Goal: Information Seeking & Learning: Learn about a topic

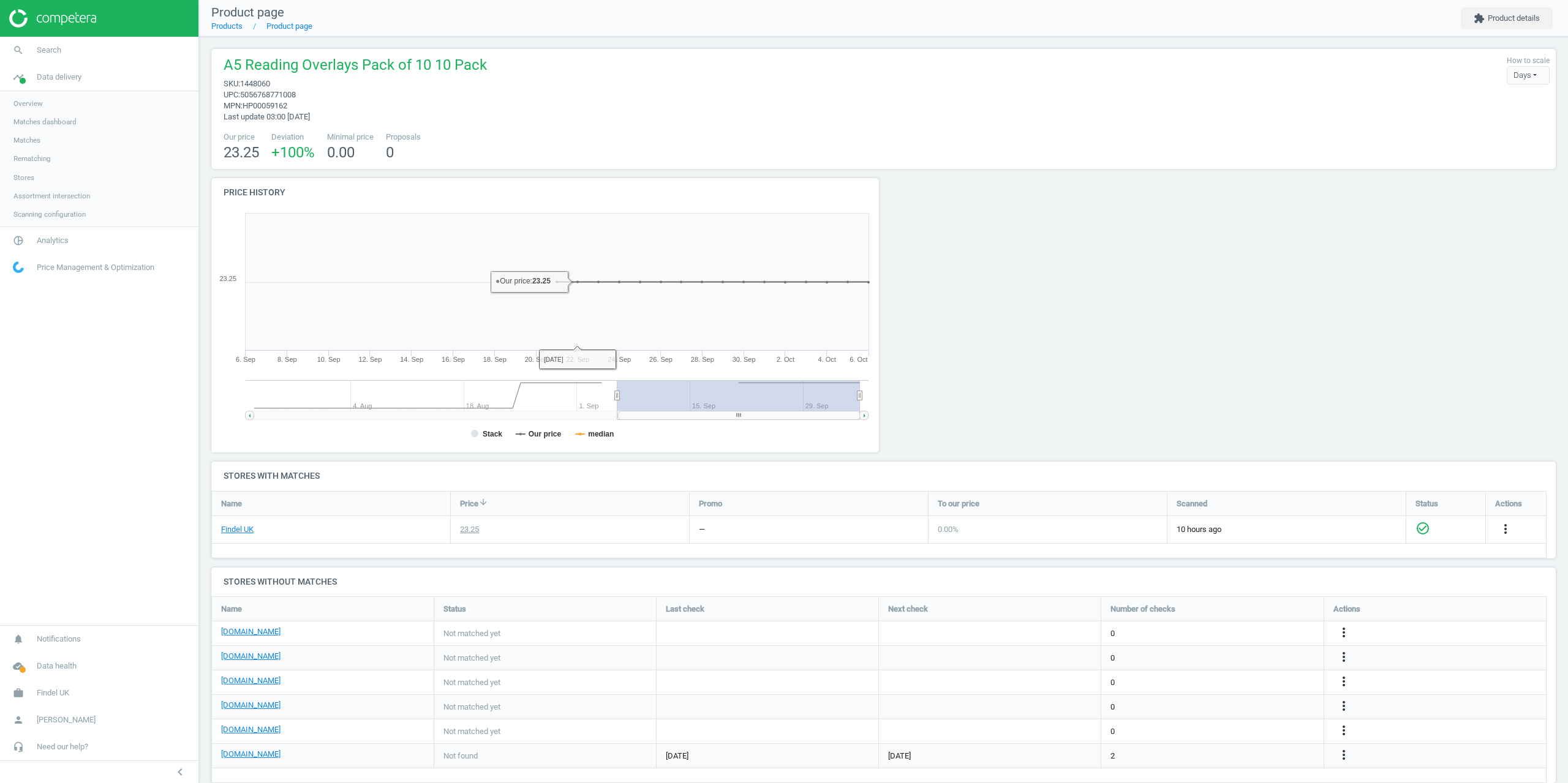
scroll to position [205, 1354]
click at [23, 131] on div "Overview Matches dashboard Matches Rematching Stores Assortment intersection Sc…" at bounding box center [99, 158] width 199 height 135
click at [29, 144] on span "Matches" at bounding box center [27, 140] width 27 height 10
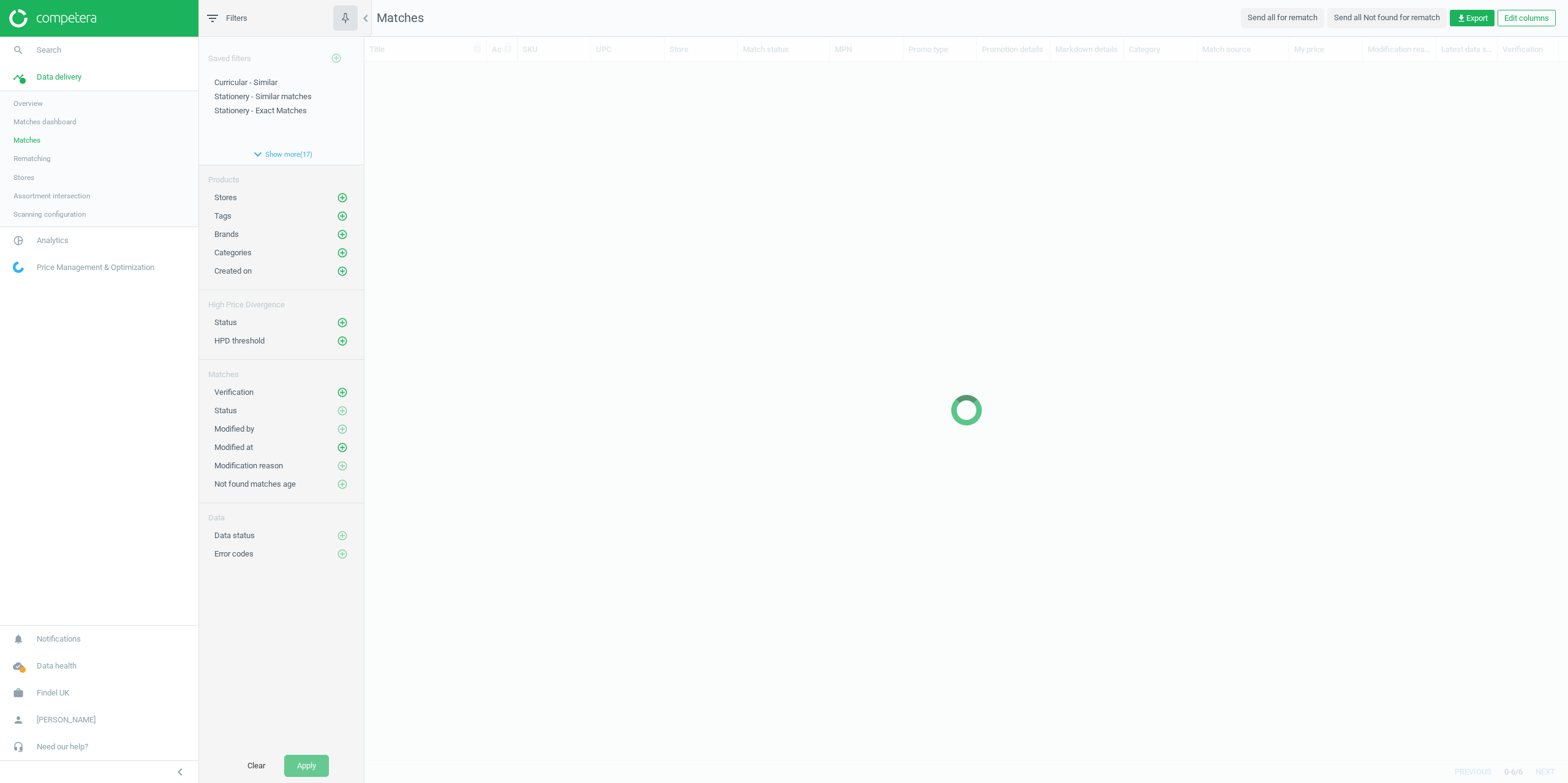
scroll to position [680, 1195]
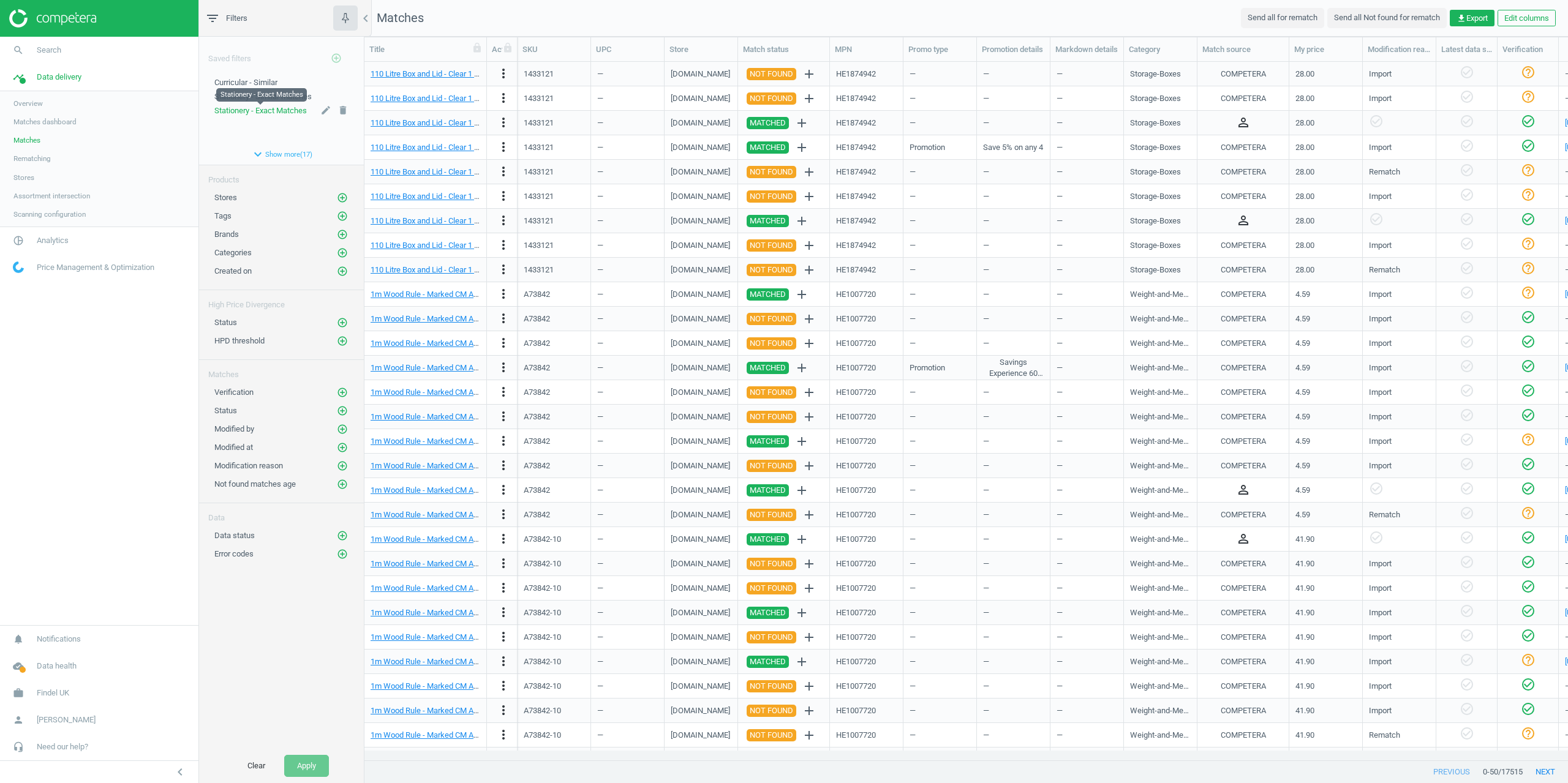
click at [269, 111] on span "Stationery - Exact Matches" at bounding box center [261, 110] width 92 height 9
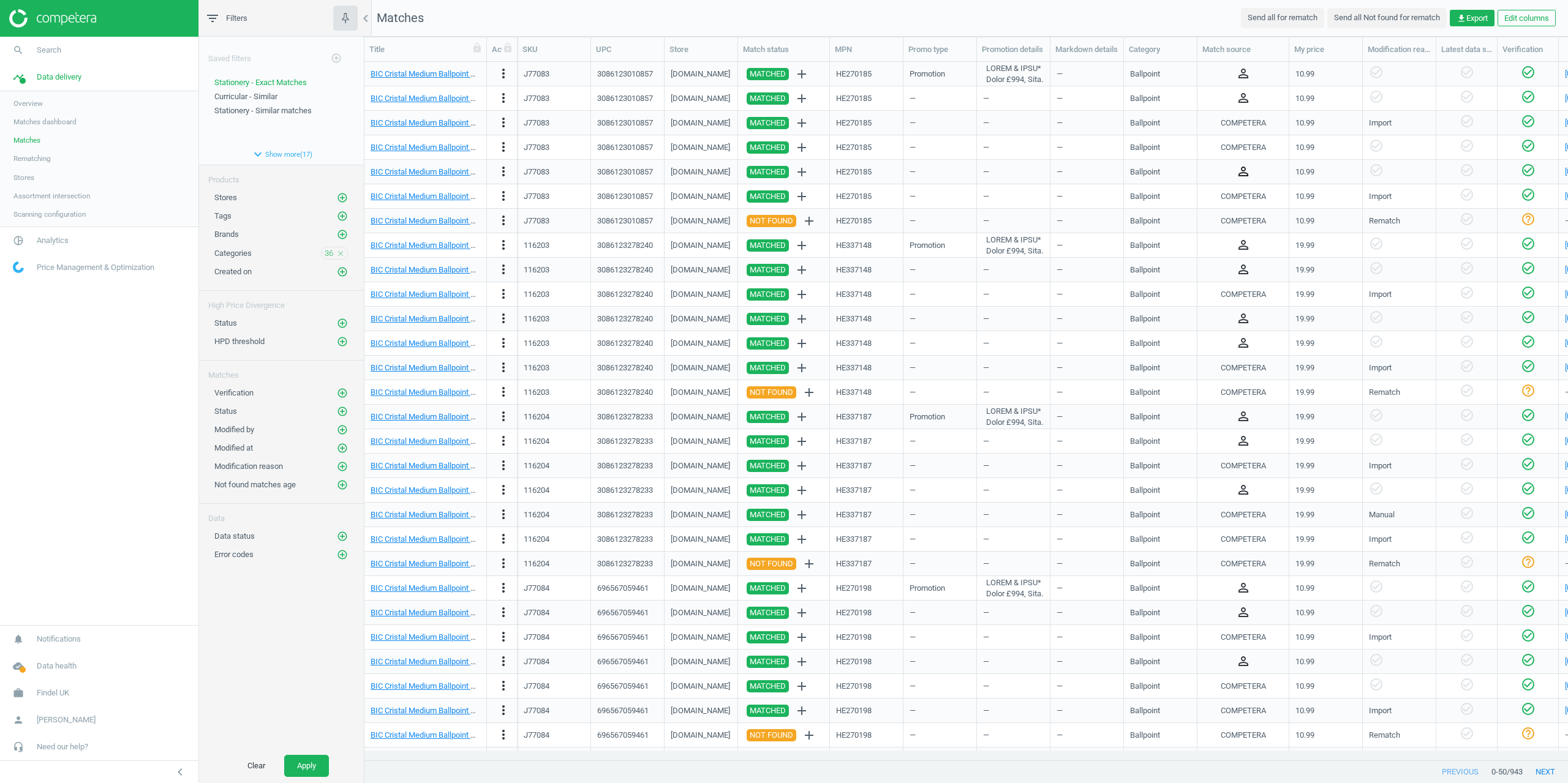
click at [1243, 172] on icon "person_outline" at bounding box center [1243, 172] width 15 height 15
click at [1210, 153] on div "COMPETERA" at bounding box center [1243, 148] width 79 height 22
click at [342, 254] on icon "close" at bounding box center [340, 253] width 8 height 8
click at [315, 771] on button "Apply" at bounding box center [306, 766] width 44 height 22
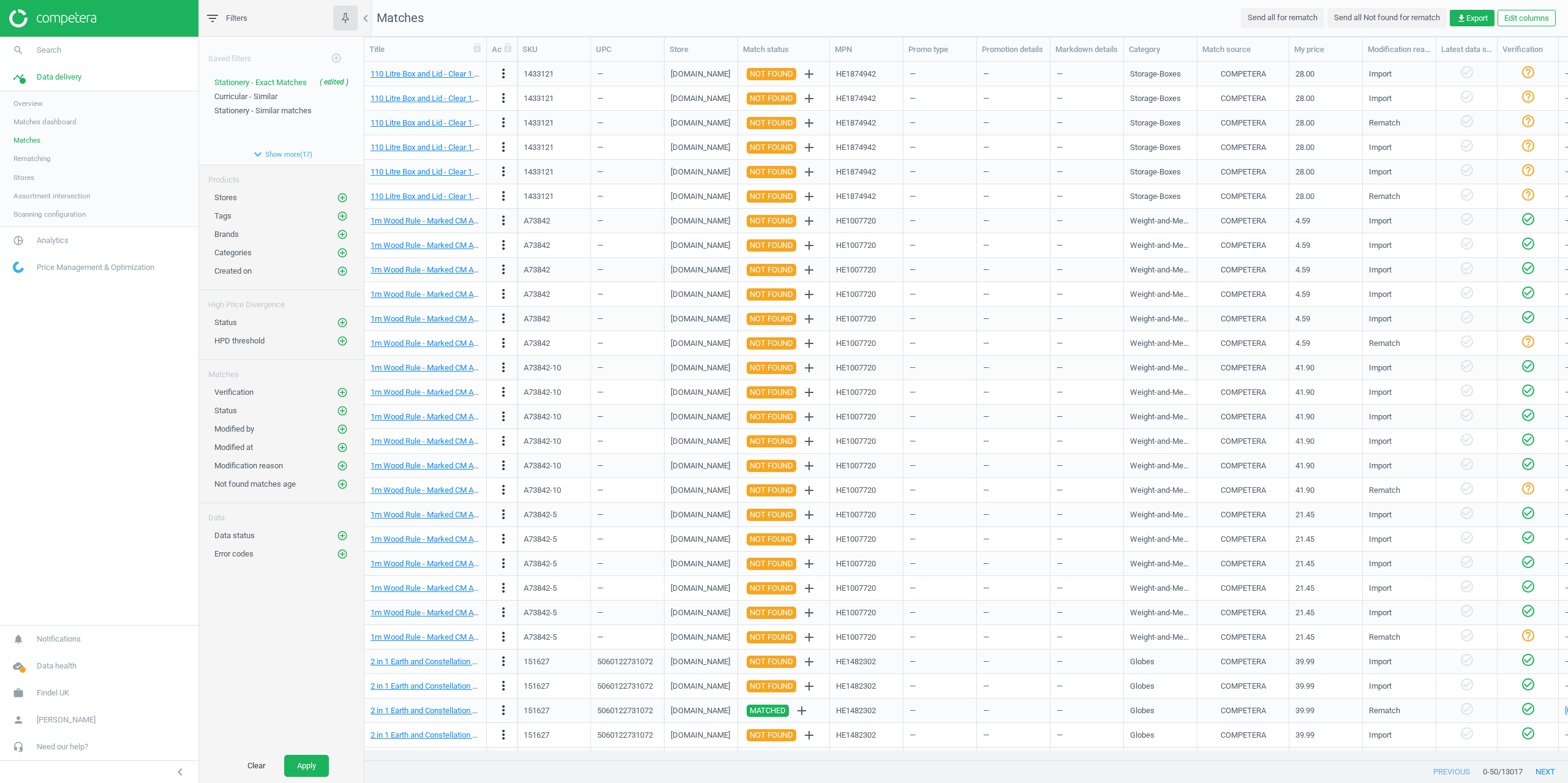
click at [346, 418] on div "Modified by add_circle_outline" at bounding box center [281, 427] width 165 height 18
click at [345, 416] on icon "add_circle_outline" at bounding box center [342, 411] width 11 height 11
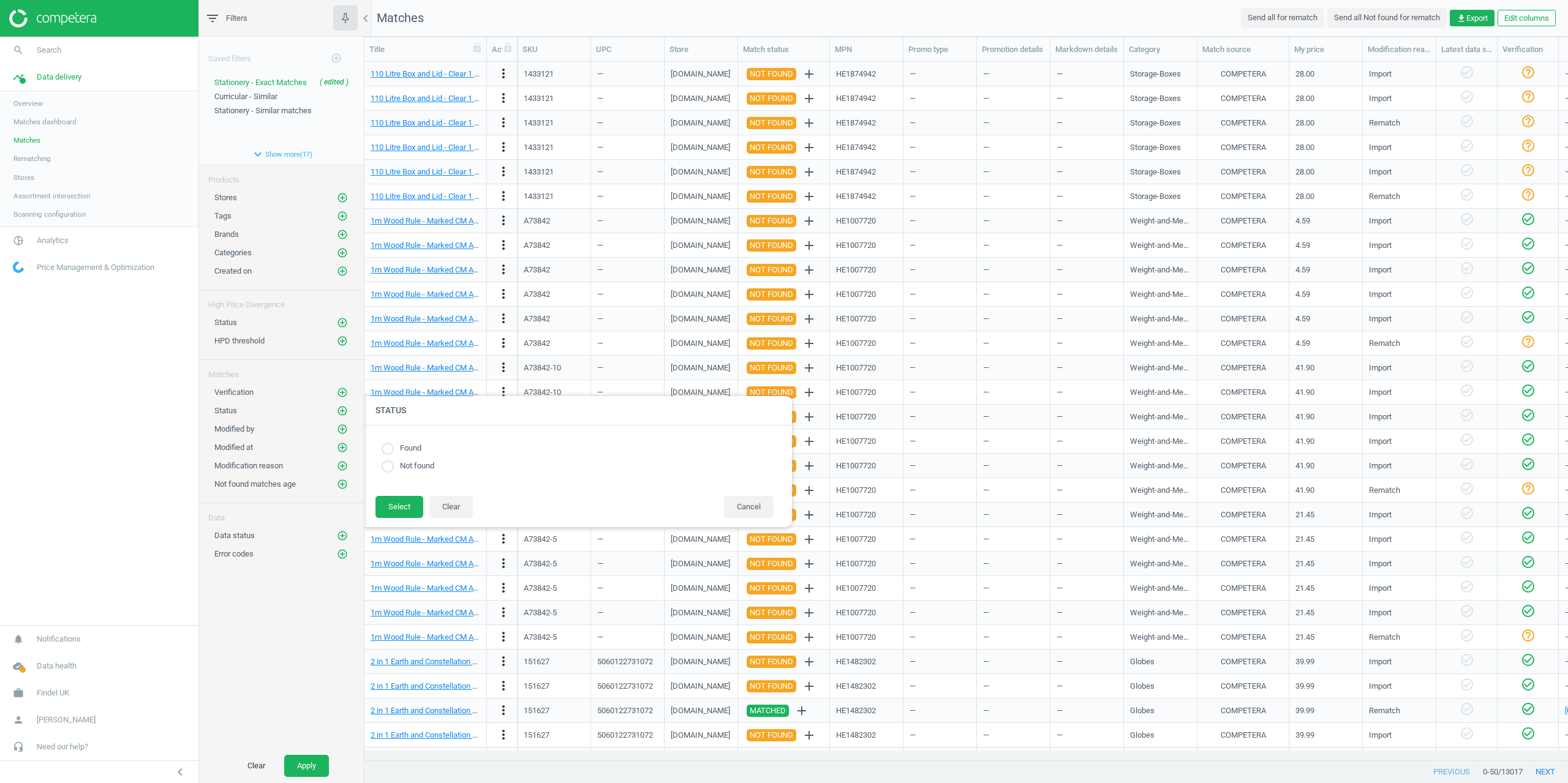
click at [379, 452] on div "Found Not found" at bounding box center [578, 460] width 404 height 45
click at [388, 452] on input "radio" at bounding box center [387, 449] width 13 height 13
radio input "true"
click at [402, 506] on button "Select" at bounding box center [399, 507] width 48 height 22
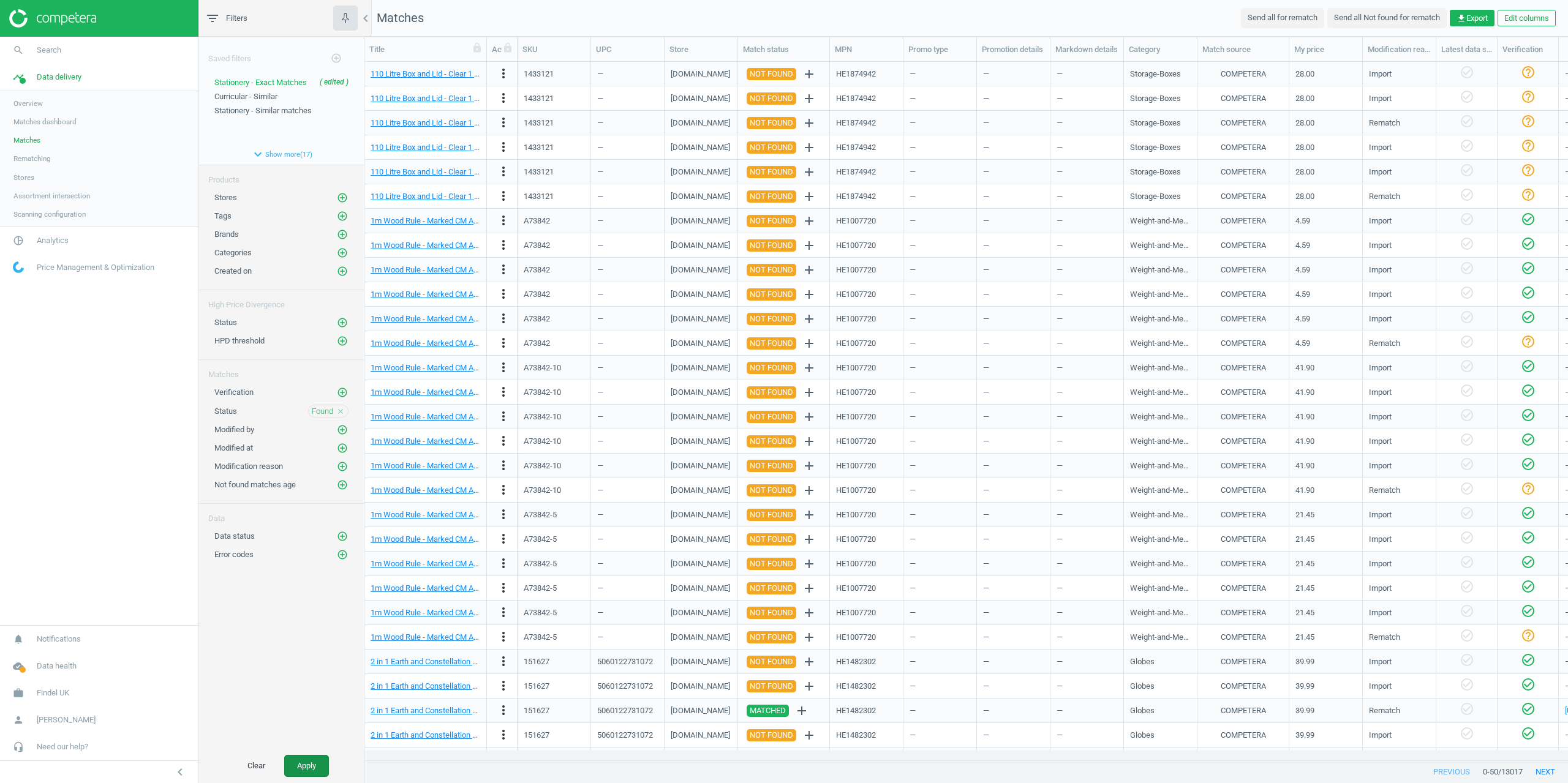
click at [310, 774] on button "Apply" at bounding box center [306, 766] width 44 height 22
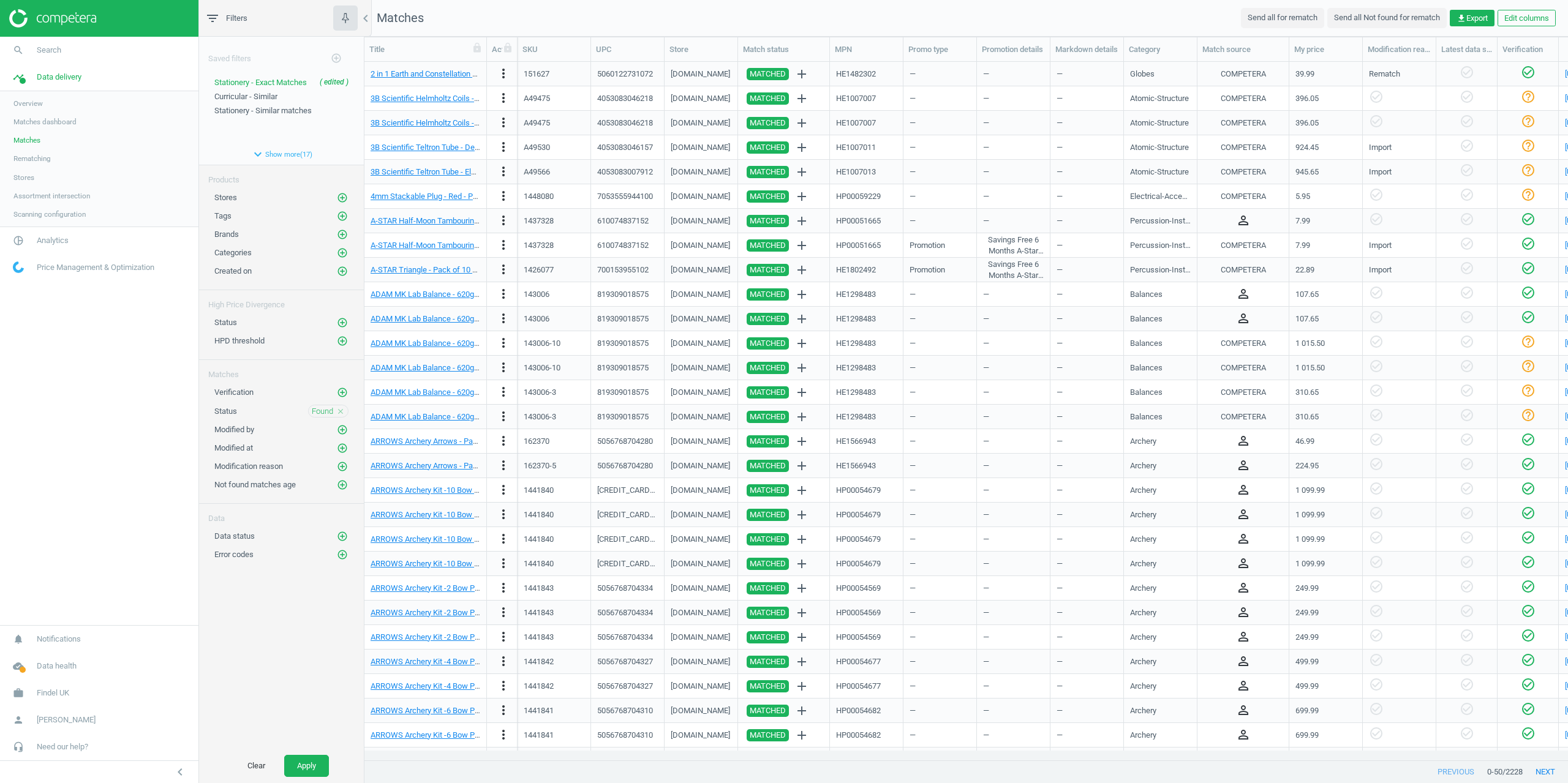
drag, startPoint x: 494, startPoint y: 17, endPoint x: 478, endPoint y: 25, distance: 17.9
click at [494, 17] on nav "Matches Send all for rematch Send all Not found for rematch get_app Export Edit…" at bounding box center [967, 18] width 1204 height 37
click at [53, 237] on span "Analytics" at bounding box center [53, 241] width 32 height 11
click at [31, 153] on span "Products" at bounding box center [28, 149] width 29 height 10
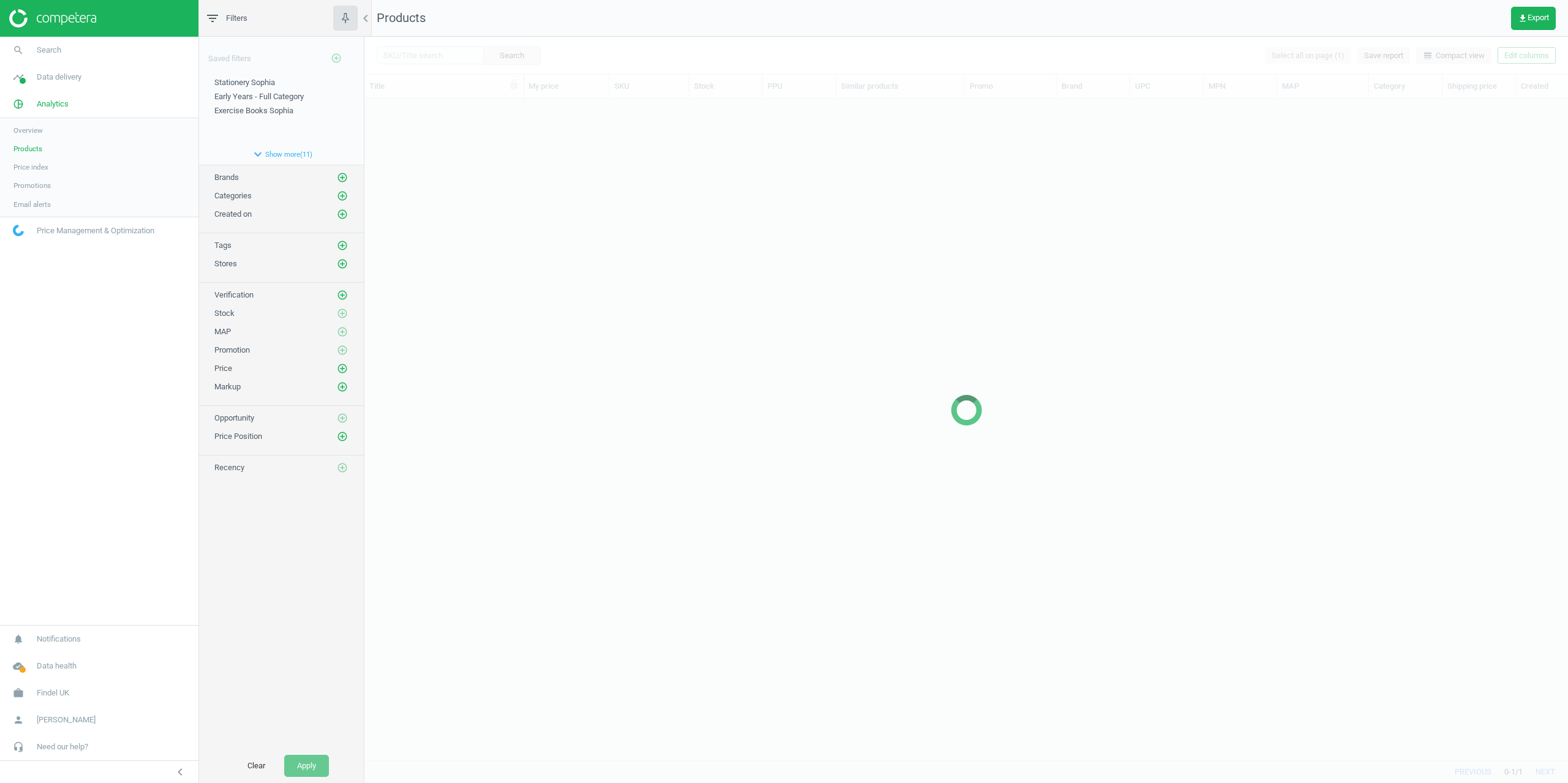
scroll to position [643, 1195]
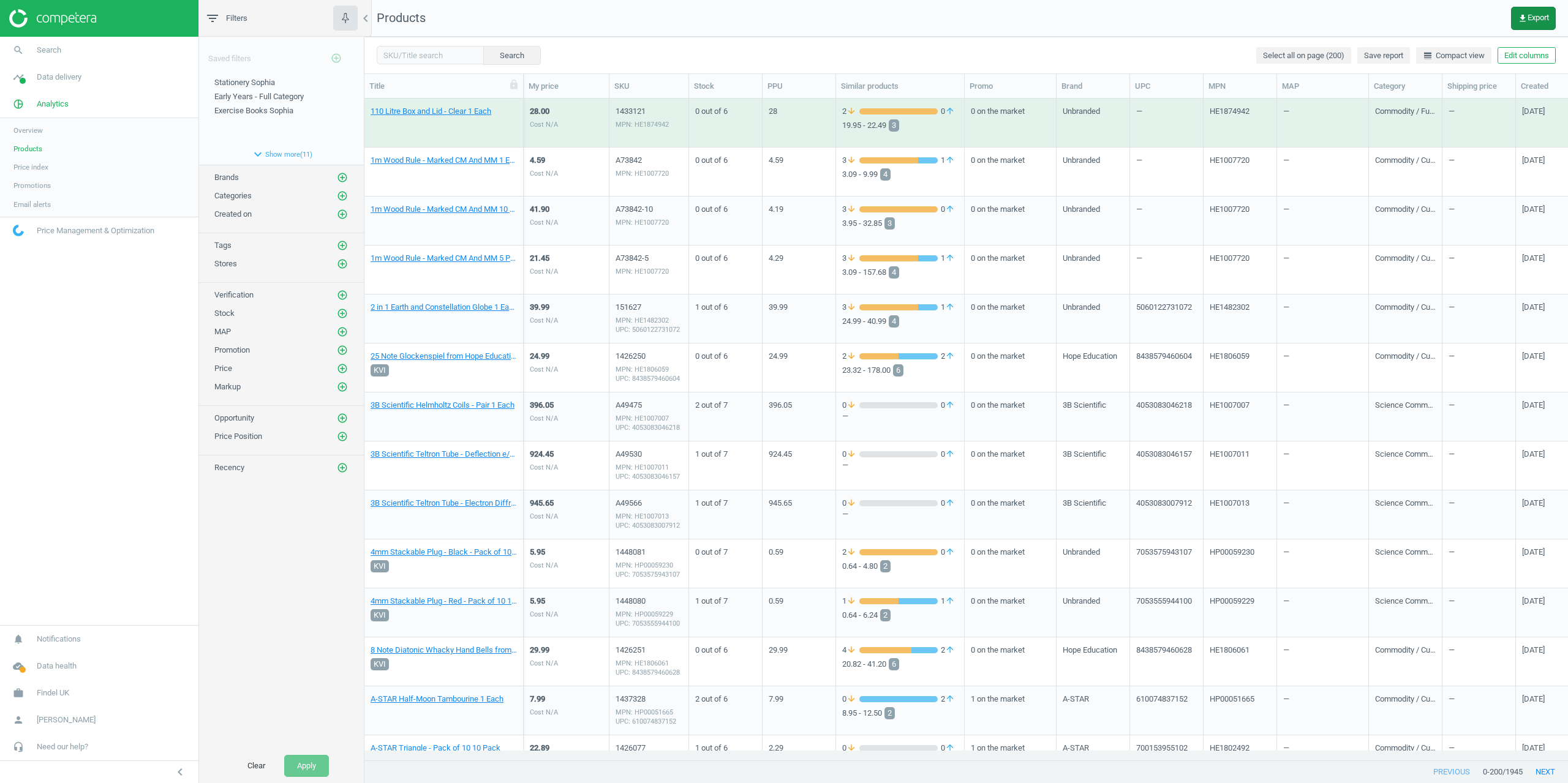
click at [1545, 17] on span "get_app Export" at bounding box center [1533, 18] width 31 height 10
click at [1398, 120] on button "insert_drive_file Extended report (CSV)" at bounding box center [1449, 117] width 213 height 23
click at [55, 86] on link "timeline Data delivery" at bounding box center [99, 77] width 199 height 27
click at [52, 199] on span "Assortment intersection" at bounding box center [51, 196] width 76 height 10
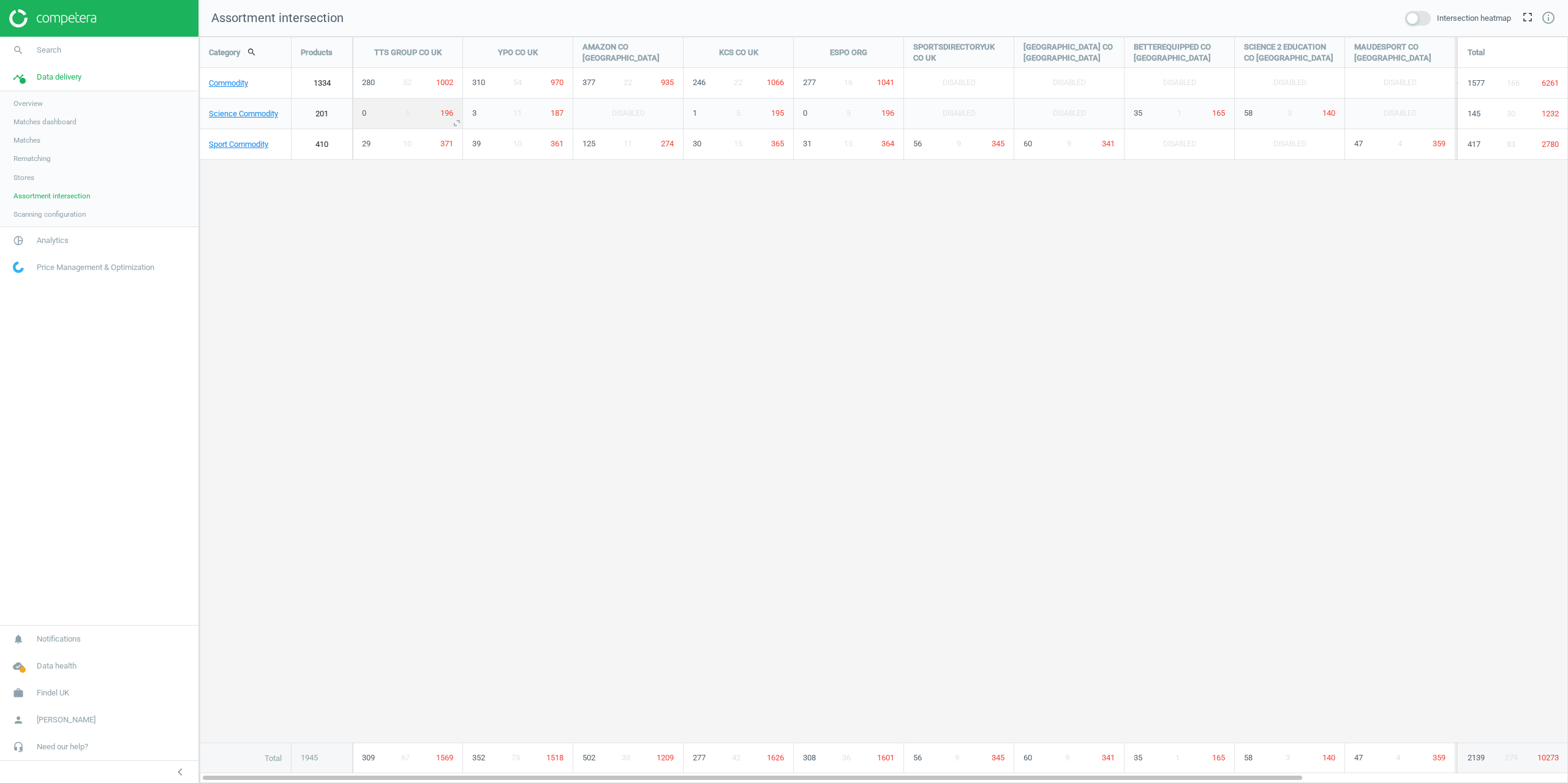
scroll to position [765, 1389]
click at [457, 93] on icon "unfold_more" at bounding box center [457, 92] width 15 height 15
click at [431, 317] on div "Category search Products TTS GROUP CO UK YPO CO UK AMAZON CO UK KCS CO UK ESPO …" at bounding box center [883, 406] width 1368 height 736
click at [427, 324] on div "Category search Products TTS GROUP CO UK YPO CO UK AMAZON CO UK KCS CO UK ESPO …" at bounding box center [883, 406] width 1368 height 736
click at [392, 265] on div "Category search Products TTS GROUP CO UK YPO CO UK AMAZON CO UK KCS CO UK ESPO …" at bounding box center [883, 406] width 1368 height 736
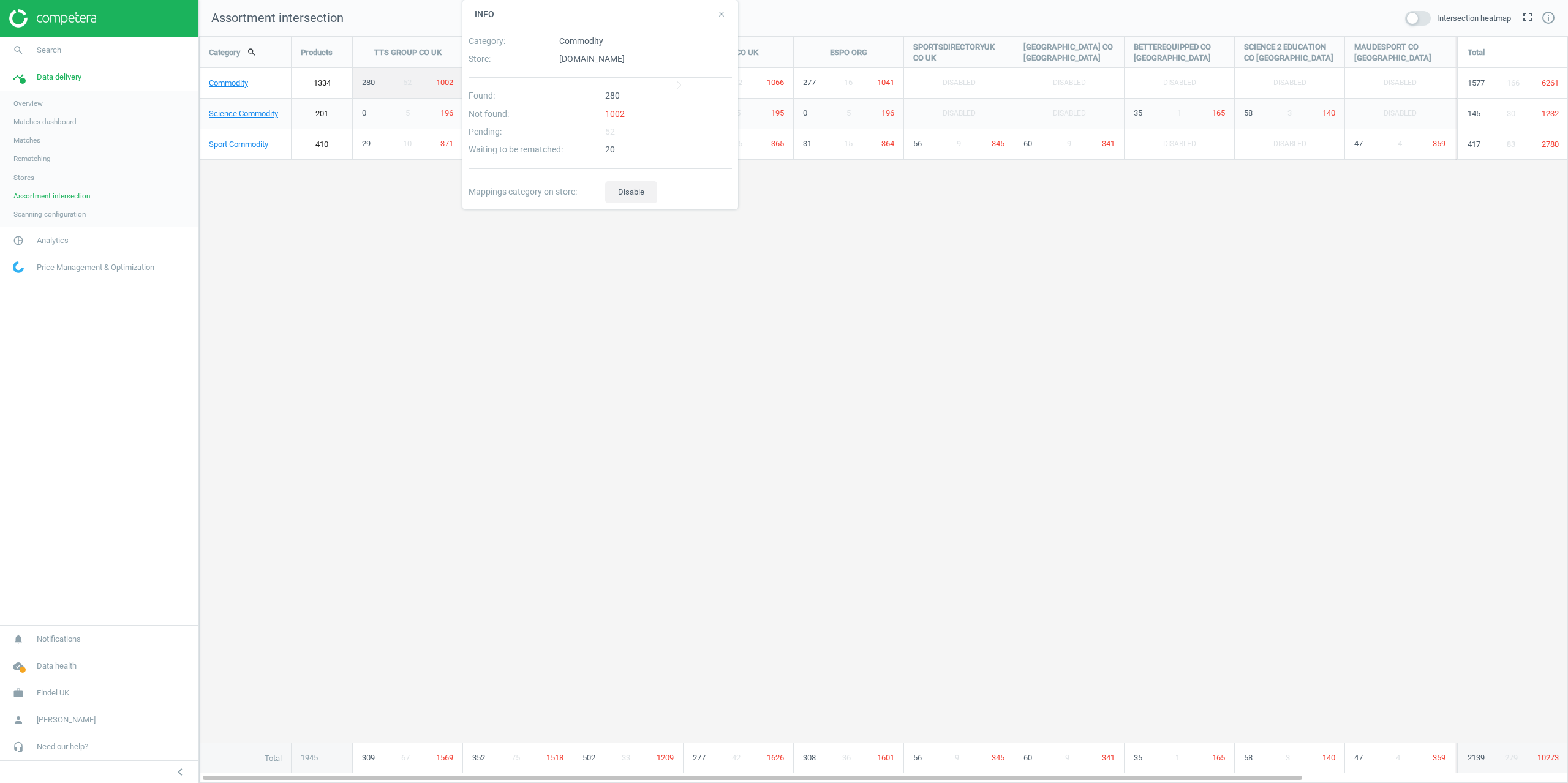
click at [370, 760] on span "309" at bounding box center [368, 758] width 13 height 11
click at [718, 10] on div "close" at bounding box center [720, 13] width 12 height 11
click at [33, 137] on span "Matches" at bounding box center [27, 140] width 27 height 10
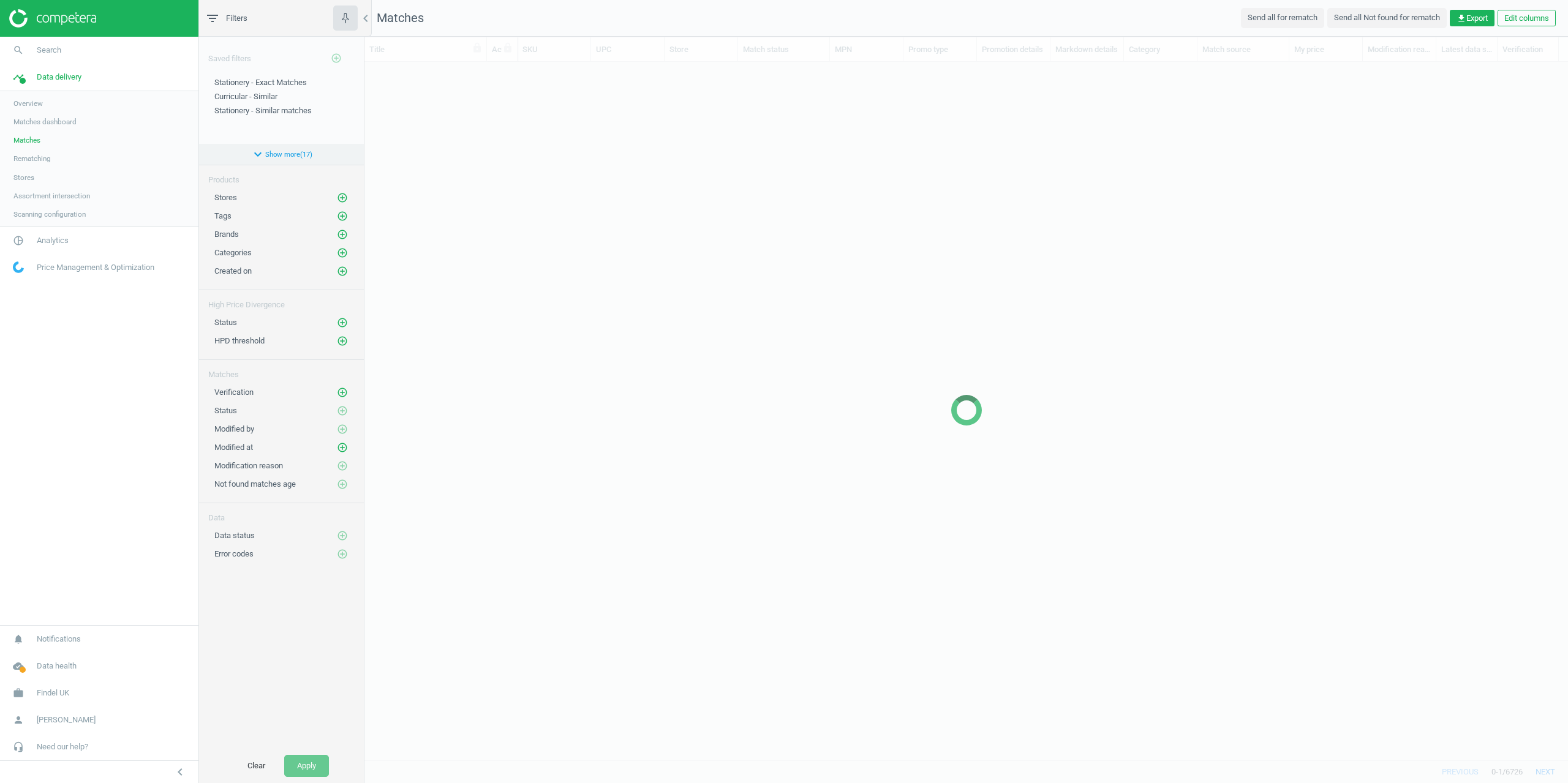
scroll to position [680, 1195]
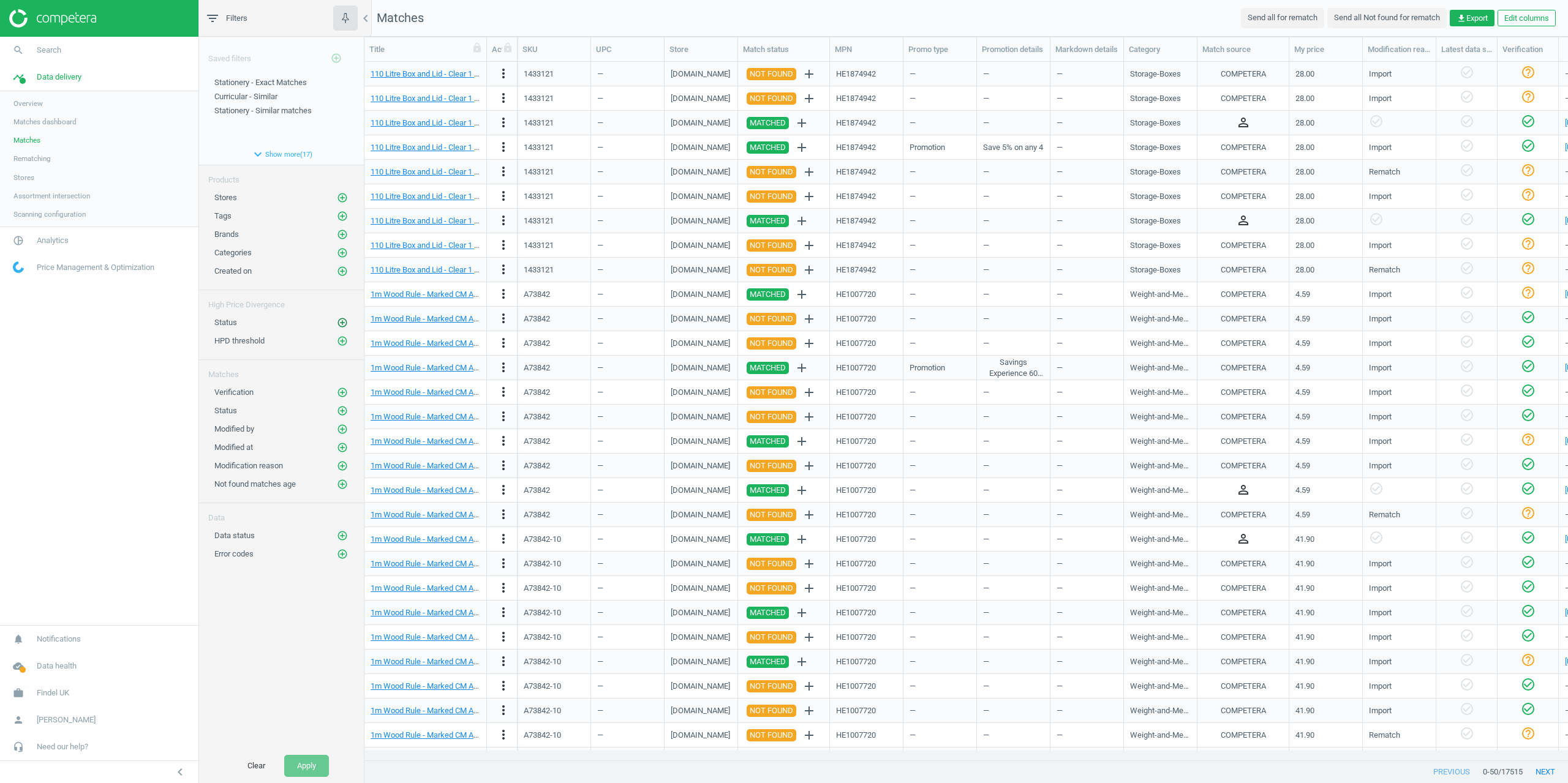
click at [341, 323] on icon "add_circle_outline" at bounding box center [342, 322] width 11 height 11
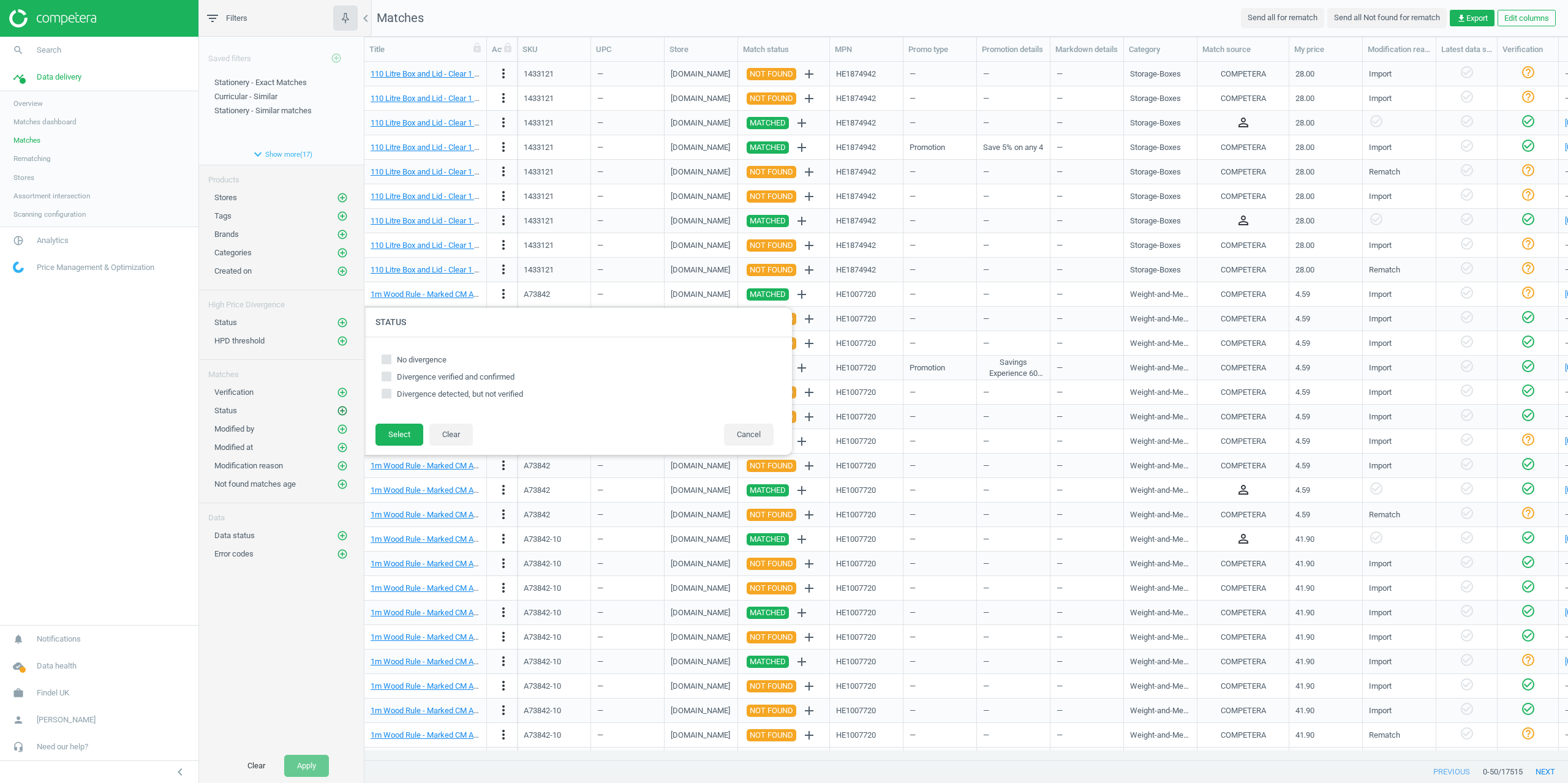
click at [341, 415] on icon "add_circle_outline" at bounding box center [342, 411] width 11 height 11
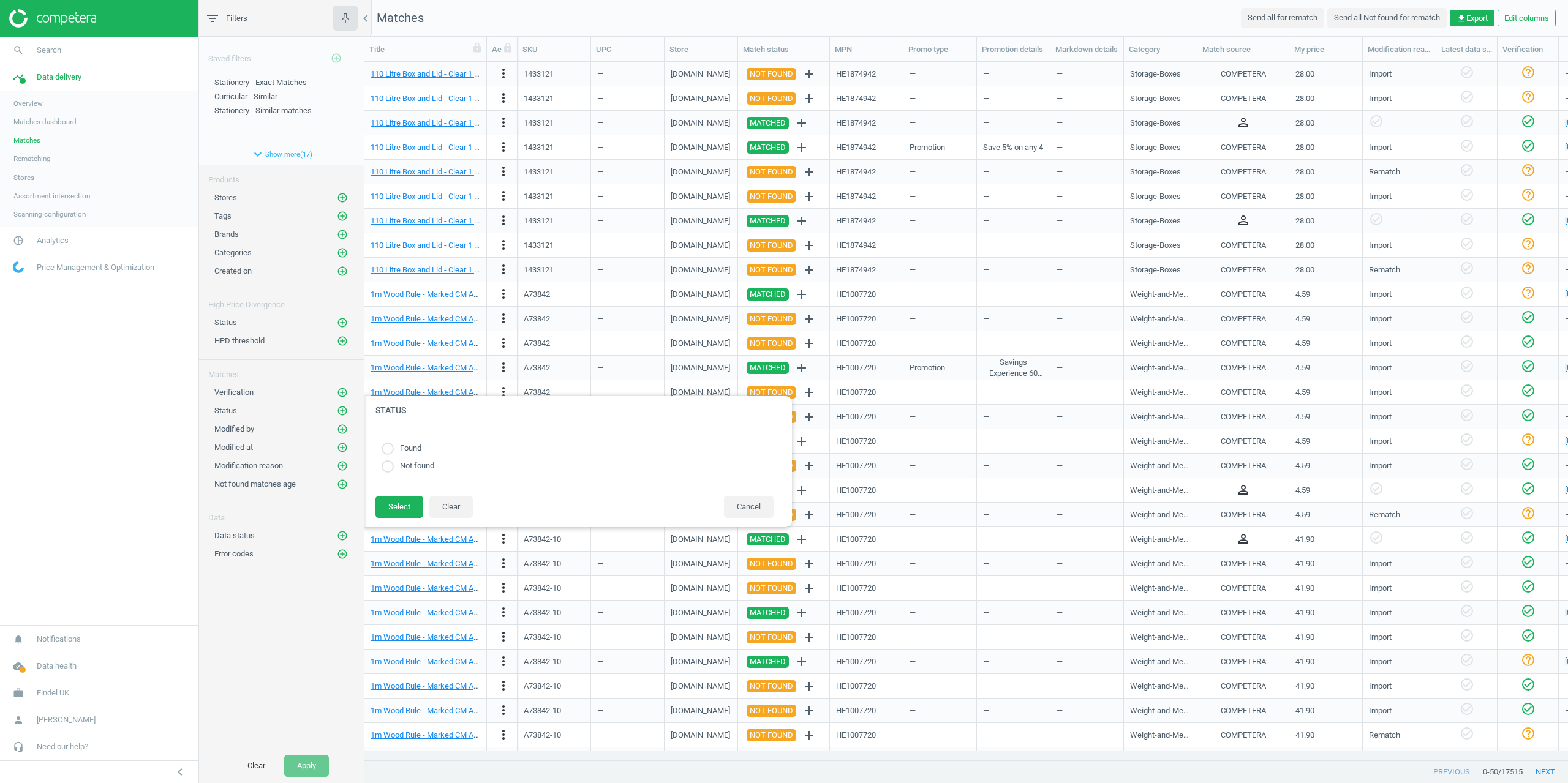
click at [390, 451] on input "radio" at bounding box center [387, 449] width 13 height 13
radio input "true"
click at [395, 520] on footer "Select Clear Cancel" at bounding box center [577, 511] width 428 height 32
click at [395, 510] on button "Select" at bounding box center [399, 507] width 48 height 22
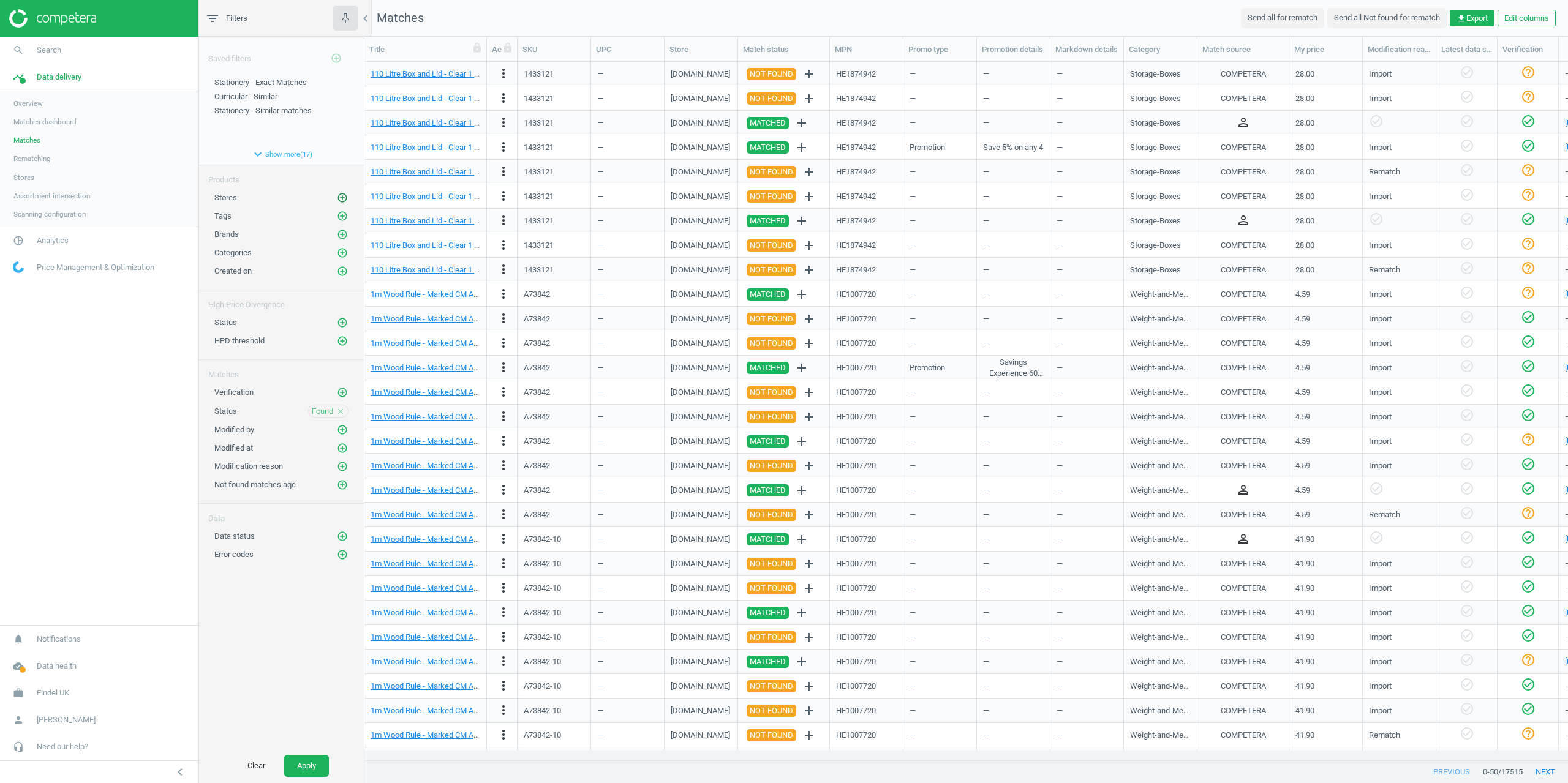
click at [345, 197] on icon "add_circle_outline" at bounding box center [342, 197] width 11 height 11
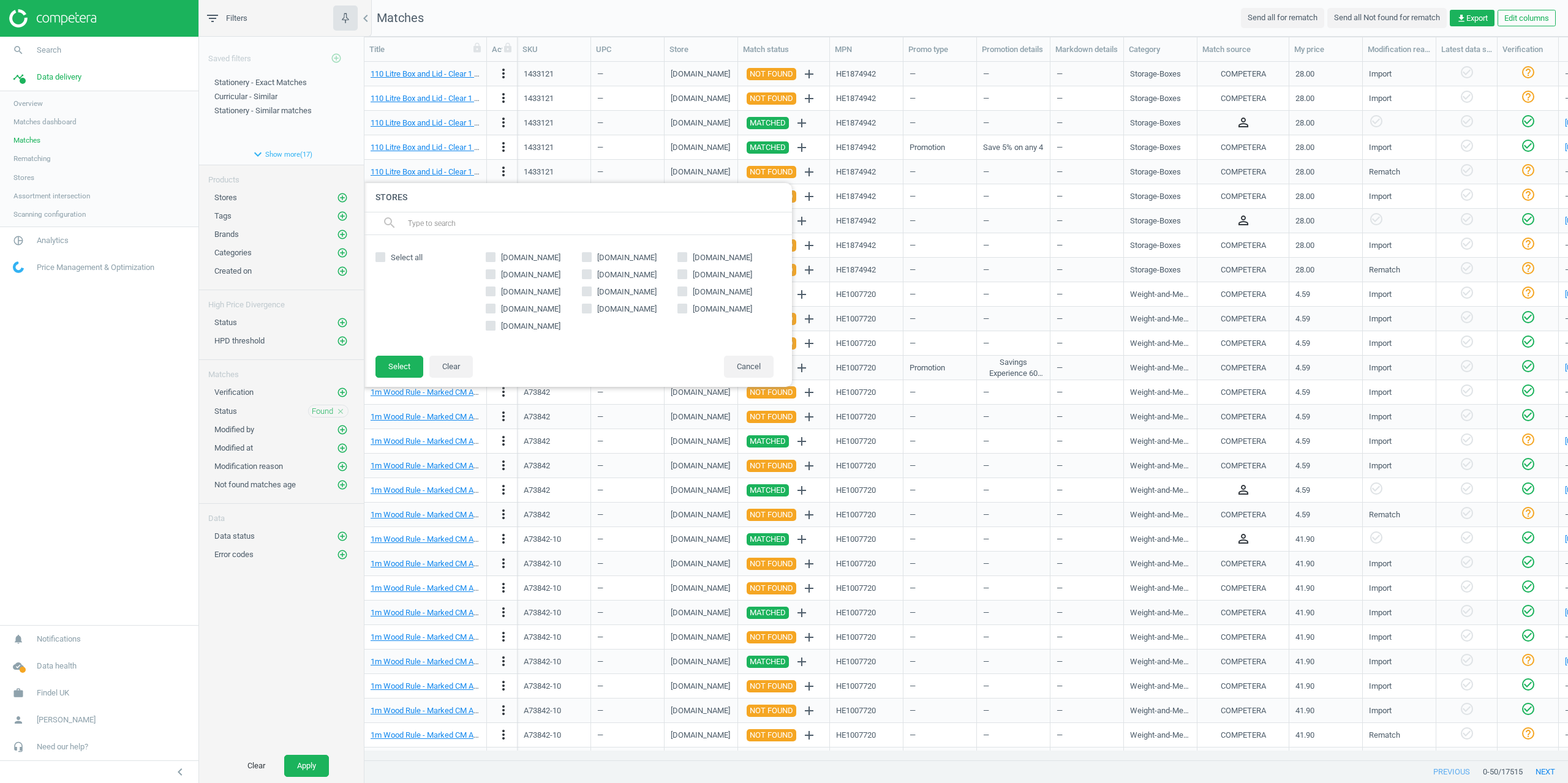
click at [492, 258] on input "tts-group.co.uk" at bounding box center [491, 257] width 8 height 8
checkbox input "true"
click at [382, 369] on button "Select" at bounding box center [399, 366] width 48 height 22
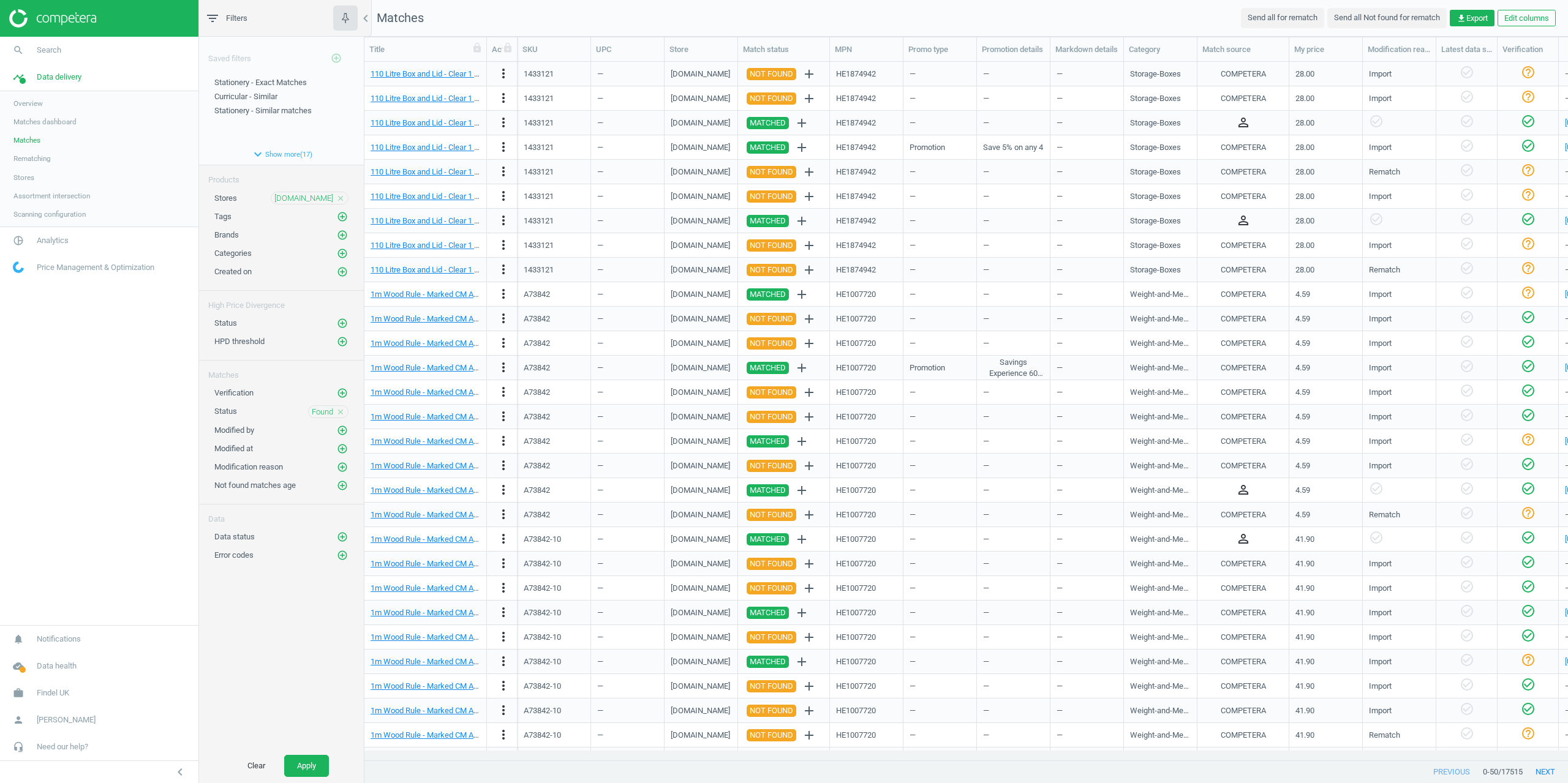
drag, startPoint x: 304, startPoint y: 767, endPoint x: 308, endPoint y: 740, distance: 27.3
click at [304, 766] on button "Apply" at bounding box center [306, 766] width 44 height 22
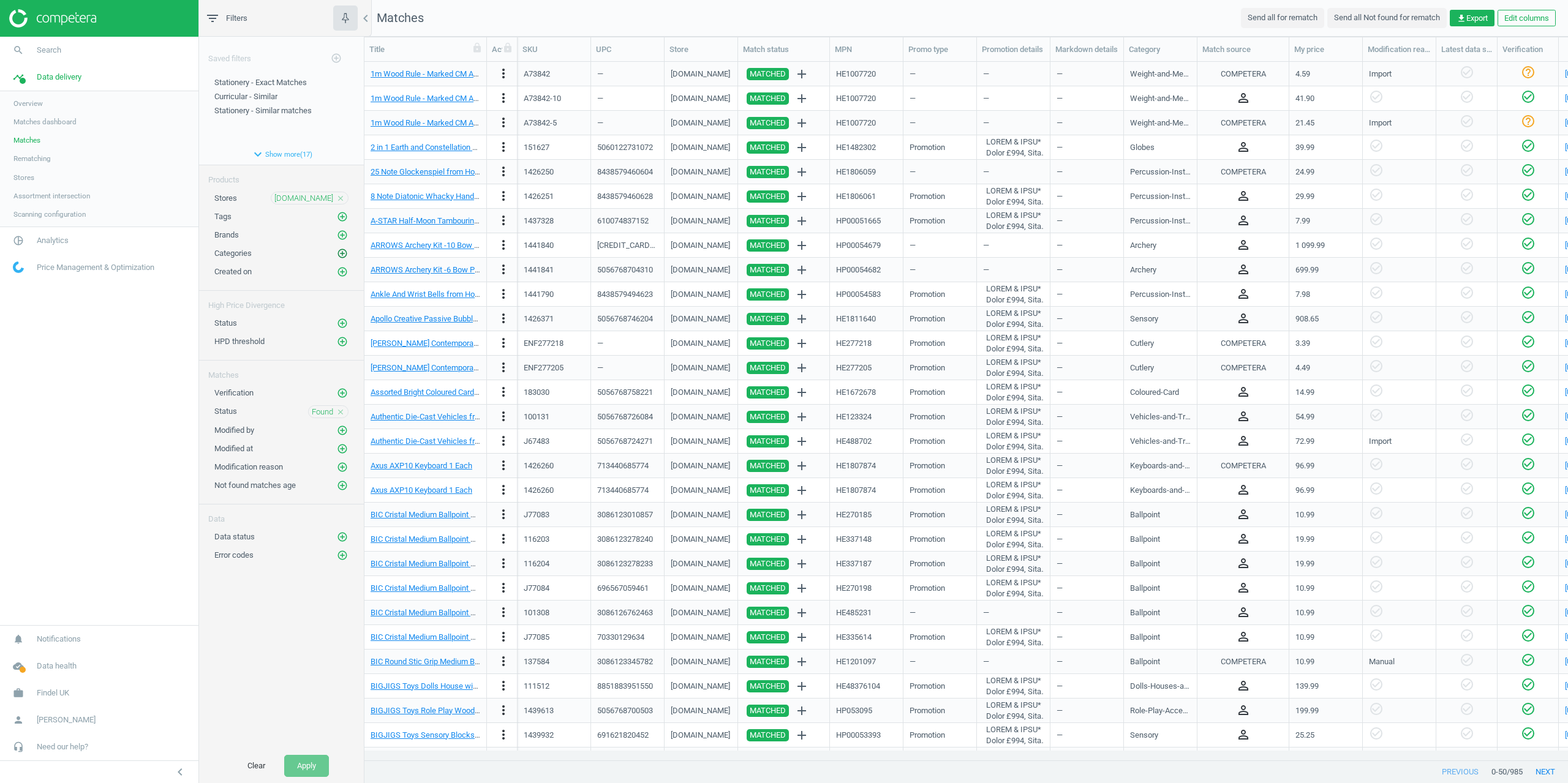
click at [347, 252] on icon "add_circle_outline" at bounding box center [342, 253] width 11 height 11
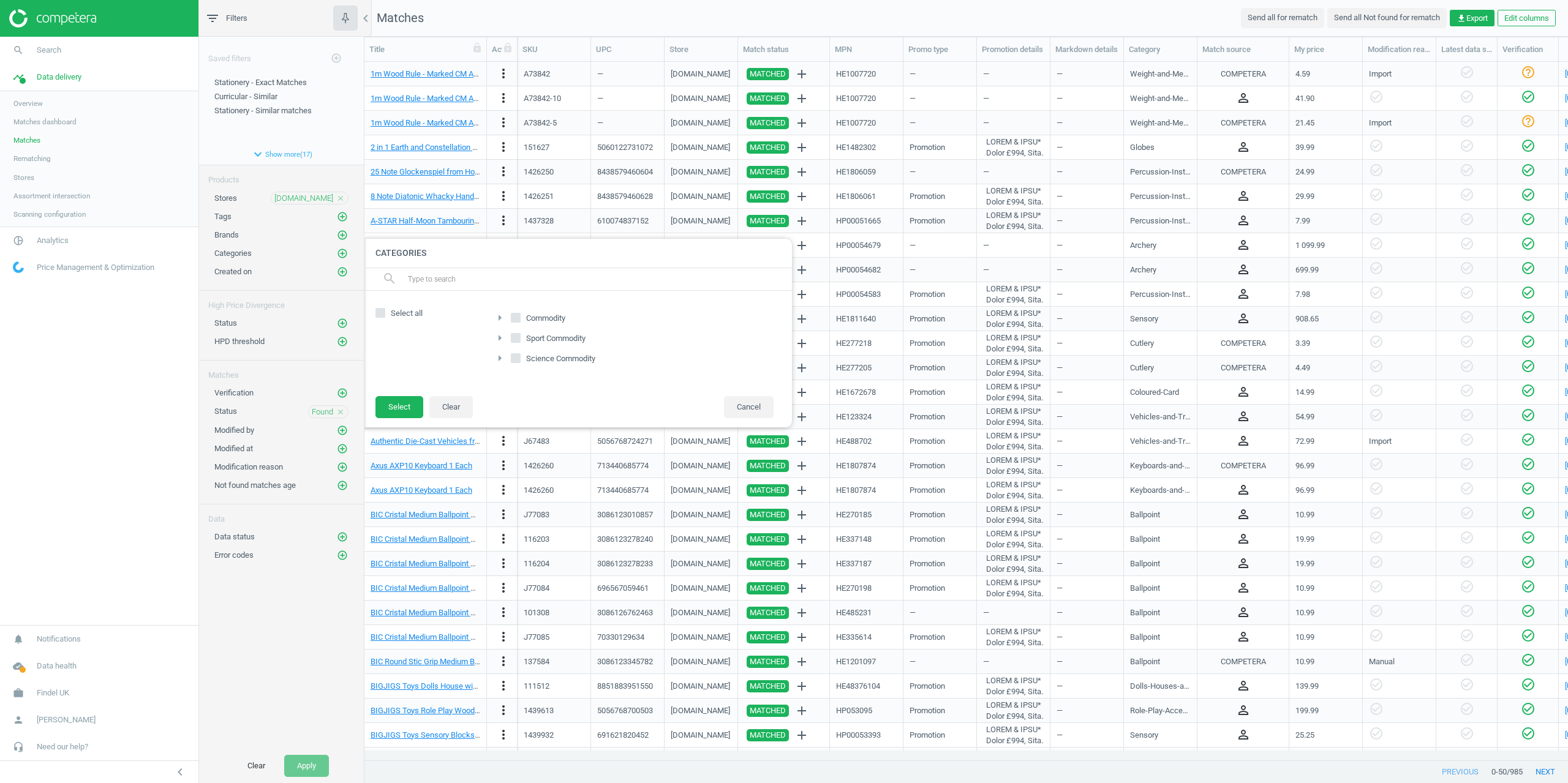
drag, startPoint x: 512, startPoint y: 322, endPoint x: 449, endPoint y: 348, distance: 68.2
click at [512, 322] on span at bounding box center [516, 318] width 10 height 10
click at [517, 322] on input "Commodity" at bounding box center [516, 317] width 8 height 8
checkbox input "true"
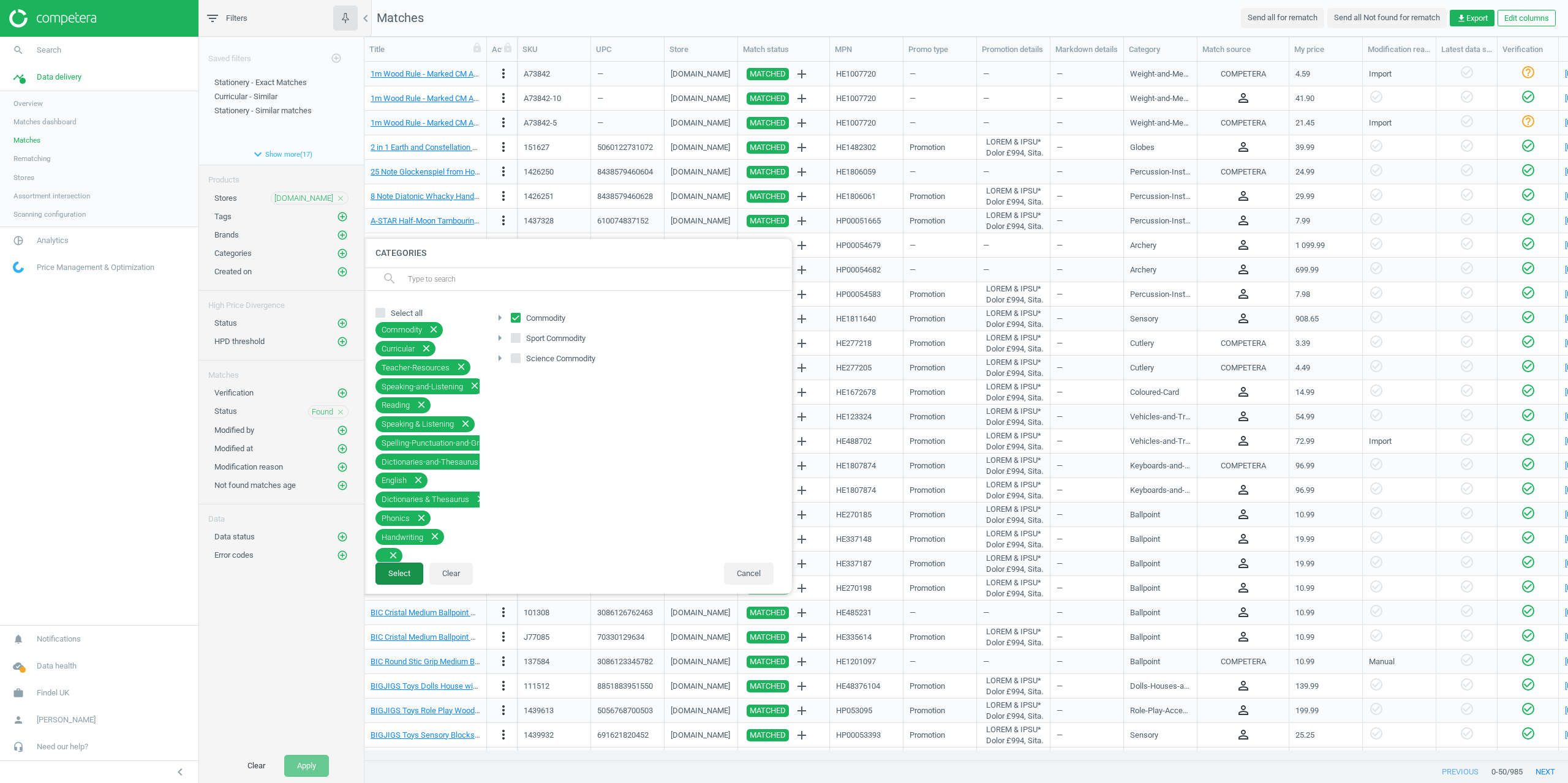
click at [390, 578] on button "Select" at bounding box center [399, 573] width 48 height 22
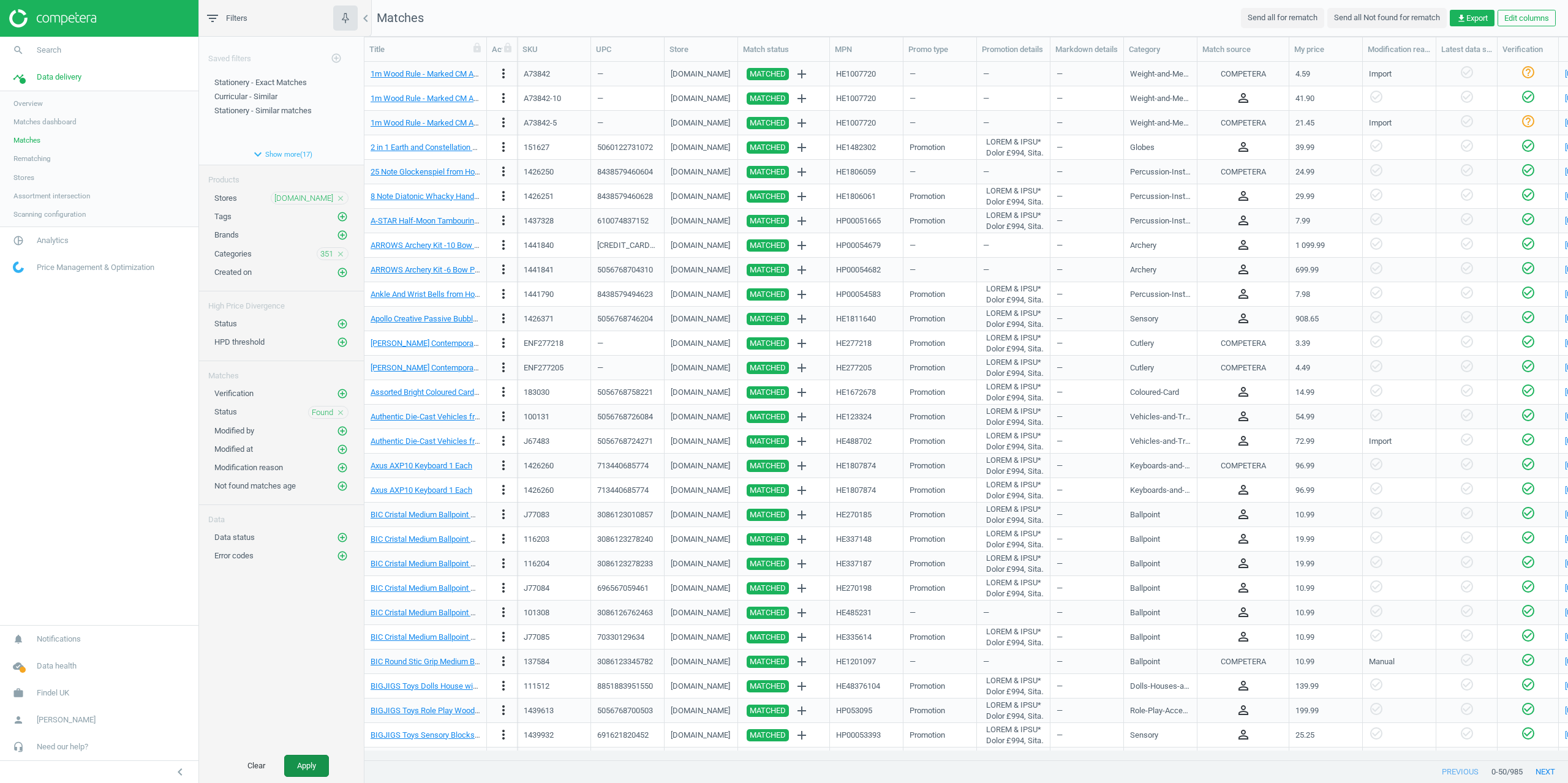
click at [314, 773] on button "Apply" at bounding box center [306, 766] width 44 height 22
click at [256, 761] on button "Clear" at bounding box center [257, 766] width 44 height 22
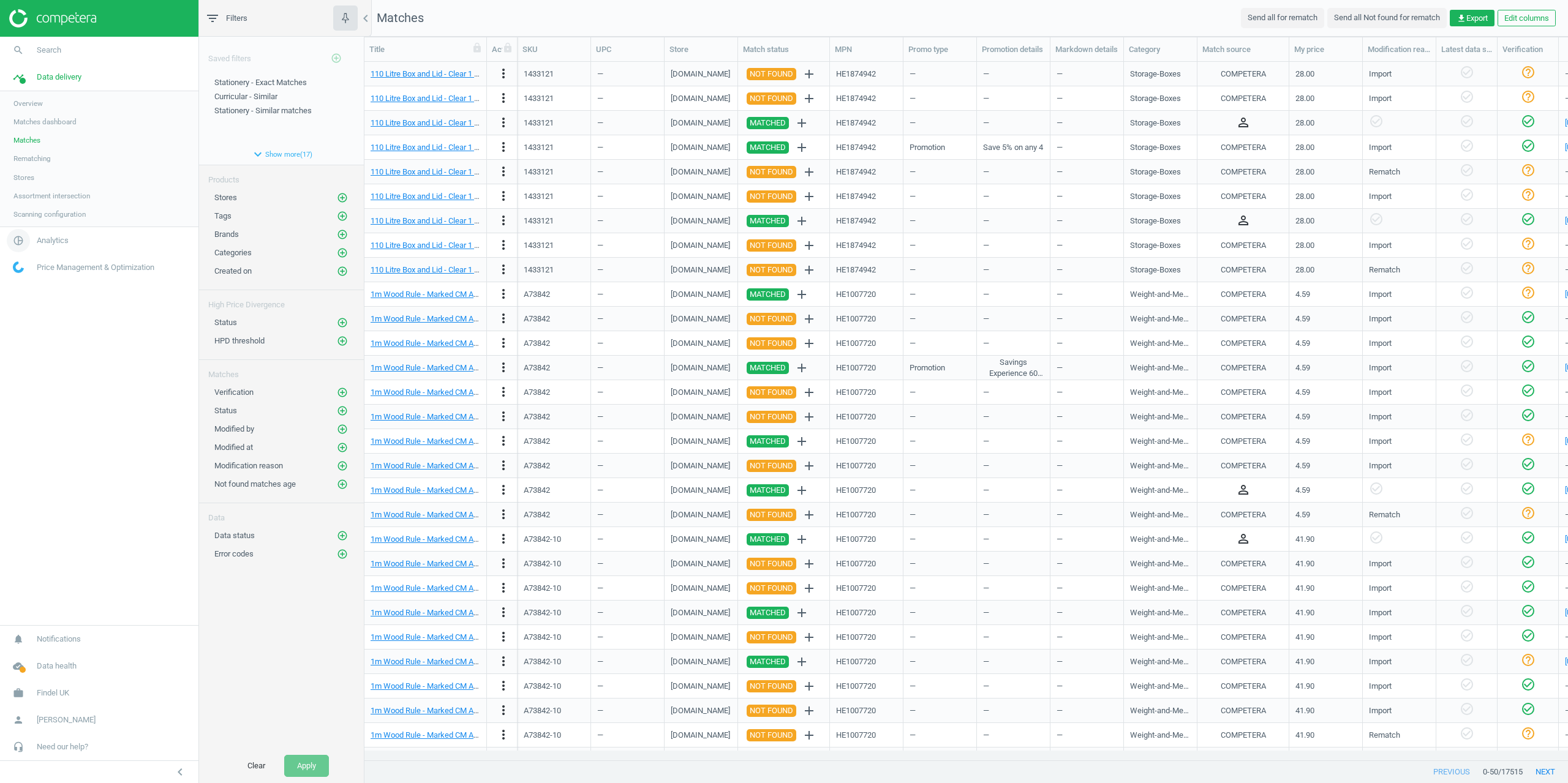
click at [35, 236] on span "pie_chart_outlined" at bounding box center [18, 241] width 37 height 27
click at [19, 153] on span "Products" at bounding box center [28, 149] width 29 height 10
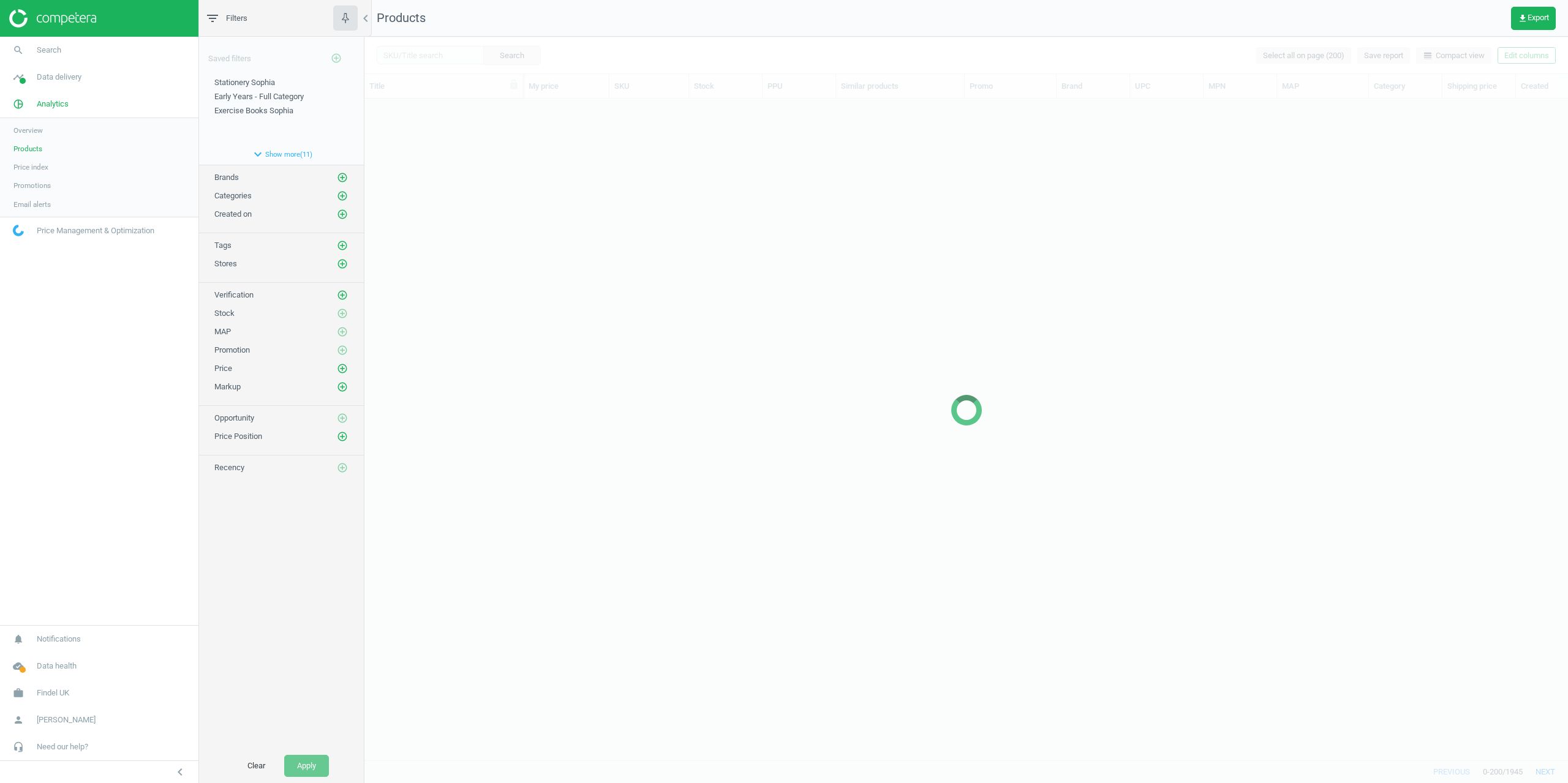
scroll to position [643, 1195]
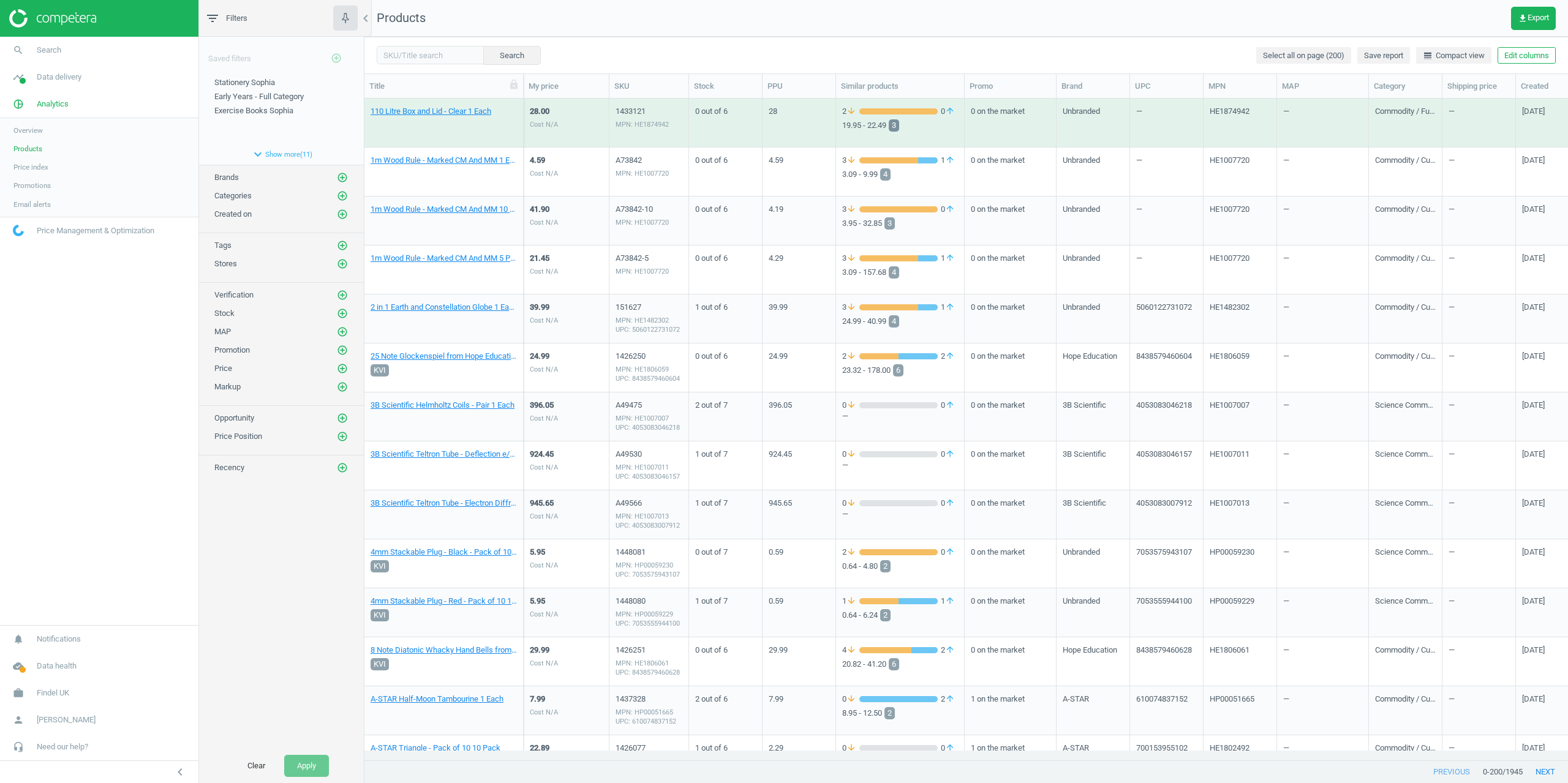
click at [895, 130] on span "3" at bounding box center [894, 125] width 4 height 13
click at [944, 35] on nav "Products get_app Export" at bounding box center [967, 18] width 1204 height 37
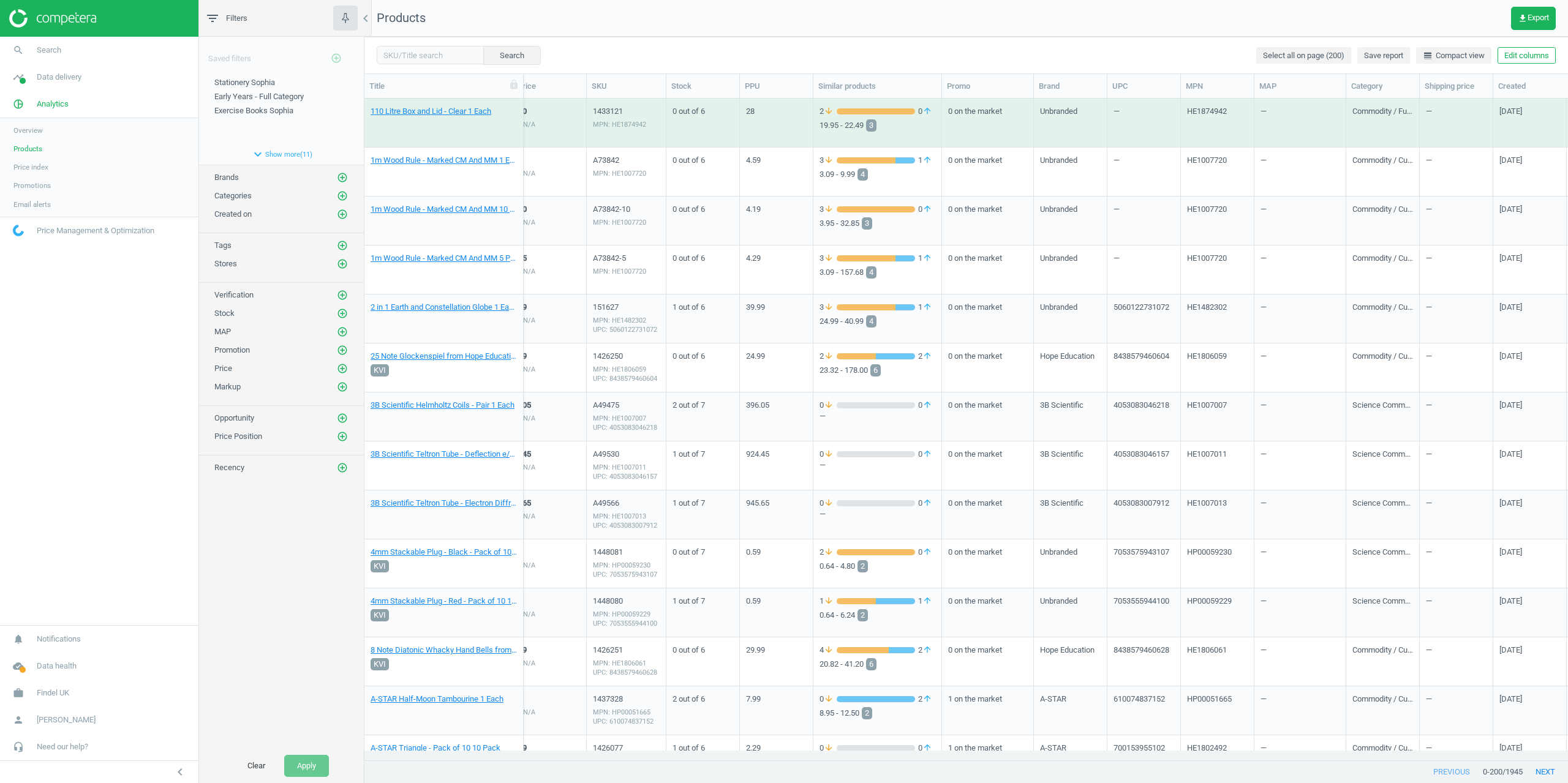
scroll to position [0, 0]
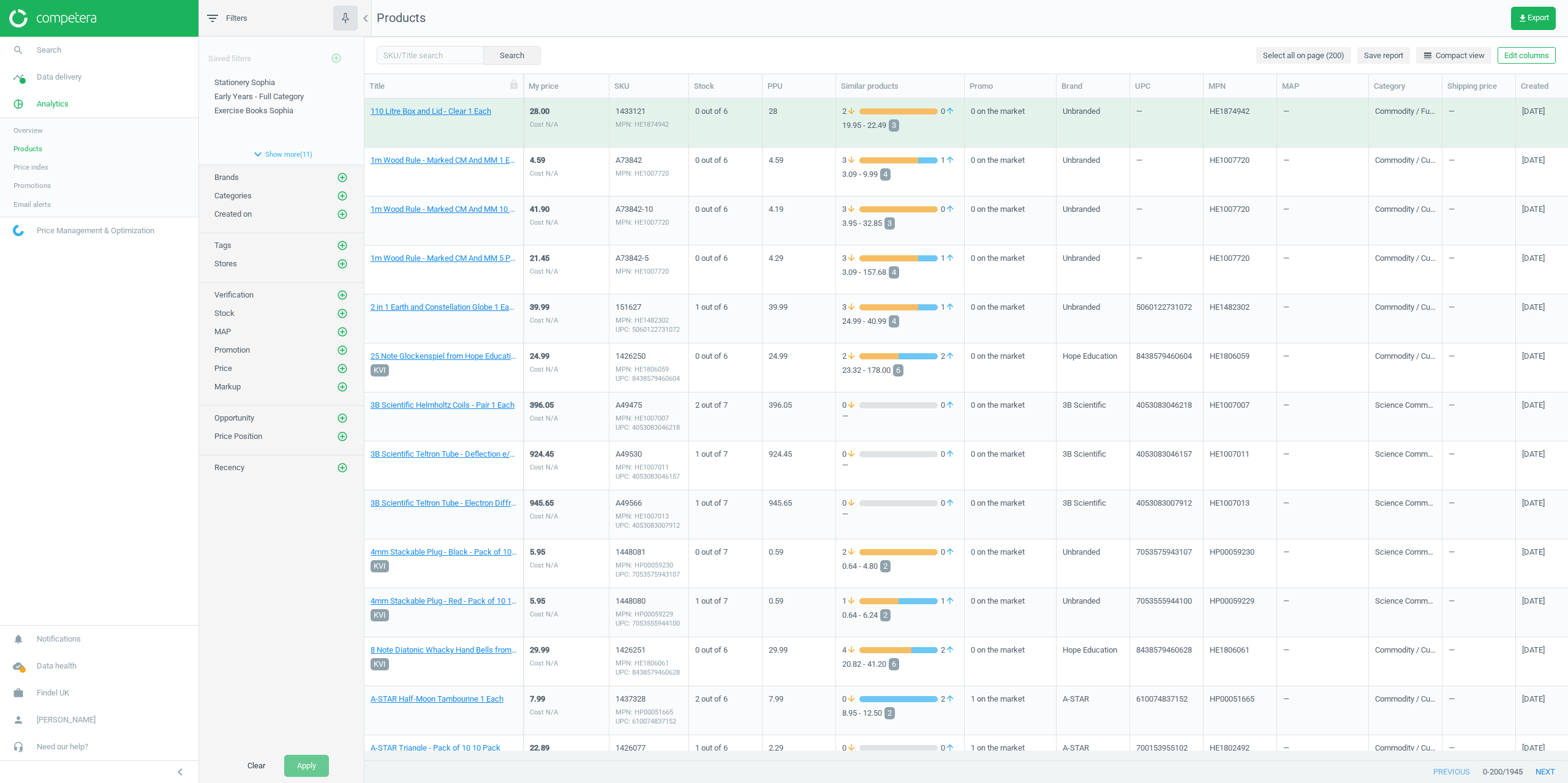
click at [320, 583] on div "Saved filters add_circle_outline Stationery Sophia edit delete Early Years - Fu…" at bounding box center [281, 393] width 165 height 713
click at [1041, 10] on nav "Products get_app Export" at bounding box center [967, 18] width 1204 height 37
click at [1517, 54] on button "Edit columns" at bounding box center [1526, 55] width 58 height 17
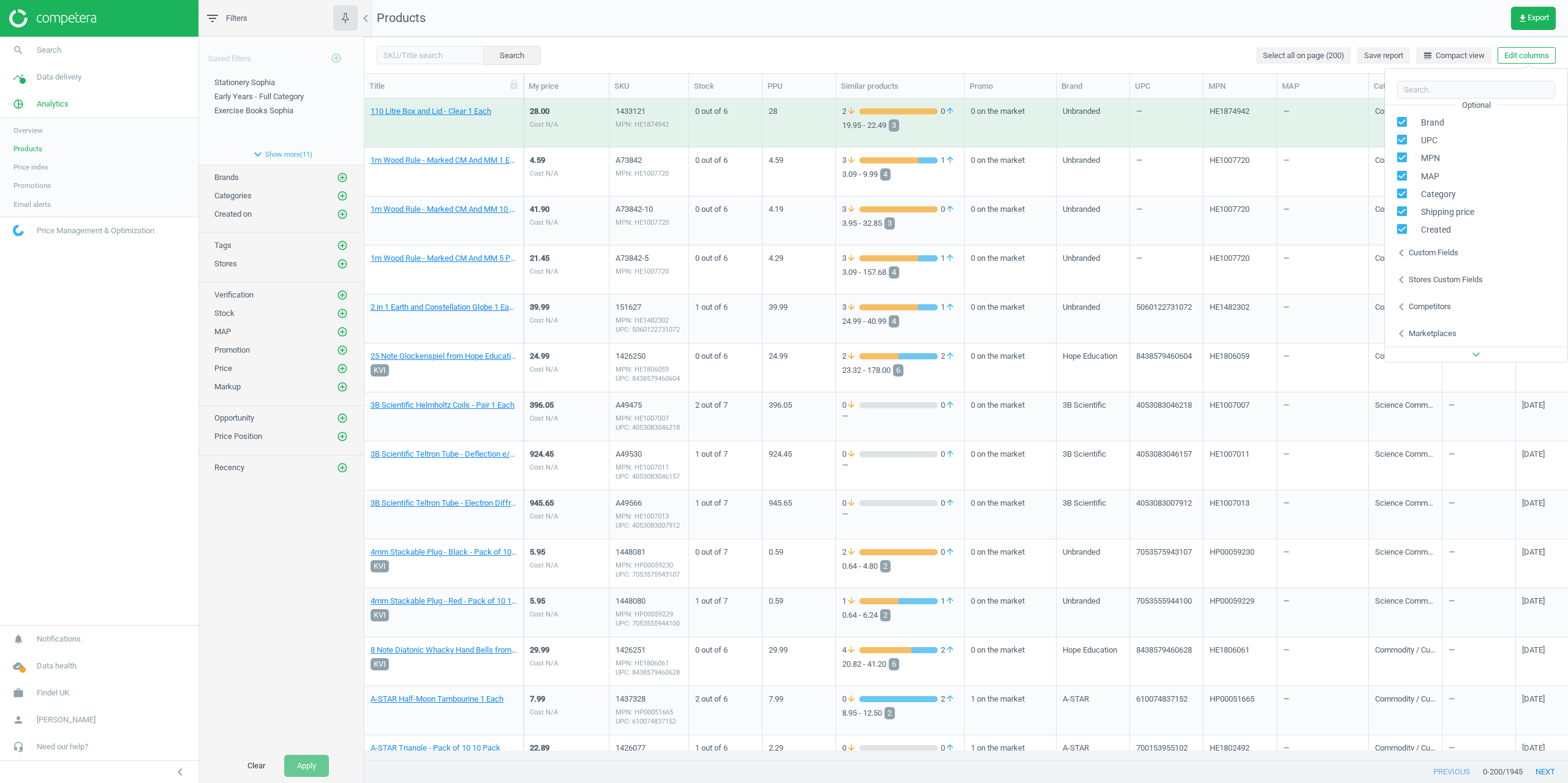
scroll to position [194, 0]
click at [1432, 221] on div "Custom fields" at bounding box center [1433, 225] width 49 height 11
drag, startPoint x: 1184, startPoint y: 147, endPoint x: 1183, endPoint y: 160, distance: 13.0
click at [1184, 148] on input "checkbox" at bounding box center [1184, 143] width 8 height 8
checkbox input "false"
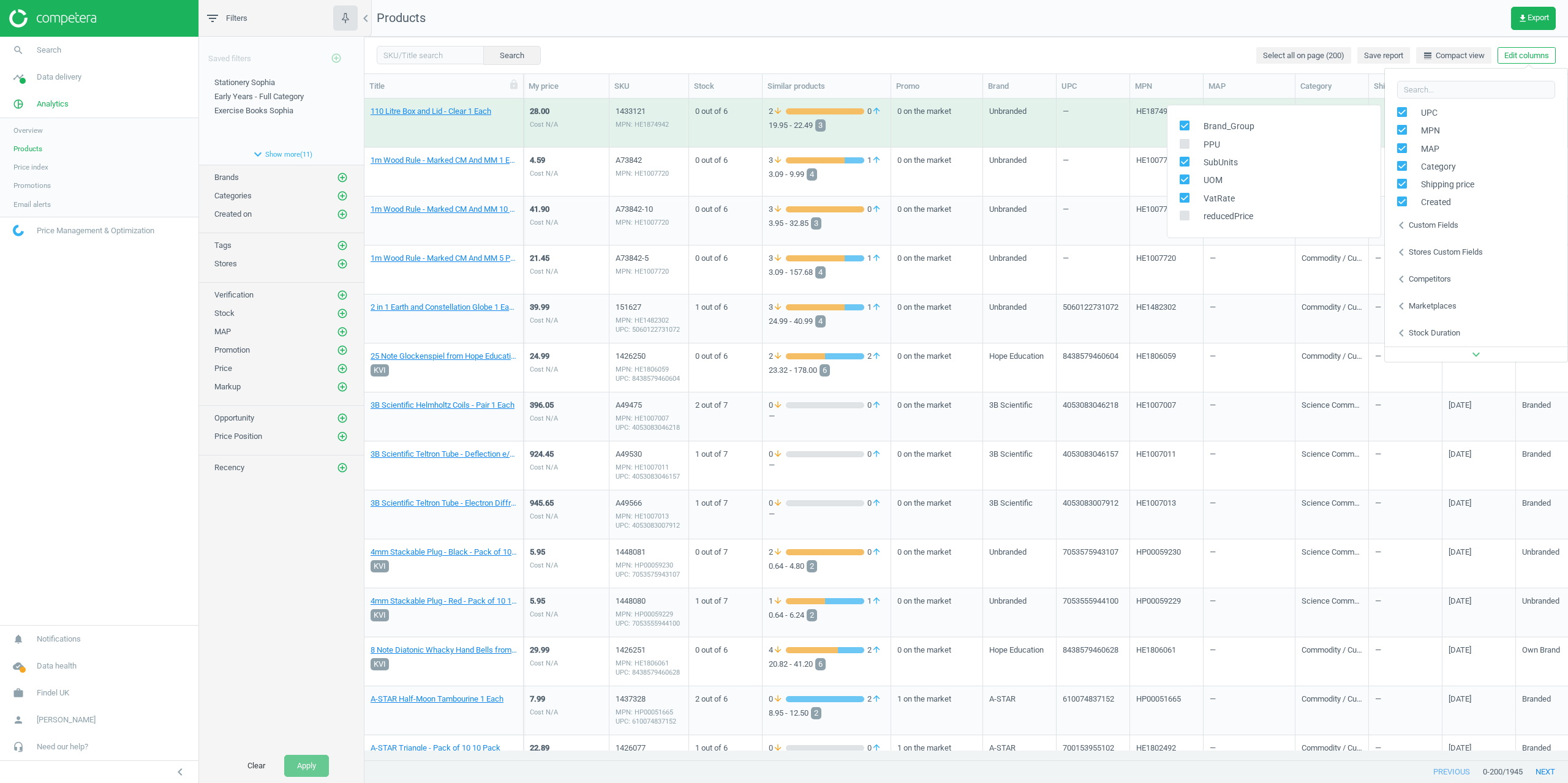
drag, startPoint x: 1183, startPoint y: 160, endPoint x: 1186, endPoint y: 172, distance: 12.4
click at [1184, 163] on input "checkbox" at bounding box center [1184, 161] width 8 height 8
checkbox input "false"
click at [1190, 184] on label at bounding box center [1188, 180] width 18 height 12
click at [1188, 184] on input "checkbox" at bounding box center [1184, 179] width 8 height 8
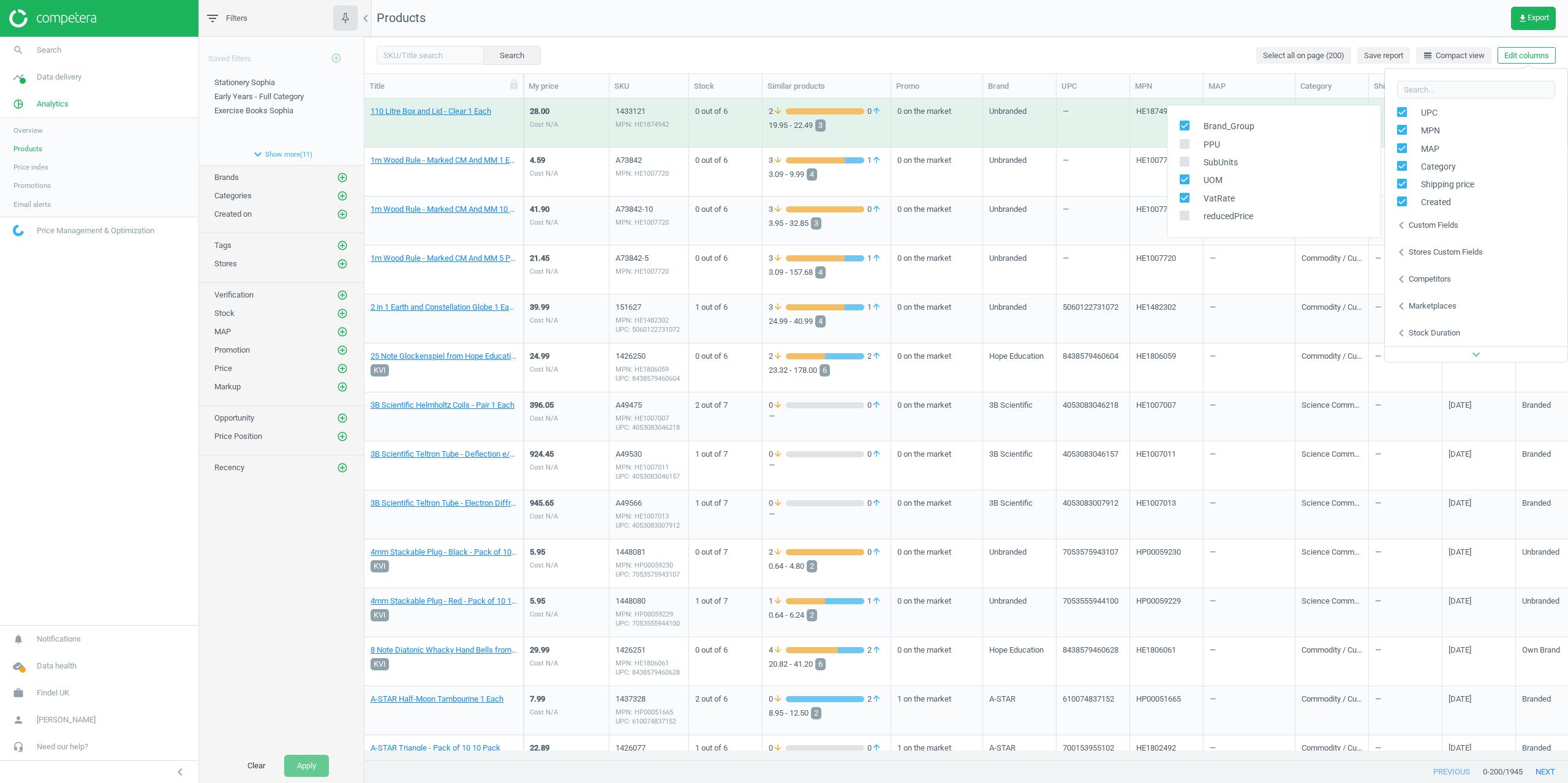
checkbox input "false"
click at [1186, 189] on div "UOM" at bounding box center [1275, 180] width 213 height 18
click at [1181, 194] on input "checkbox" at bounding box center [1184, 197] width 8 height 8
checkbox input "false"
click at [1124, 35] on nav "Products get_app Export" at bounding box center [967, 18] width 1204 height 37
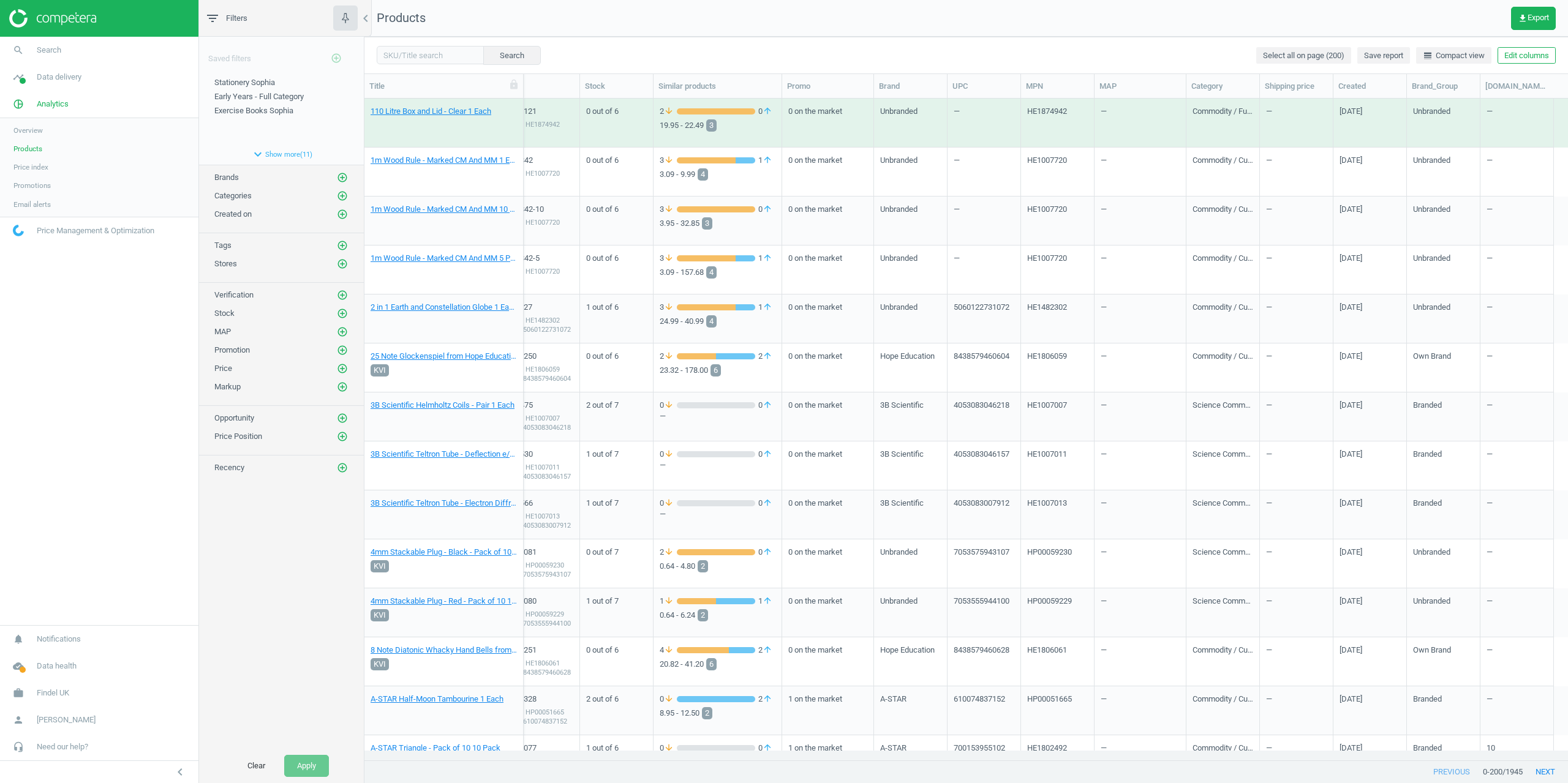
scroll to position [0, 0]
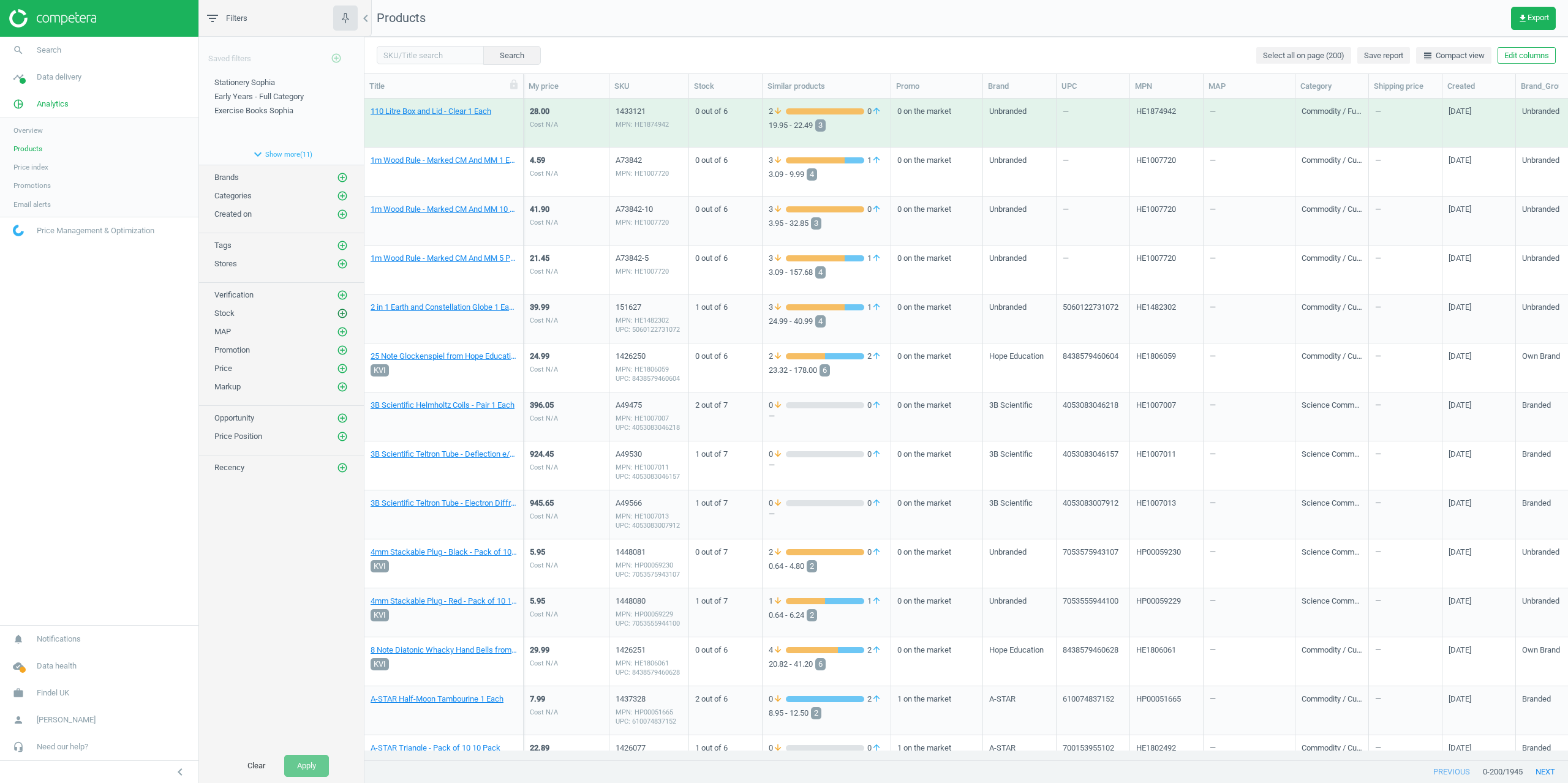
click at [340, 310] on icon "add_circle_outline" at bounding box center [342, 313] width 11 height 11
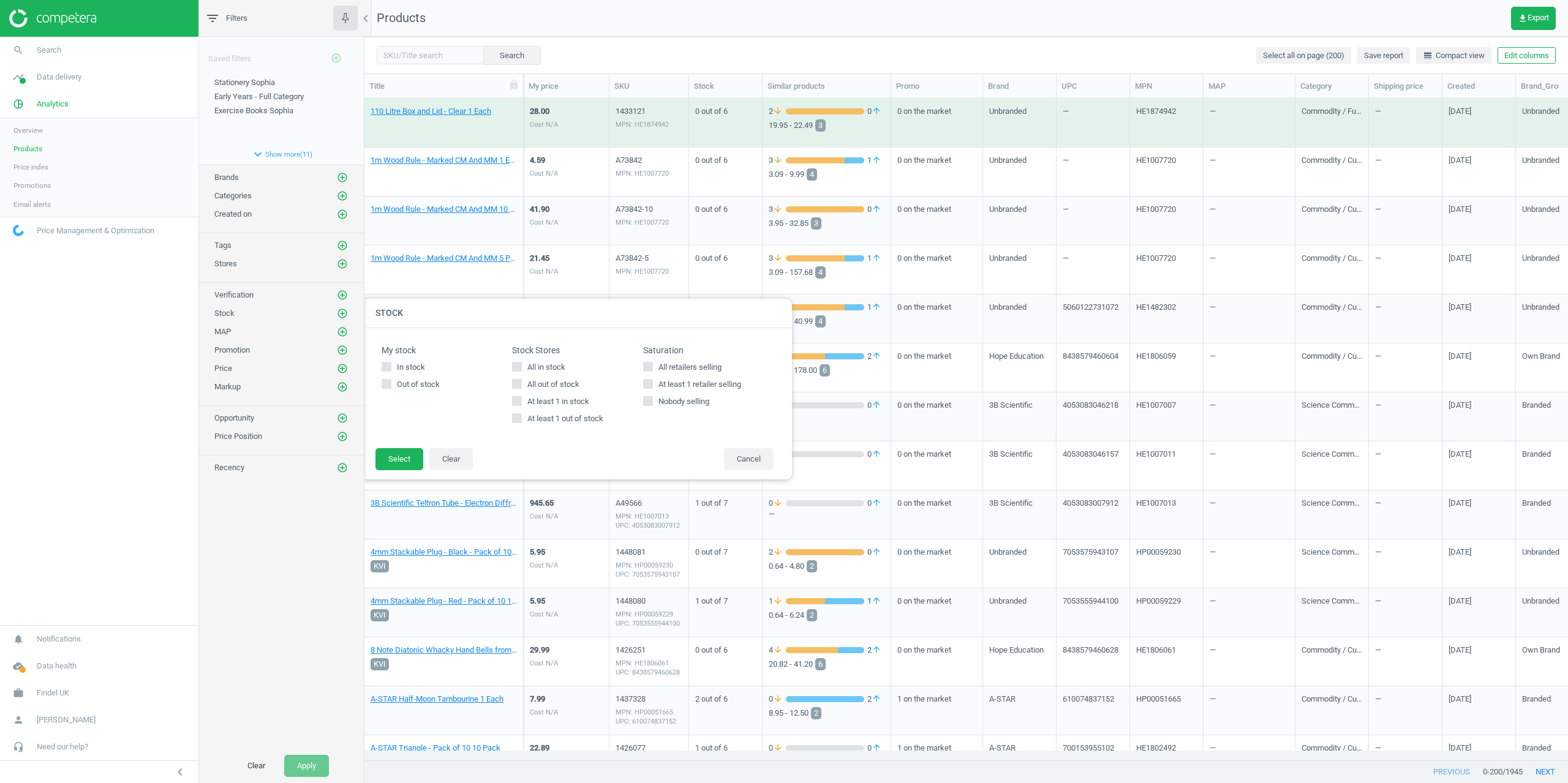
click at [310, 521] on div "Saved filters add_circle_outline Stationery Sophia edit delete Early Years - Fu…" at bounding box center [281, 393] width 165 height 713
click at [1215, 15] on div at bounding box center [1149, 392] width 1568 height 783
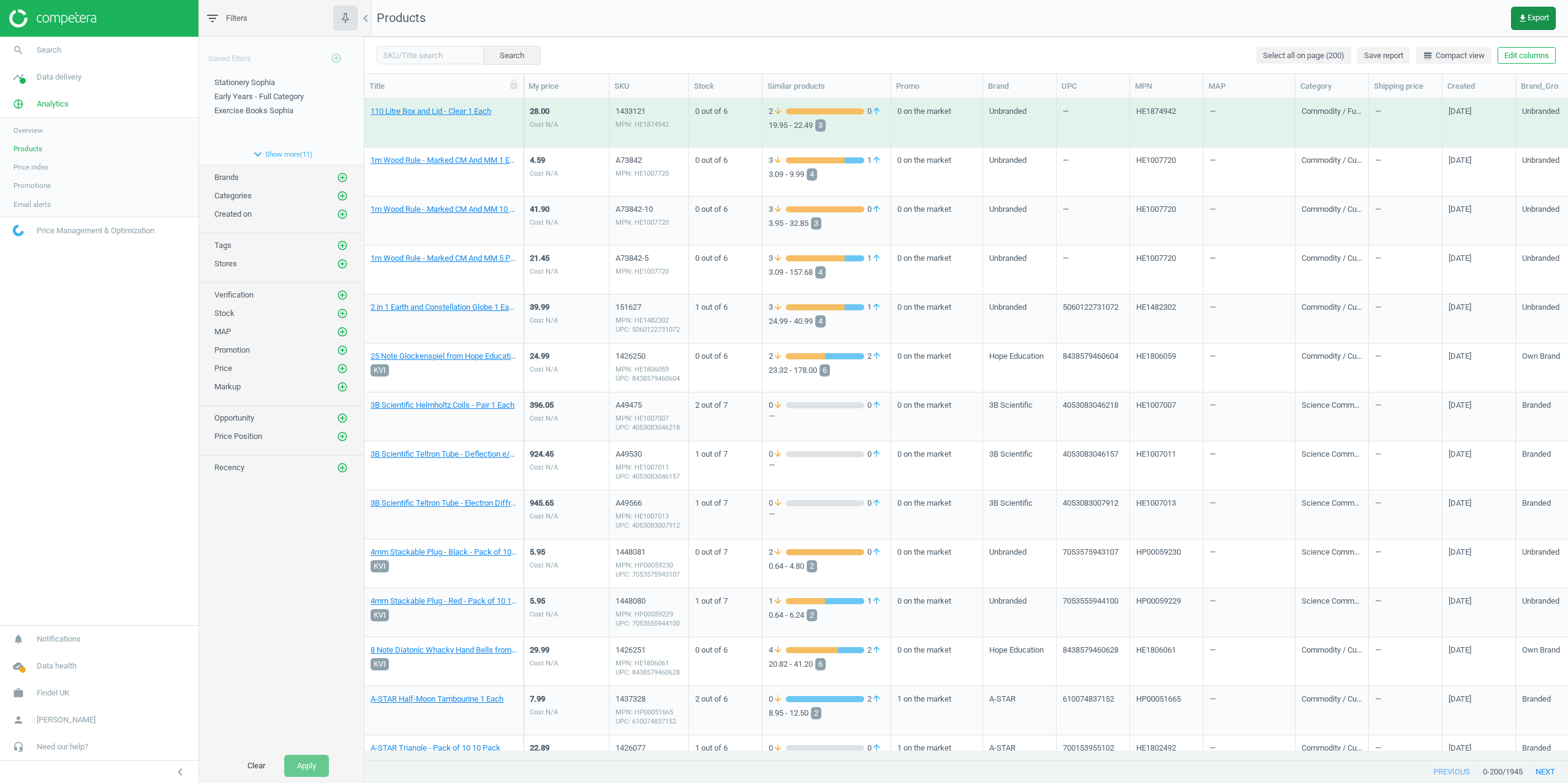
click at [1539, 17] on span "get_app Export" at bounding box center [1533, 18] width 31 height 10
click at [1378, 120] on button "insert_drive_file Extended report (CSV)" at bounding box center [1449, 117] width 213 height 23
click at [281, 599] on div "Saved filters add_circle_outline Stationery Sophia edit delete Early Years - Fu…" at bounding box center [281, 393] width 165 height 713
click at [340, 313] on icon "add_circle_outline" at bounding box center [342, 313] width 11 height 11
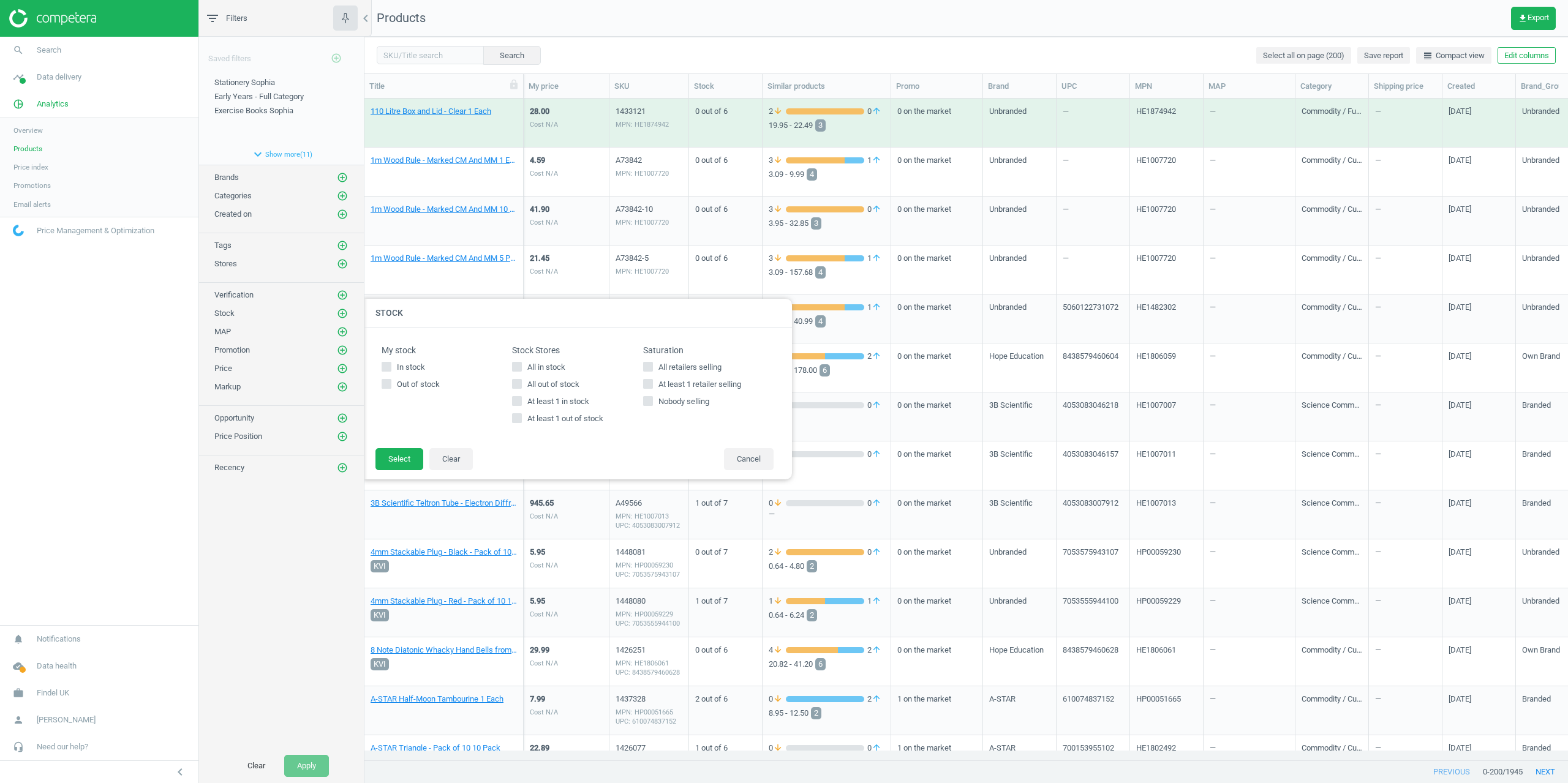
drag, startPoint x: 278, startPoint y: 493, endPoint x: 286, endPoint y: 426, distance: 67.5
click at [278, 494] on div "Saved filters add_circle_outline Stationery Sophia edit delete Early Years - Fu…" at bounding box center [281, 393] width 165 height 713
drag, startPoint x: 269, startPoint y: 145, endPoint x: 283, endPoint y: 124, distance: 25.2
click at [269, 145] on button "expand_more Show more ( 11 )" at bounding box center [281, 154] width 165 height 21
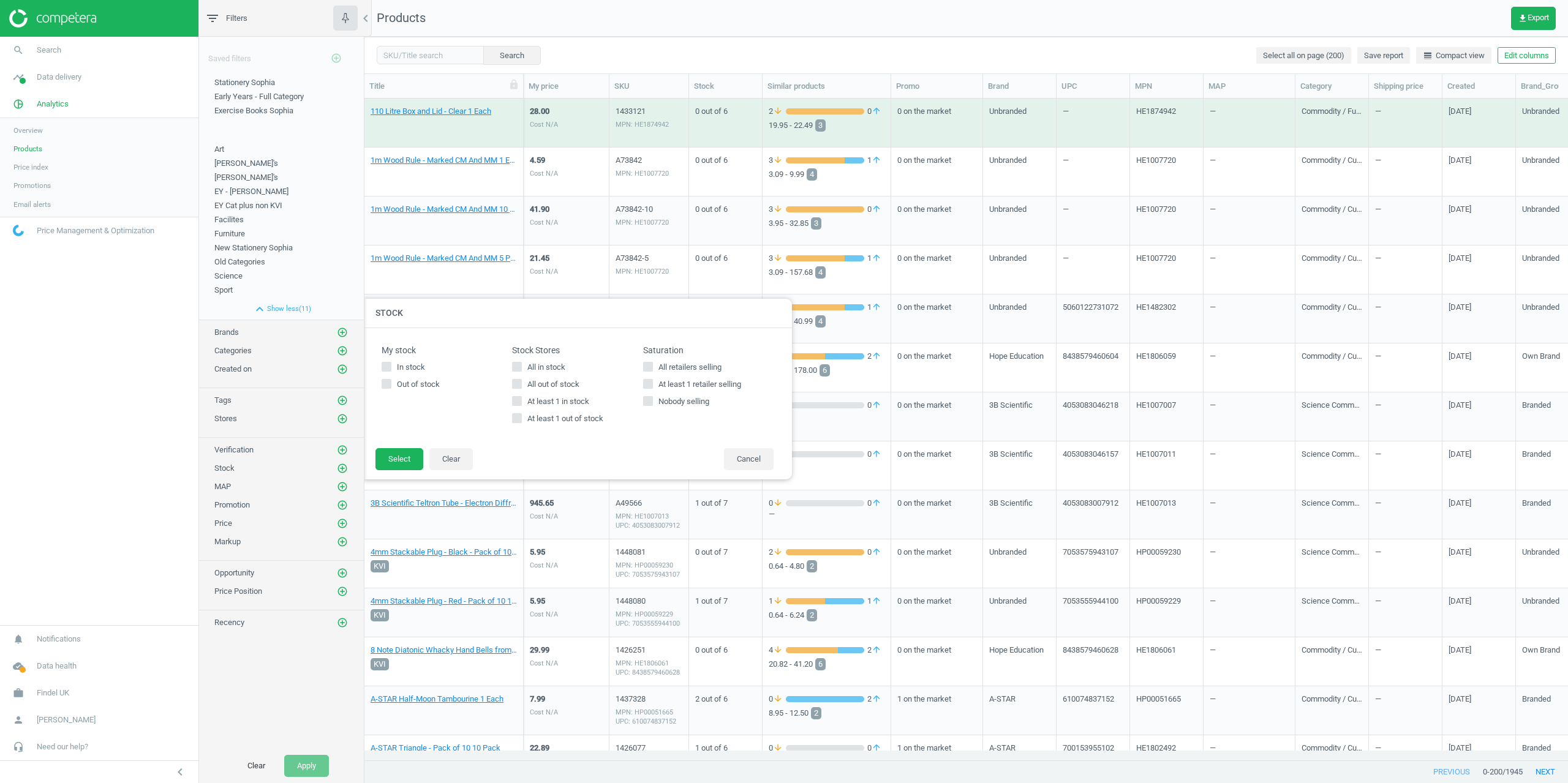
click at [128, 401] on nav "search Search timeline Data delivery Overview Matches dashboard Matches Rematch…" at bounding box center [99, 331] width 199 height 589
click at [51, 74] on span "Data delivery" at bounding box center [59, 76] width 44 height 11
click at [36, 138] on span "Matches" at bounding box center [27, 140] width 27 height 10
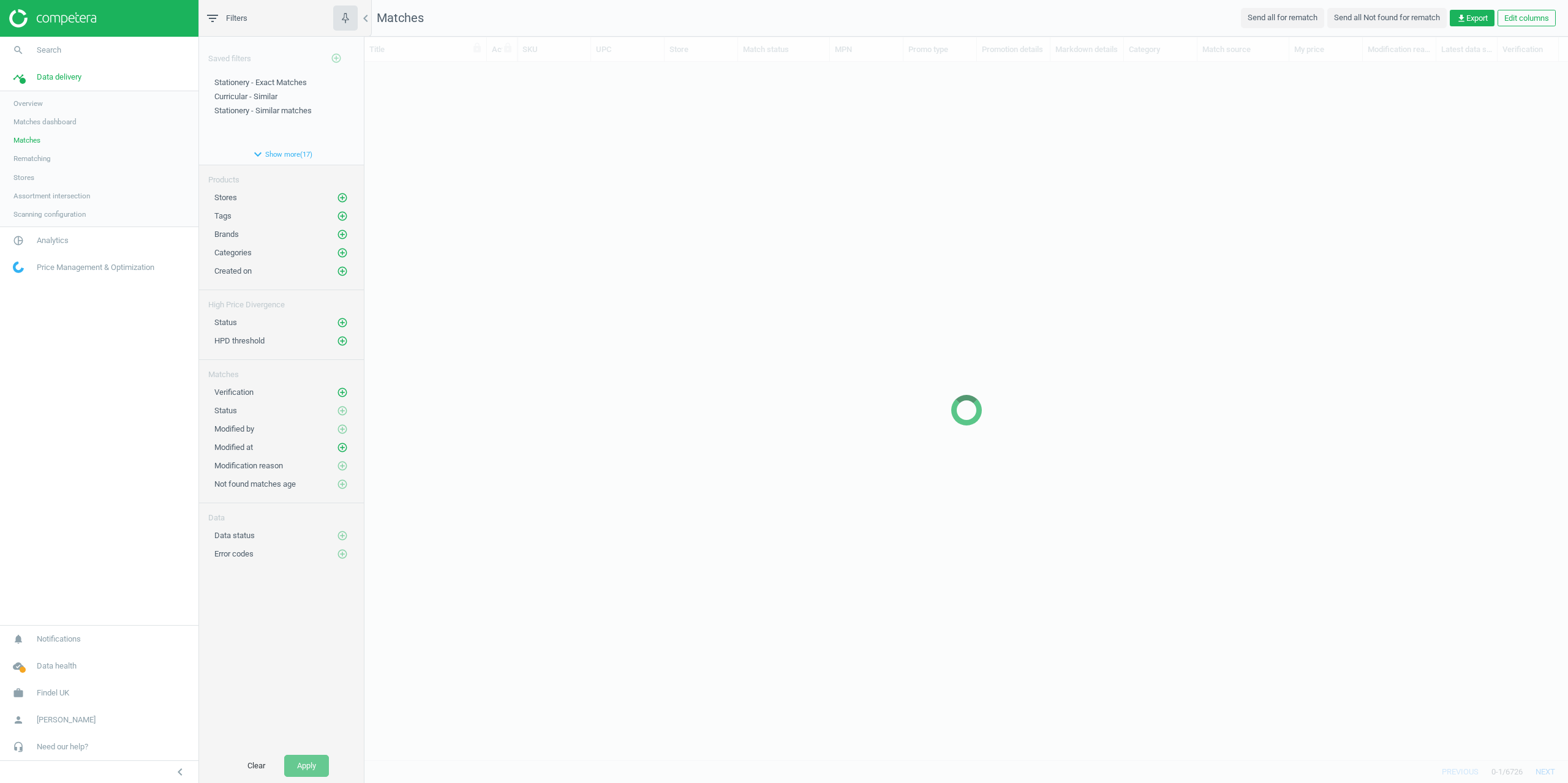
scroll to position [680, 1195]
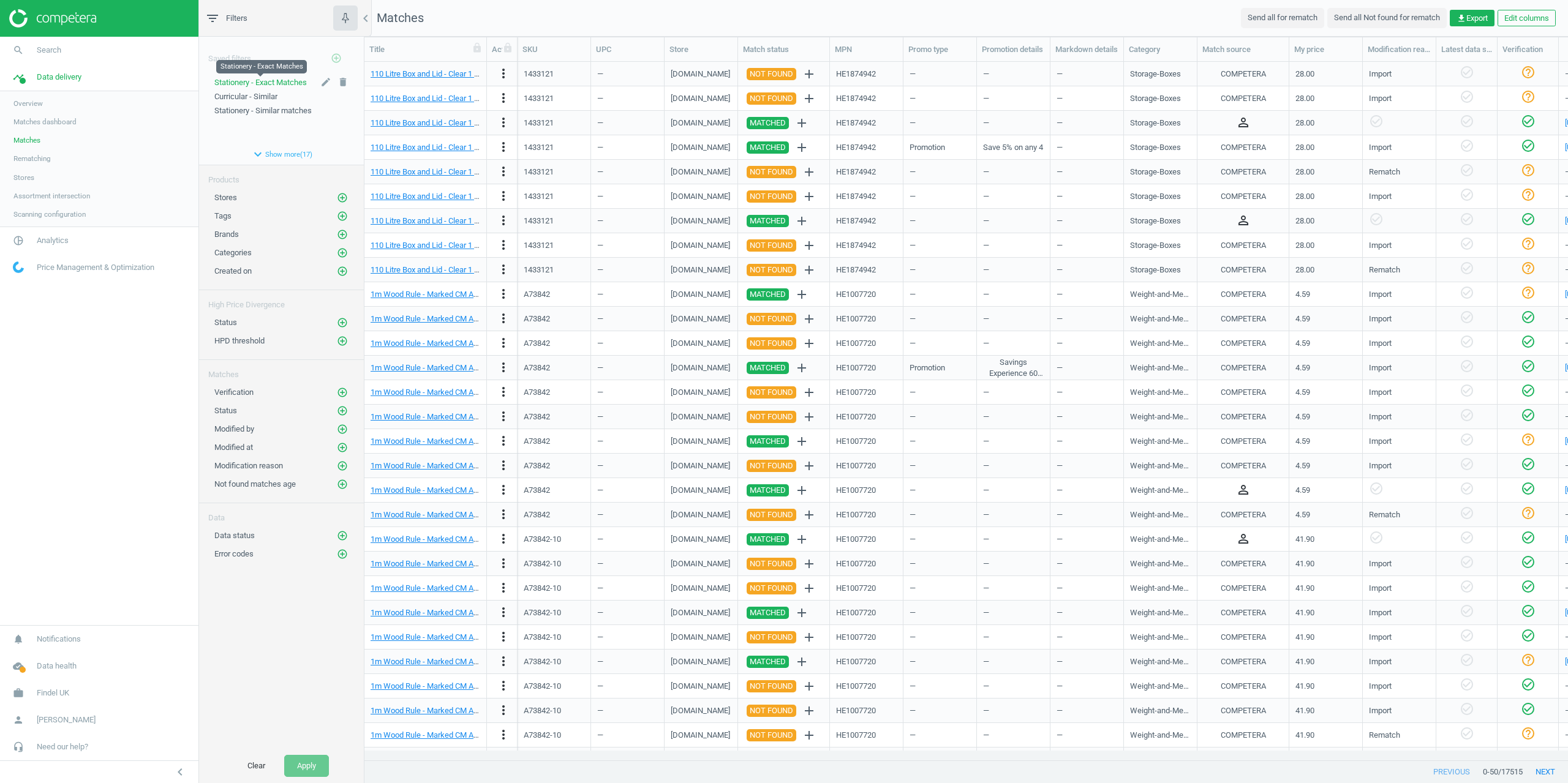
click at [263, 81] on span "Stationery - Exact Matches" at bounding box center [261, 82] width 92 height 9
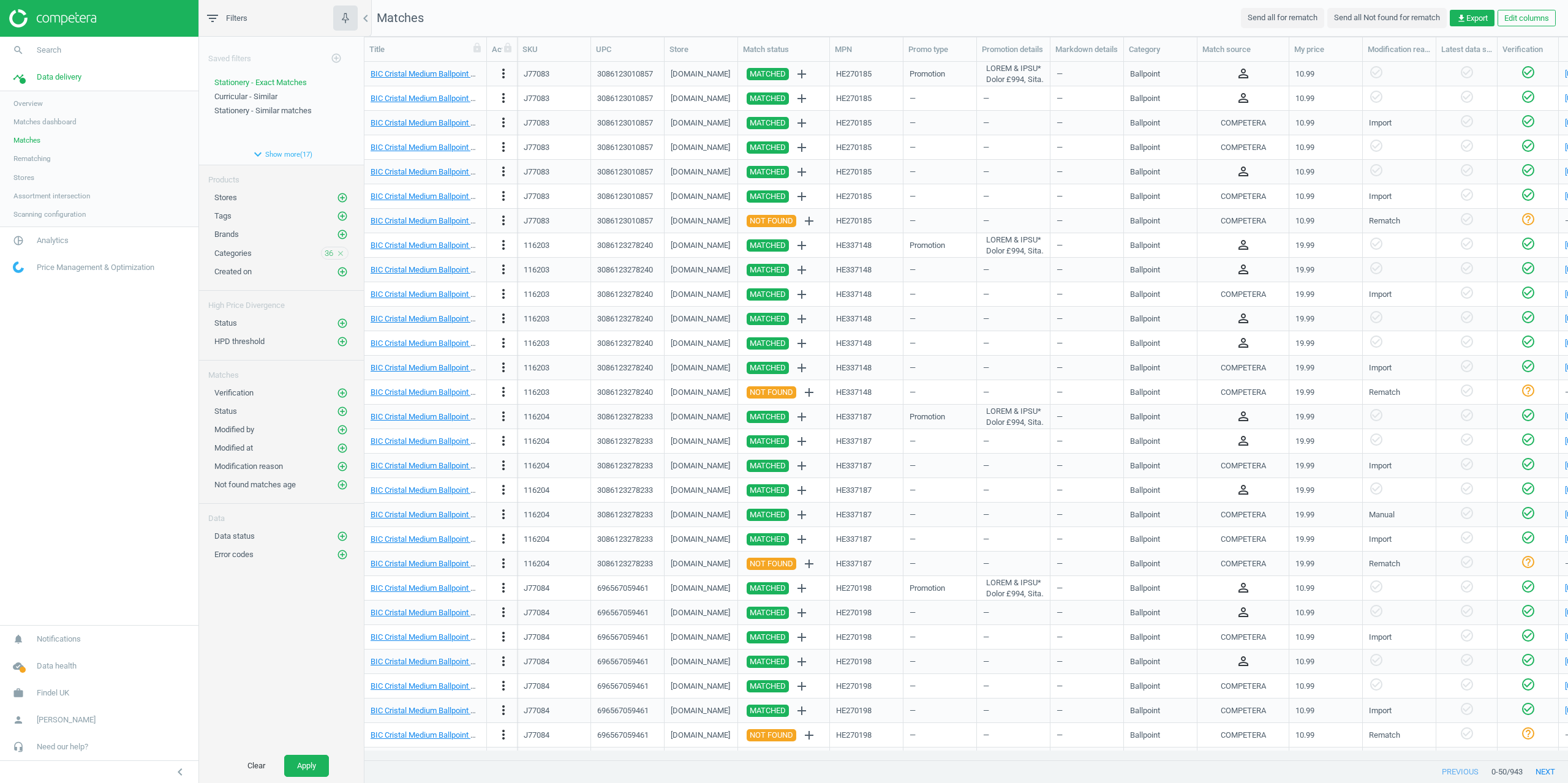
click at [342, 251] on icon "close" at bounding box center [340, 253] width 8 height 8
click at [310, 757] on button "Apply" at bounding box center [306, 766] width 44 height 22
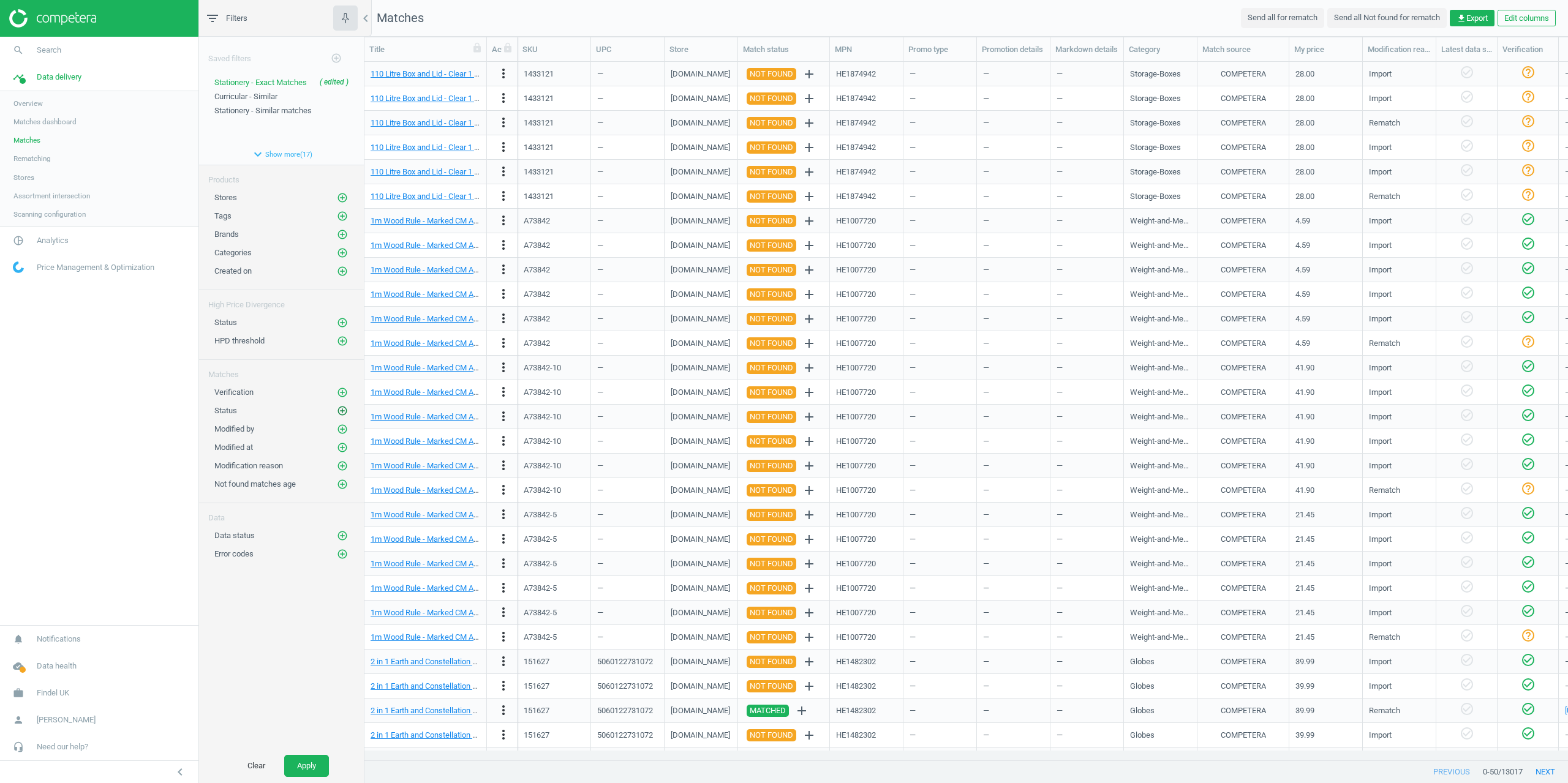
click at [339, 412] on icon "add_circle_outline" at bounding box center [342, 411] width 11 height 11
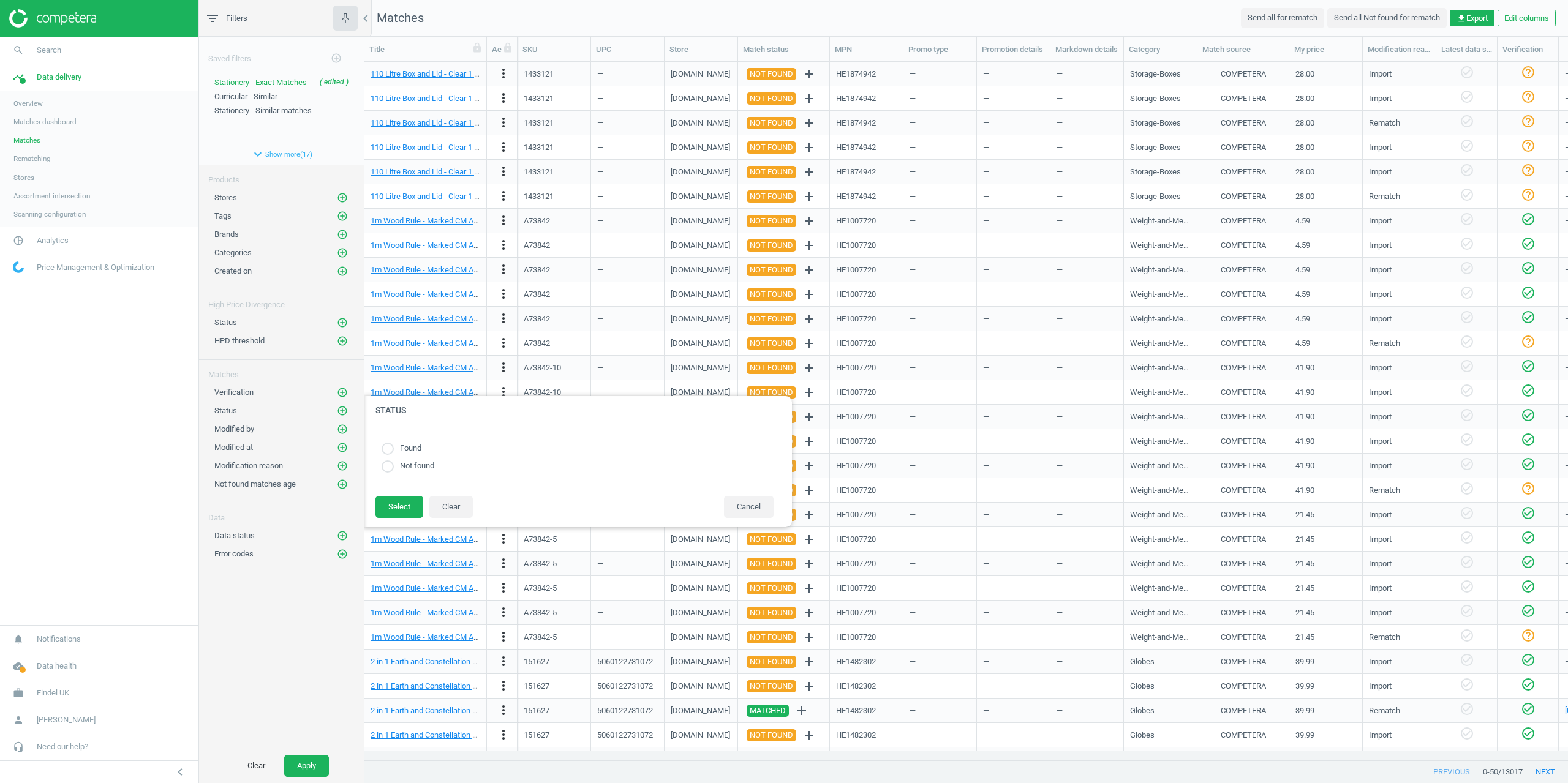
drag, startPoint x: 392, startPoint y: 450, endPoint x: 399, endPoint y: 476, distance: 26.9
click at [391, 450] on input "radio" at bounding box center [387, 449] width 13 height 13
radio input "true"
click at [404, 508] on button "Select" at bounding box center [399, 507] width 48 height 22
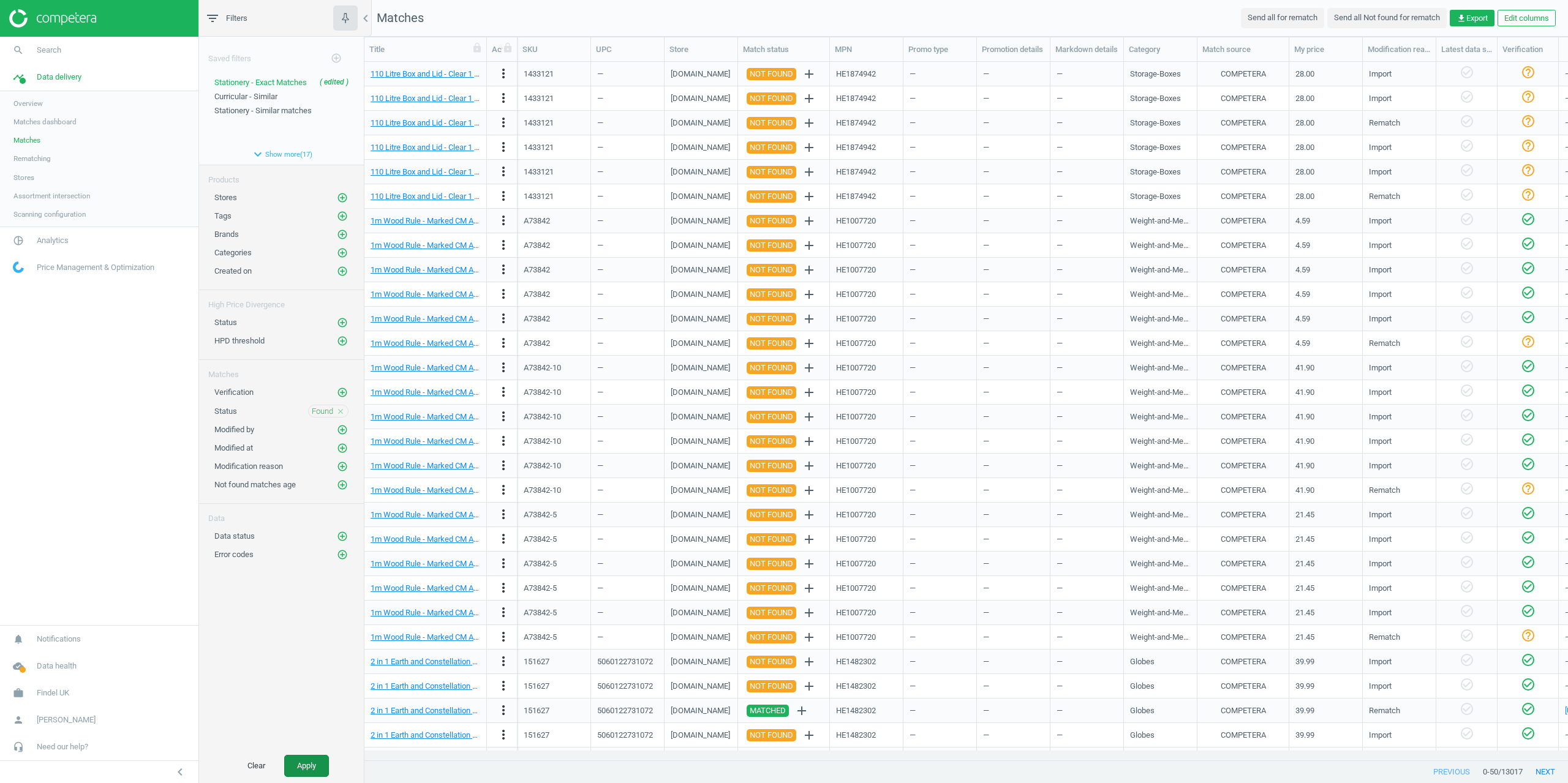
drag, startPoint x: 314, startPoint y: 781, endPoint x: 304, endPoint y: 763, distance: 20.6
click at [304, 763] on button "Apply" at bounding box center [306, 766] width 44 height 22
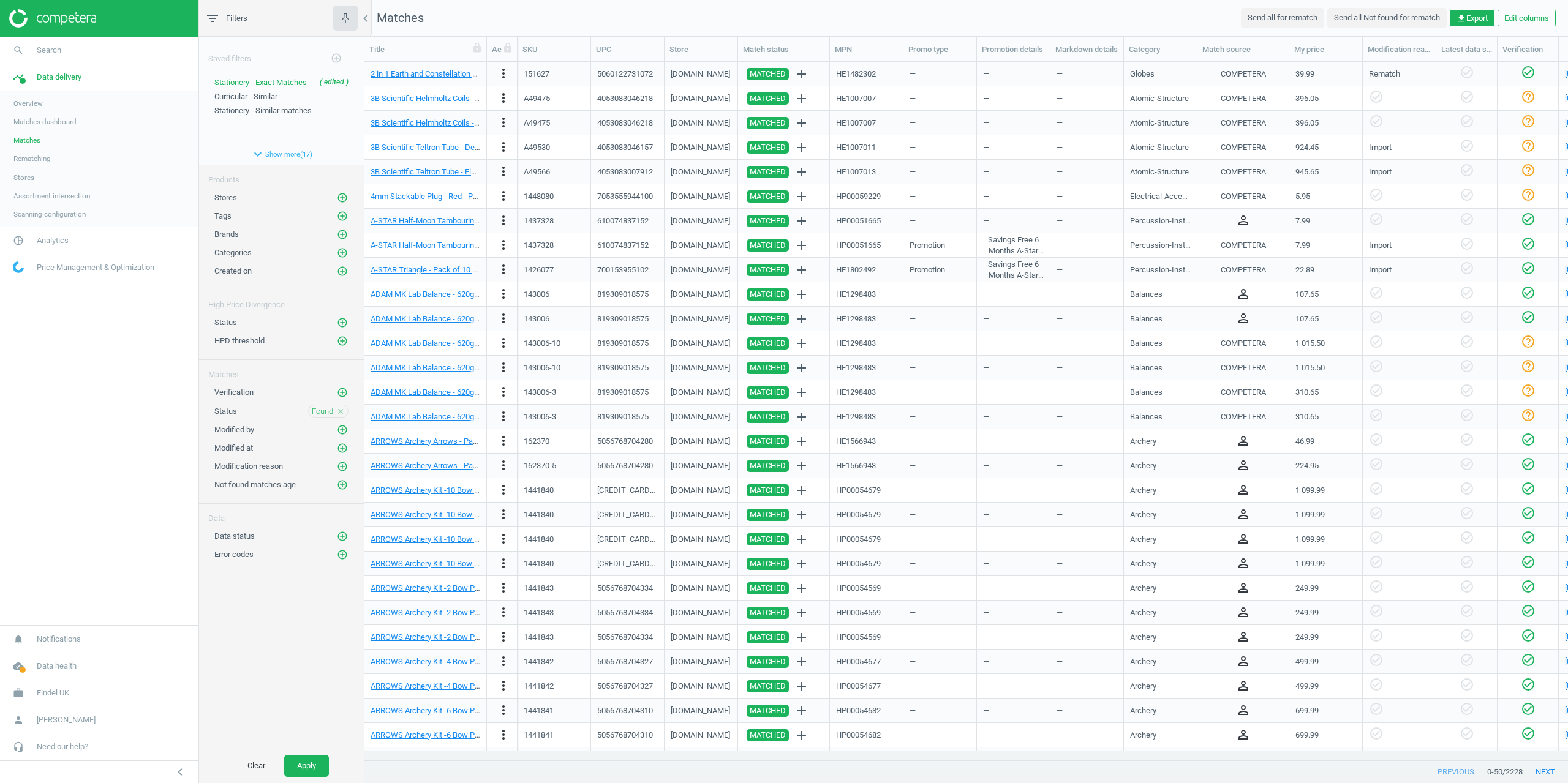
click at [347, 695] on div "Saved filters add_circle_outline Stationery - Exact Matches ( edited ) save ref…" at bounding box center [281, 393] width 165 height 713
click at [1240, 442] on icon "person_outline" at bounding box center [1243, 441] width 15 height 15
click at [1249, 417] on div "COMPETERA" at bounding box center [1243, 417] width 45 height 11
click at [1476, 18] on span "get_app Export" at bounding box center [1472, 18] width 31 height 11
click at [1336, 64] on button "insert_drive_file Report (CSV)" at bounding box center [1387, 66] width 213 height 23
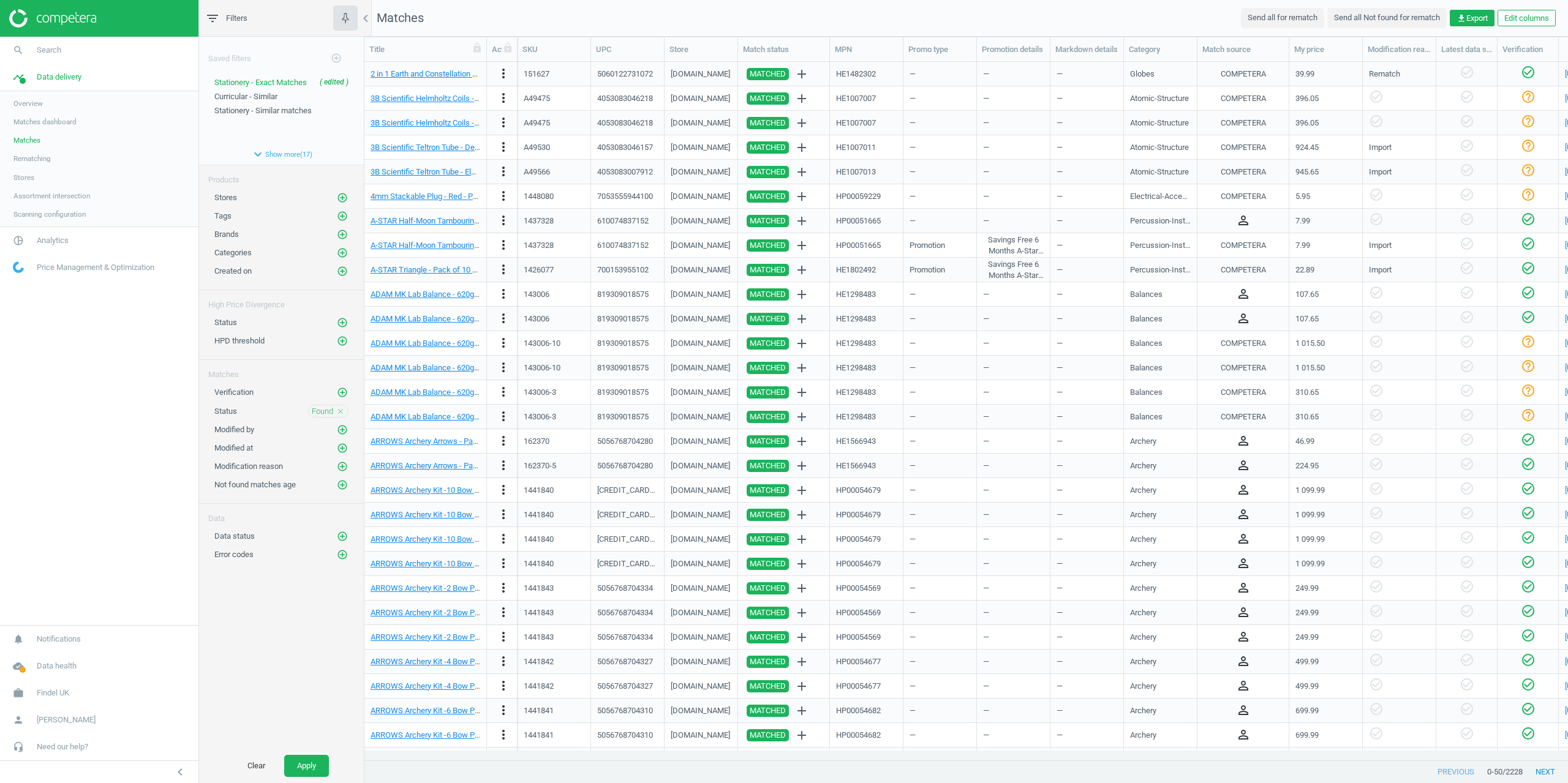
click at [35, 140] on span "Matches" at bounding box center [27, 140] width 27 height 10
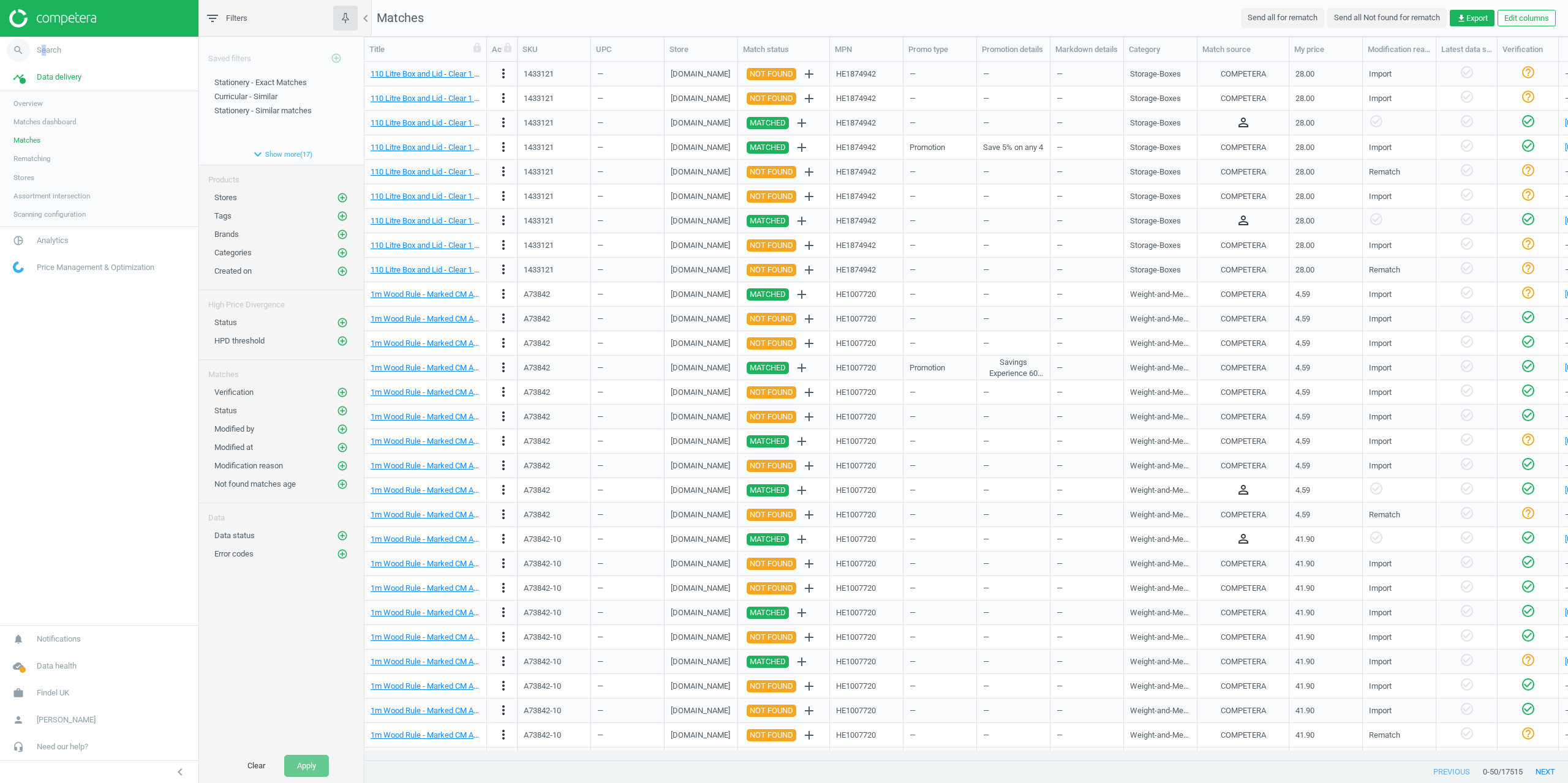
click at [42, 54] on span "Search" at bounding box center [49, 49] width 24 height 11
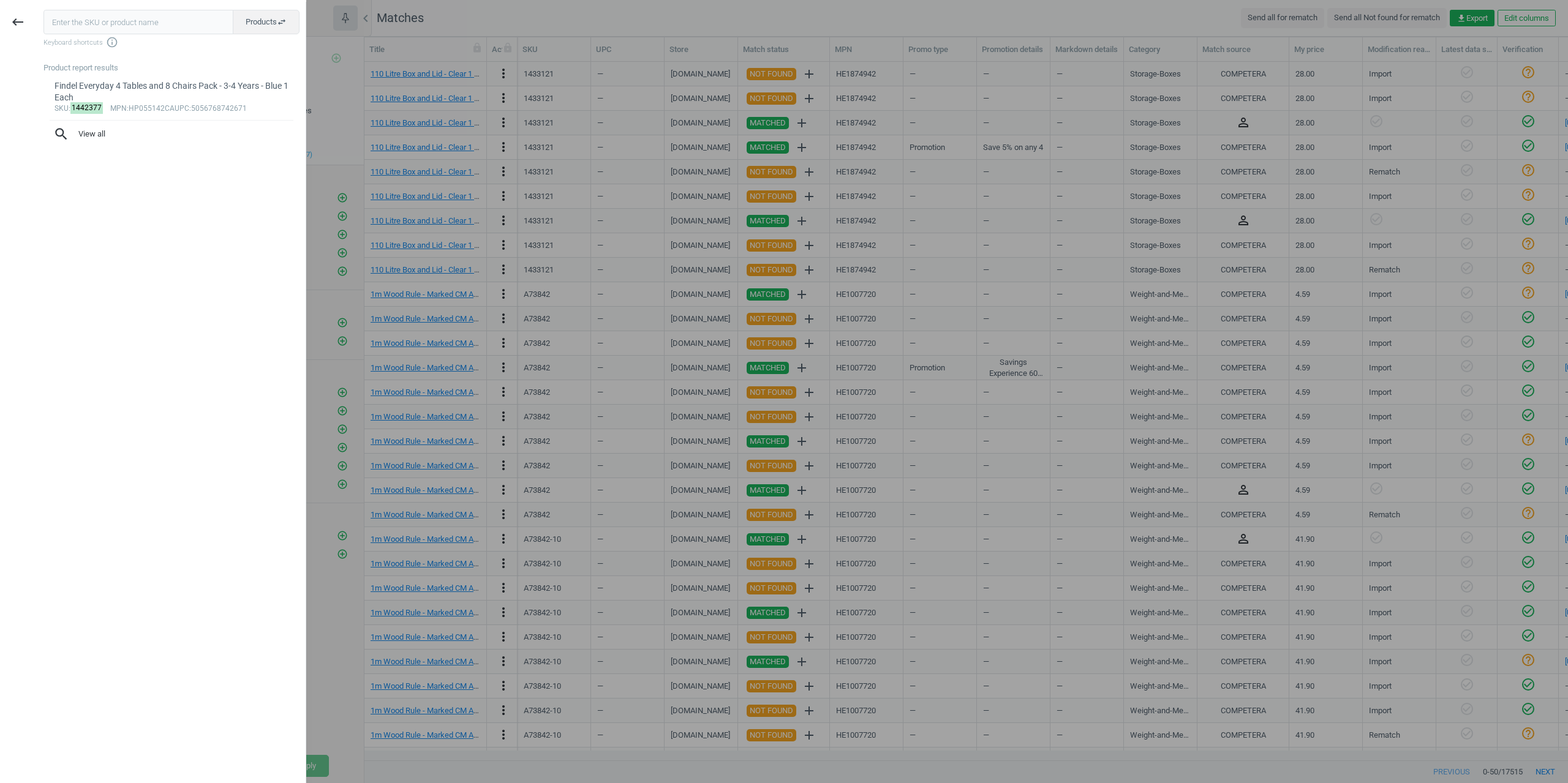
type input "1442377"
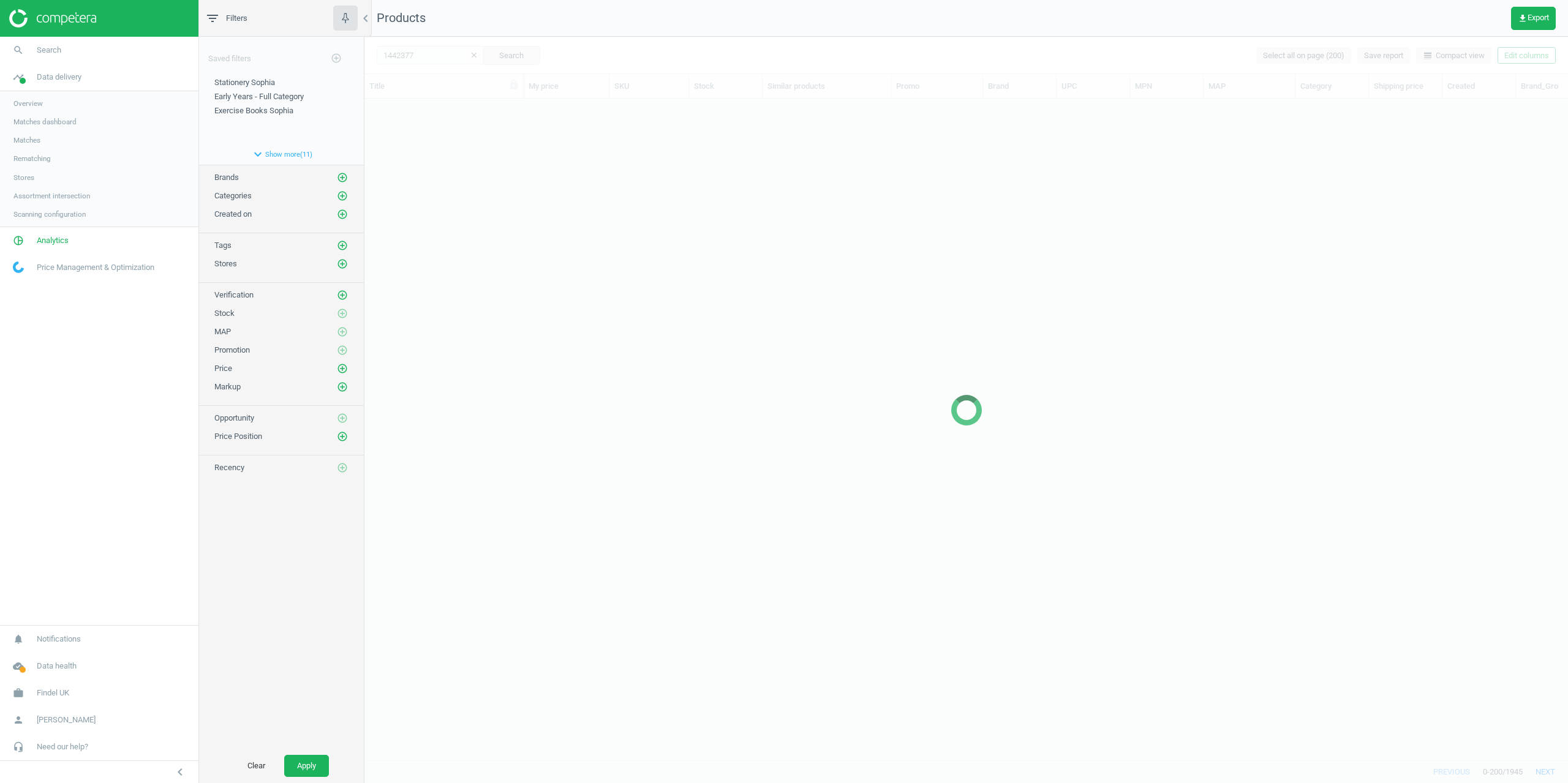
scroll to position [643, 1195]
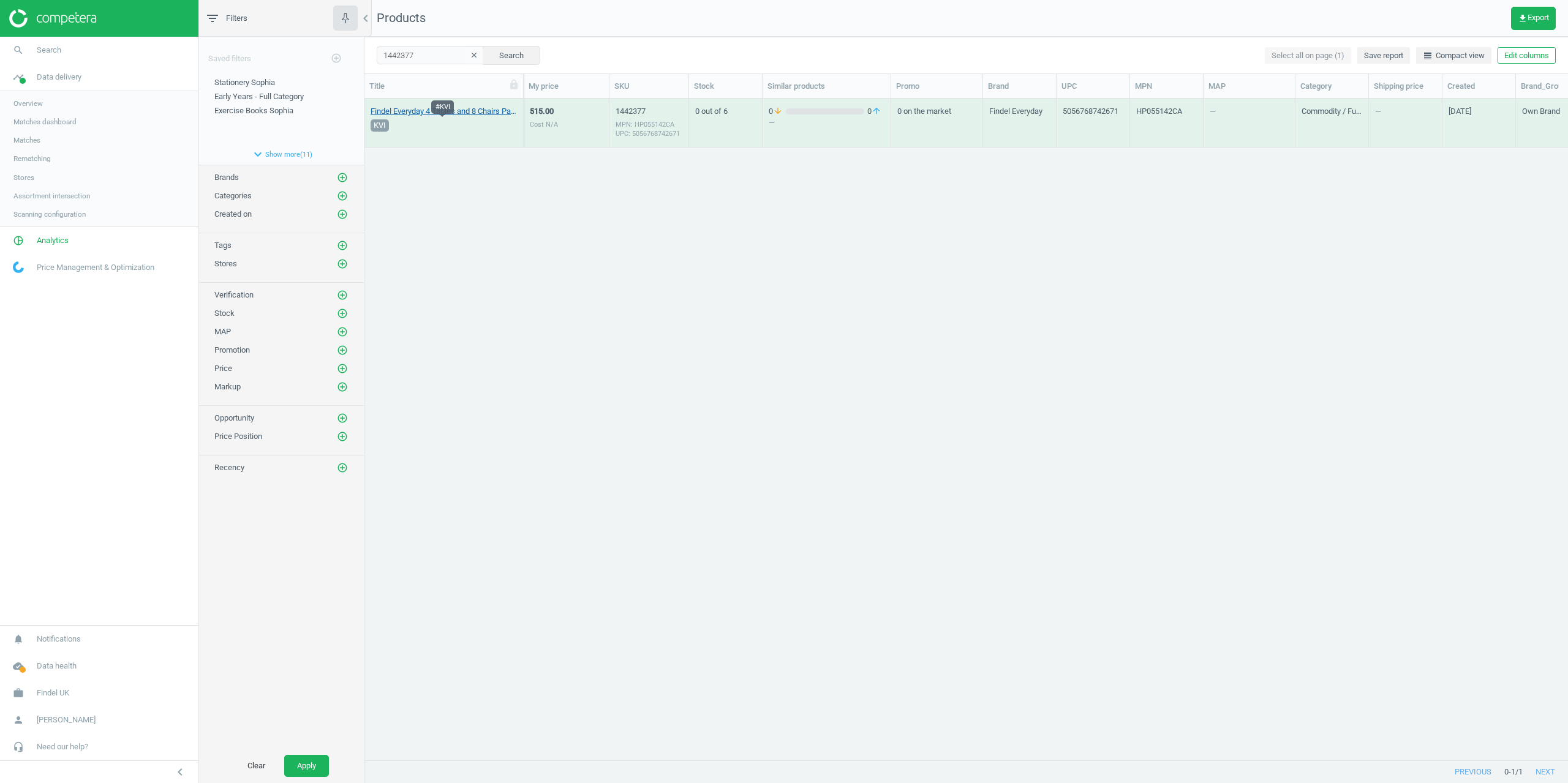
click at [399, 116] on link "Findel Everyday 4 Tables and 8 Chairs Pack - 3-4 Years - Blue 1 Each" at bounding box center [444, 111] width 147 height 11
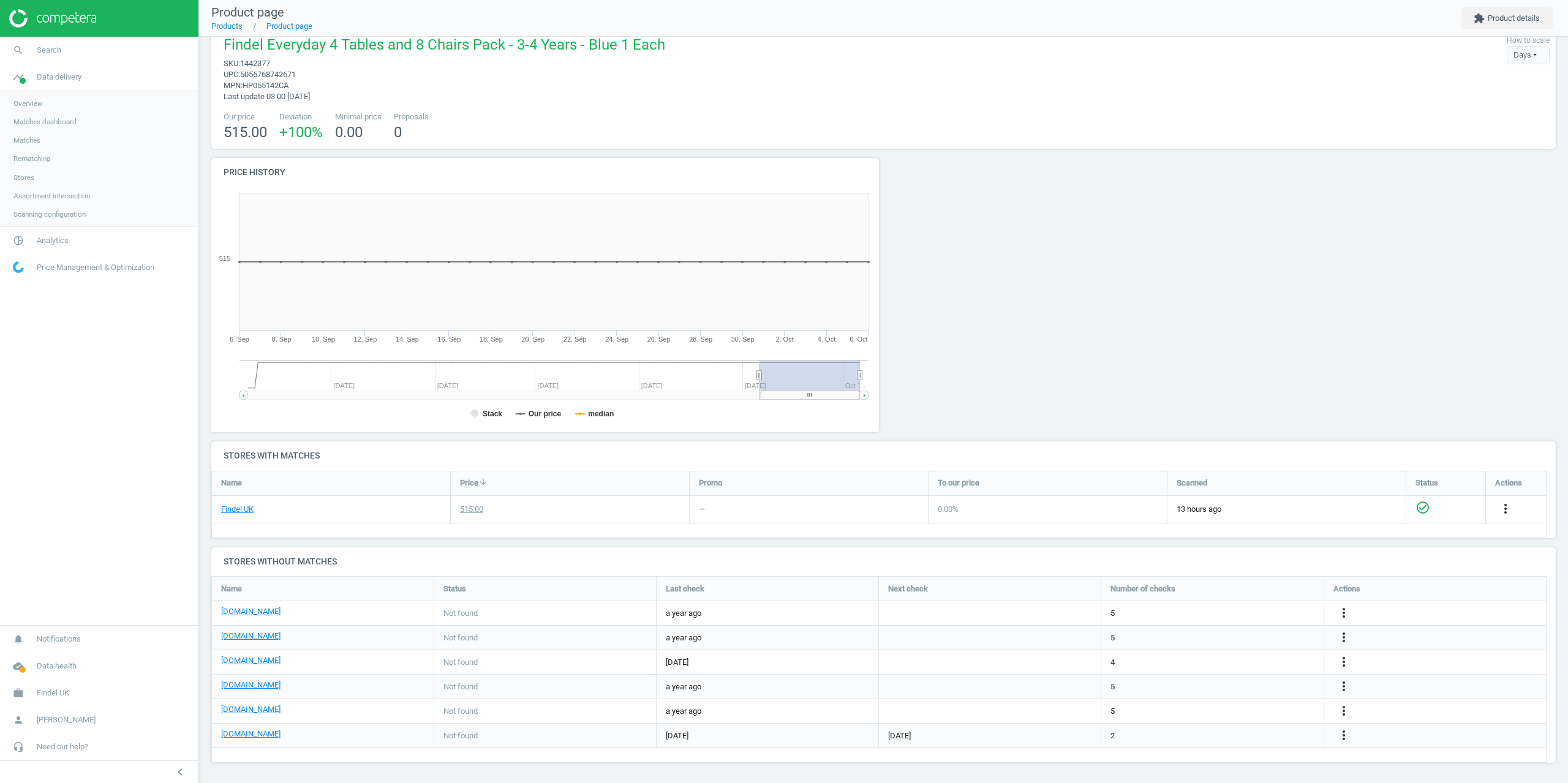
scroll to position [22, 0]
click at [110, 517] on nav "search Search timeline Data delivery Overview Matches dashboard Matches Rematch…" at bounding box center [99, 331] width 199 height 589
click at [47, 52] on span "Search" at bounding box center [49, 49] width 24 height 11
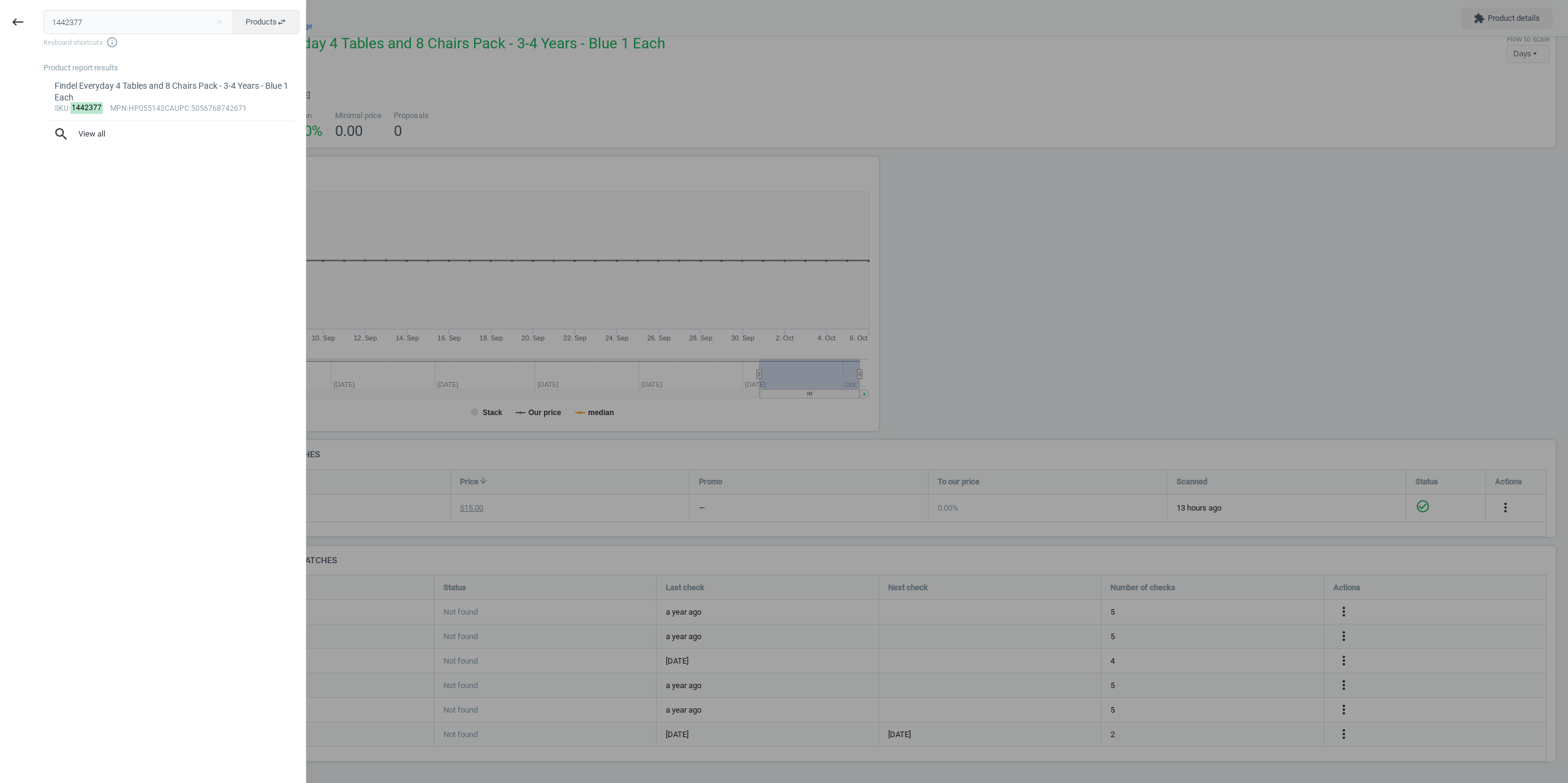
drag, startPoint x: 88, startPoint y: 19, endPoint x: 0, endPoint y: 29, distance: 88.6
click at [0, 26] on div "keyboard_backspace 1442377 close Products swap_horiz Keyboard shortcuts info_ou…" at bounding box center [153, 393] width 306 height 783
type input "10797547809287"
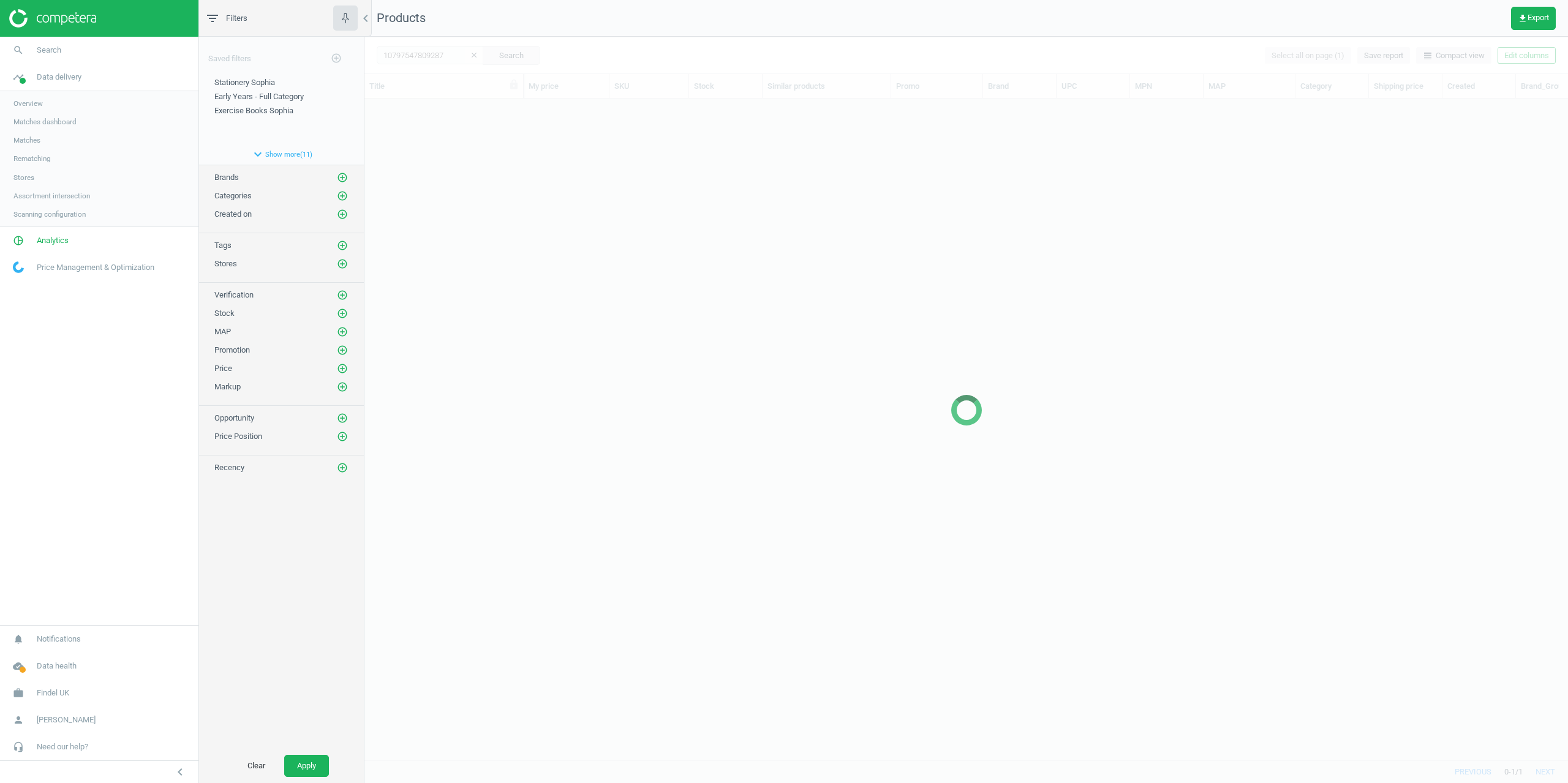
scroll to position [643, 1195]
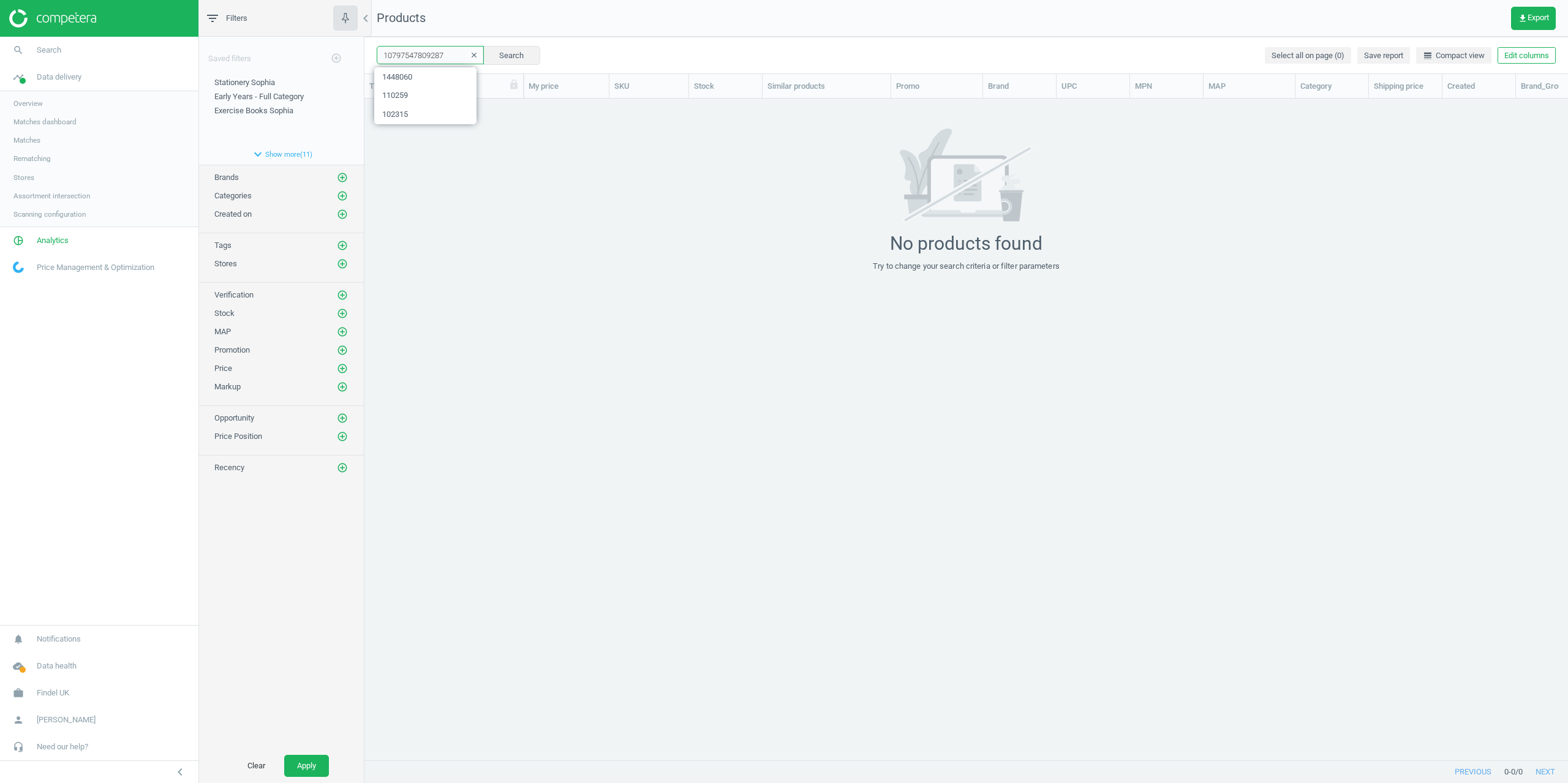
drag, startPoint x: 386, startPoint y: 55, endPoint x: 360, endPoint y: 55, distance: 26.0
click at [330, 55] on div "filter_list Filters chevron_left Saved filters add_circle_outline Stationery So…" at bounding box center [883, 392] width 1369 height 783
paste input "424793-3"
type input "1424793-3"
click at [473, 54] on button "clear" at bounding box center [475, 55] width 18 height 17
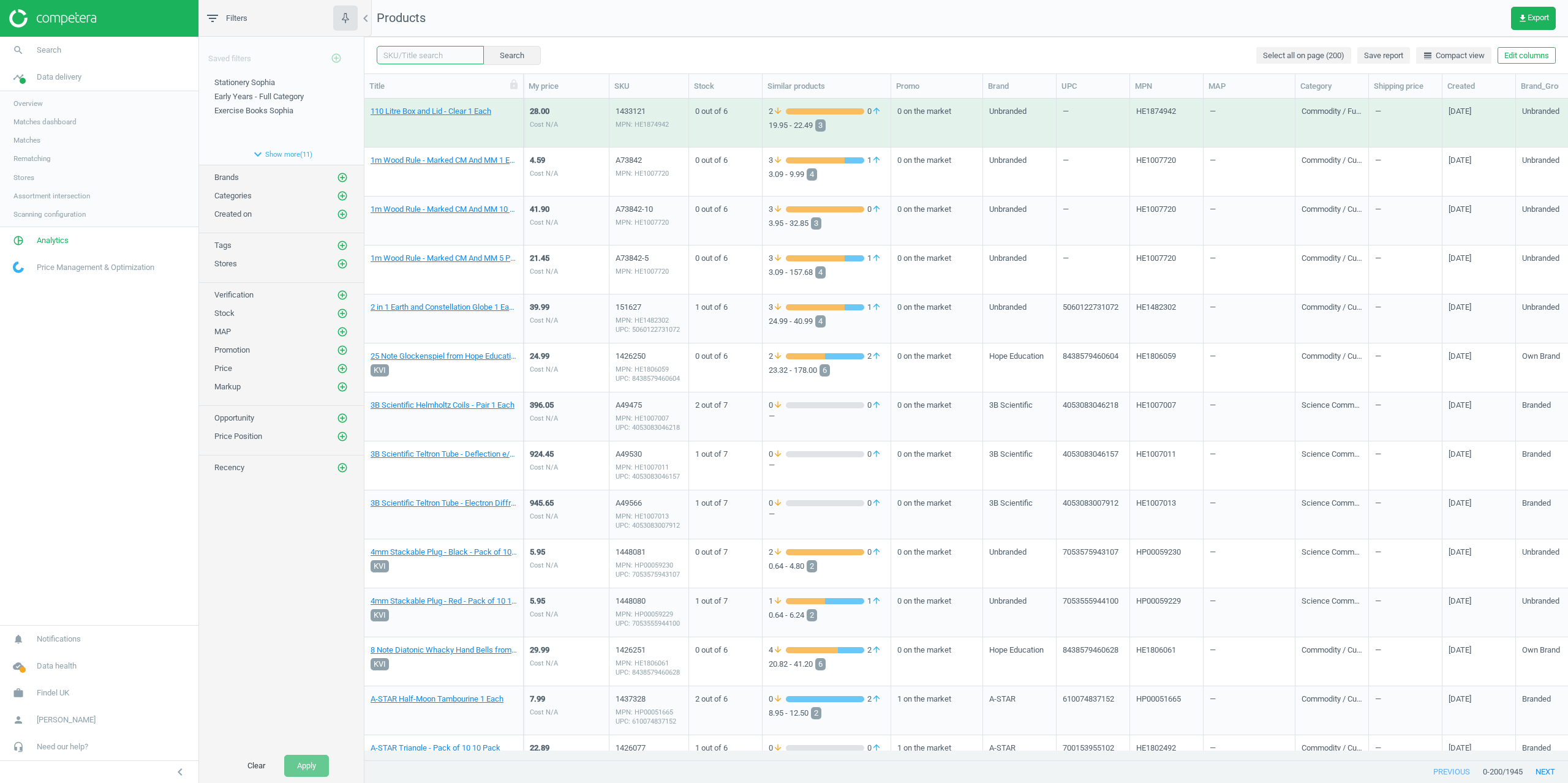
click at [435, 60] on input "text" at bounding box center [430, 55] width 107 height 18
paste input "1424793-3"
type input "1424793-3"
click at [507, 57] on button "Search" at bounding box center [511, 55] width 58 height 18
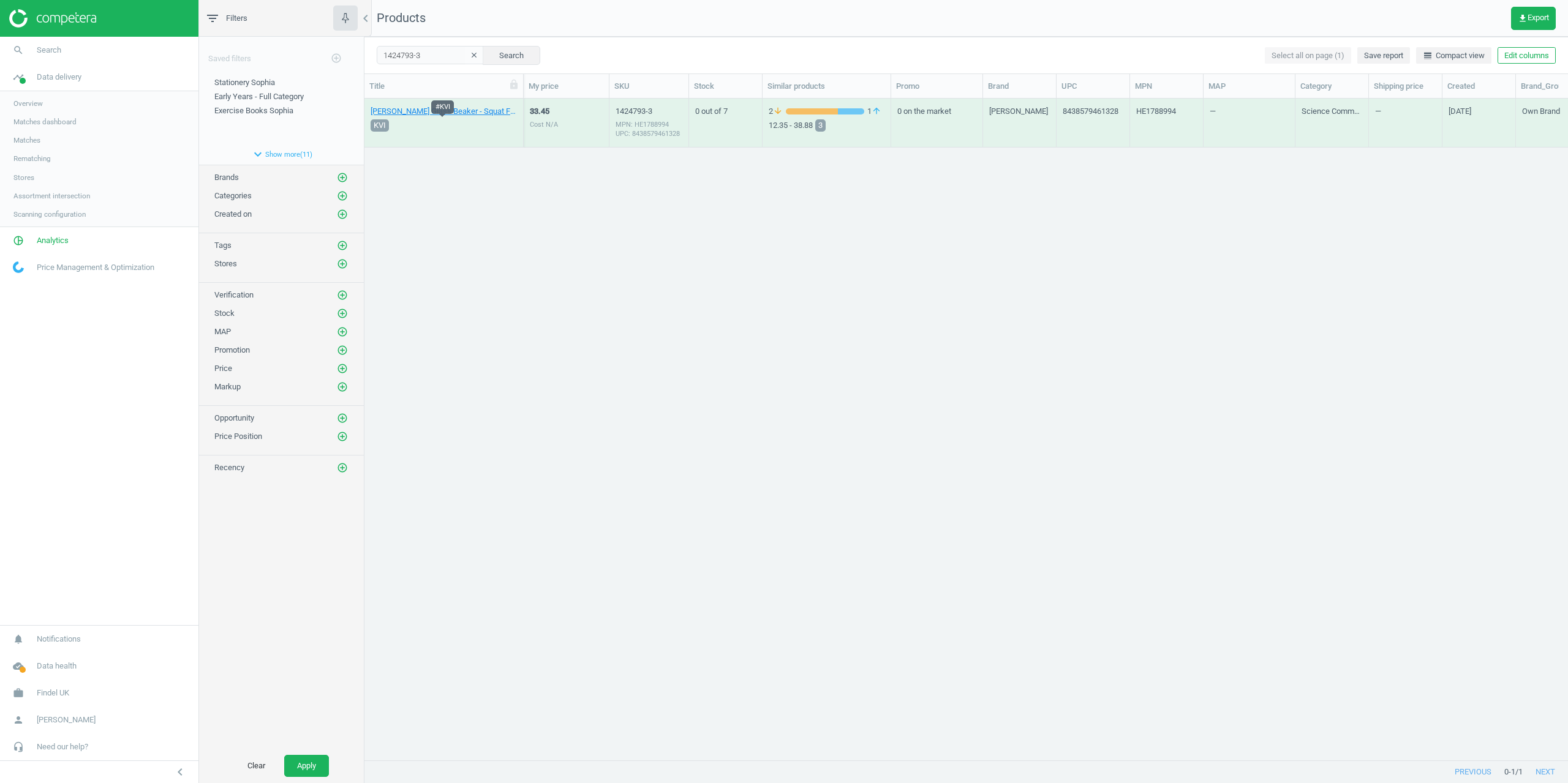
click at [402, 117] on div "KVI" at bounding box center [443, 126] width 149 height 17
click at [406, 112] on link "Philip Harris Glass Beaker - Squat Form - 250ml - Pack of 12 36 Pack" at bounding box center [444, 111] width 147 height 11
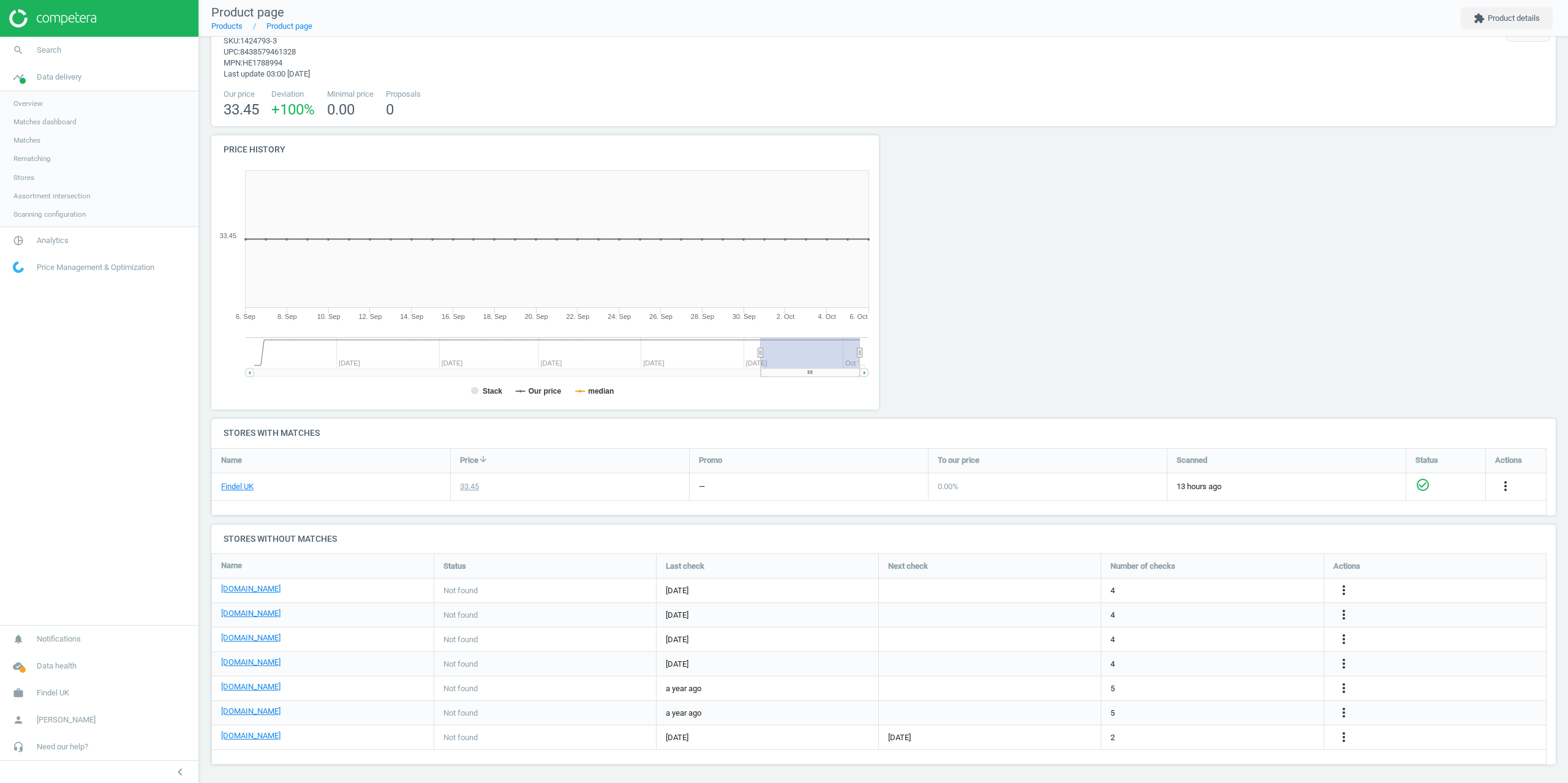
scroll to position [46, 0]
drag, startPoint x: 384, startPoint y: 89, endPoint x: 394, endPoint y: 73, distance: 18.9
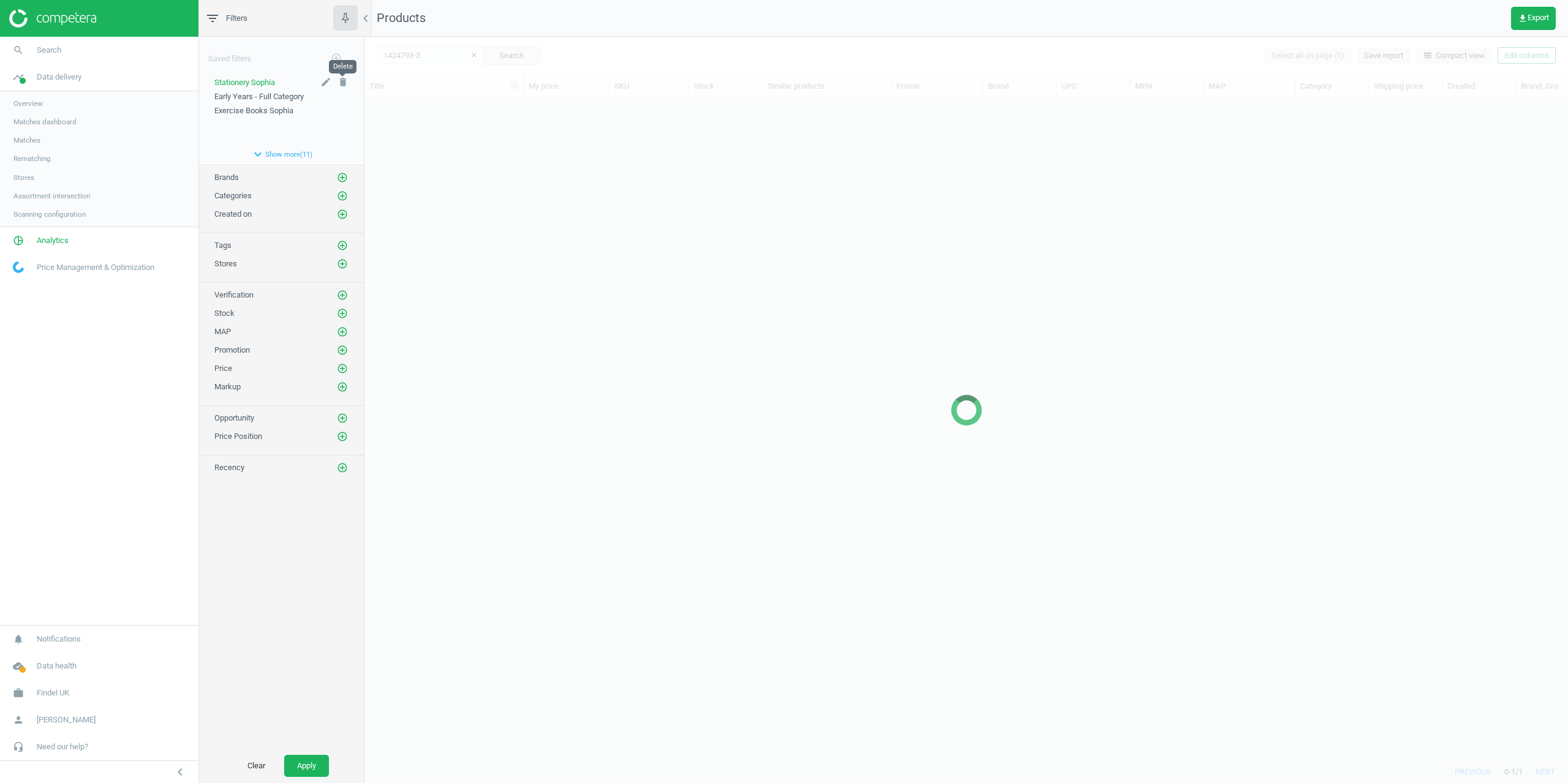
scroll to position [643, 1195]
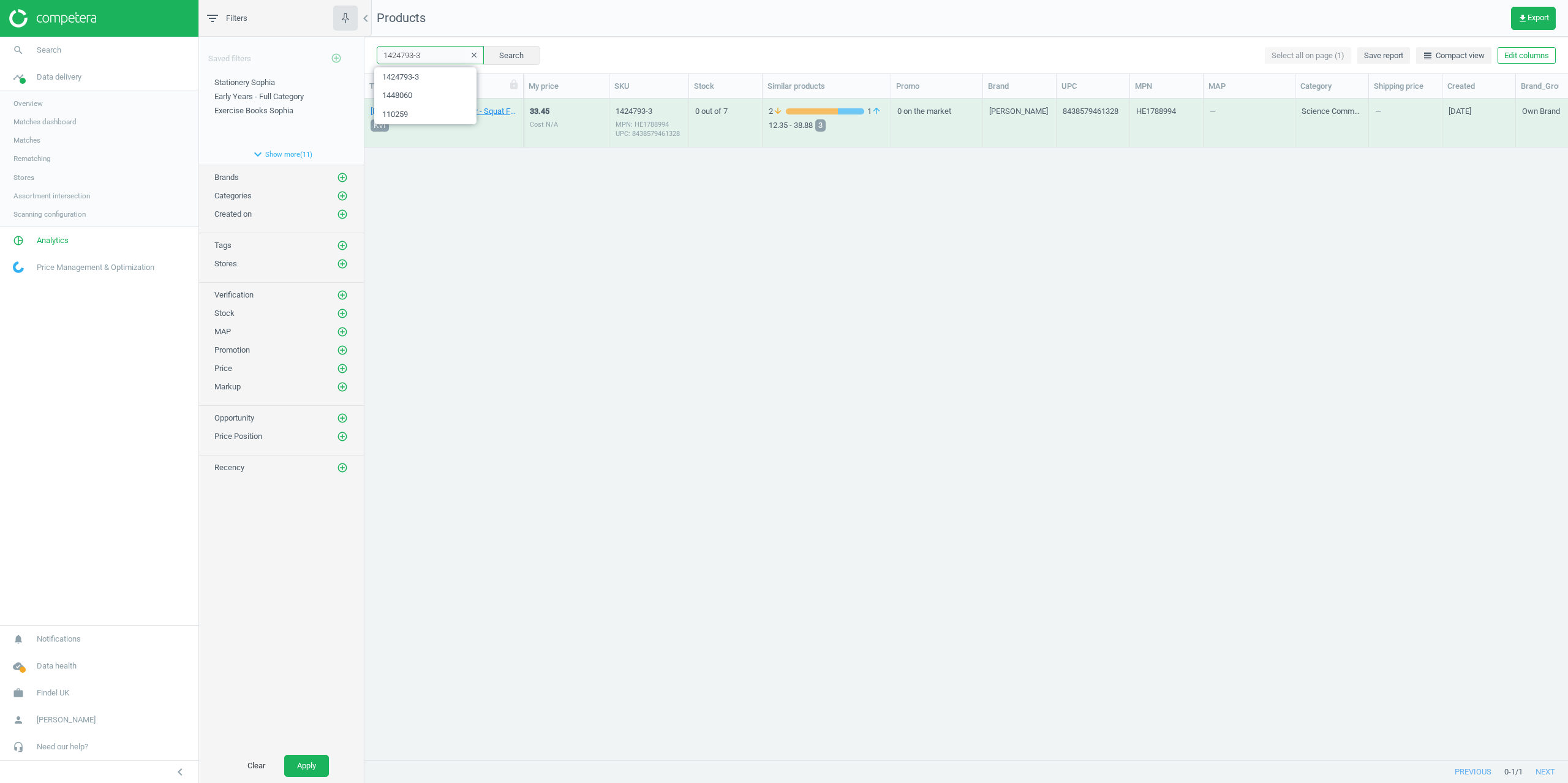
drag, startPoint x: 418, startPoint y: 58, endPoint x: 338, endPoint y: 58, distance: 80.0
click at [339, 58] on div "filter_list Filters chevron_left Saved filters add_circle_outline Stationery So…" at bounding box center [883, 392] width 1369 height 783
click at [437, 54] on input "1424793-3" at bounding box center [430, 55] width 107 height 18
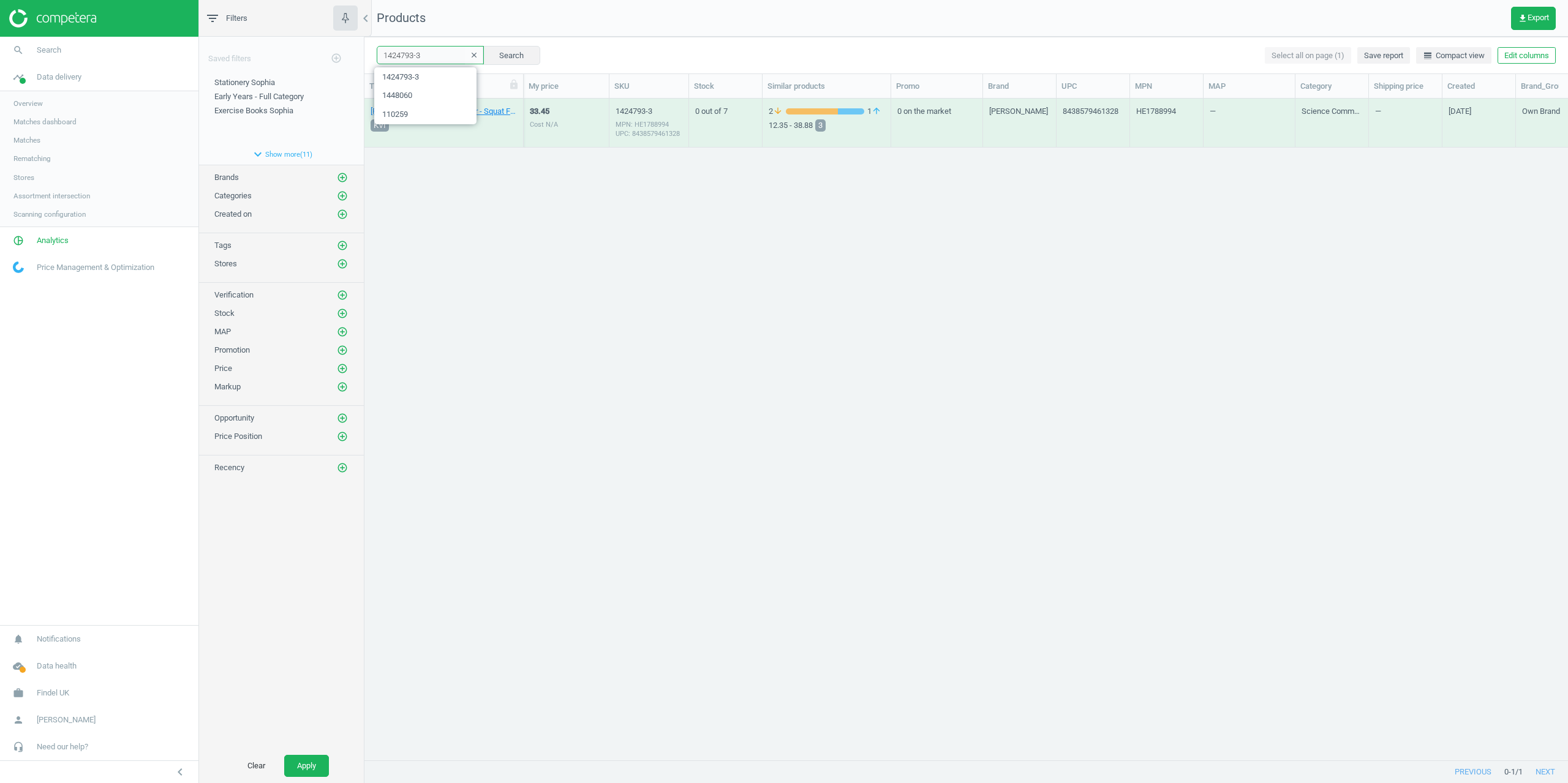
paste input "48060"
type input "1448060"
click at [511, 63] on button "Search" at bounding box center [511, 55] width 58 height 18
click at [422, 108] on link "A5 Reading Overlays Pack of 10 10 Pack" at bounding box center [440, 111] width 140 height 11
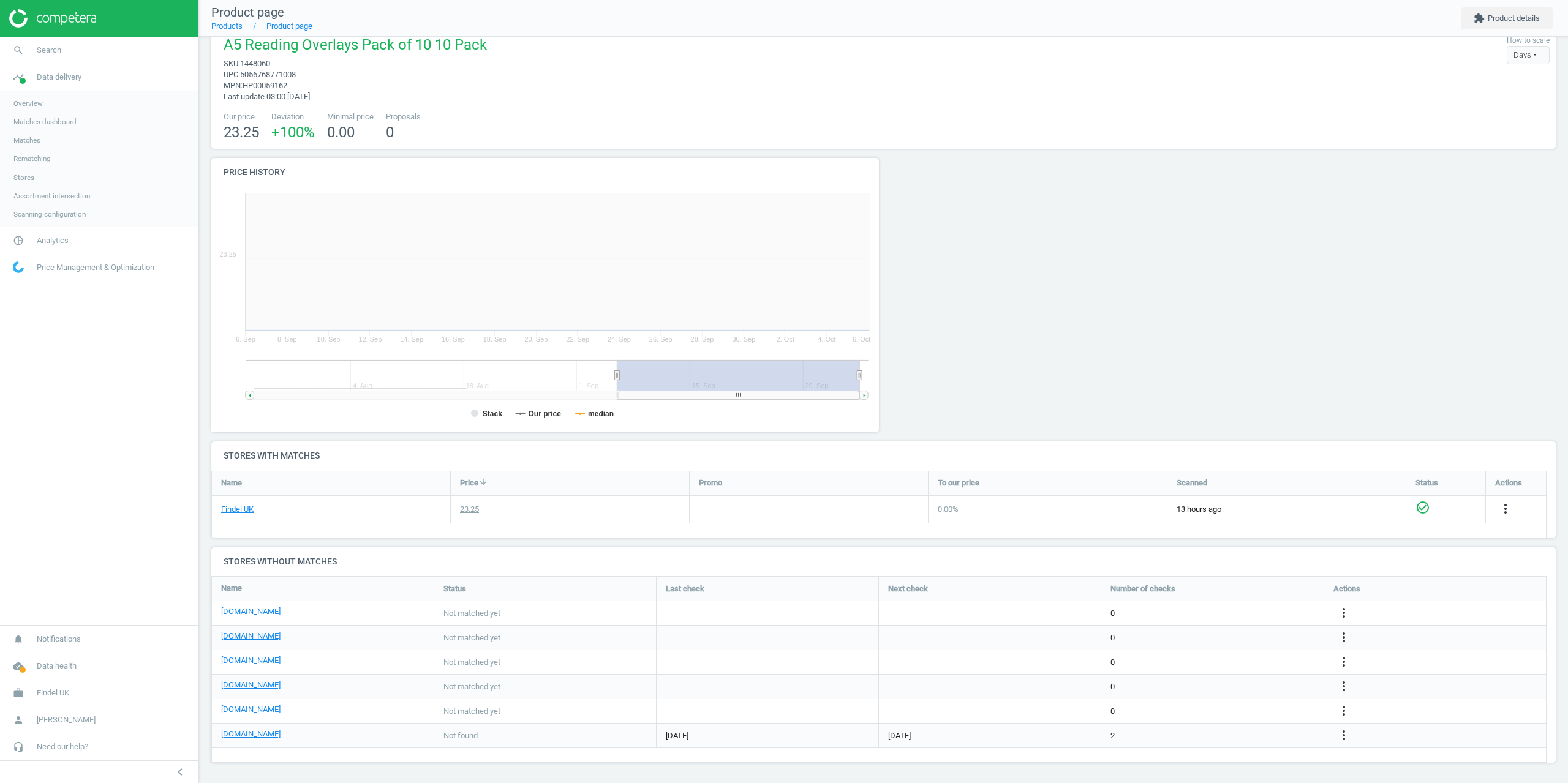
scroll to position [22, 0]
click at [1041, 325] on div at bounding box center [1053, 298] width 339 height 283
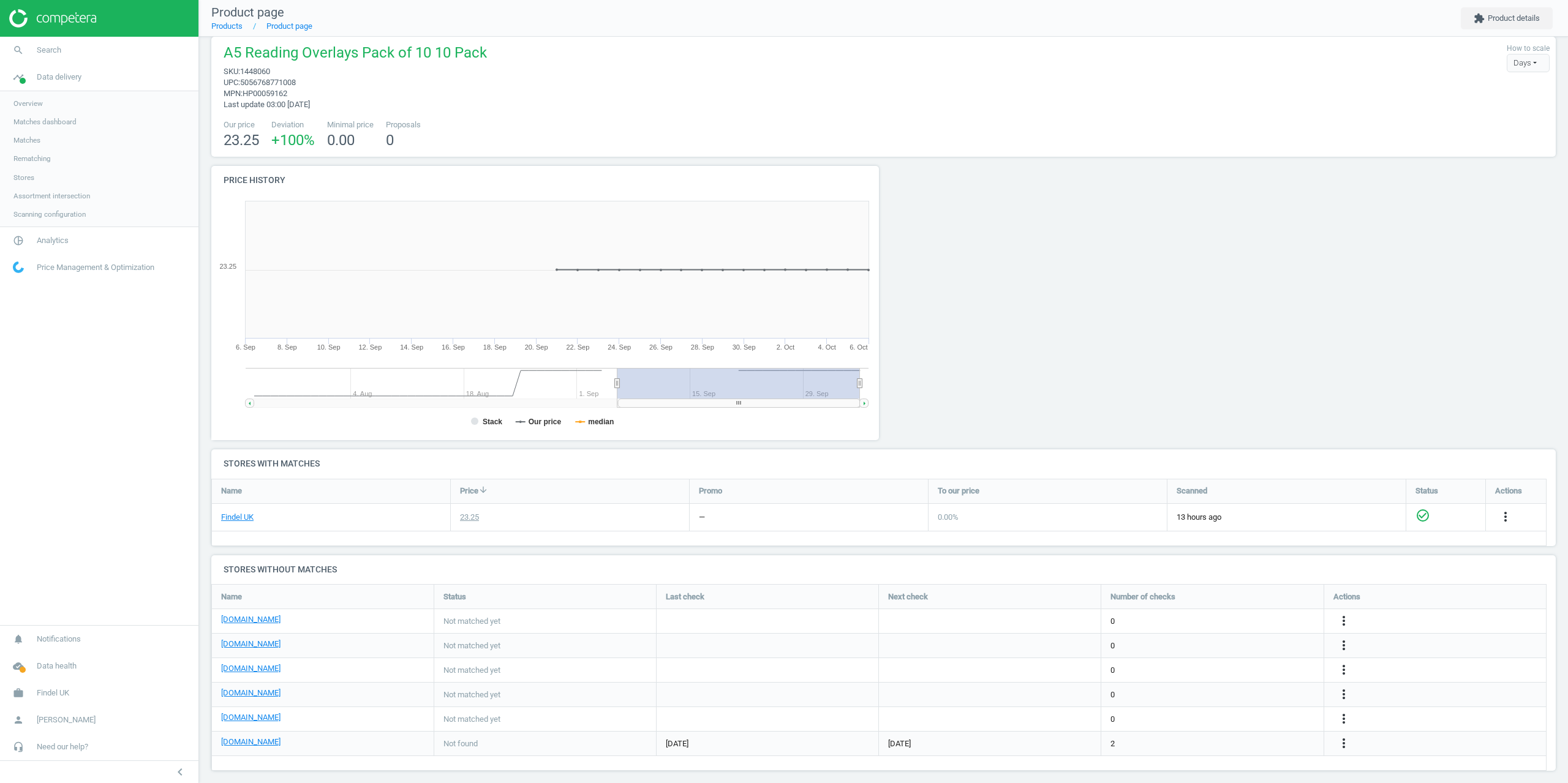
scroll to position [0, 0]
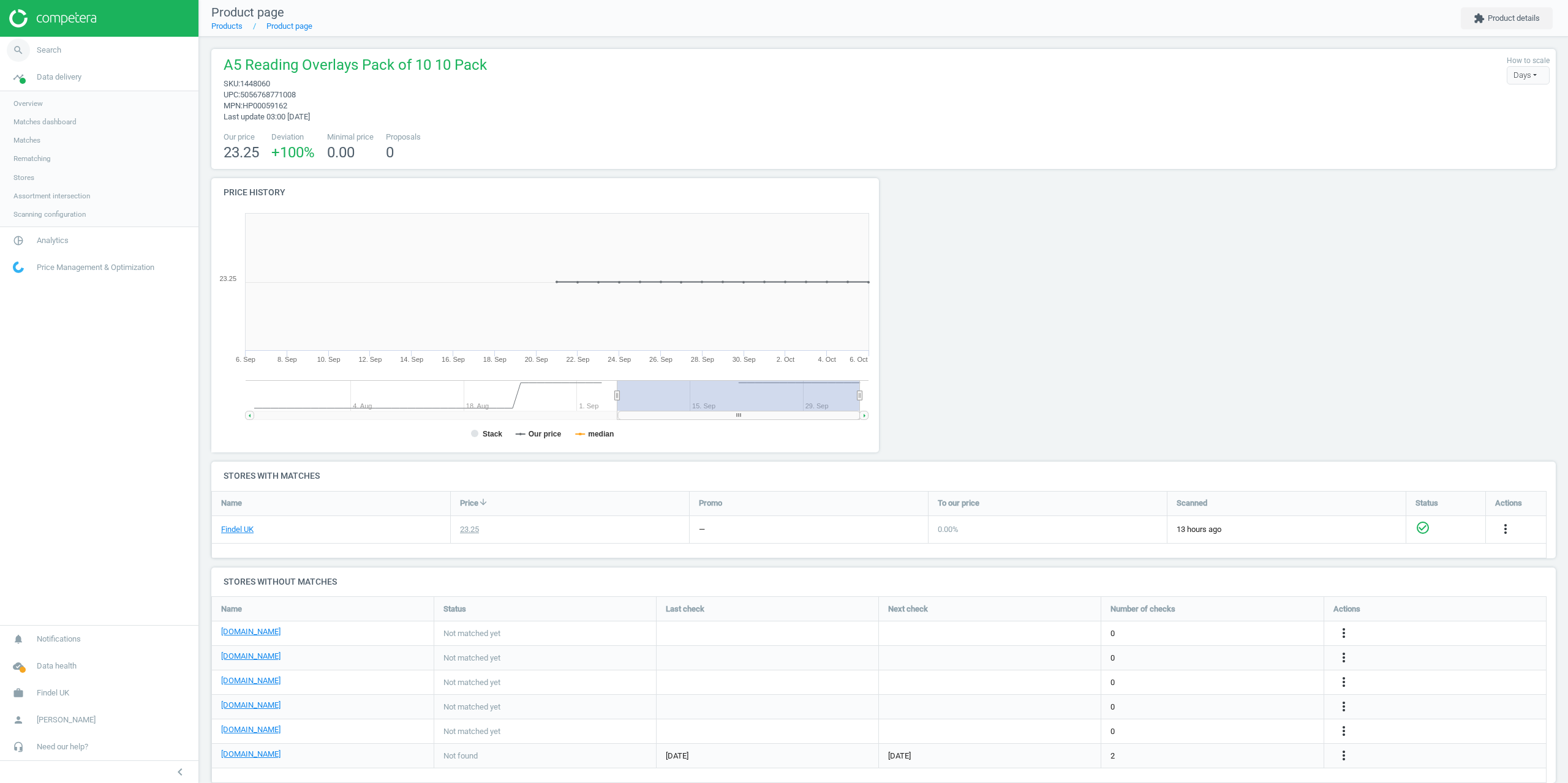
click at [50, 42] on link "search Search" at bounding box center [99, 50] width 199 height 27
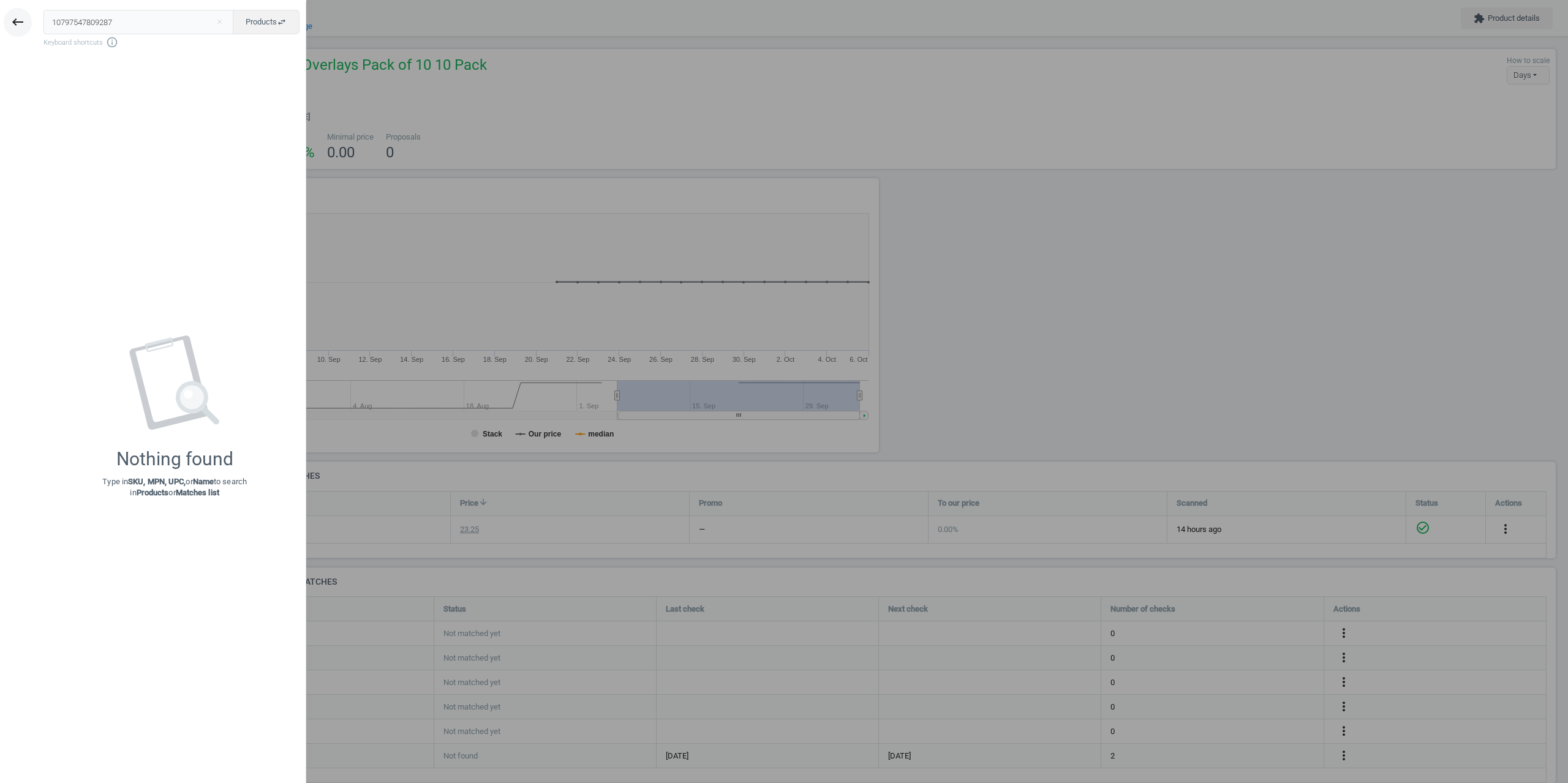
drag, startPoint x: 138, startPoint y: 26, endPoint x: 20, endPoint y: 26, distance: 118.0
click at [20, 26] on div "keyboard_backspace 10797547809287 close Products swap_horiz Keyboard shortcuts …" at bounding box center [153, 393] width 306 height 783
type input "140713"
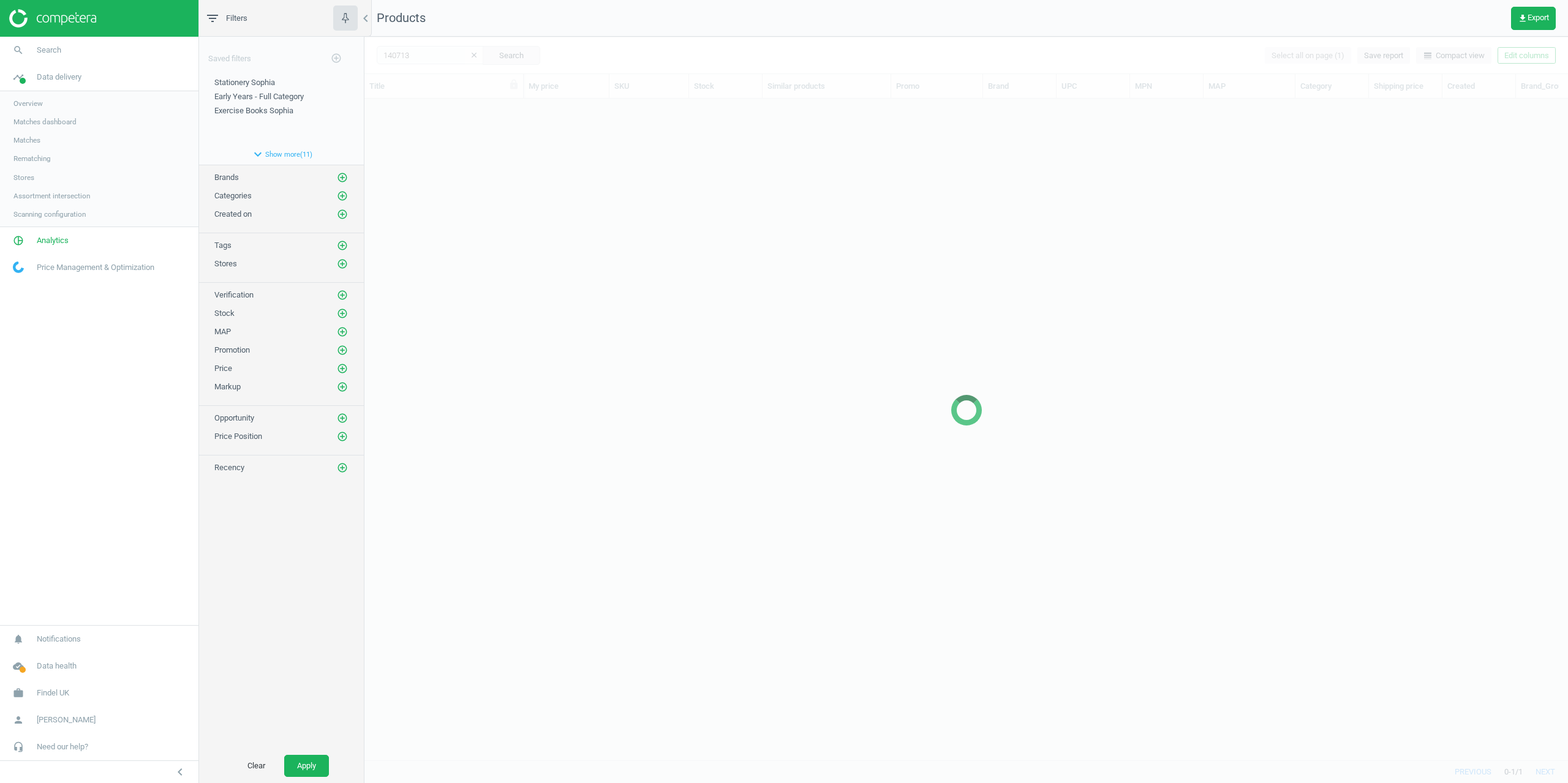
scroll to position [643, 1195]
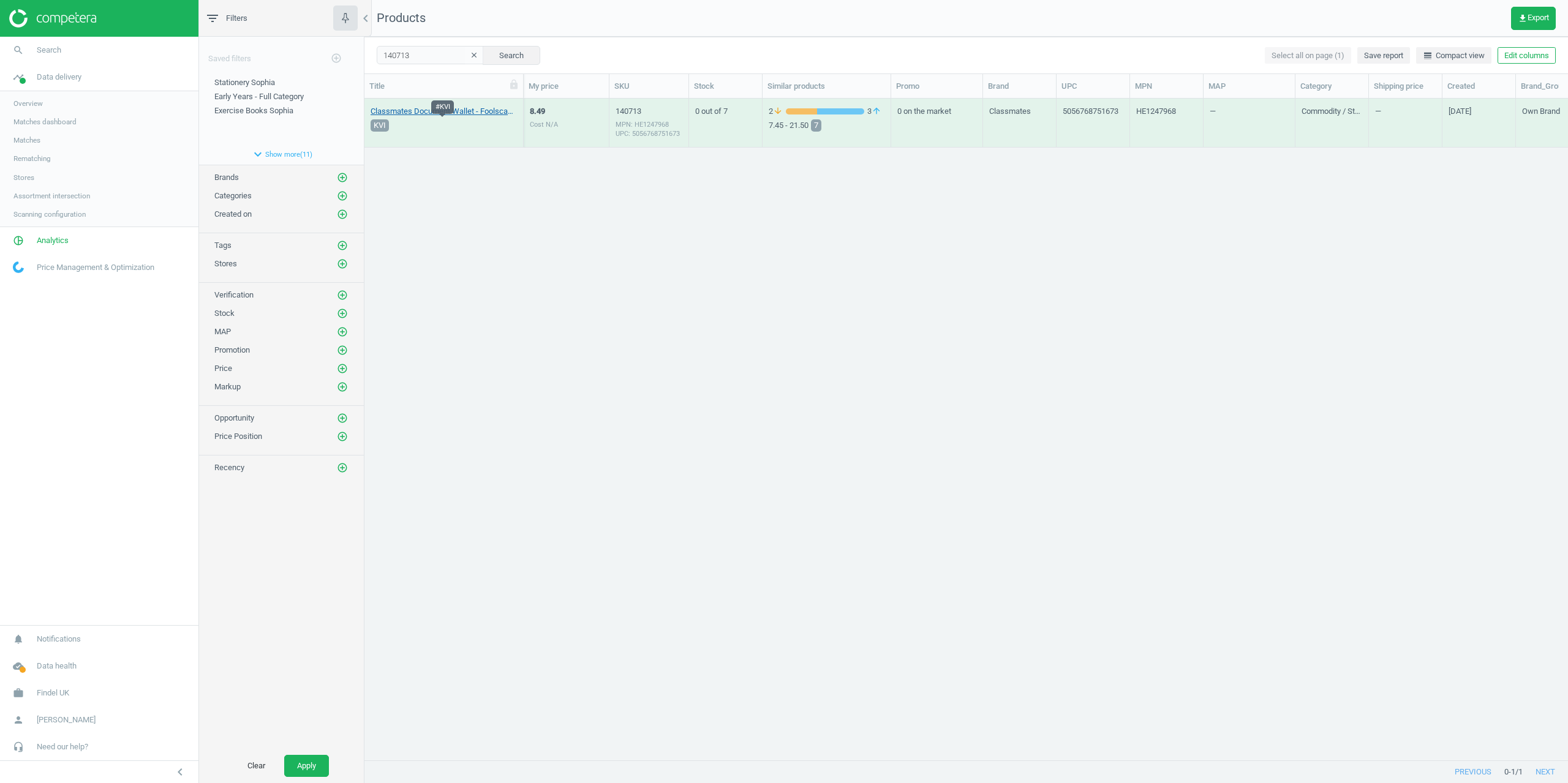
click at [413, 109] on link "Classmates Document Wallet - Foolscap - Red - Pack of 50 50 Pack" at bounding box center [444, 111] width 147 height 11
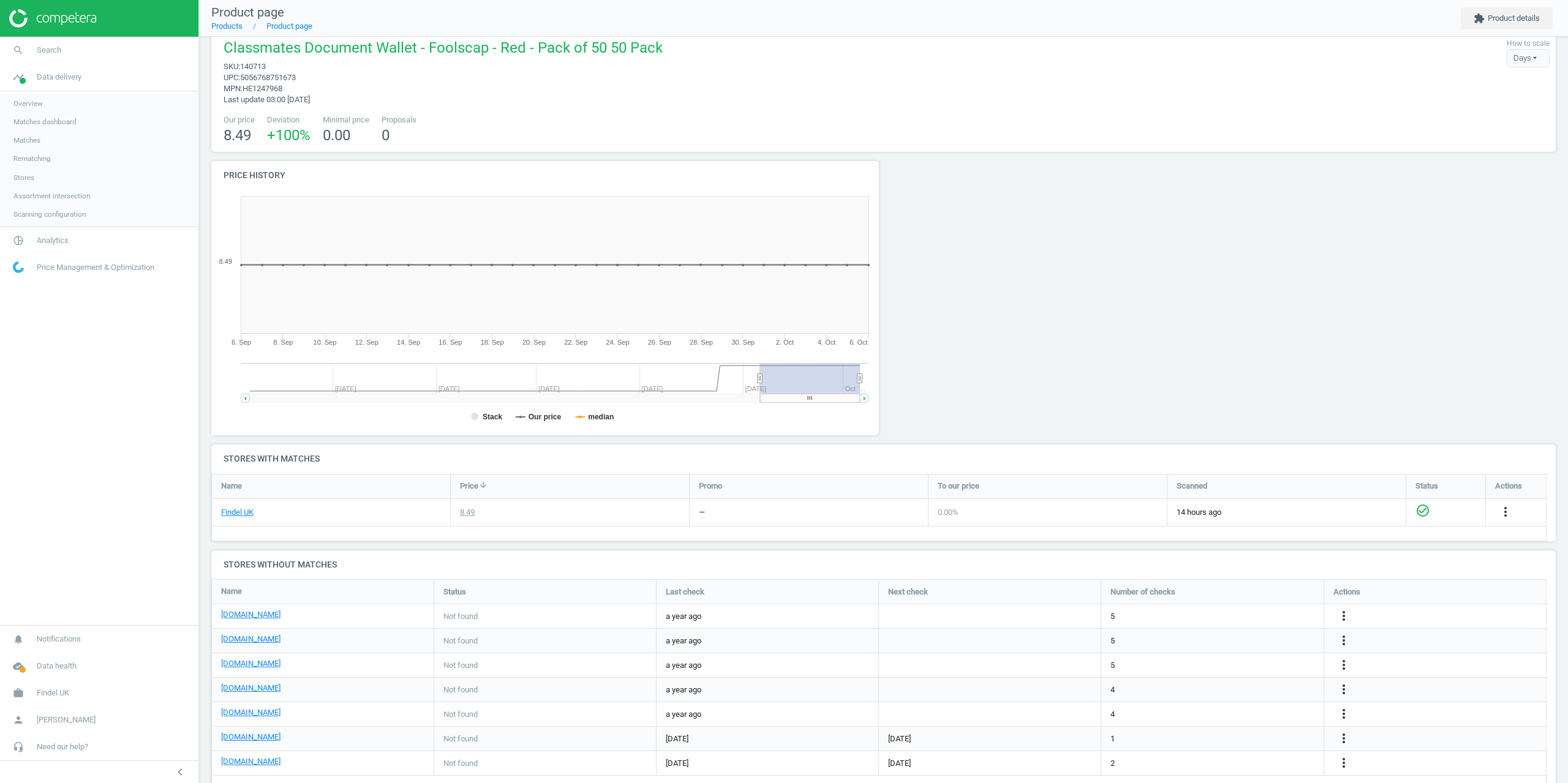
scroll to position [46, 0]
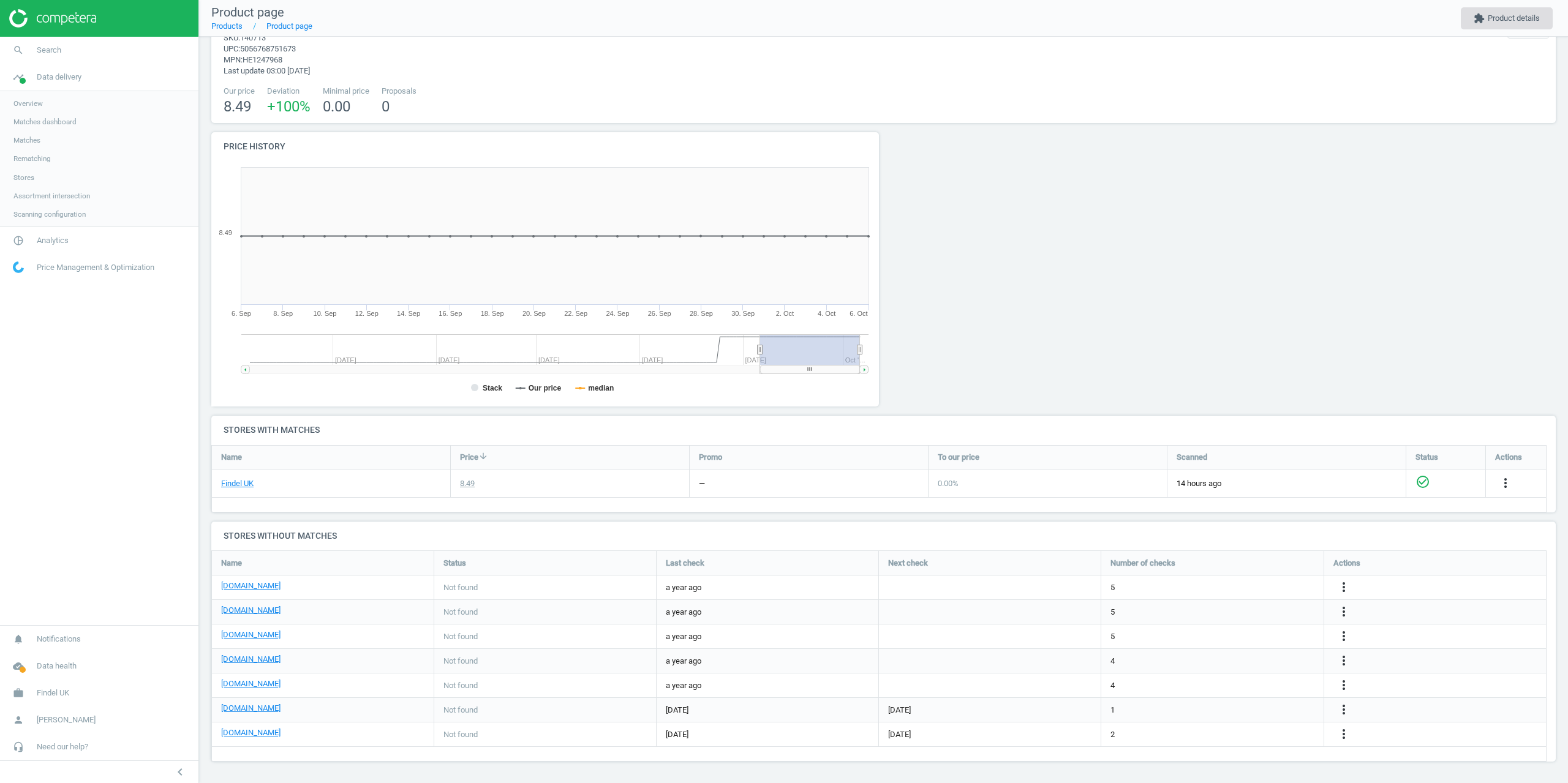
click at [1501, 21] on button "extension Product details" at bounding box center [1507, 18] width 92 height 22
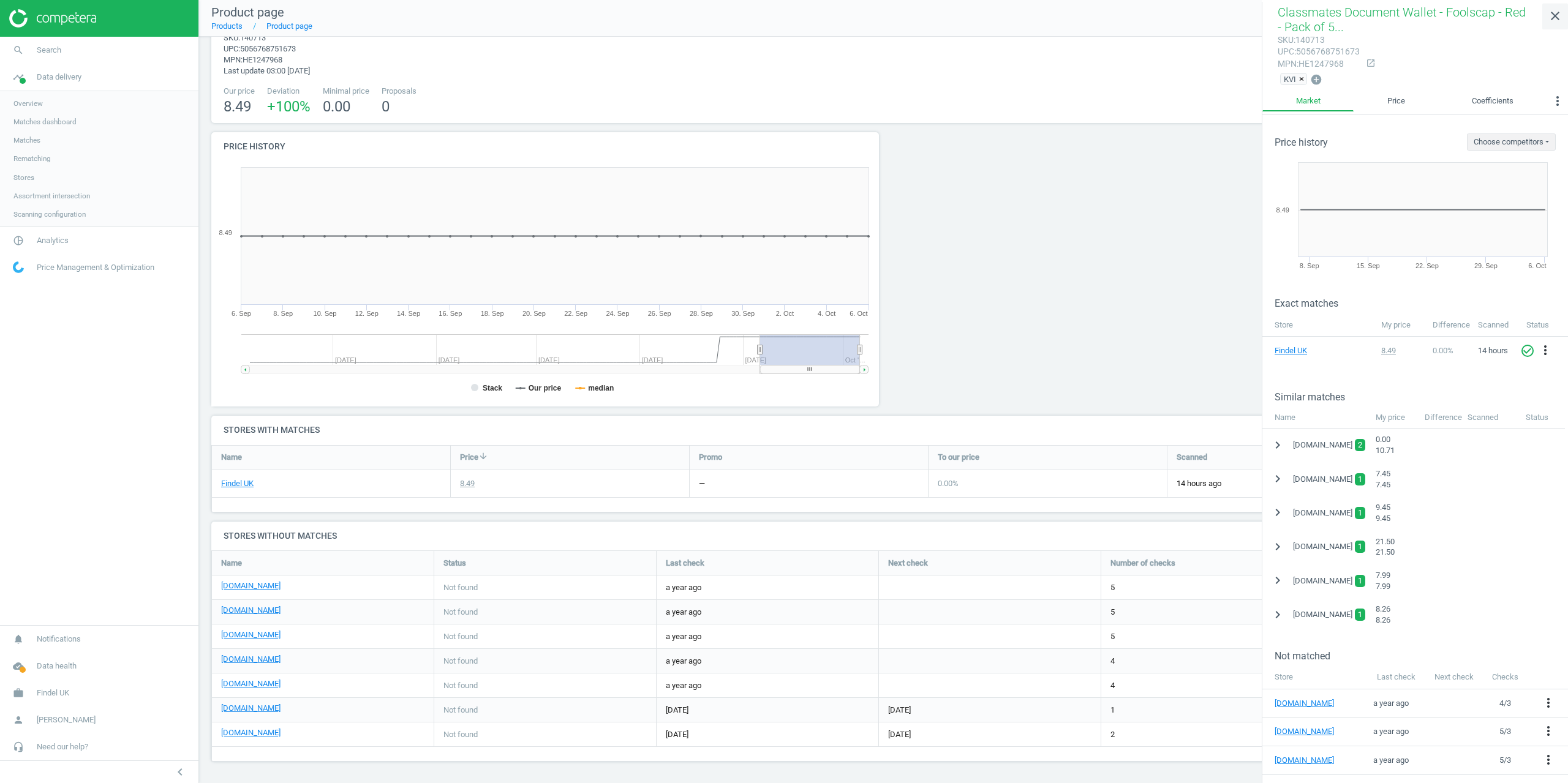
click at [1550, 17] on icon "close" at bounding box center [1555, 16] width 15 height 15
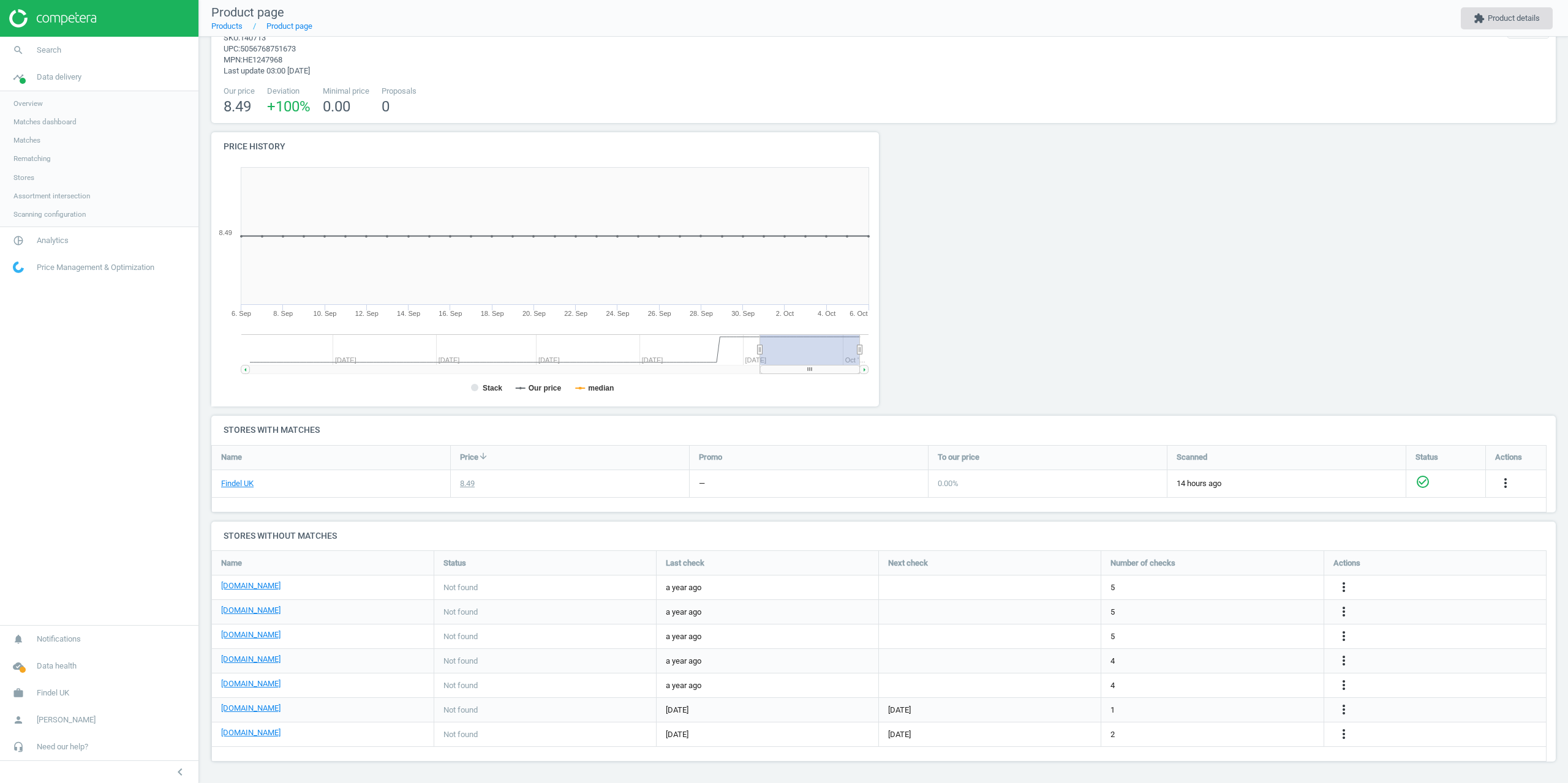
click at [1523, 19] on button "extension Product details" at bounding box center [1507, 18] width 92 height 22
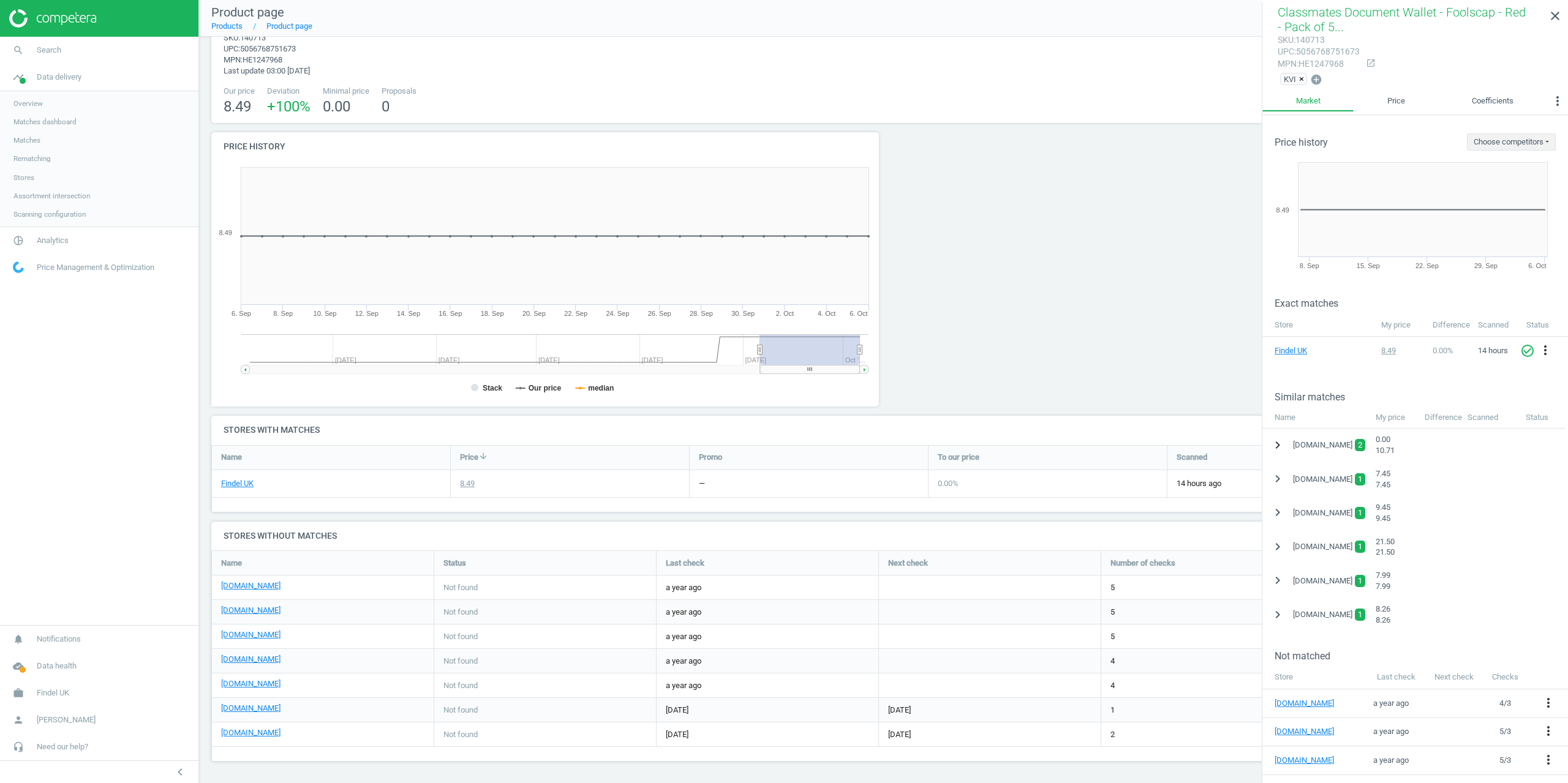
click at [1280, 445] on icon "chevron_right" at bounding box center [1278, 445] width 15 height 15
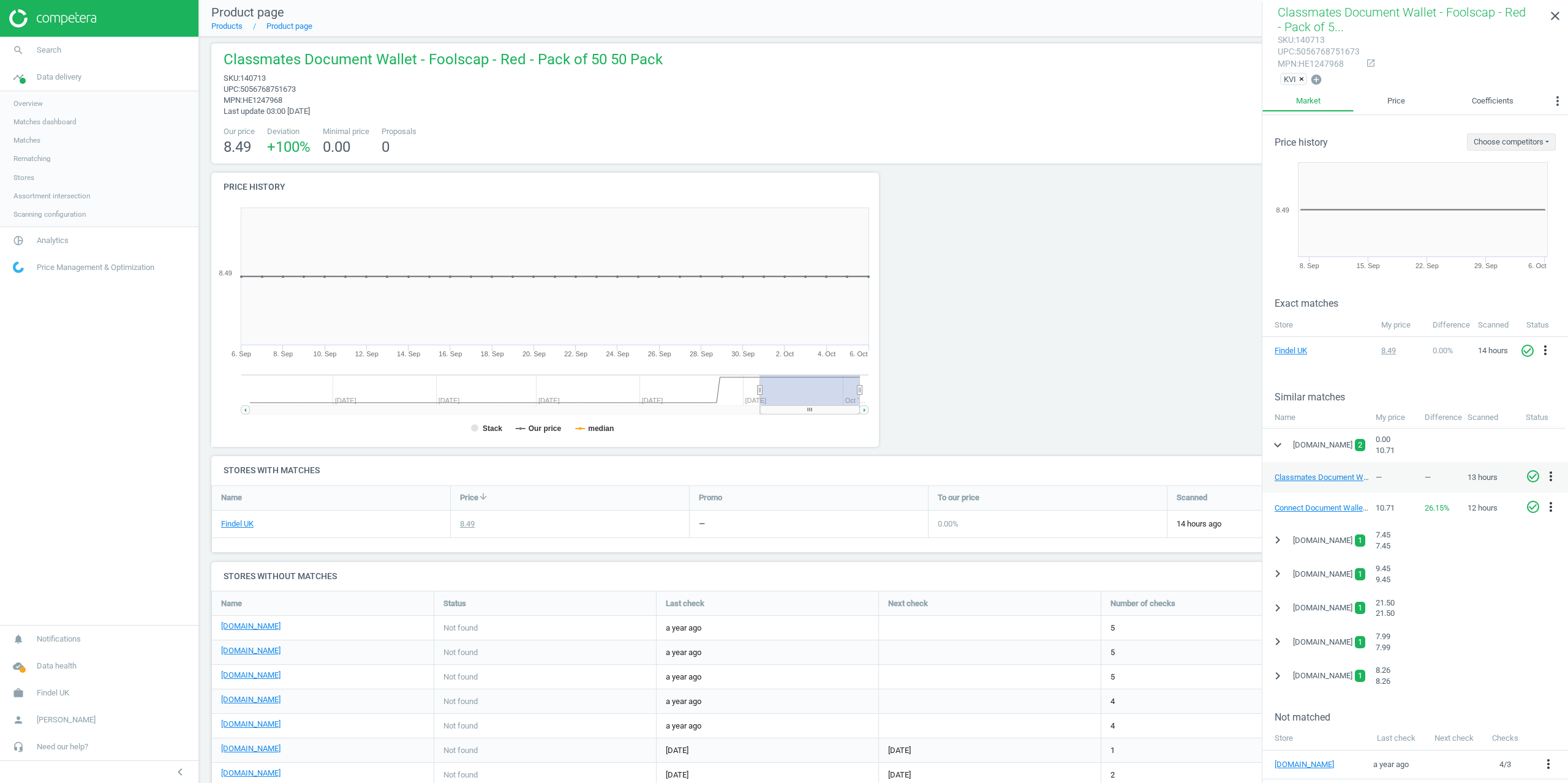
scroll to position [0, 0]
click at [57, 44] on link "search Search" at bounding box center [99, 50] width 199 height 27
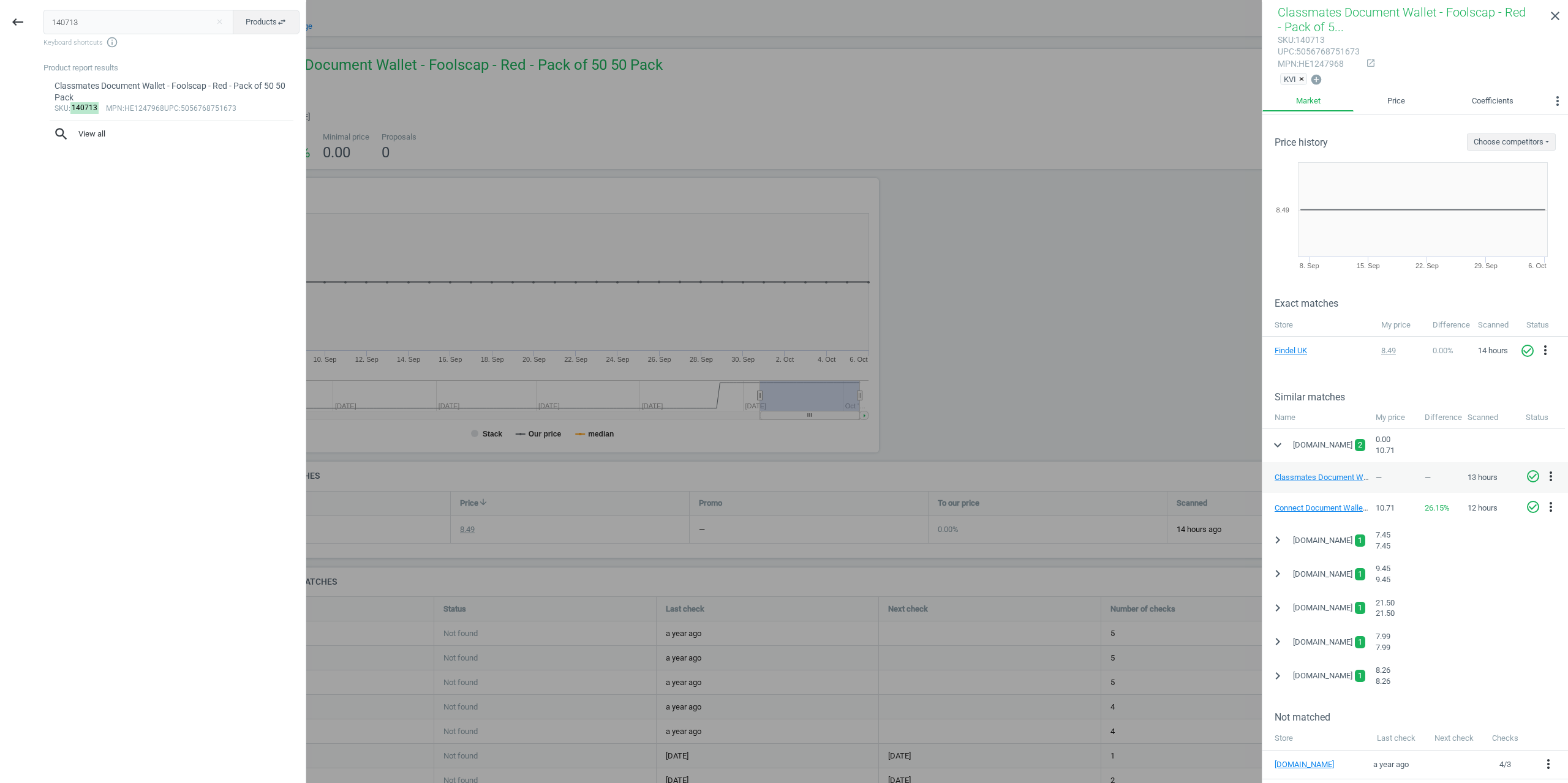
drag, startPoint x: 119, startPoint y: 19, endPoint x: 0, endPoint y: 19, distance: 119.0
click at [10, 19] on div "keyboard_backspace 140713 close Products swap_horiz Keyboard shortcuts info_out…" at bounding box center [153, 393] width 306 height 783
type input "1433121"
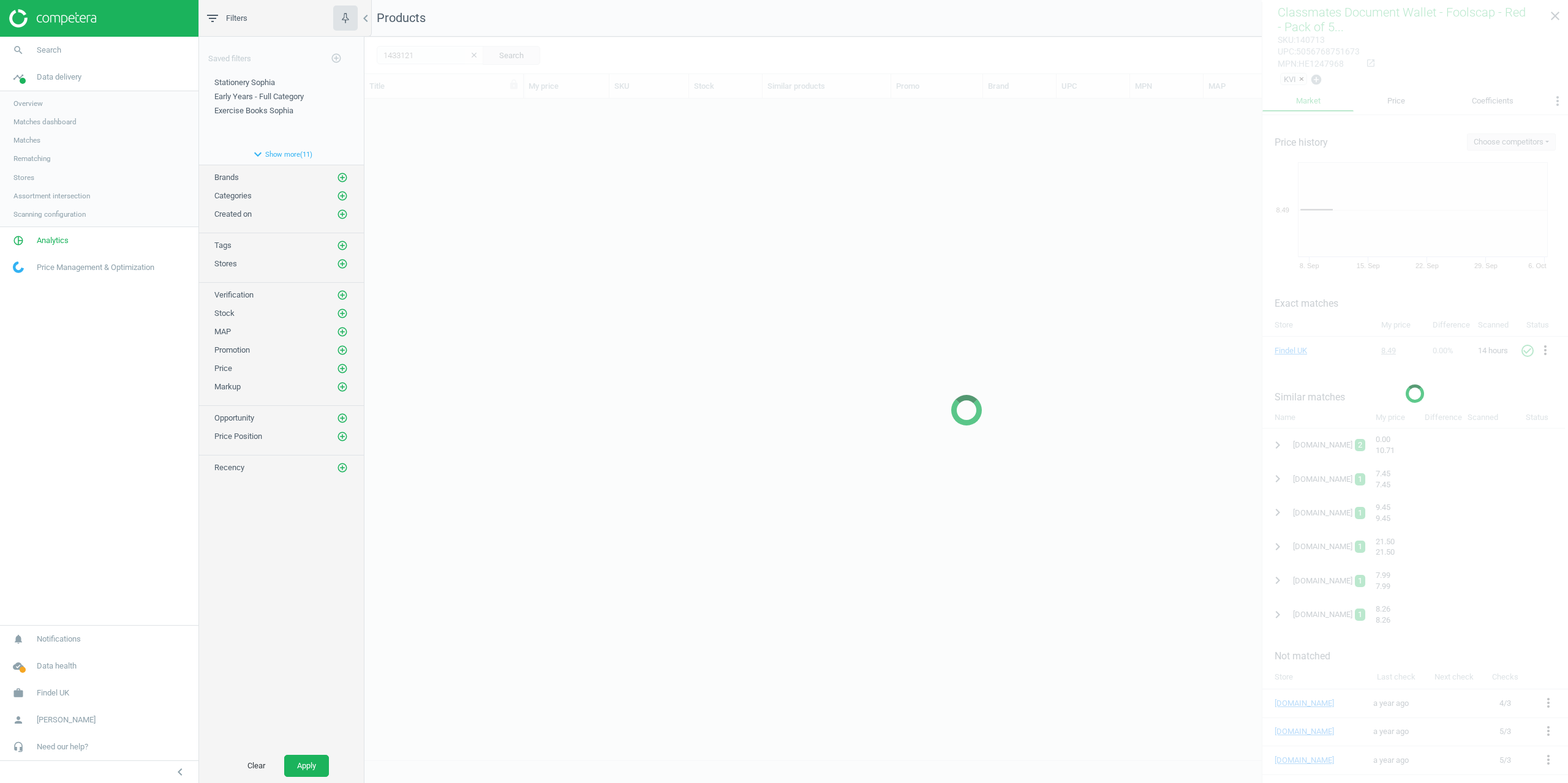
scroll to position [643, 1195]
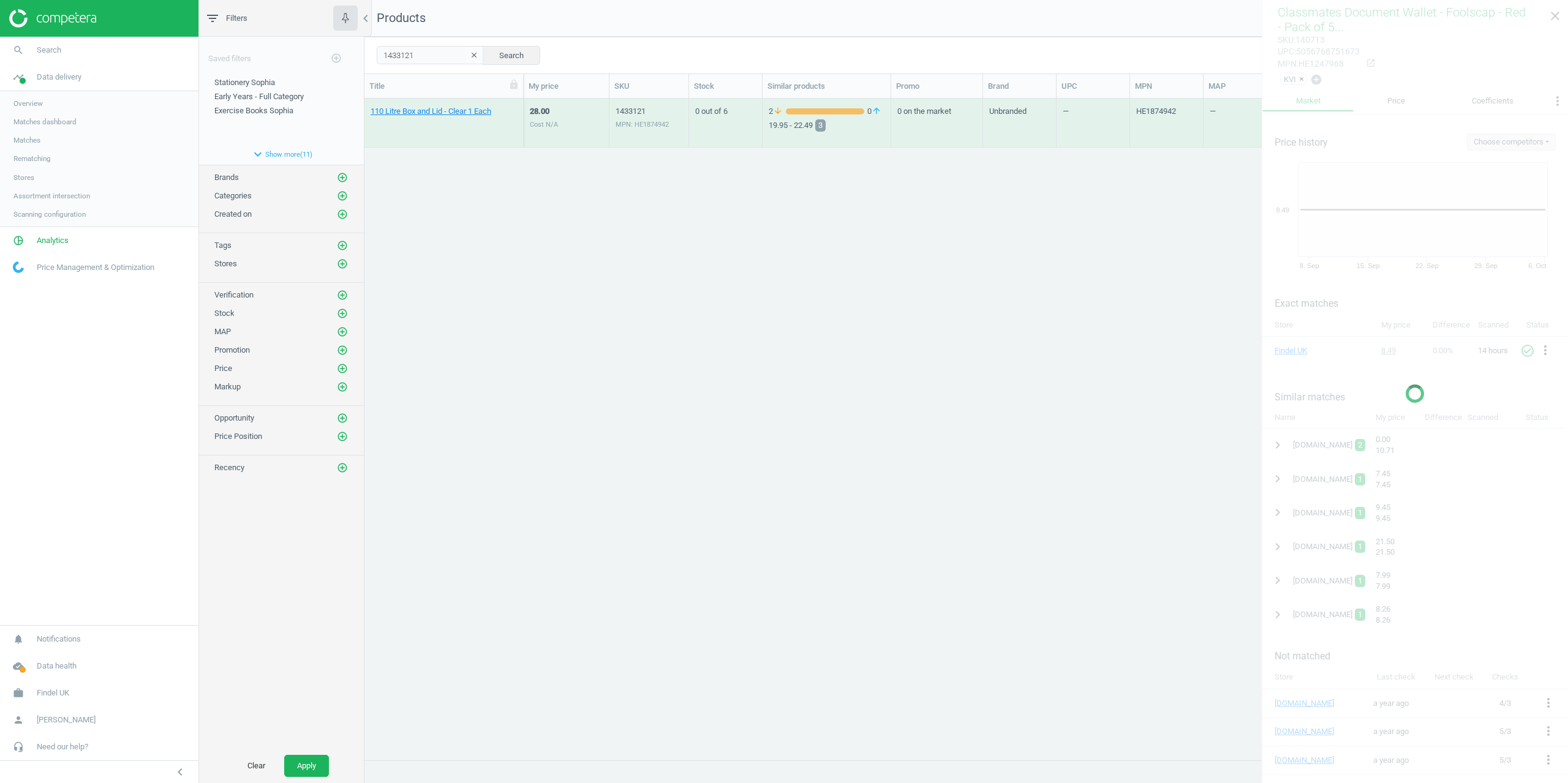
click at [426, 117] on div "110 Litre Box and Lid - Clear 1 Each" at bounding box center [444, 125] width 147 height 39
click at [424, 111] on link "110 Litre Box and Lid - Clear 1 Each" at bounding box center [431, 111] width 121 height 11
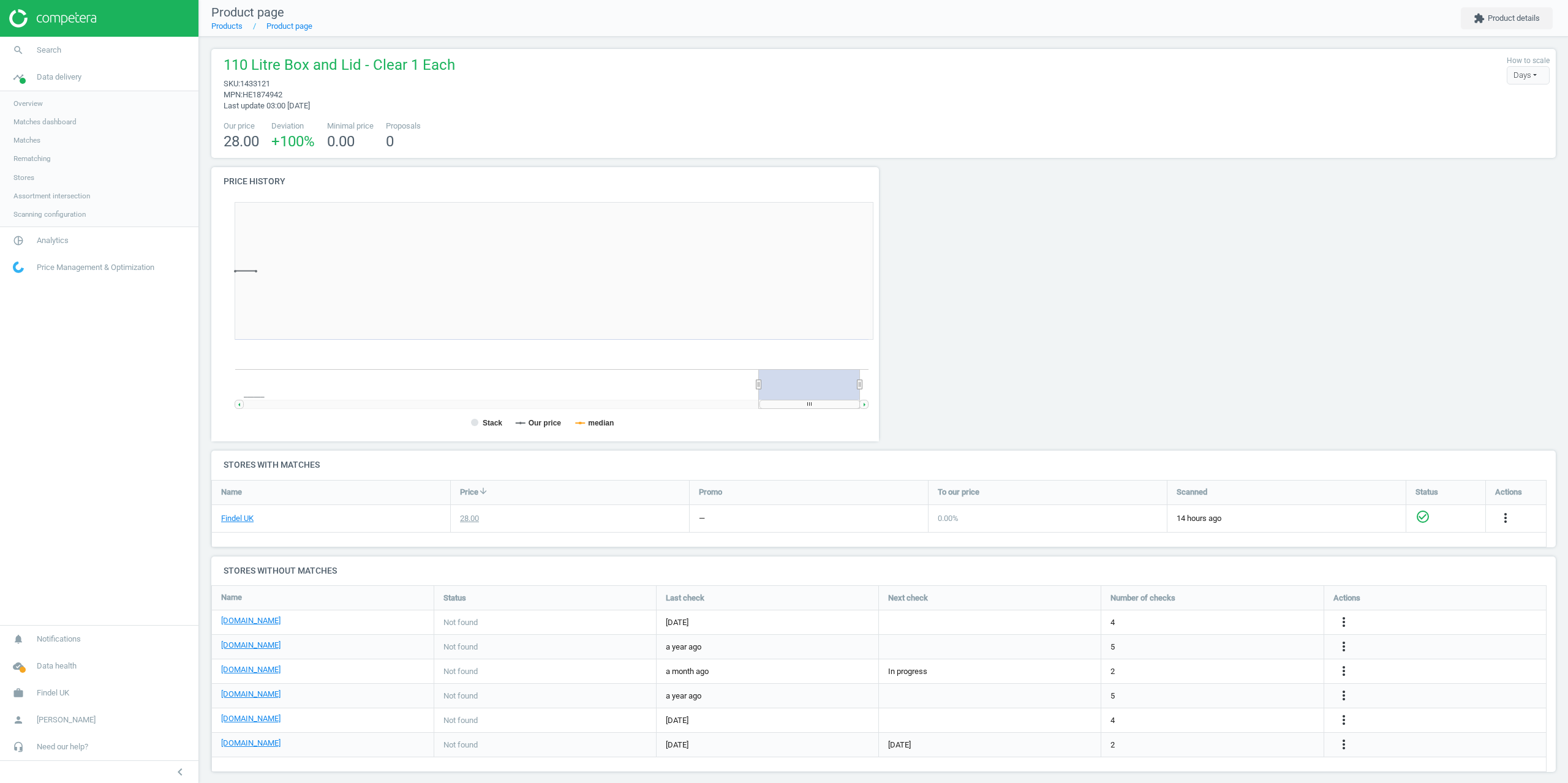
scroll to position [264, 682]
drag, startPoint x: 280, startPoint y: 83, endPoint x: 244, endPoint y: 80, distance: 36.1
click at [244, 80] on span "sku : 1433121" at bounding box center [340, 84] width 231 height 11
copy span "1433121"
click at [51, 52] on span "Search" at bounding box center [49, 49] width 24 height 11
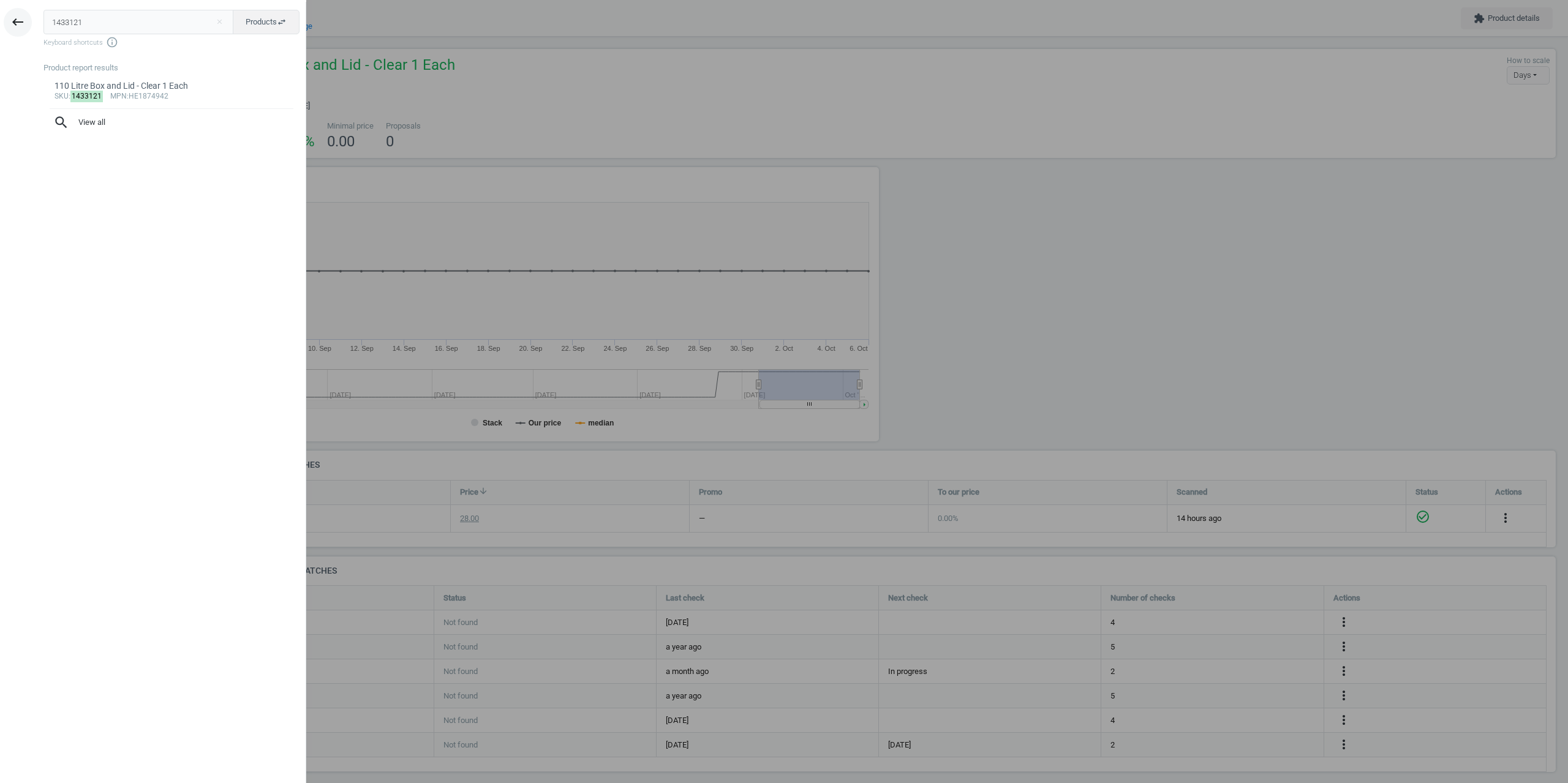
drag, startPoint x: 109, startPoint y: 23, endPoint x: 20, endPoint y: 19, distance: 89.1
click at [22, 19] on div "keyboard_backspace 1433121 close Products swap_horiz Keyboard shortcuts info_ou…" at bounding box center [153, 393] width 306 height 783
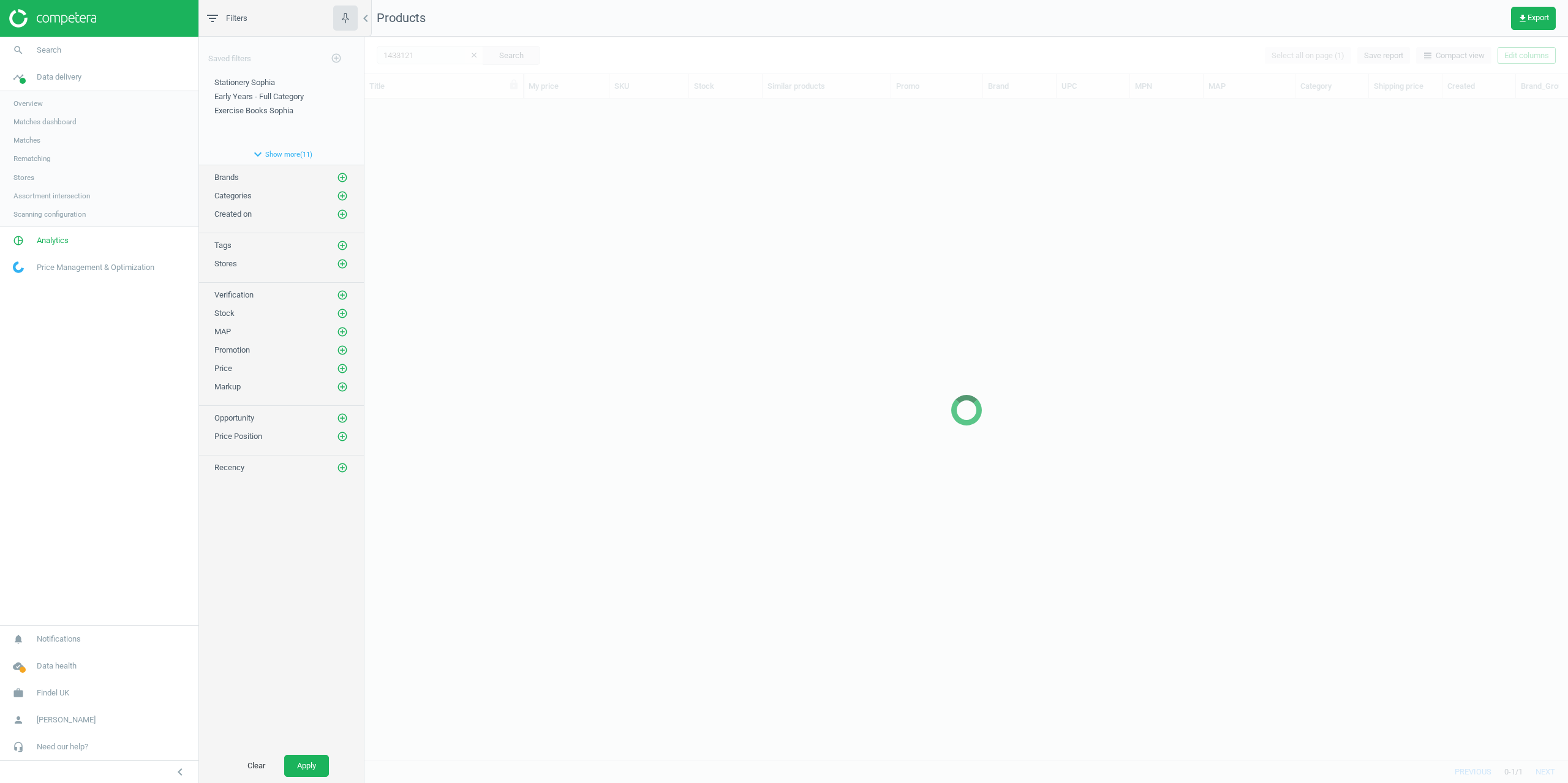
scroll to position [643, 1195]
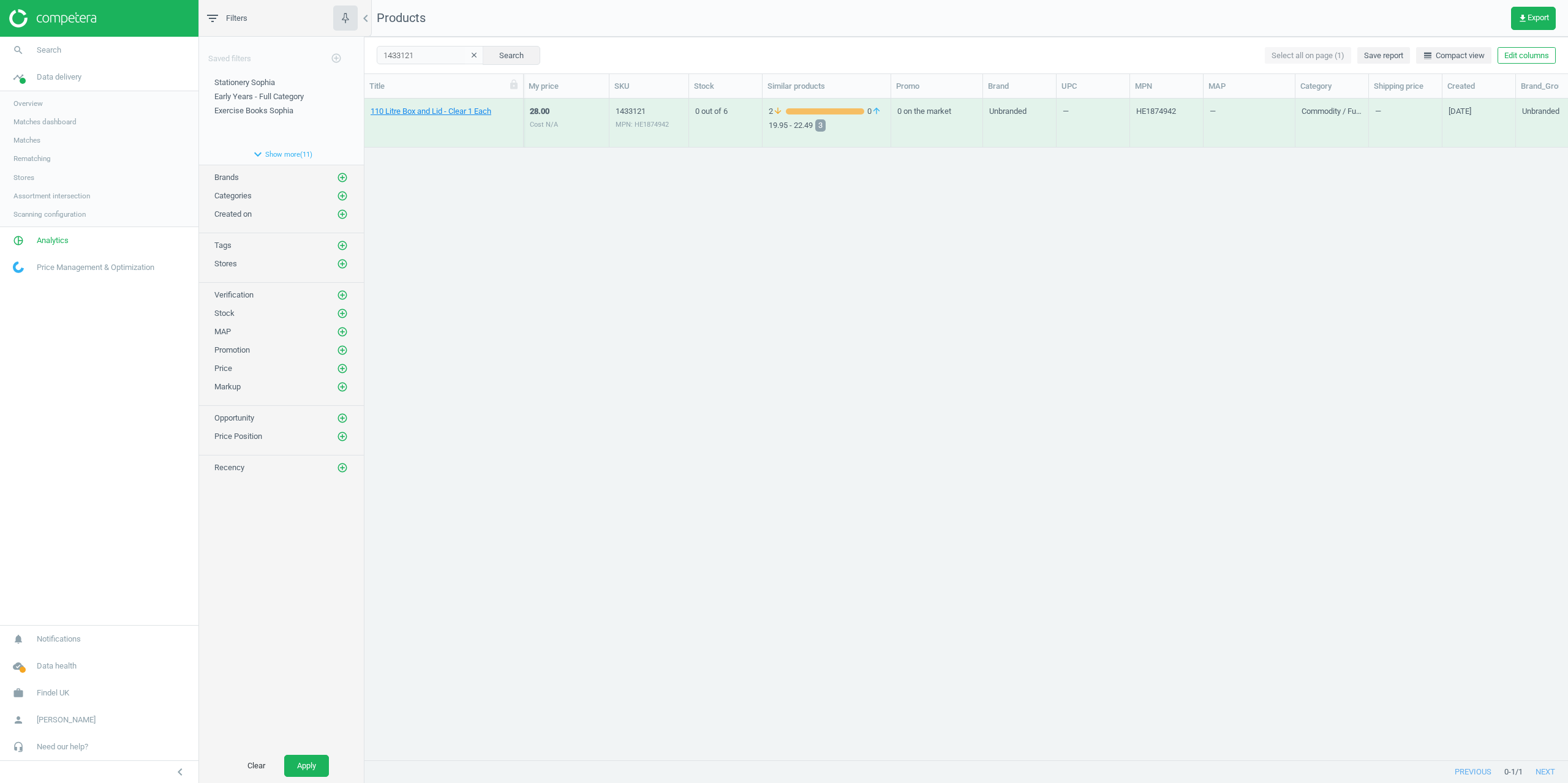
drag, startPoint x: 1024, startPoint y: 749, endPoint x: 1191, endPoint y: 742, distance: 167.1
click at [1191, 743] on div "110 Litre Box and Lid - Clear 1 Each 28.00 Cost N/A 1433121 MPN: HE1874942 0 ou…" at bounding box center [967, 425] width 1204 height 652
click at [1127, 708] on div "110 Litre Box and Lid - Clear 1 Each 28.00 Cost N/A 1433121 MPN: HE1874942 0 ou…" at bounding box center [967, 425] width 1204 height 652
click at [434, 112] on link "110 Litre Box and Lid - Clear 1 Each" at bounding box center [431, 111] width 121 height 11
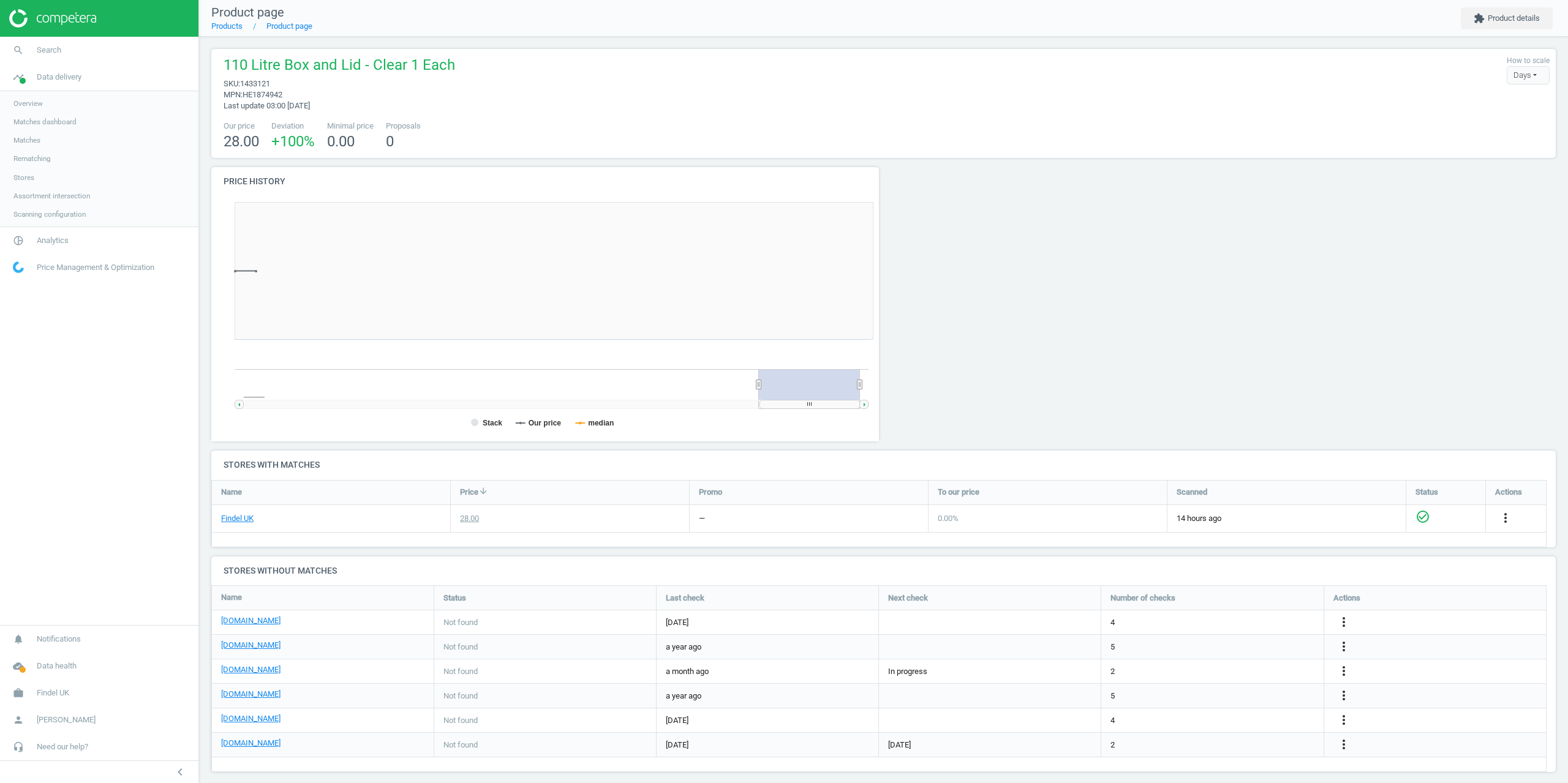
scroll to position [264, 682]
click at [44, 51] on span "Search" at bounding box center [49, 49] width 24 height 11
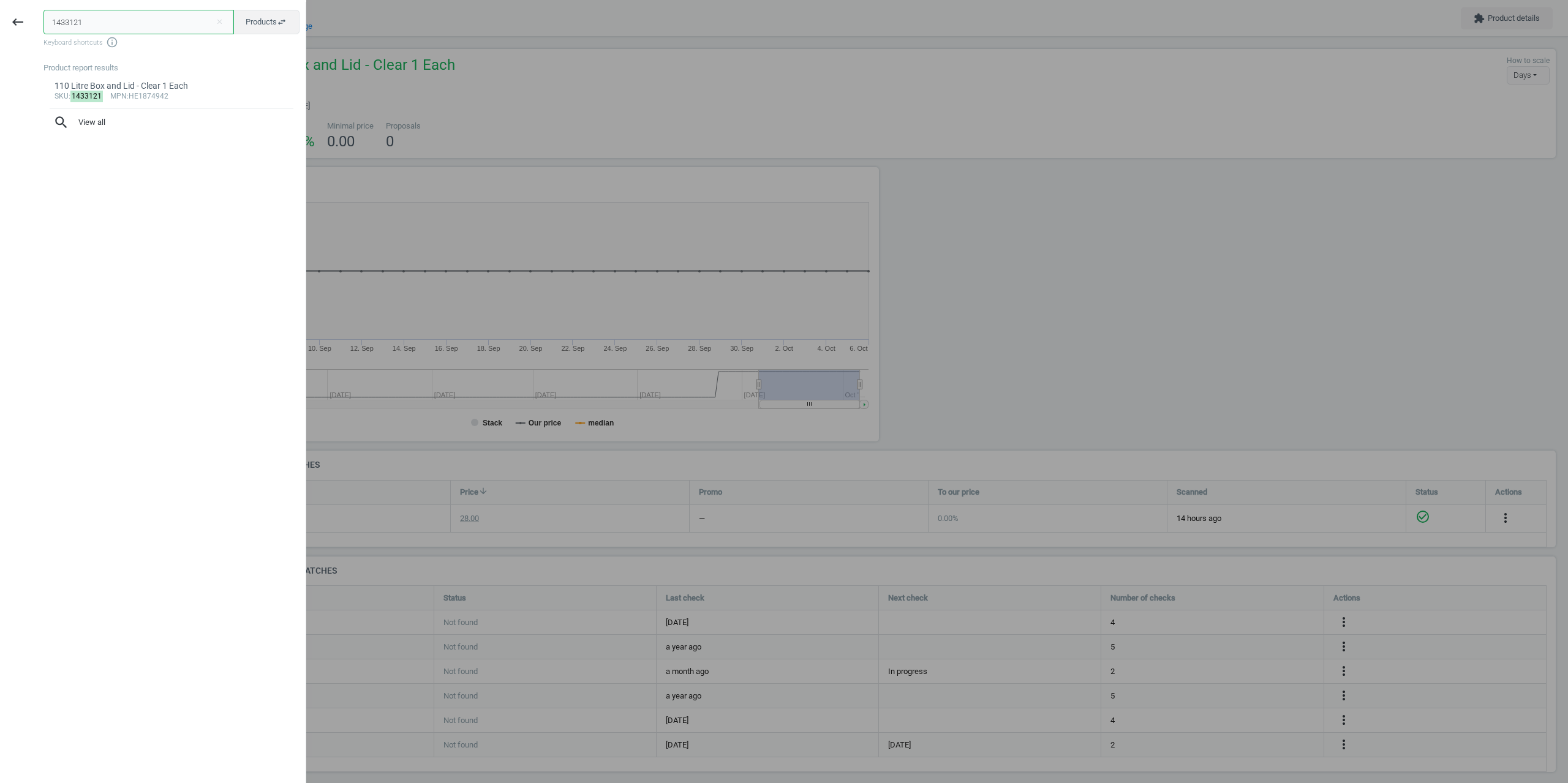
paste input "140713"
drag, startPoint x: 101, startPoint y: 23, endPoint x: 20, endPoint y: 18, distance: 81.2
click at [20, 18] on div "keyboard_backspace 1433121140713 close Products swap_horiz Keyboard shortcuts i…" at bounding box center [153, 393] width 306 height 783
paste input "text"
type input "140713"
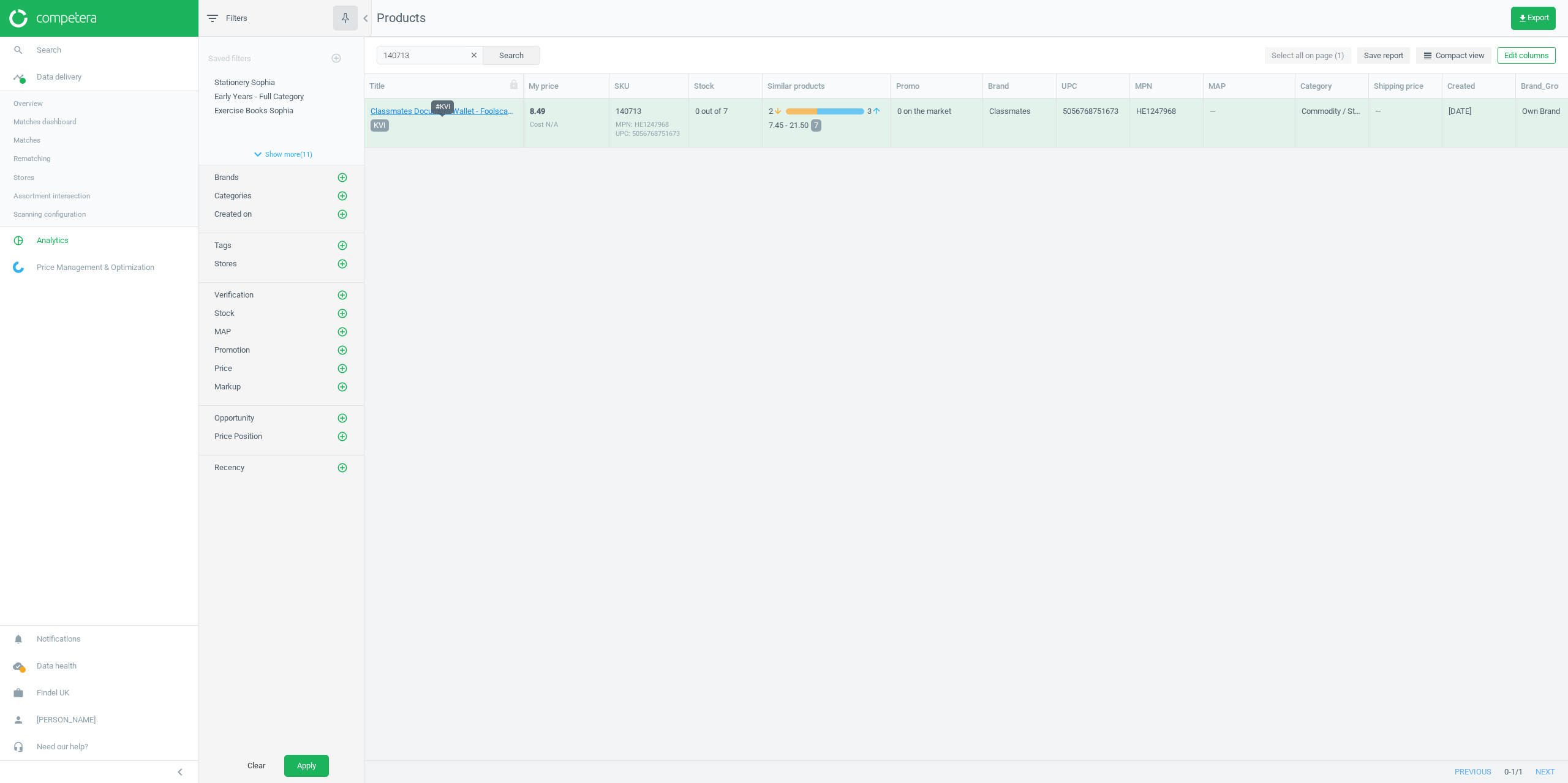
click at [408, 120] on div "KVI" at bounding box center [443, 126] width 149 height 17
click at [411, 116] on link "Classmates Document Wallet - Foolscap - Red - Pack of 50 50 Pack" at bounding box center [444, 111] width 147 height 11
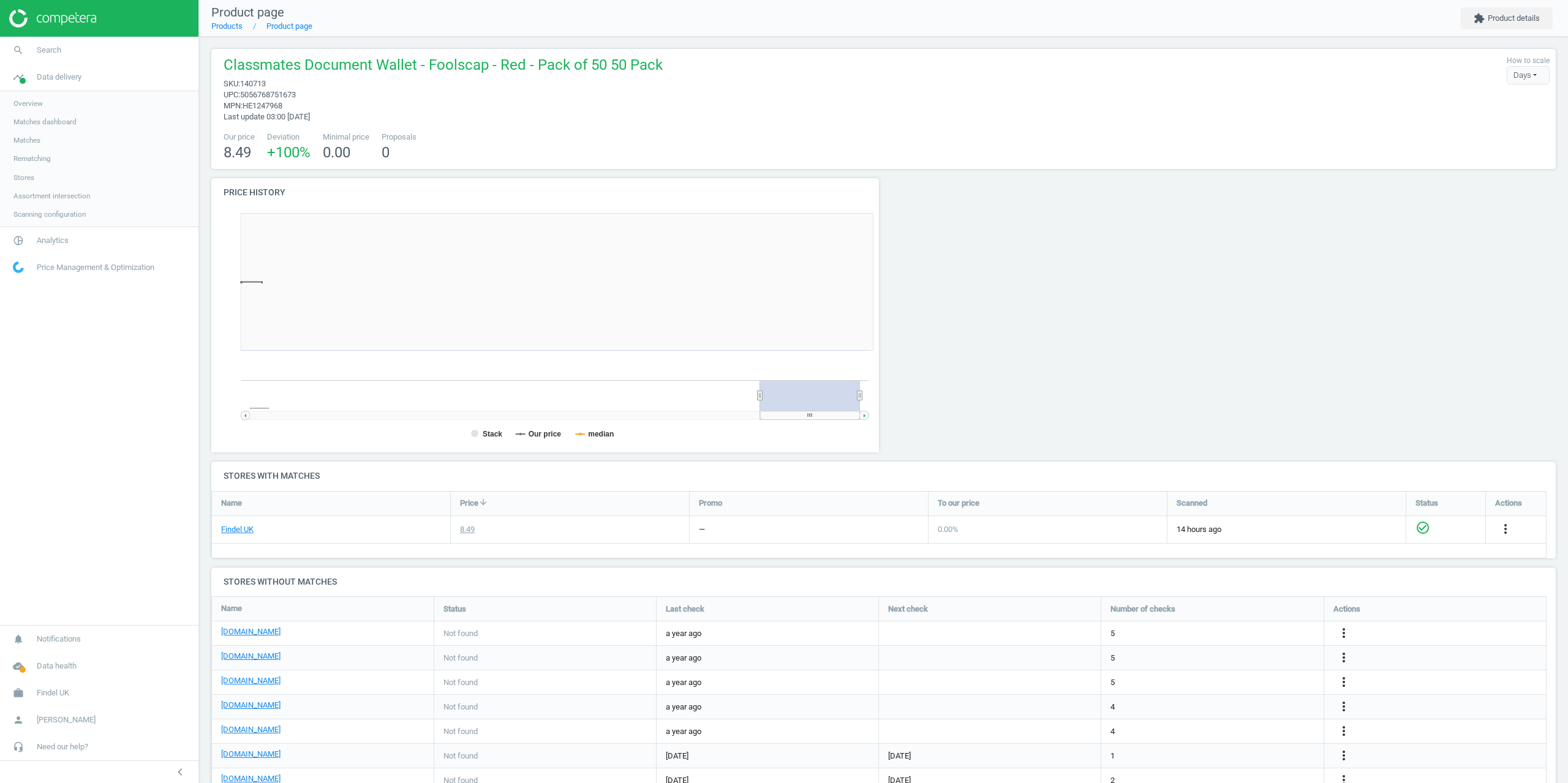
scroll to position [264, 682]
click at [1528, 23] on button "extension Product details" at bounding box center [1507, 18] width 92 height 22
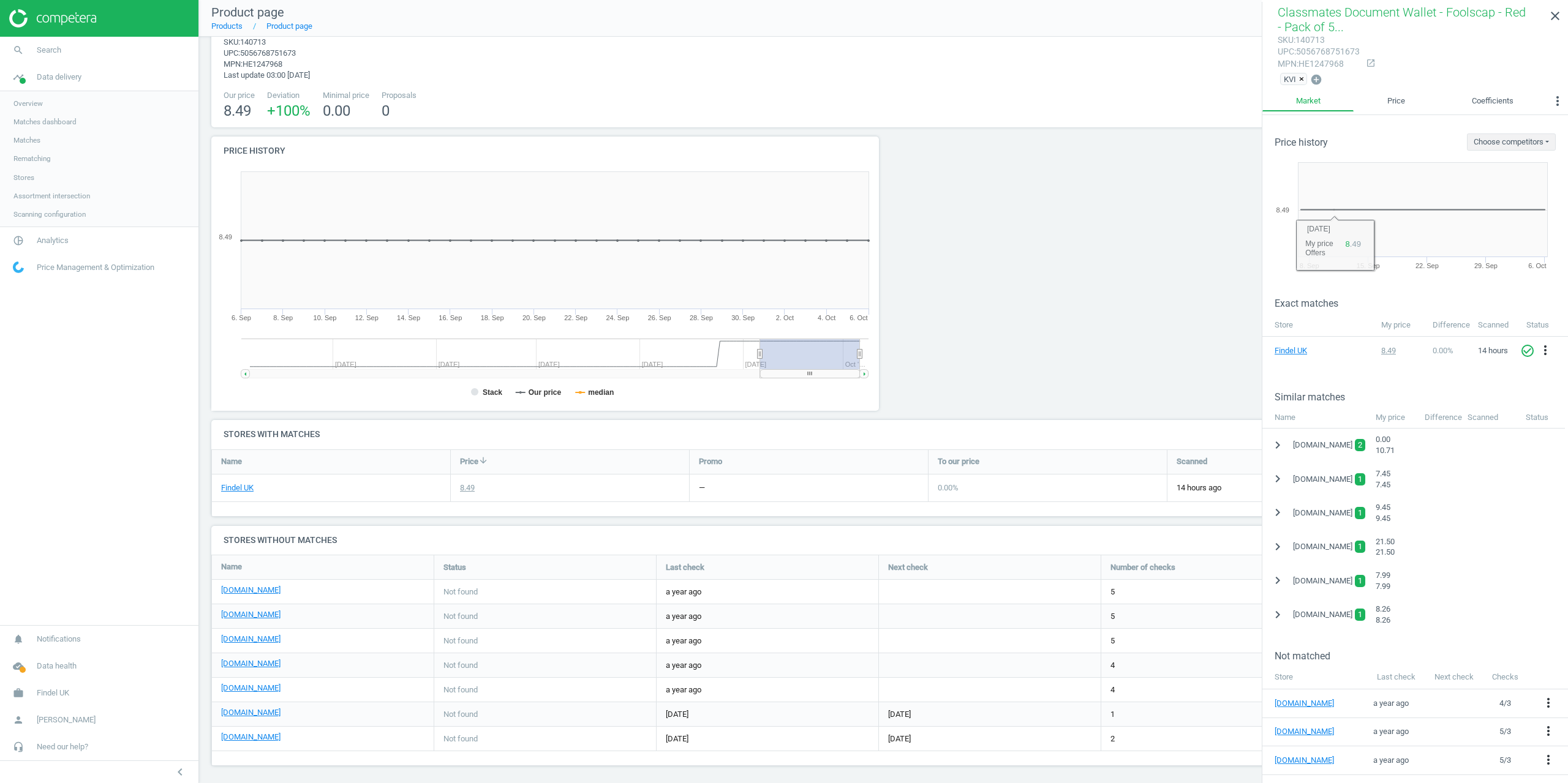
scroll to position [46, 0]
click at [1565, 17] on link "close" at bounding box center [1555, 16] width 26 height 26
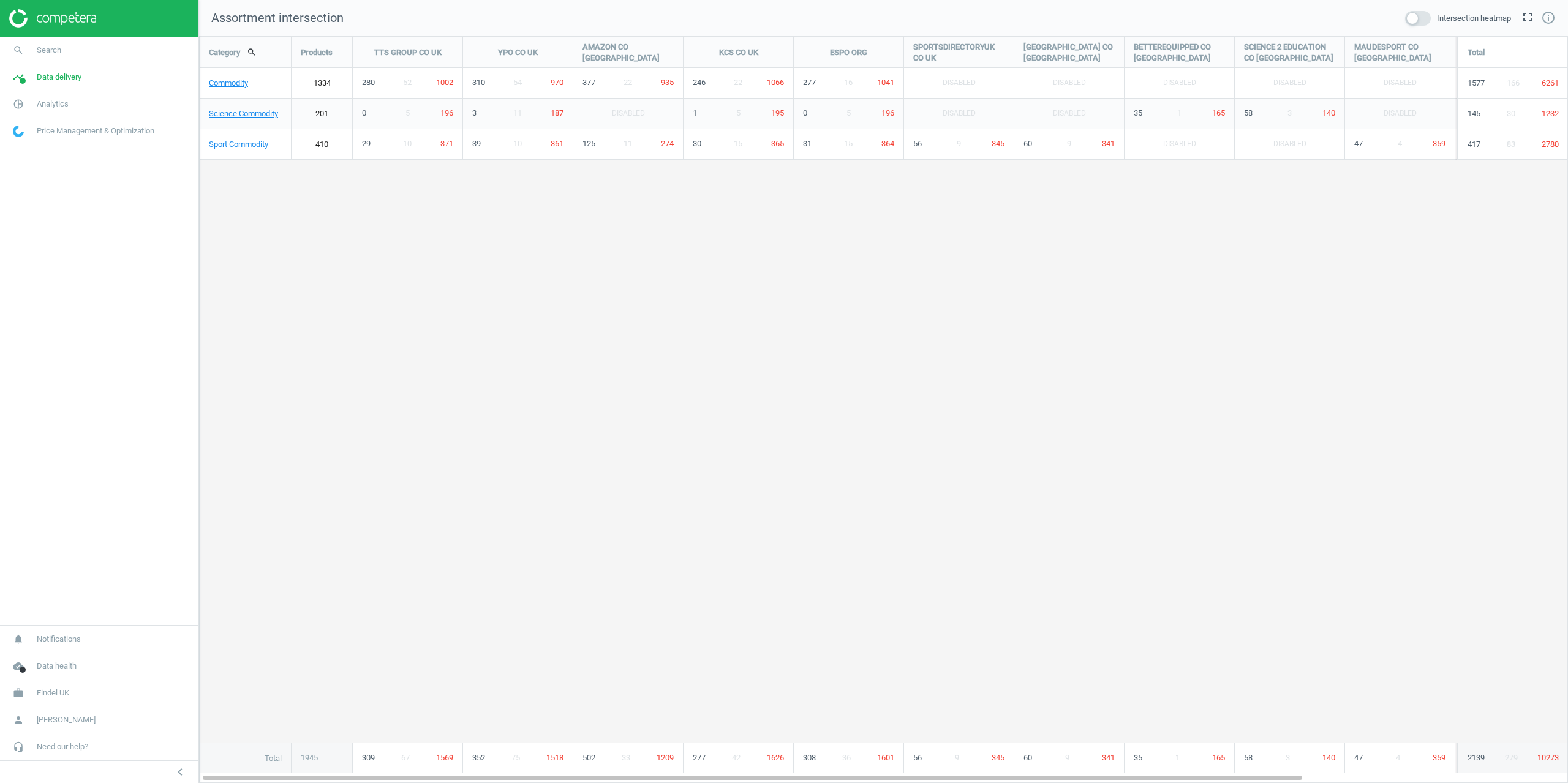
scroll to position [765, 1389]
click at [459, 91] on icon "unfold_more" at bounding box center [457, 92] width 15 height 15
click at [614, 96] on div "280" at bounding box center [668, 98] width 137 height 18
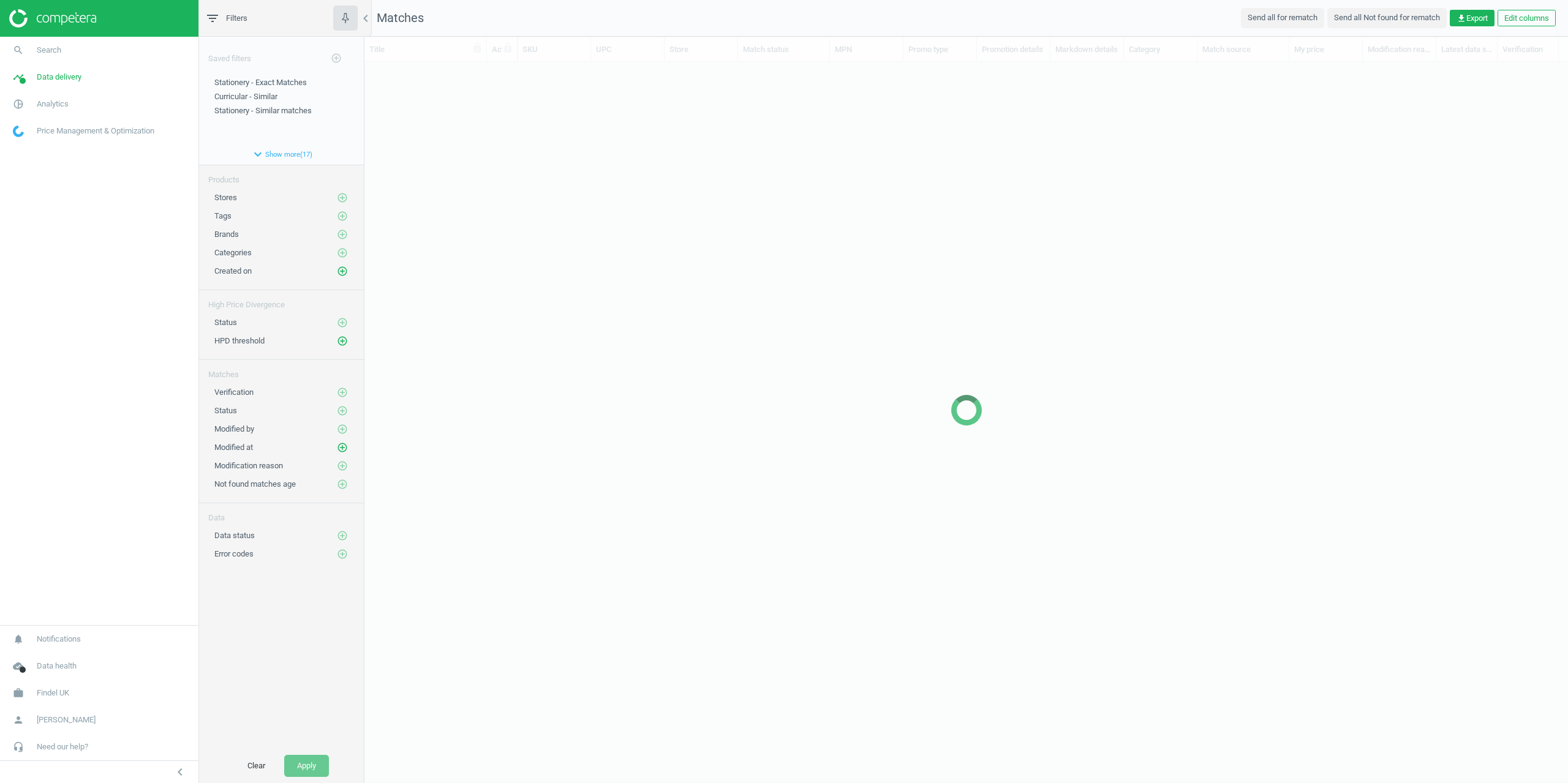
scroll to position [680, 1195]
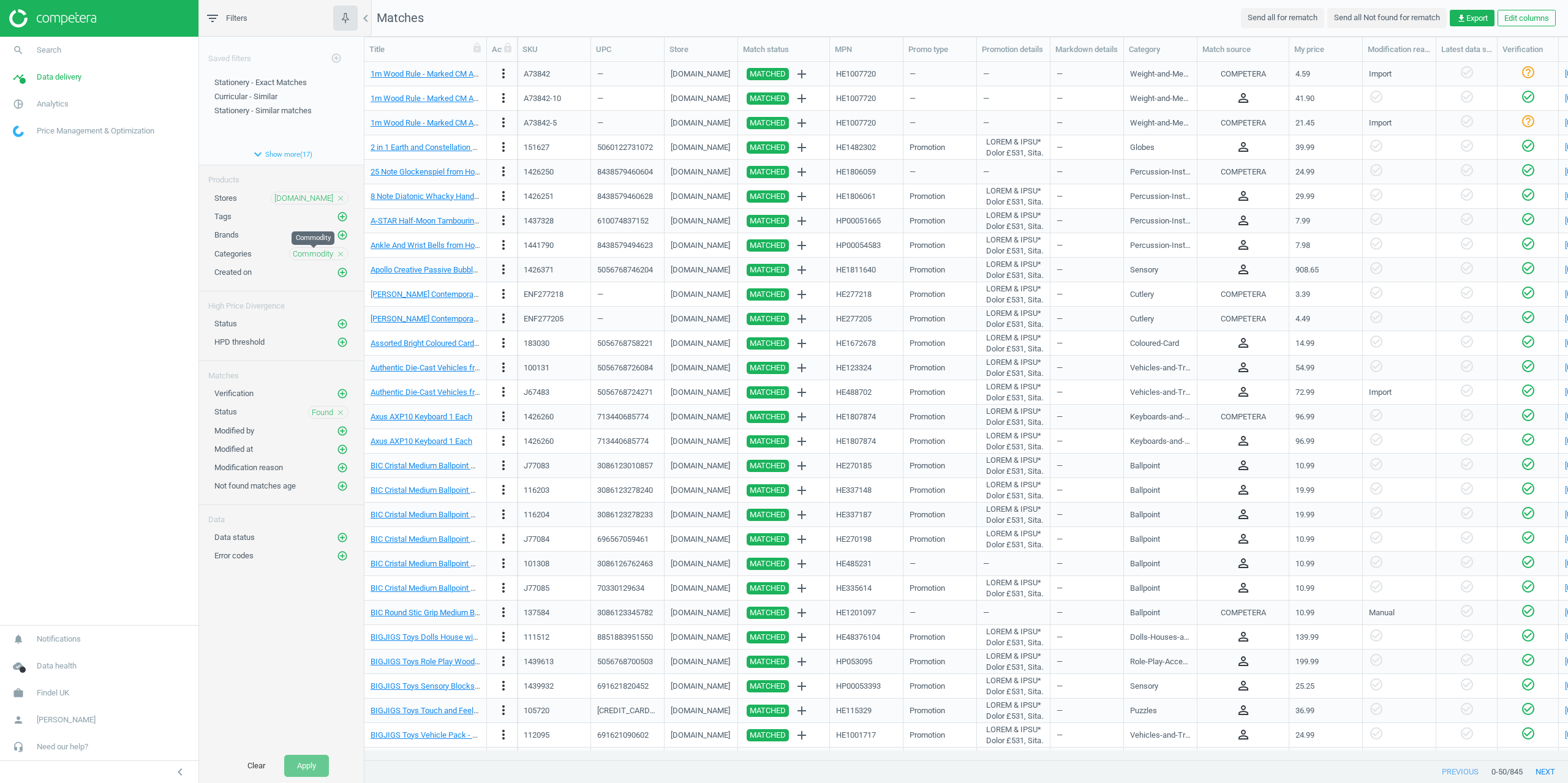
click at [321, 253] on span "Commodity" at bounding box center [313, 254] width 40 height 11
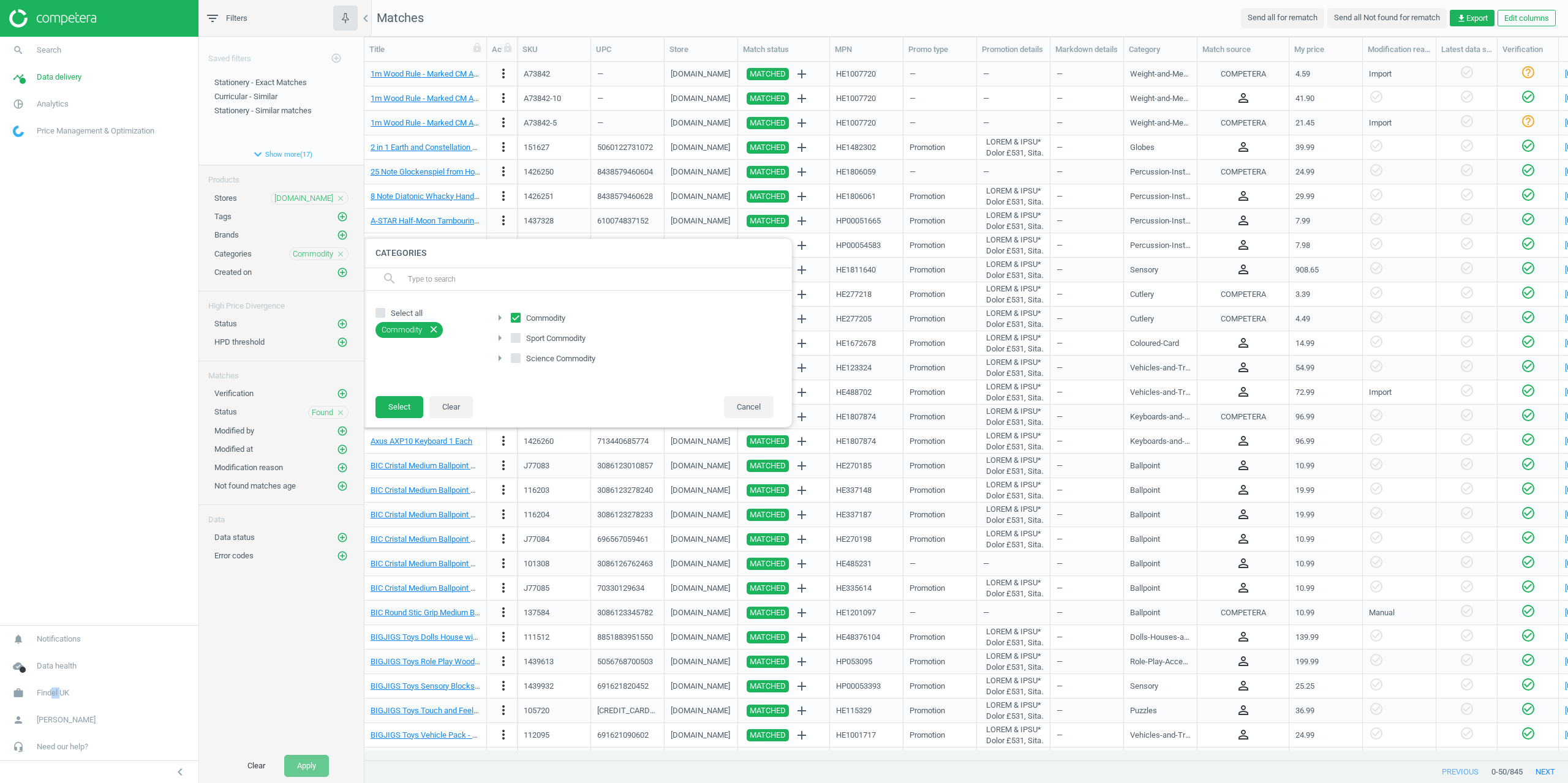
drag, startPoint x: 61, startPoint y: 687, endPoint x: 55, endPoint y: 689, distance: 6.3
click at [51, 689] on span "Findel UK" at bounding box center [53, 692] width 33 height 11
click at [59, 676] on span "Campaign settings" at bounding box center [44, 676] width 60 height 10
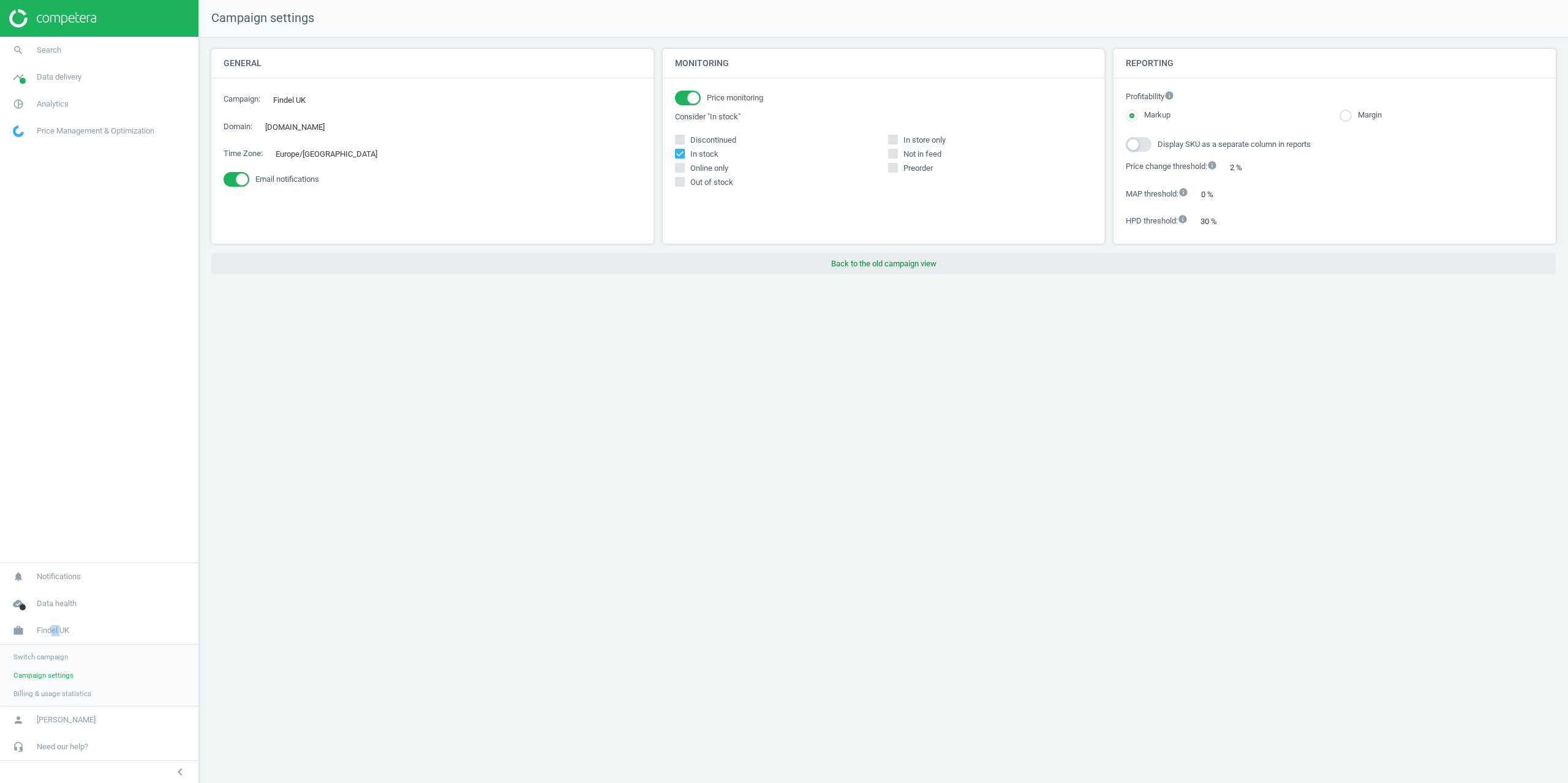
click at [881, 256] on button "Back to the old campaign view" at bounding box center [884, 264] width 1345 height 22
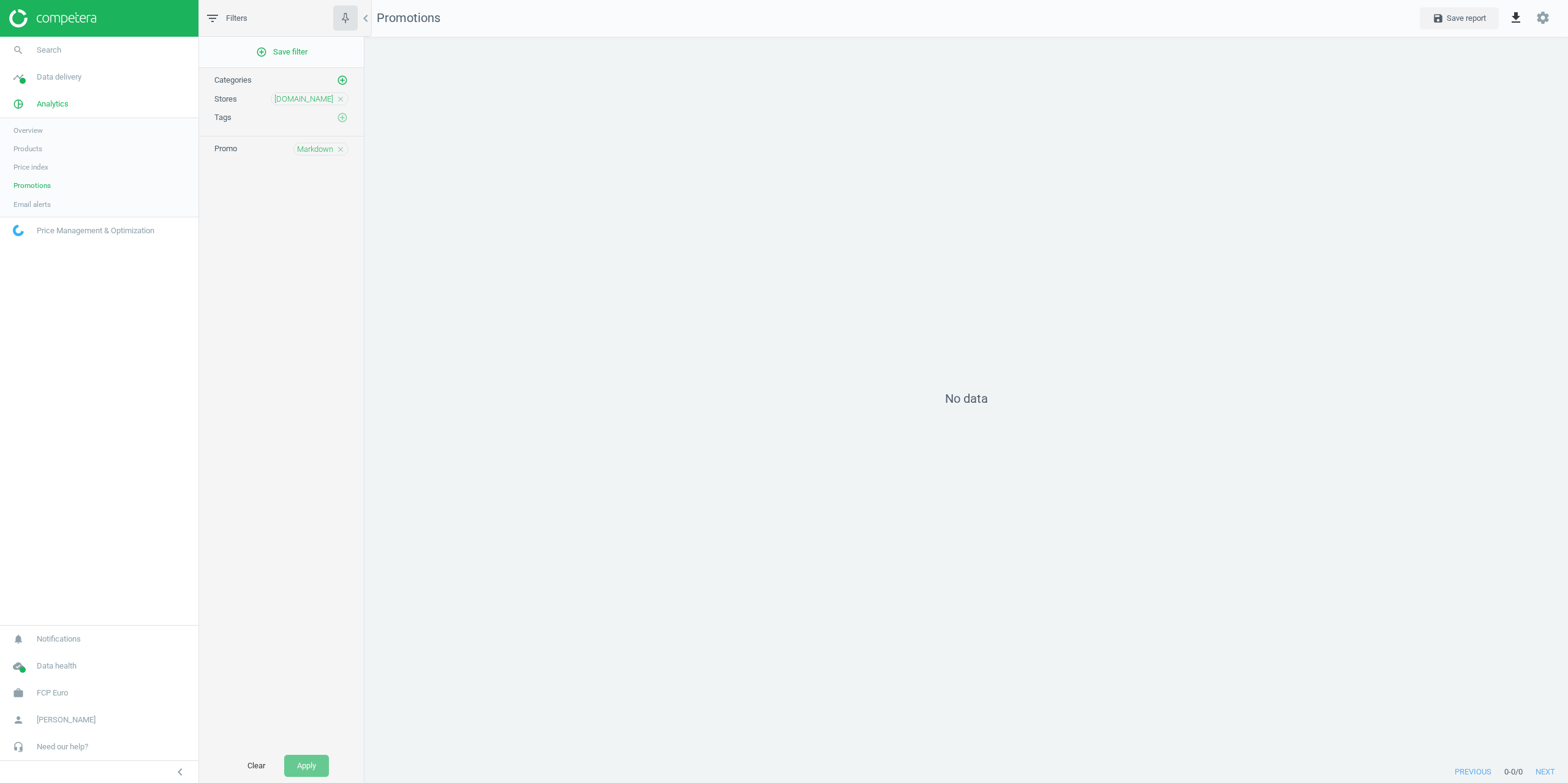
scroll to position [744, 1223]
click at [53, 79] on span "Data delivery" at bounding box center [59, 76] width 44 height 11
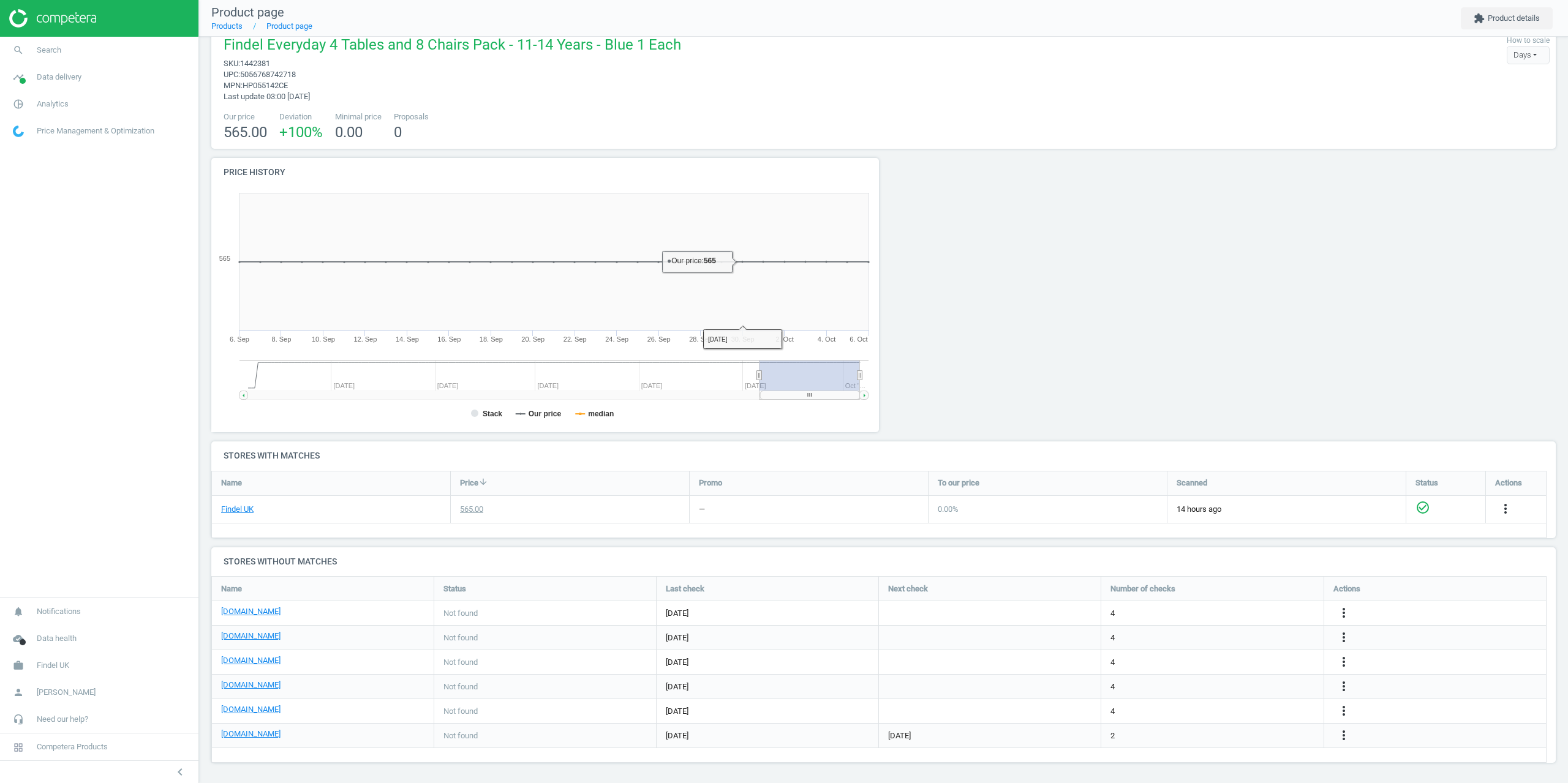
scroll to position [22, 0]
click at [1488, 13] on button "extension Product details" at bounding box center [1507, 18] width 92 height 22
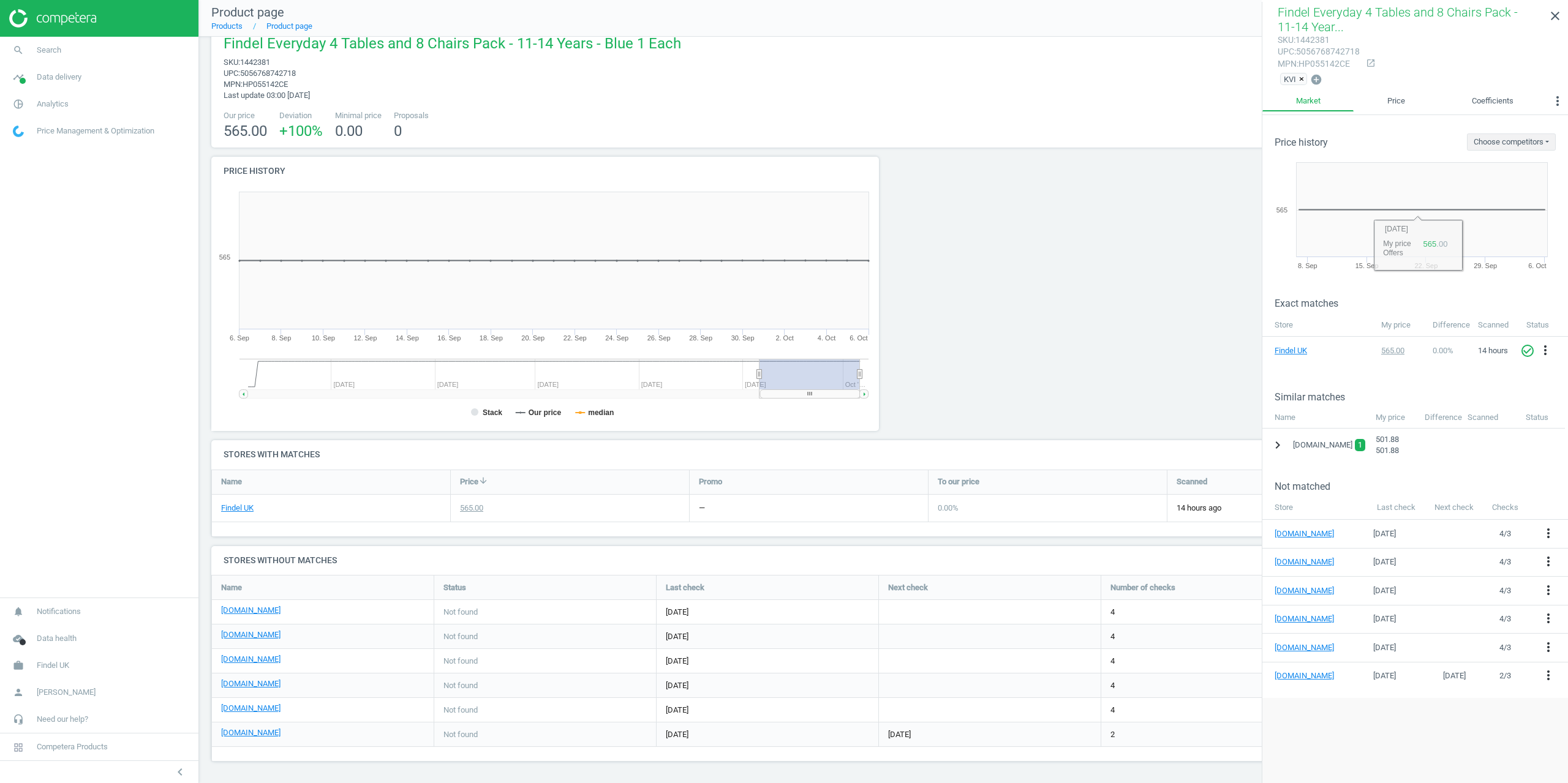
click at [1283, 454] on button "chevron_right" at bounding box center [1278, 445] width 22 height 23
click at [1559, 478] on div "more_vert" at bounding box center [1552, 478] width 23 height 18
click at [1554, 477] on icon "more_vert" at bounding box center [1551, 477] width 15 height 15
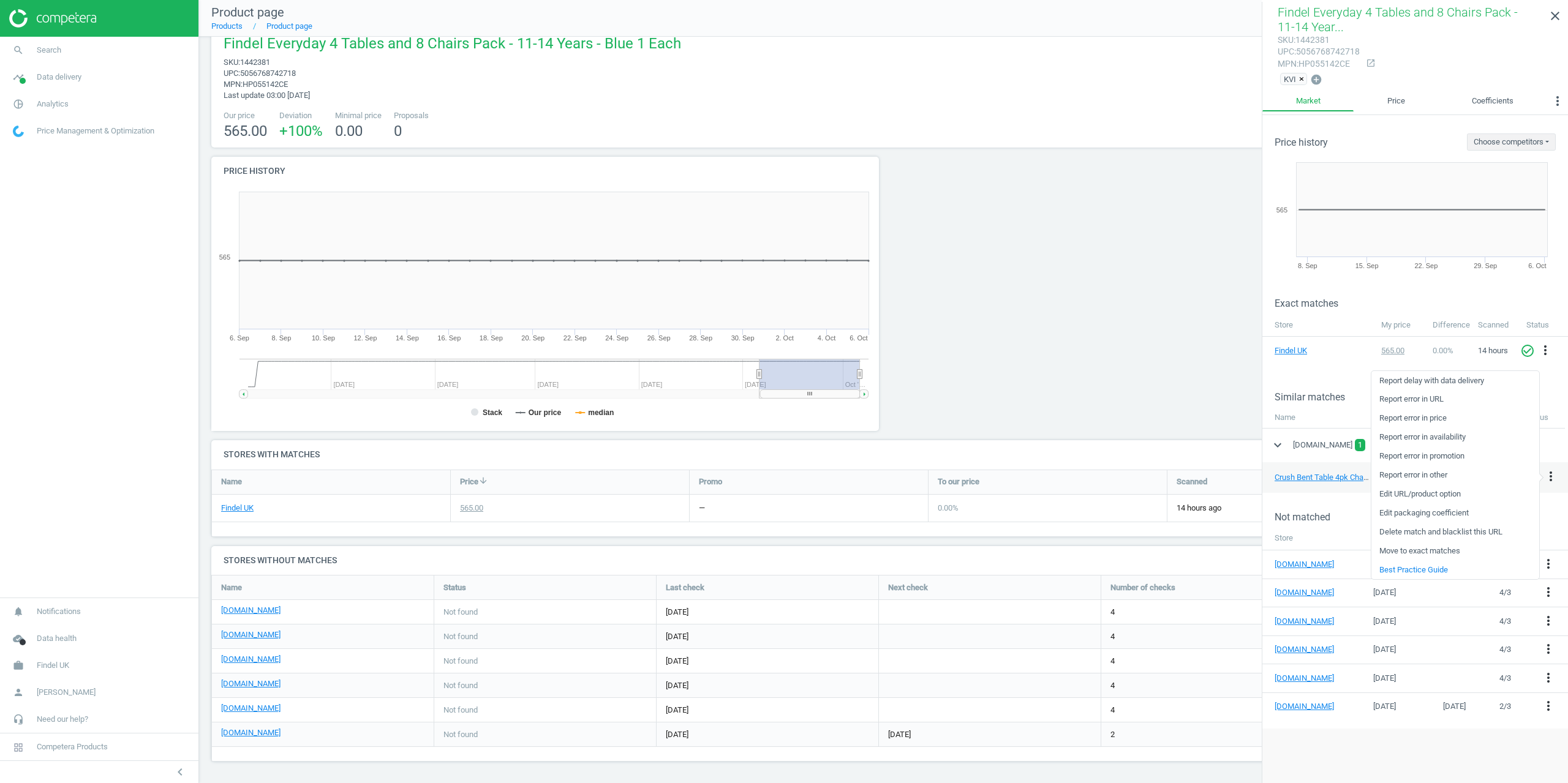
click at [1431, 511] on link "Edit packaging coefficient" at bounding box center [1456, 513] width 168 height 19
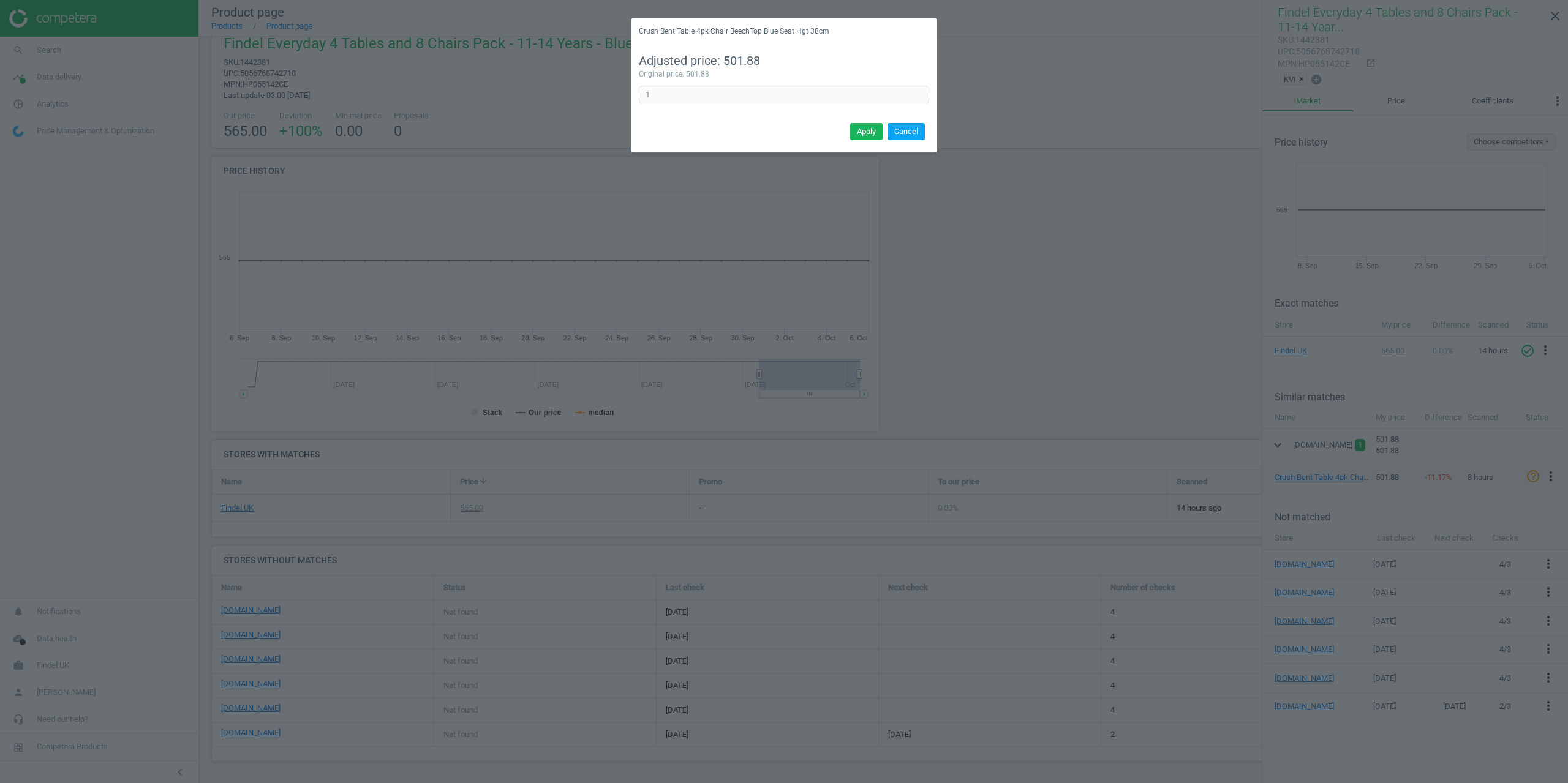
click at [913, 138] on button "Cancel" at bounding box center [906, 132] width 38 height 17
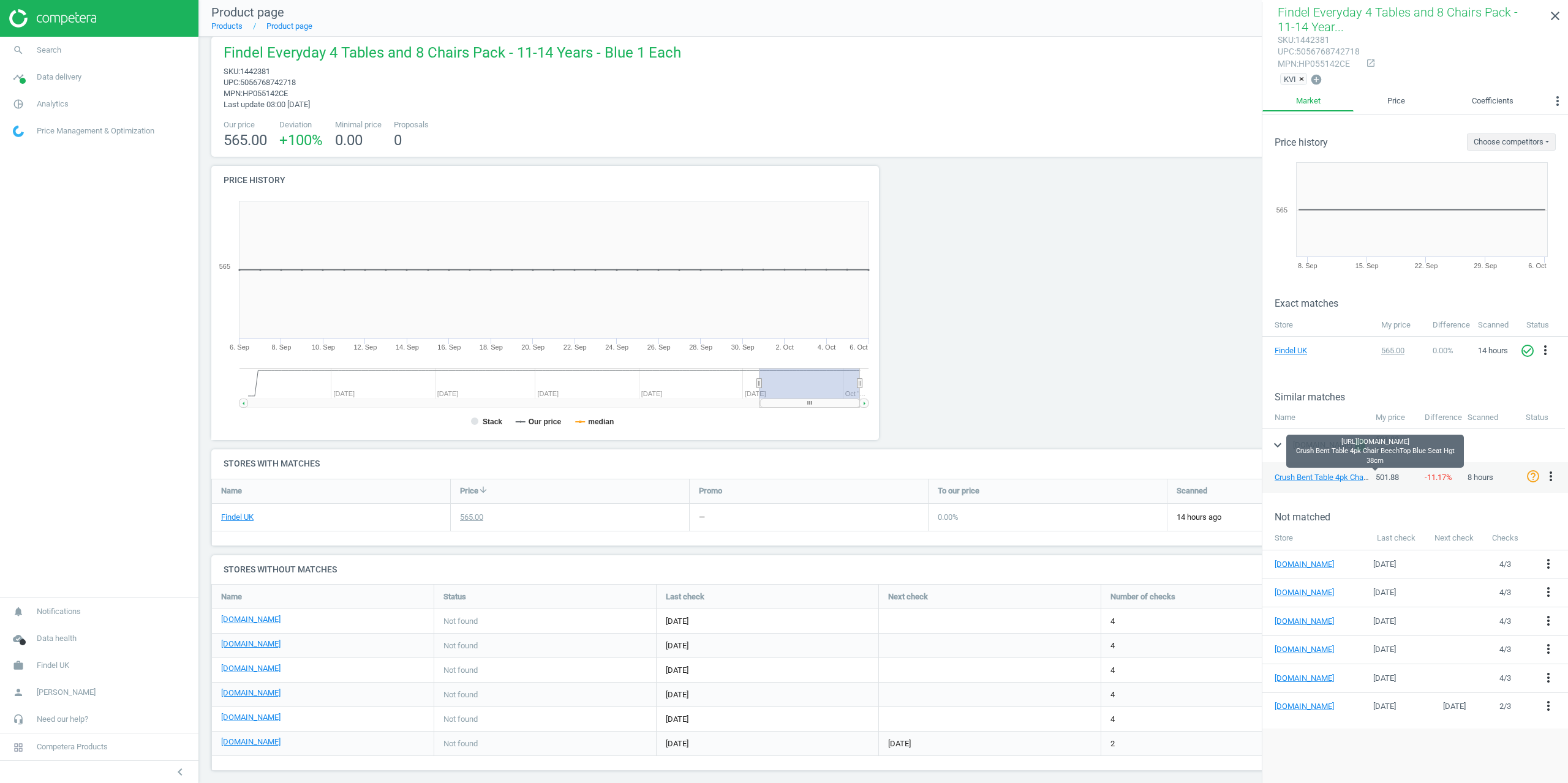
scroll to position [0, 0]
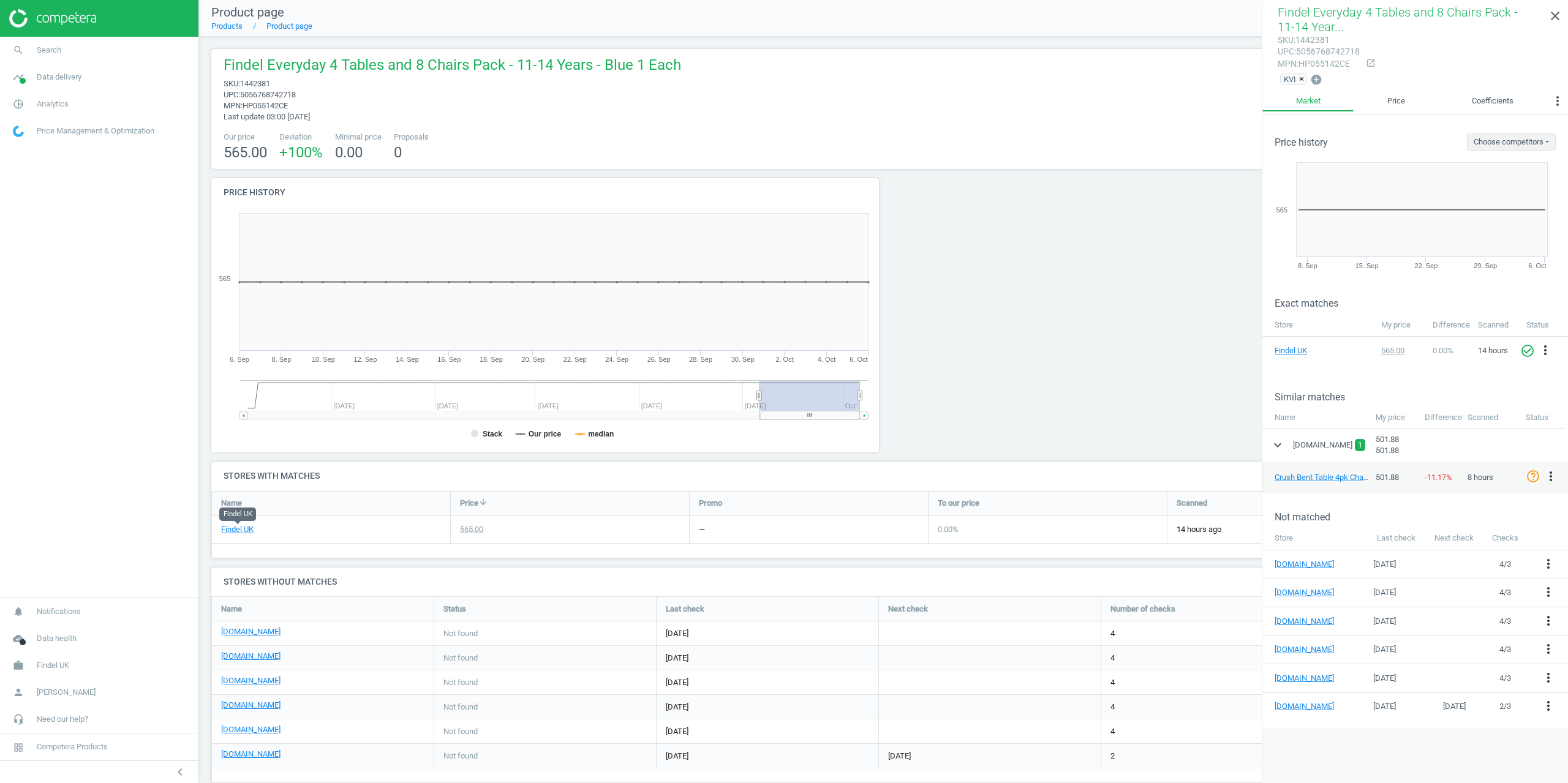
drag, startPoint x: 244, startPoint y: 529, endPoint x: 475, endPoint y: 441, distance: 247.2
drag, startPoint x: 1426, startPoint y: 54, endPoint x: 1414, endPoint y: 3, distance: 52.4
click at [1426, 54] on div "sku : 1442381 upc : 5056768742718 mpn : HP055142CE open_in_new" at bounding box center [1415, 52] width 275 height 36
click at [1552, 19] on icon "close" at bounding box center [1555, 16] width 15 height 15
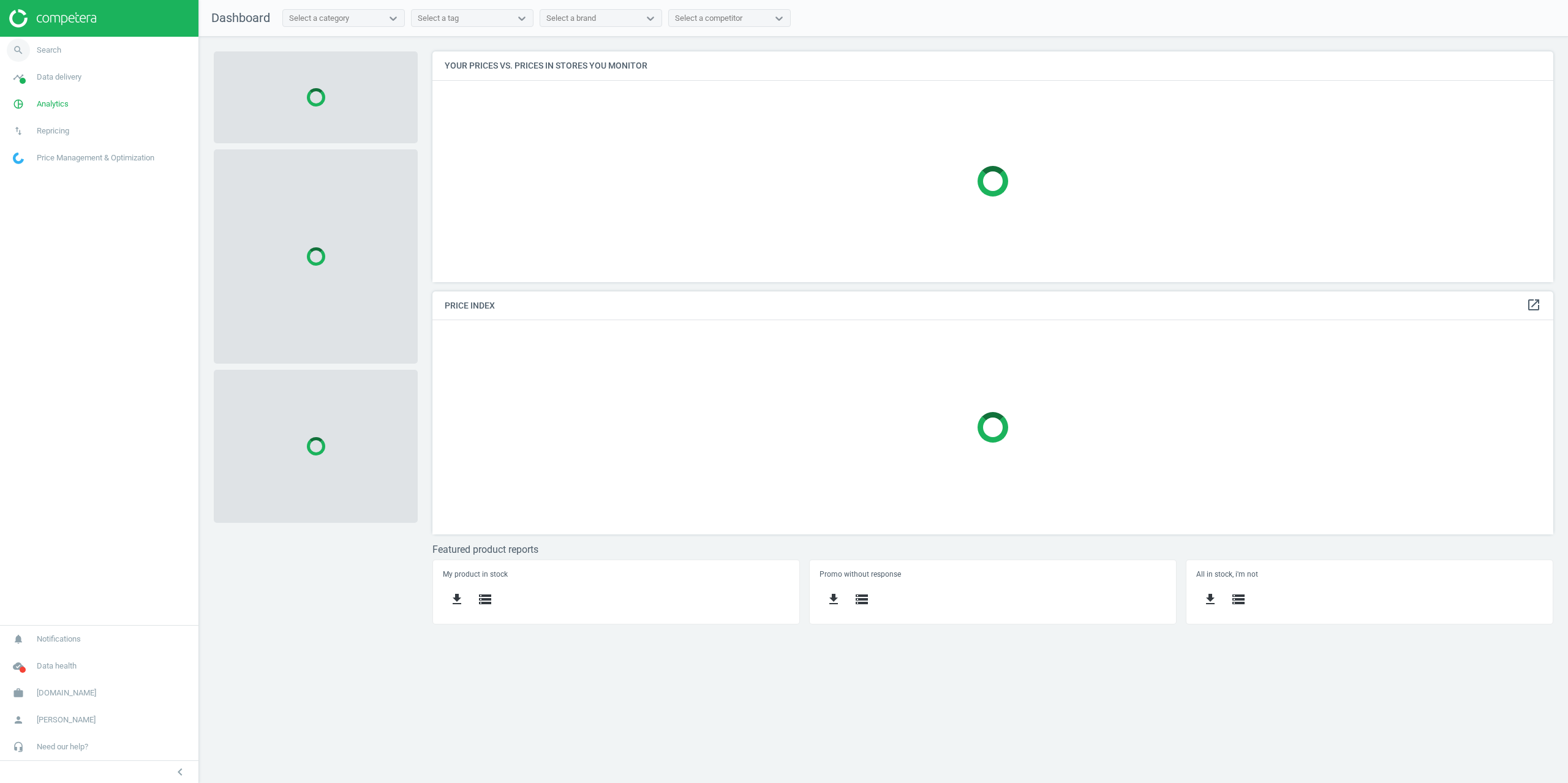
scroll to position [249, 1140]
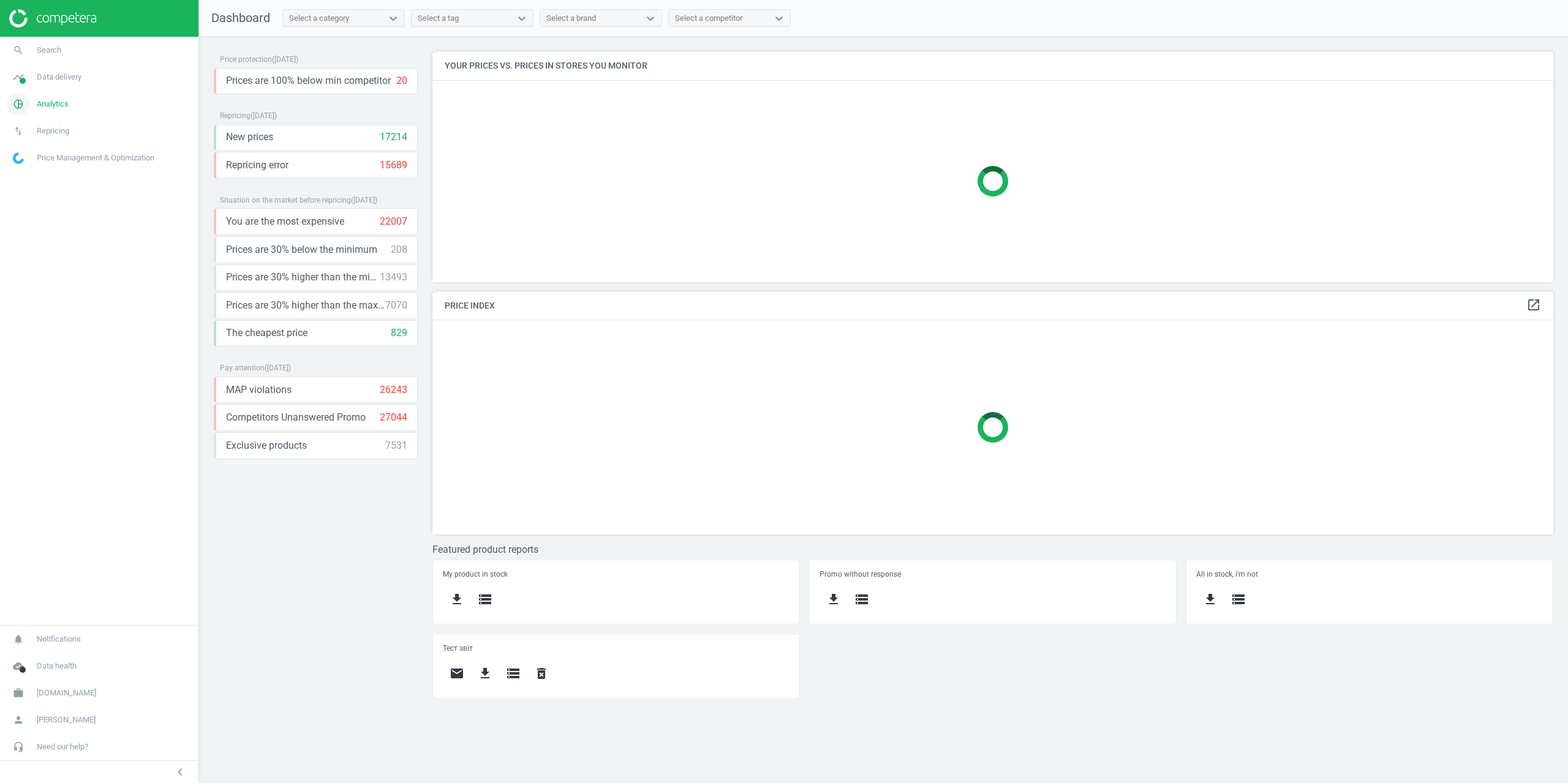
click at [47, 105] on span "Analytics" at bounding box center [53, 104] width 32 height 11
click at [33, 148] on span "Products" at bounding box center [28, 149] width 29 height 10
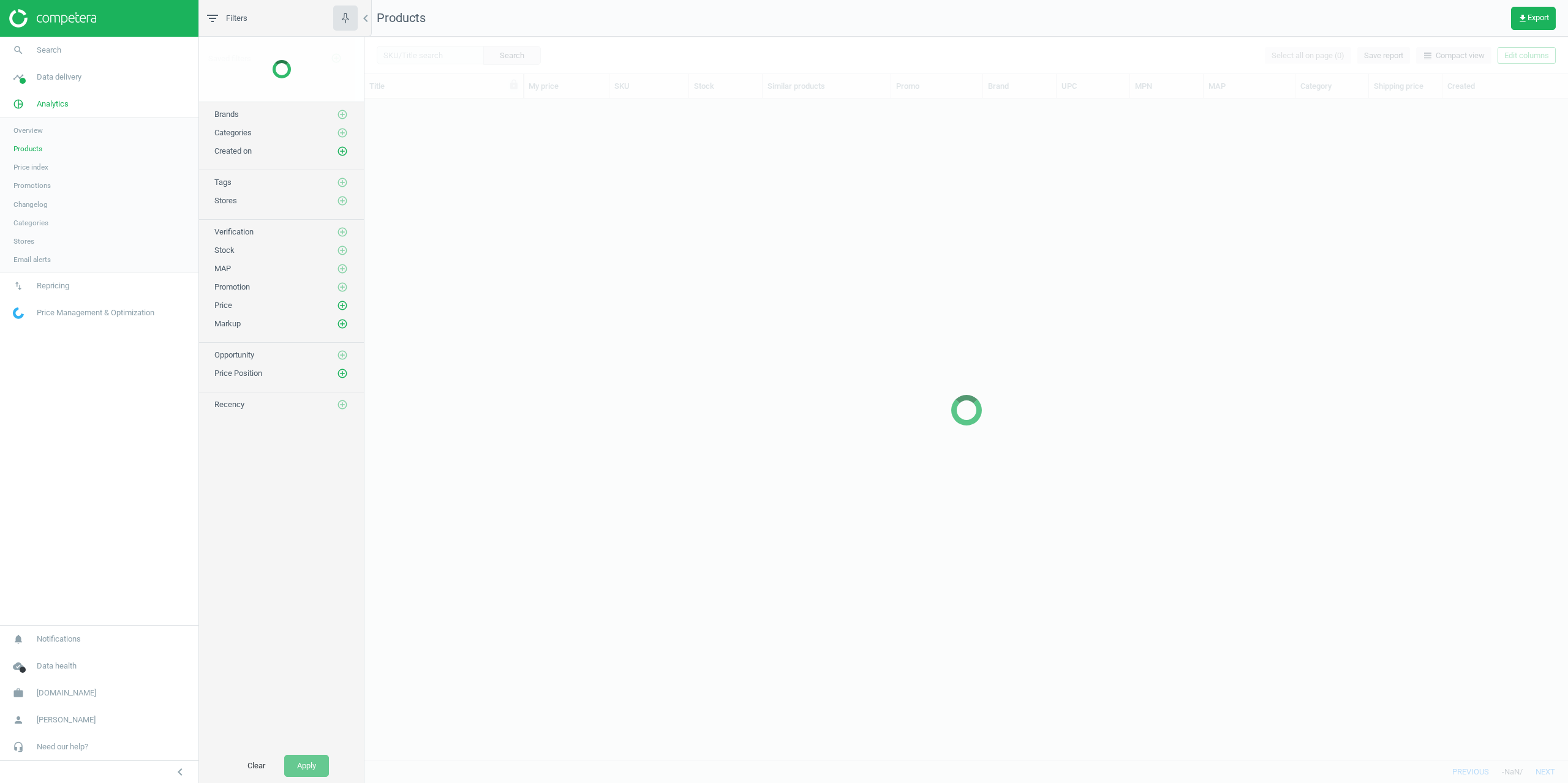
scroll to position [652, 1195]
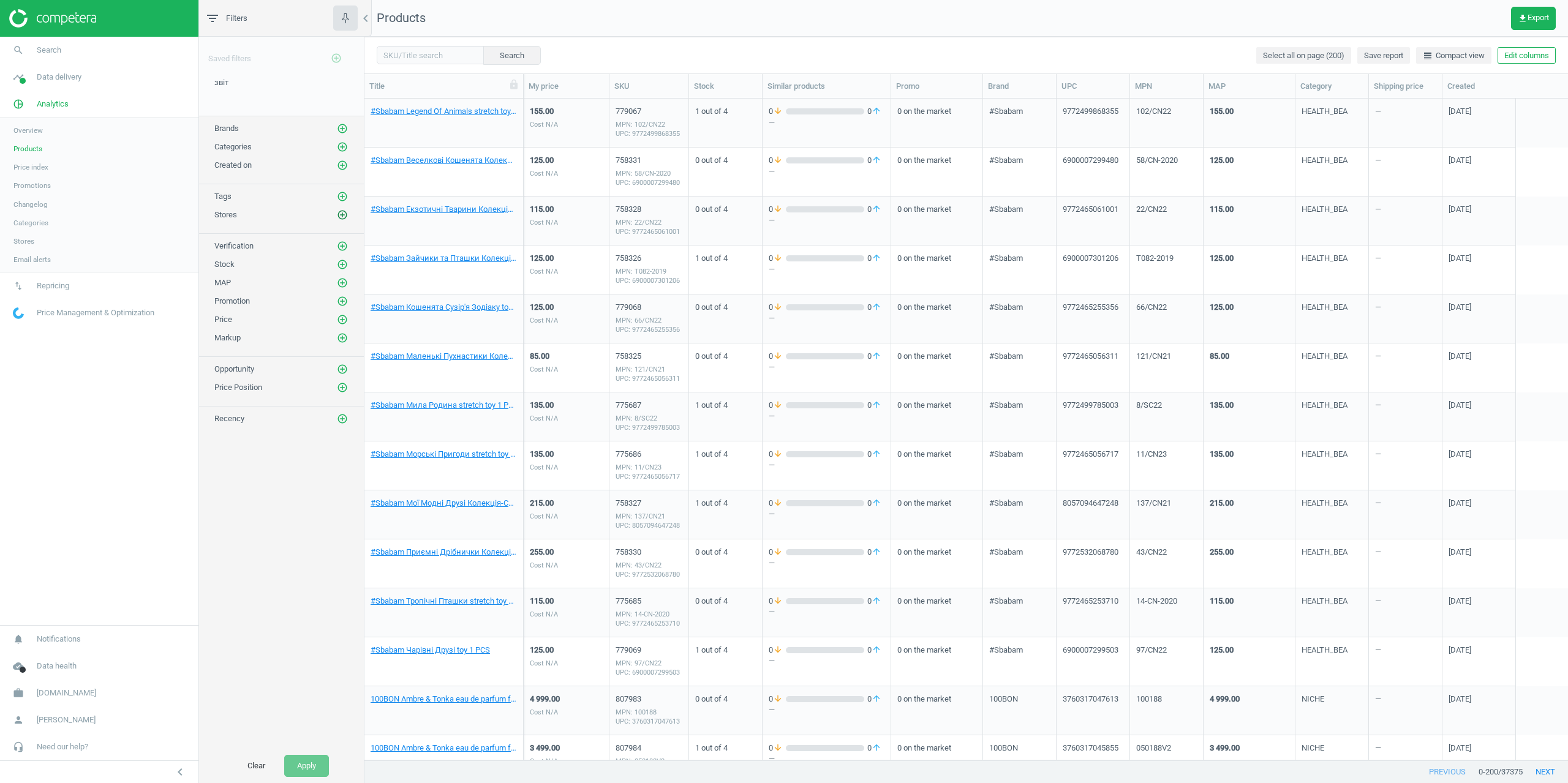
click at [345, 218] on icon "add_circle_outline" at bounding box center [342, 215] width 11 height 11
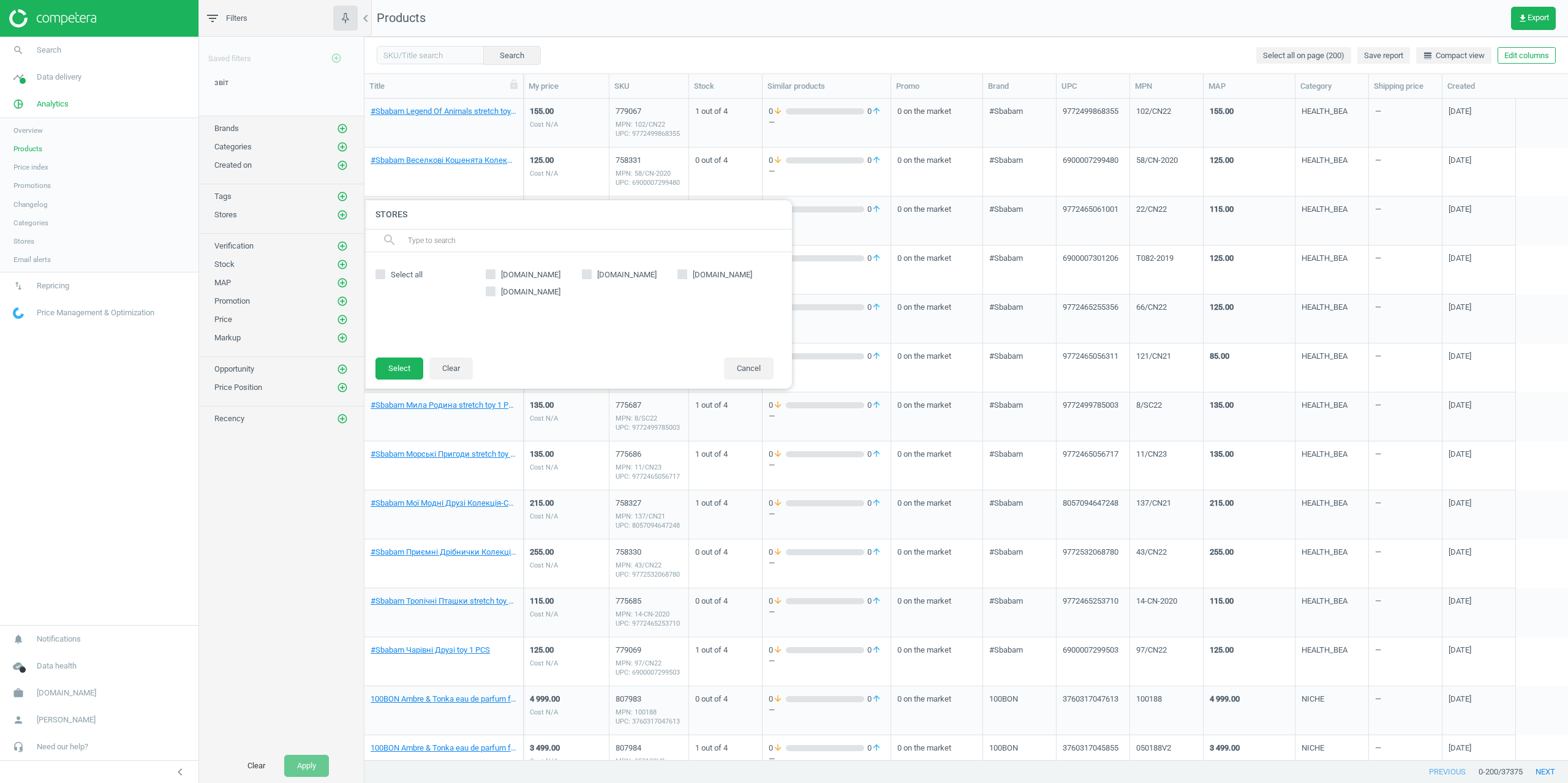
click at [524, 290] on span "[DOMAIN_NAME]" at bounding box center [531, 292] width 65 height 11
click at [495, 290] on input "[DOMAIN_NAME]" at bounding box center [491, 291] width 8 height 8
checkbox input "true"
drag, startPoint x: 642, startPoint y: 266, endPoint x: 613, endPoint y: 273, distance: 29.8
click at [639, 267] on div "[DOMAIN_NAME] [DOMAIN_NAME] [DOMAIN_NAME] [DOMAIN_NAME]" at bounding box center [630, 305] width 300 height 80
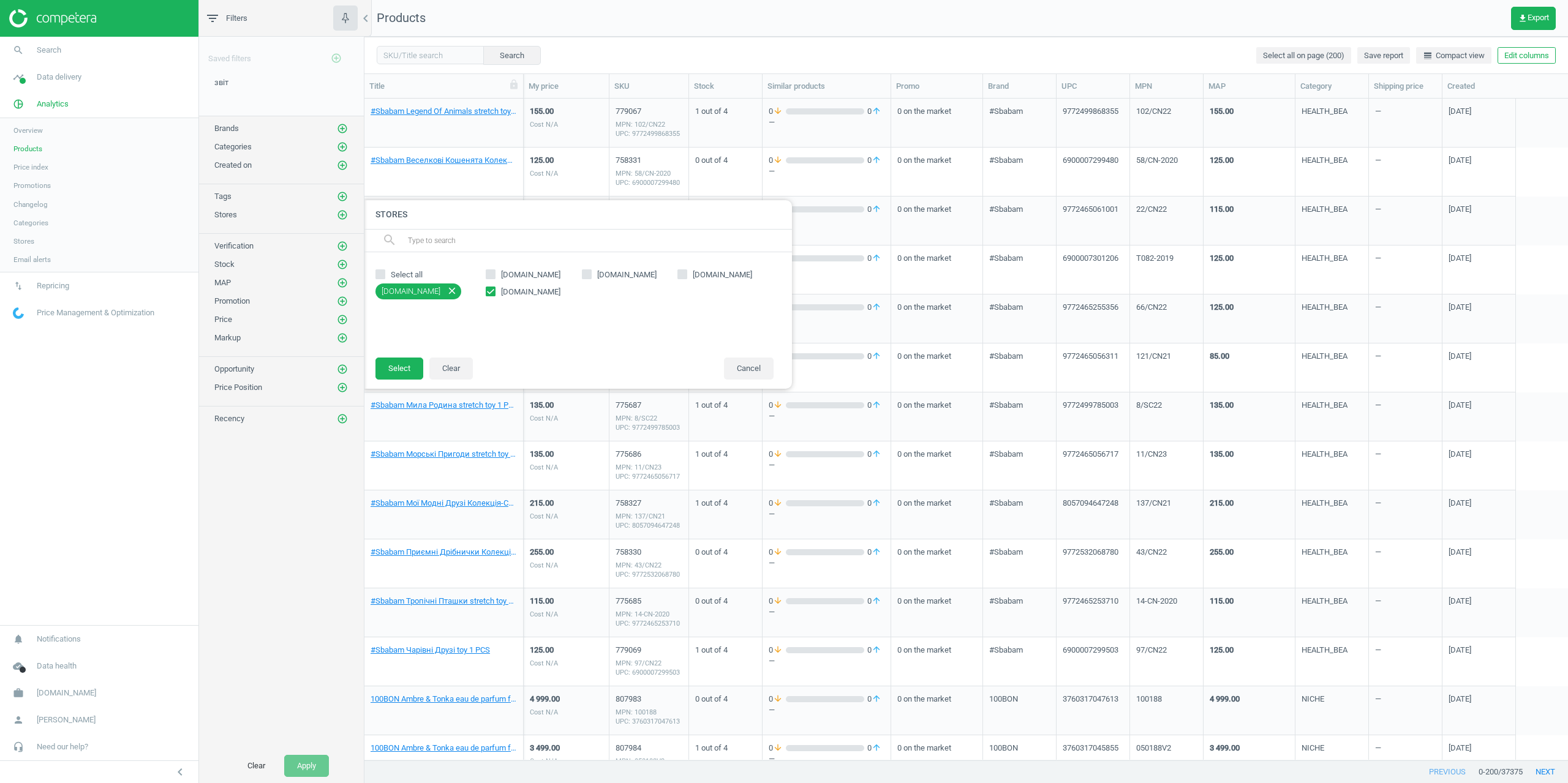
click at [607, 275] on span "[DOMAIN_NAME]" at bounding box center [626, 274] width 65 height 11
click at [590, 275] on input "[DOMAIN_NAME]" at bounding box center [586, 274] width 8 height 8
checkbox input "true"
click at [495, 290] on icon at bounding box center [491, 292] width 10 height 10
click at [495, 290] on input "[DOMAIN_NAME]" at bounding box center [491, 291] width 8 height 8
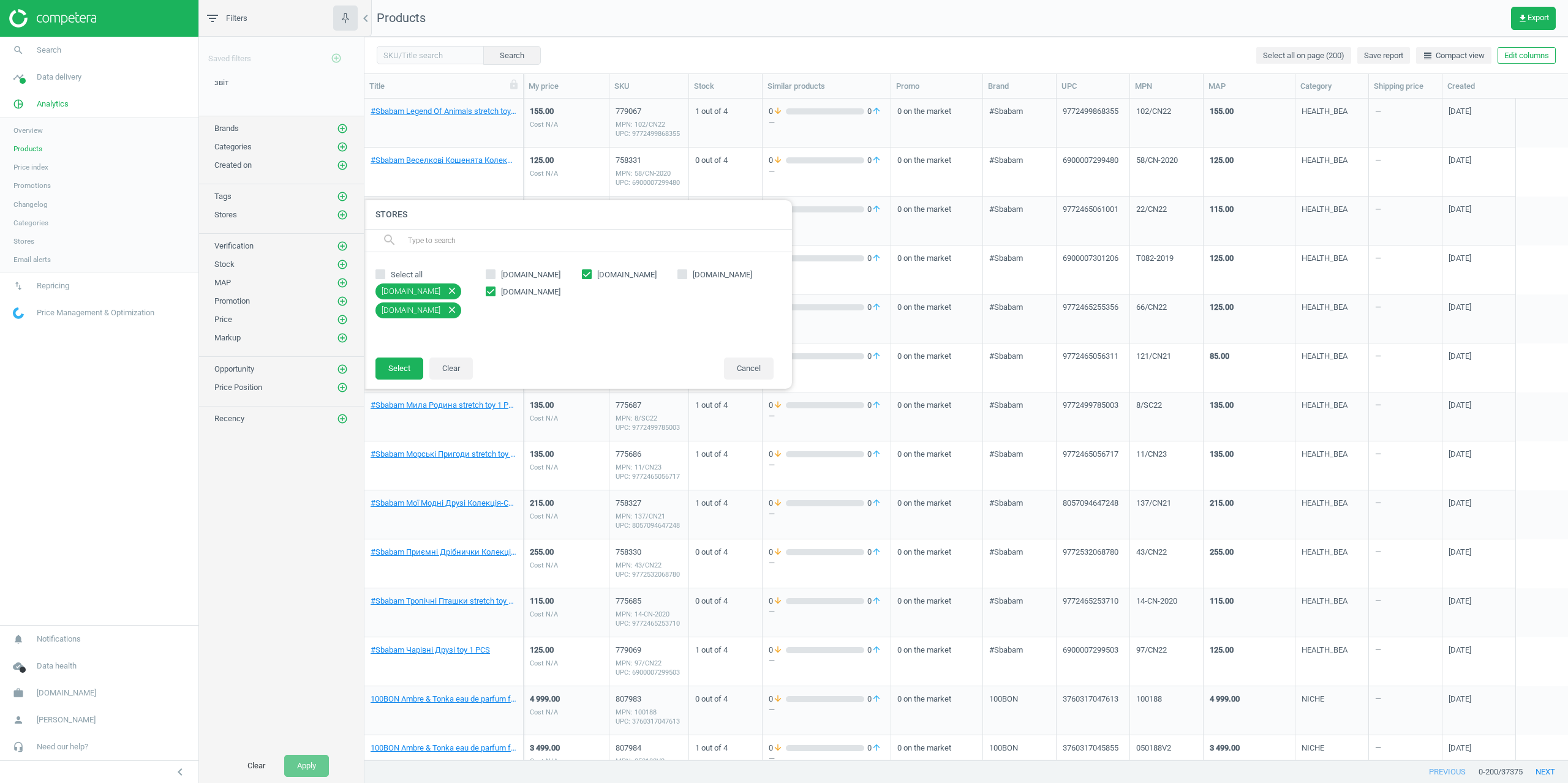
checkbox input "false"
drag, startPoint x: 387, startPoint y: 368, endPoint x: 373, endPoint y: 322, distance: 48.1
click at [387, 368] on button "Select" at bounding box center [399, 369] width 48 height 22
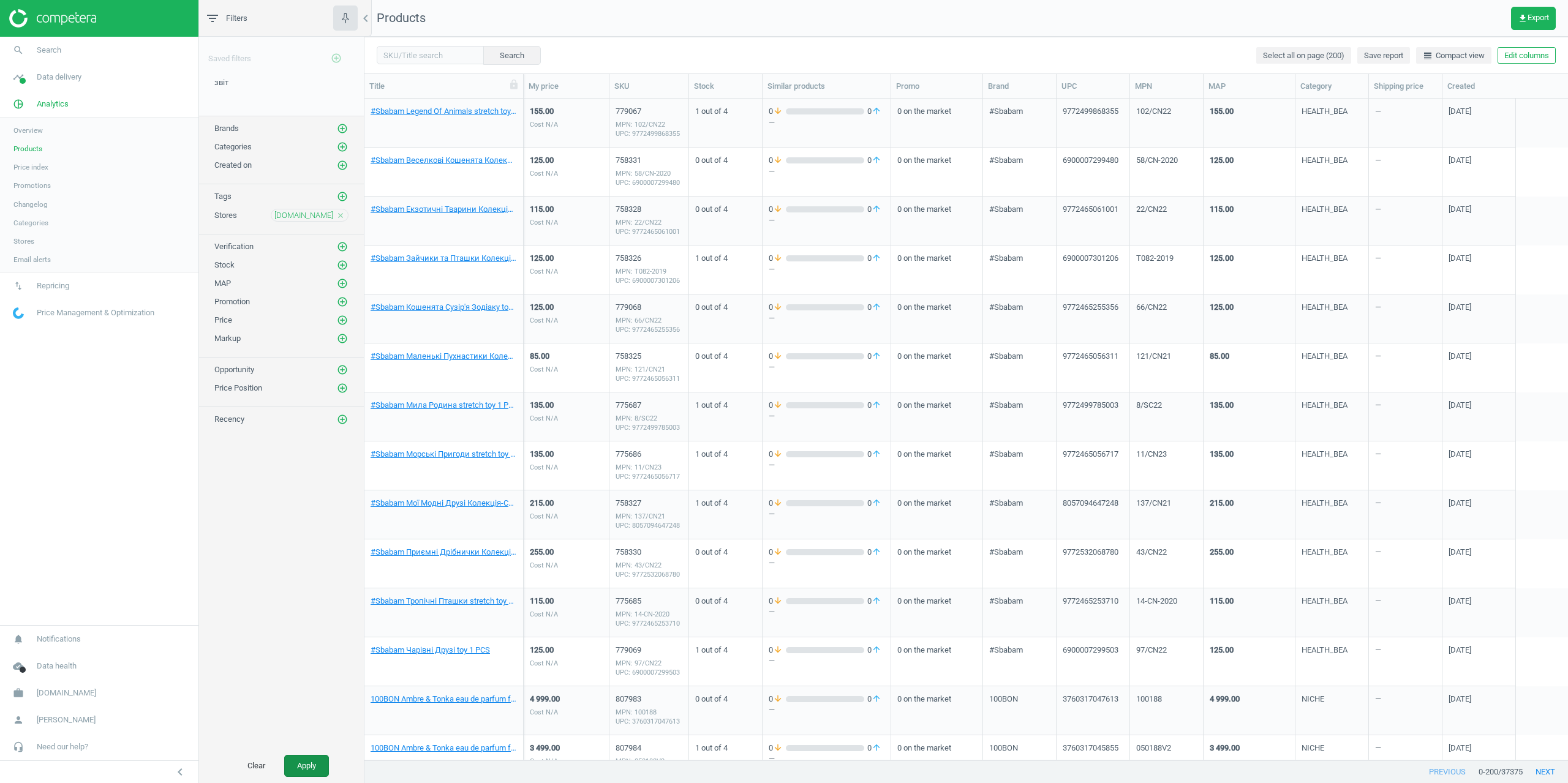
click at [308, 767] on button "Apply" at bounding box center [306, 766] width 44 height 22
click at [341, 129] on icon "add_circle_outline" at bounding box center [342, 128] width 11 height 11
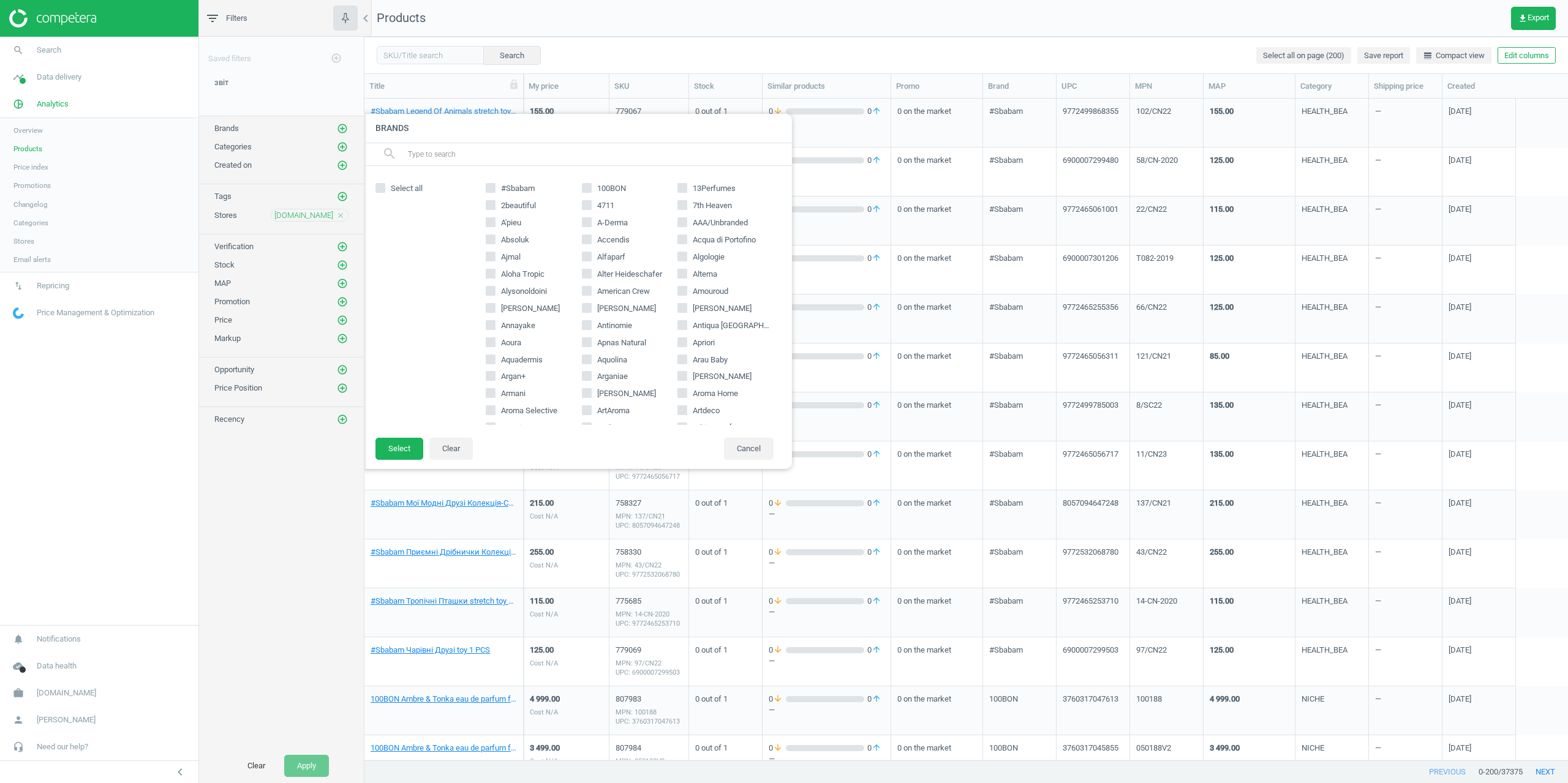
click at [508, 158] on input "text" at bounding box center [594, 153] width 376 height 19
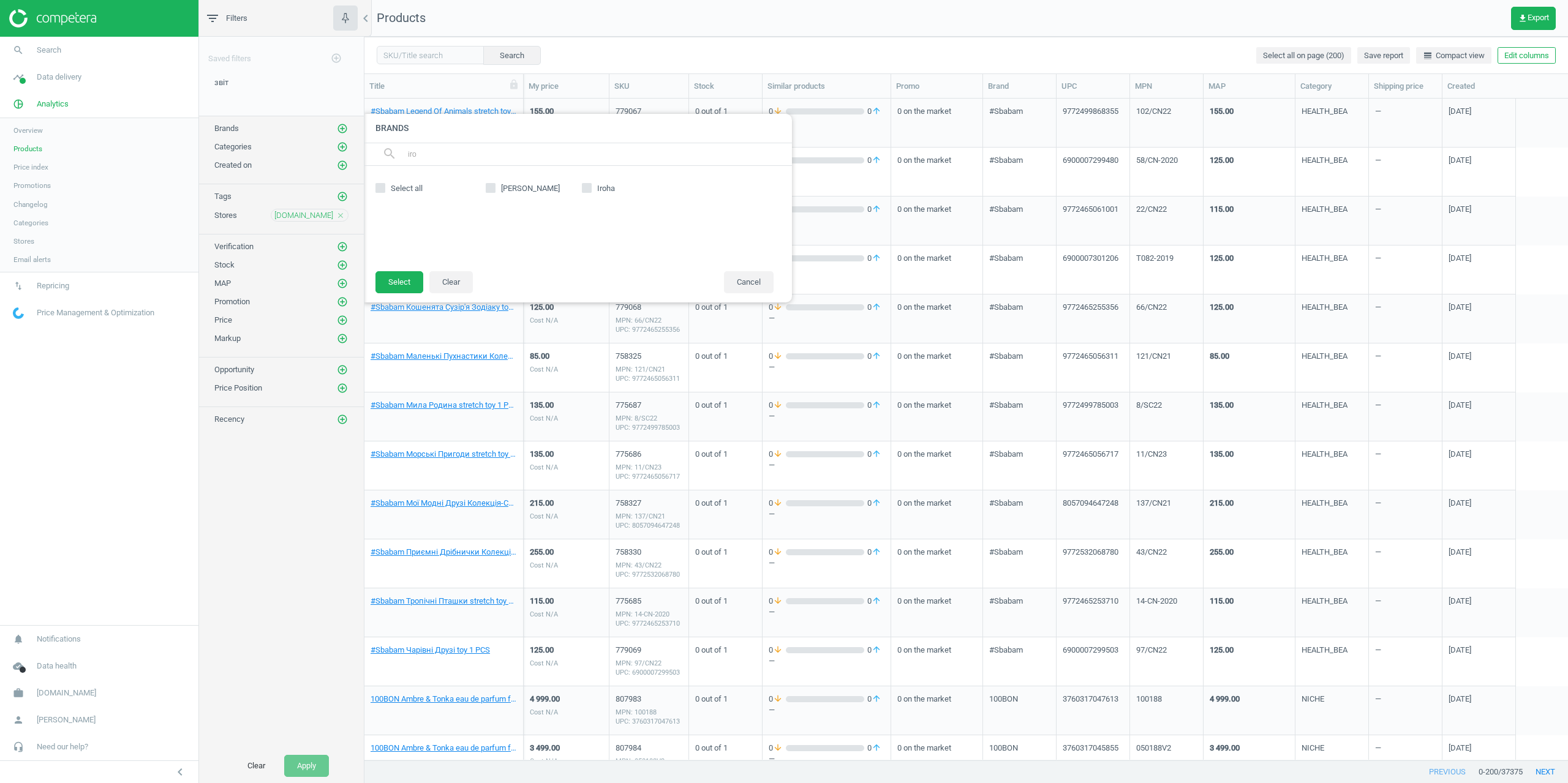
type input "iro"
click at [584, 189] on input "Iroha" at bounding box center [586, 188] width 8 height 8
checkbox input "true"
click at [408, 278] on button "Select" at bounding box center [399, 283] width 48 height 22
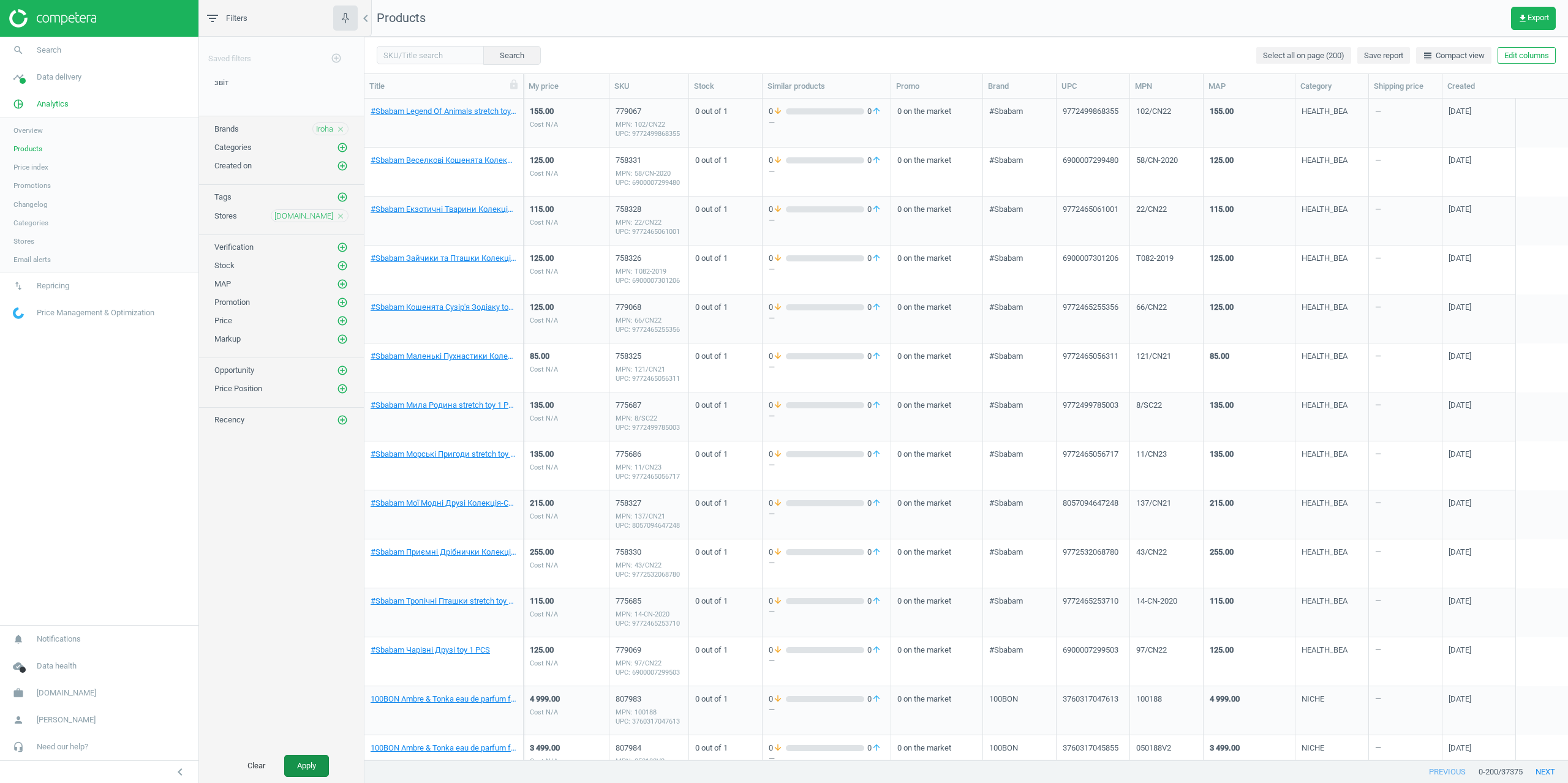
click at [319, 758] on button "Apply" at bounding box center [306, 766] width 44 height 22
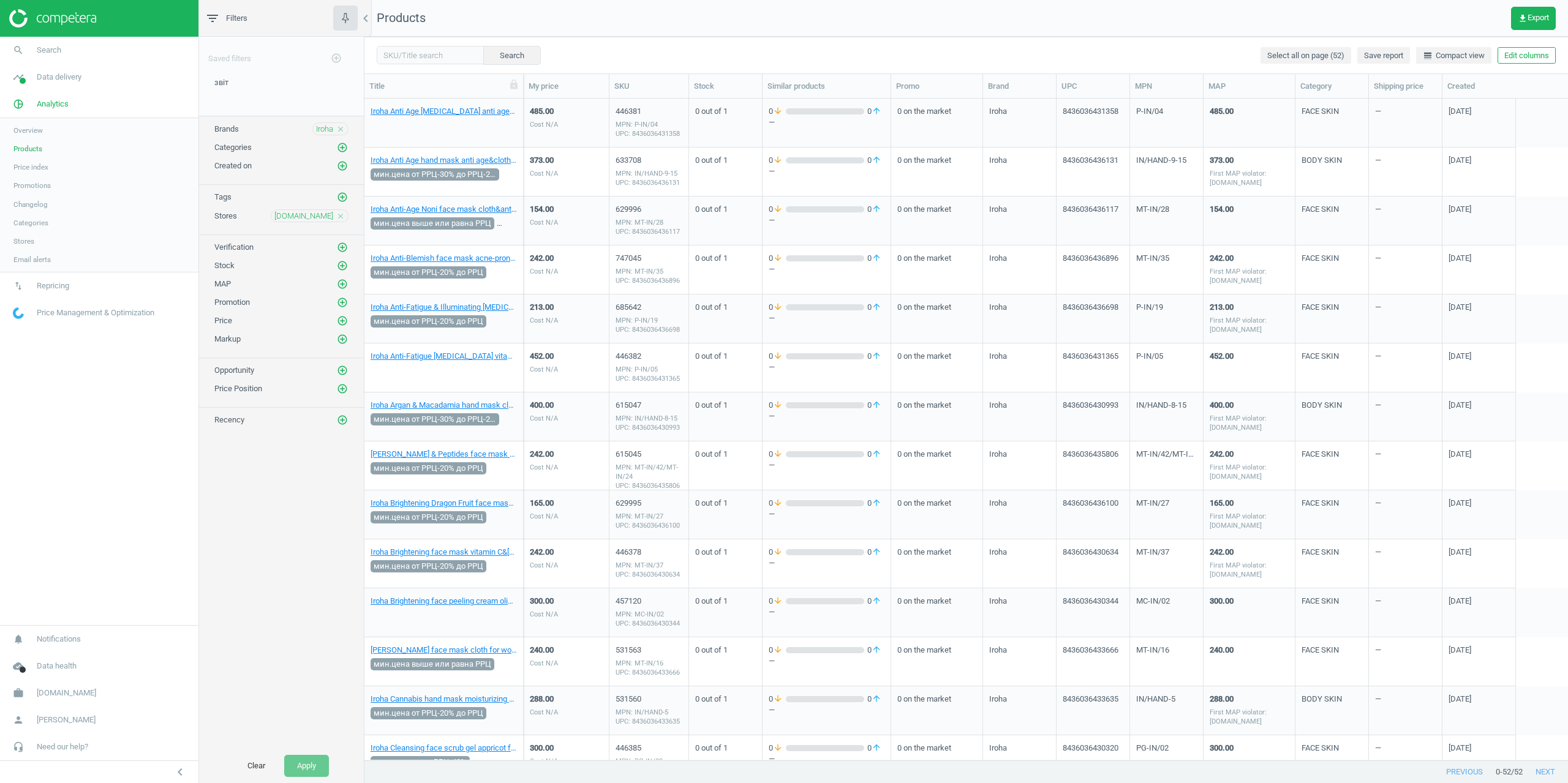
click at [418, 117] on div "Iroha Anti Age [MEDICAL_DATA] anti age&collagen for women 1 PCS" at bounding box center [444, 125] width 147 height 39
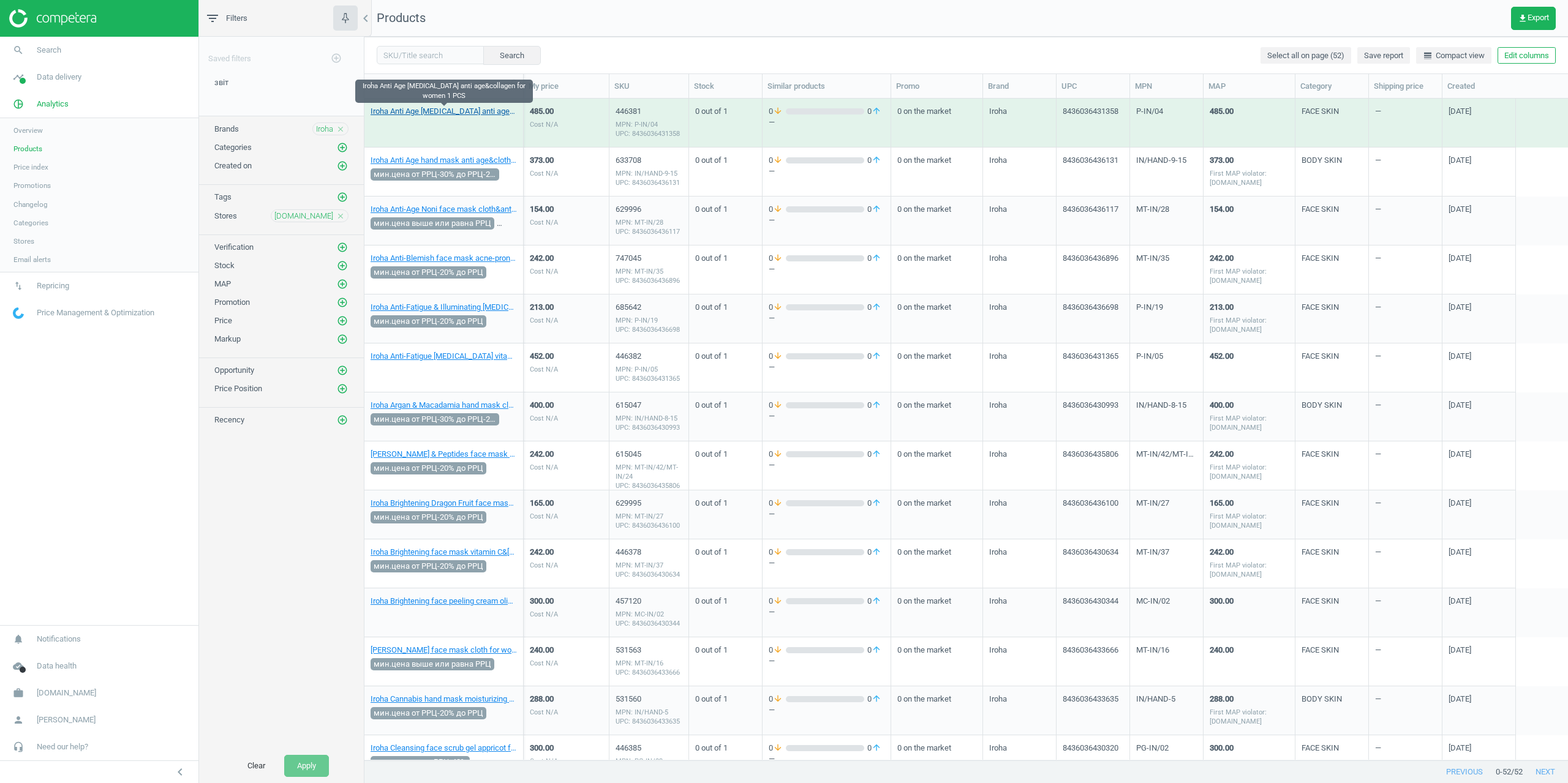
click at [418, 115] on link "Iroha Anti Age [MEDICAL_DATA] anti age&collagen for women 1 PCS" at bounding box center [444, 111] width 147 height 11
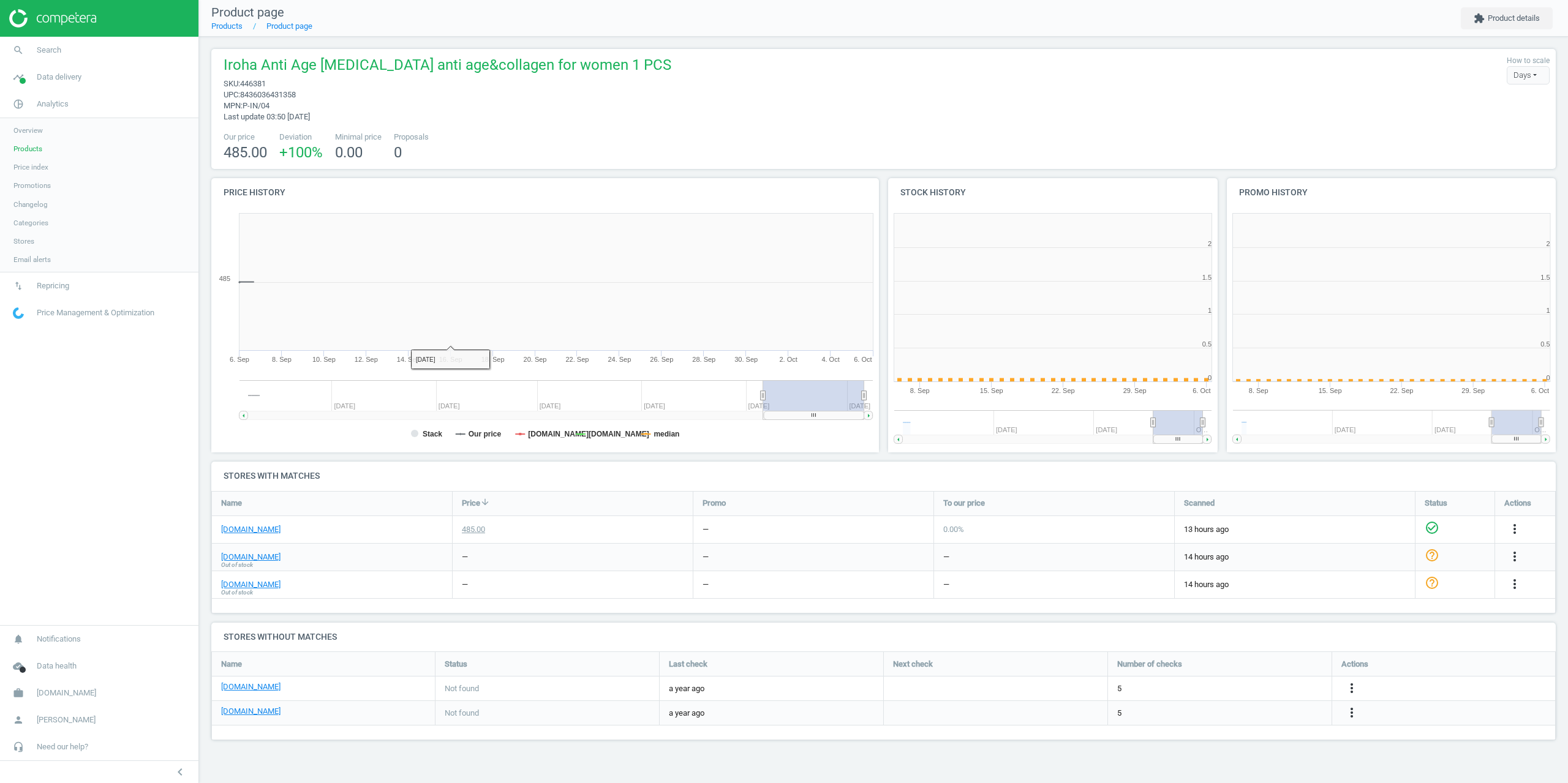
scroll to position [264, 348]
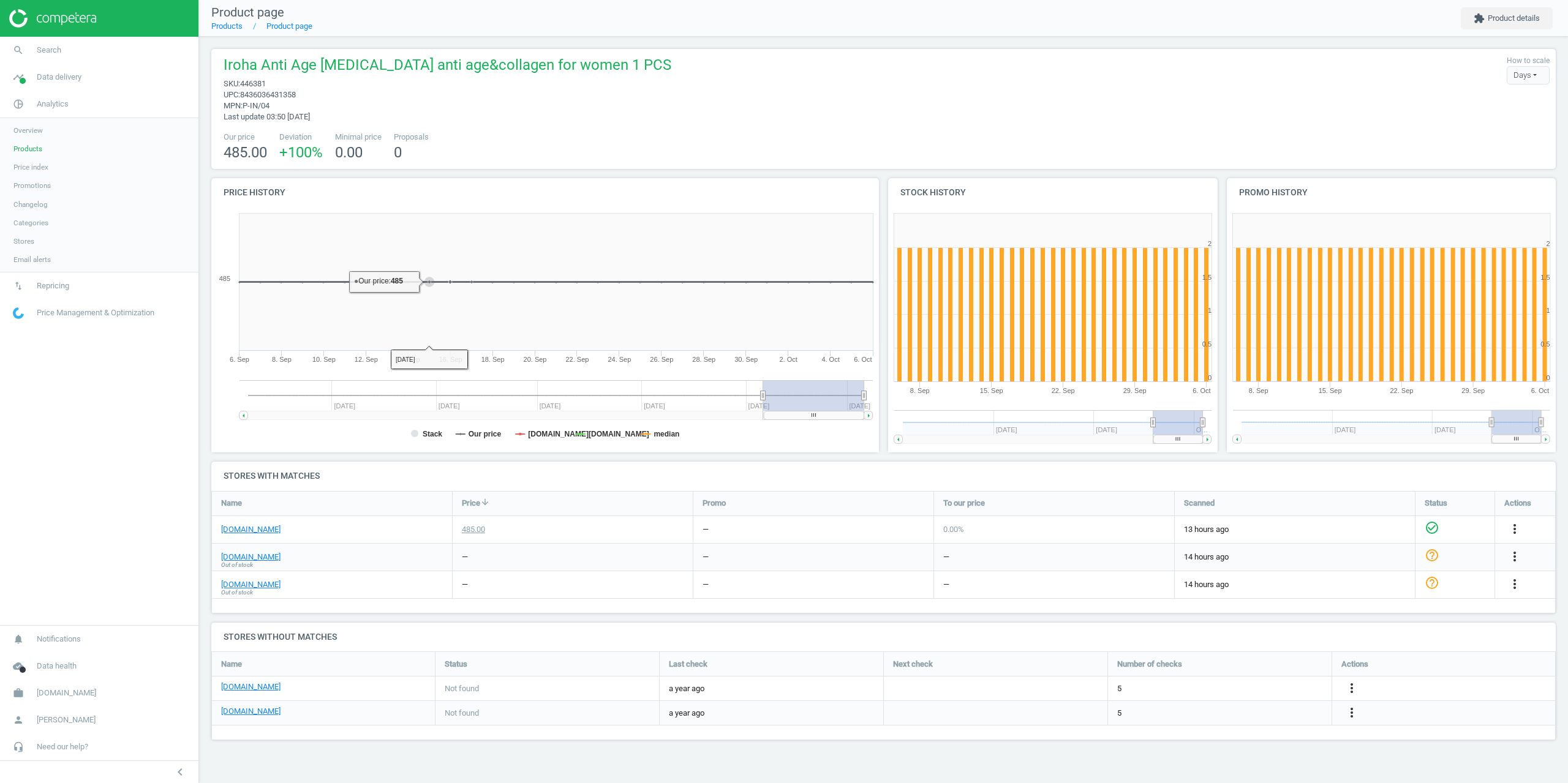
drag, startPoint x: 424, startPoint y: 355, endPoint x: 424, endPoint y: 326, distance: 29.0
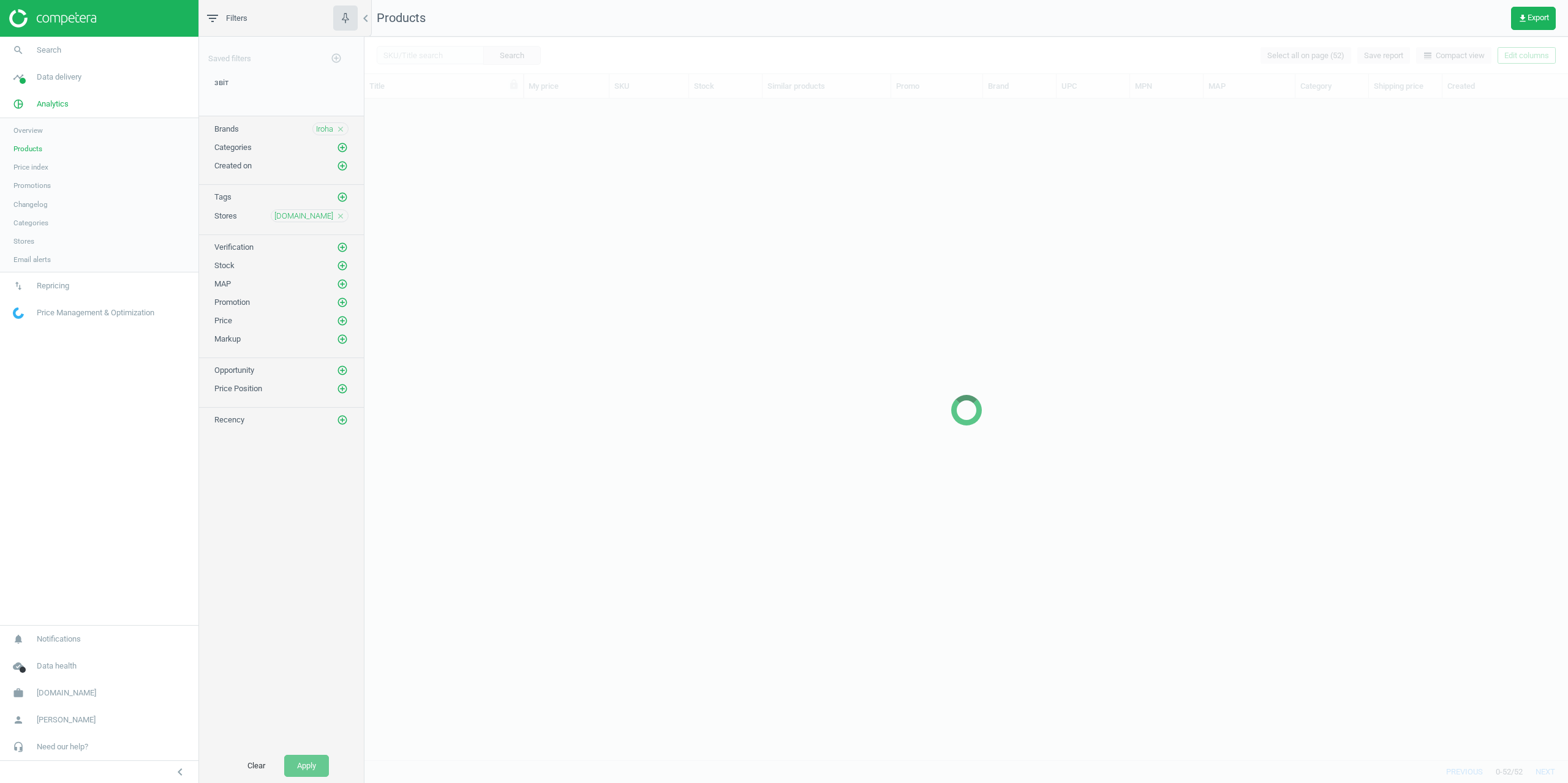
scroll to position [652, 1195]
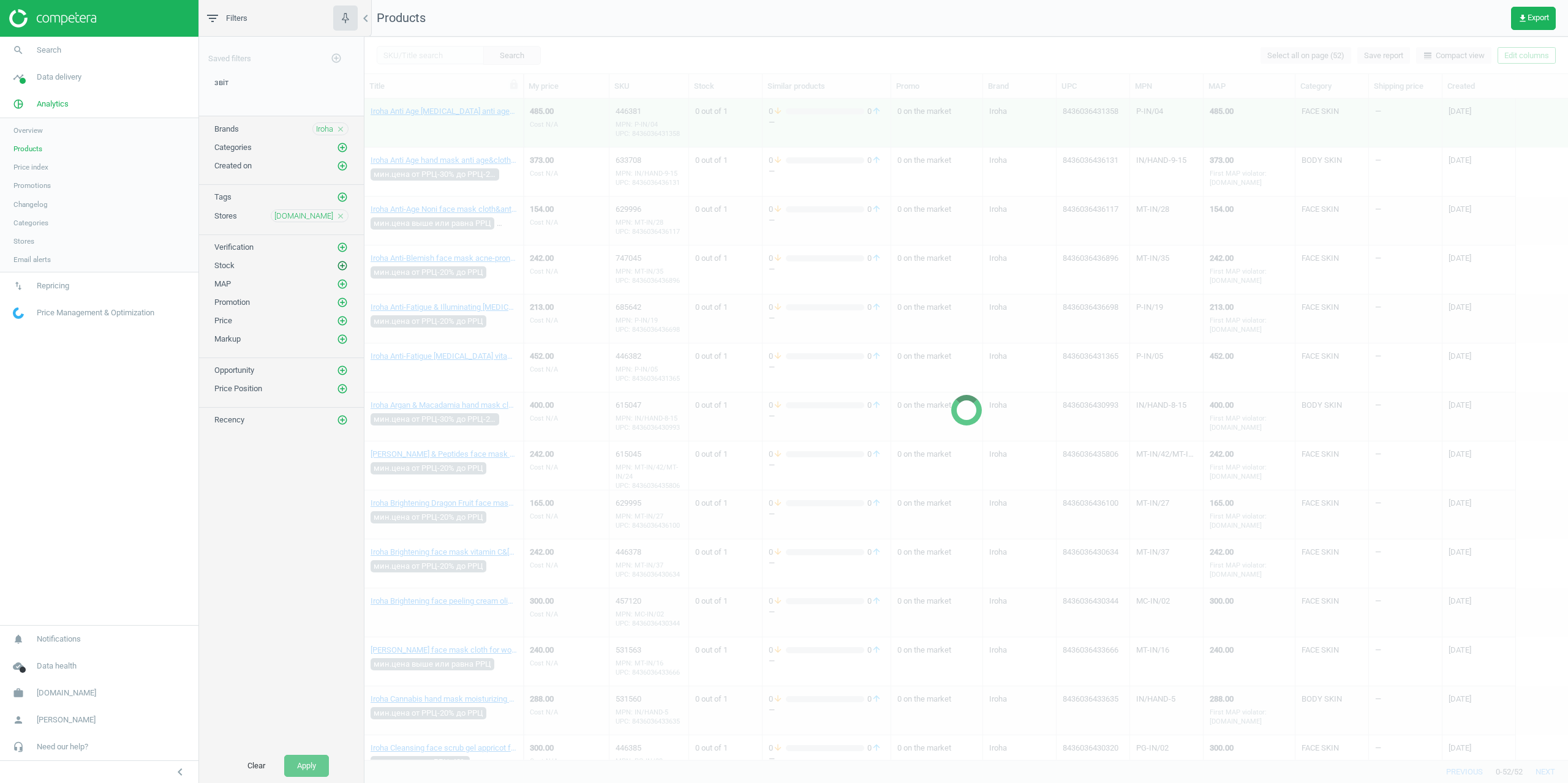
click at [340, 269] on icon "add_circle_outline" at bounding box center [342, 266] width 11 height 11
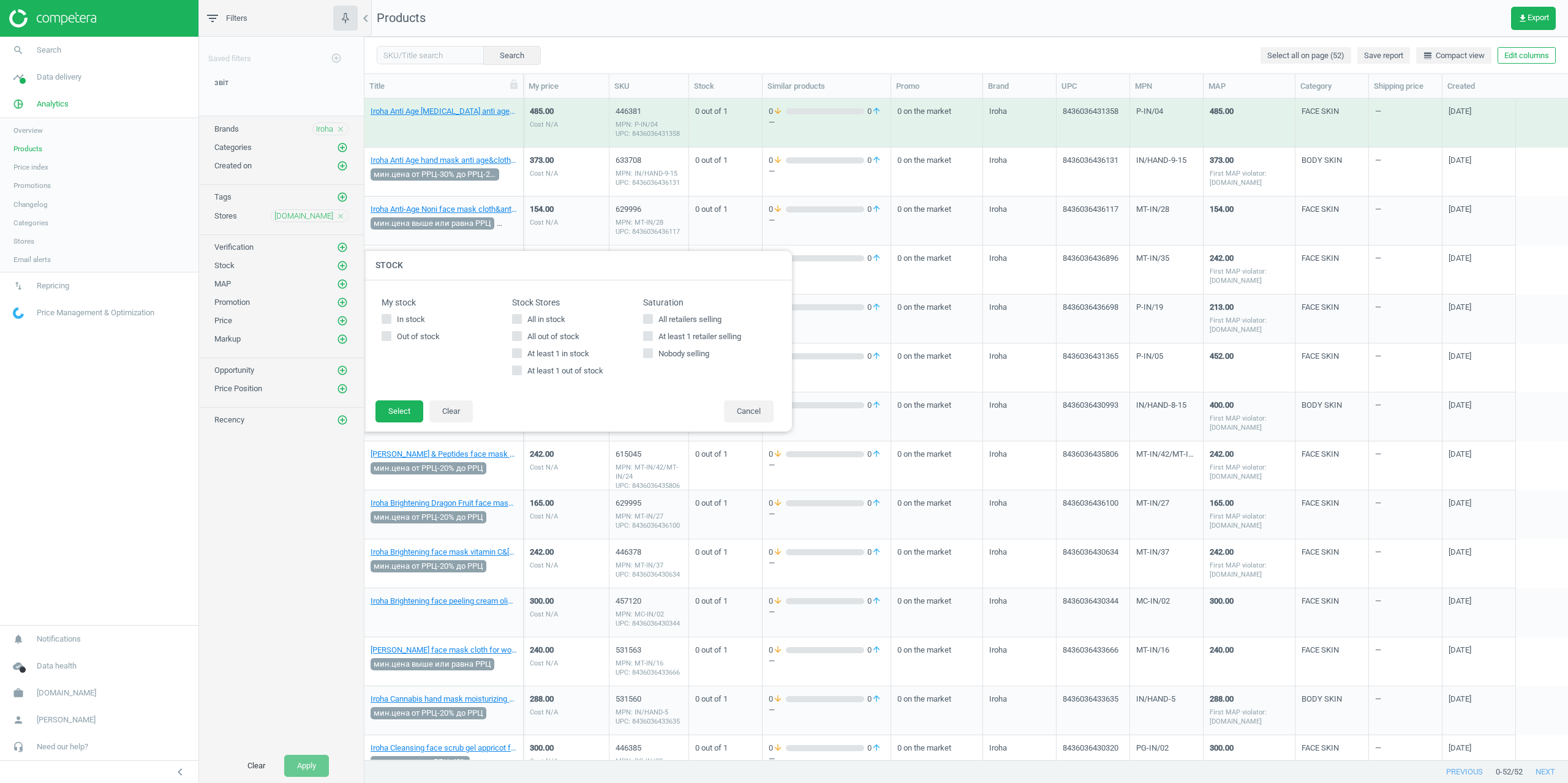
drag, startPoint x: 515, startPoint y: 350, endPoint x: 499, endPoint y: 363, distance: 20.6
click at [514, 350] on span at bounding box center [517, 354] width 10 height 10
click at [518, 350] on input "At least 1 in stock" at bounding box center [517, 352] width 8 height 8
checkbox input "true"
click at [395, 408] on button "Select" at bounding box center [399, 412] width 48 height 22
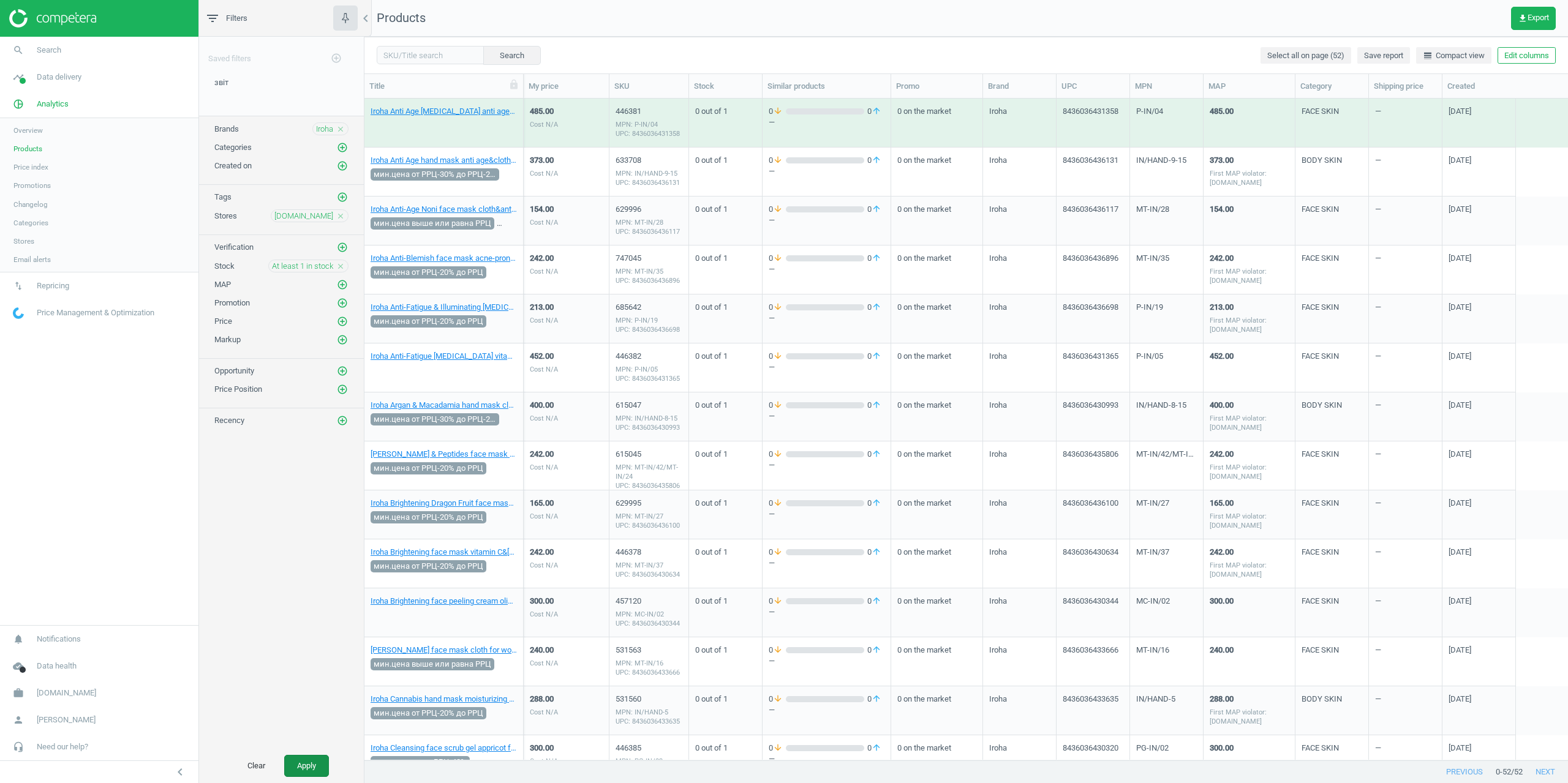
click at [310, 765] on button "Apply" at bounding box center [306, 766] width 44 height 22
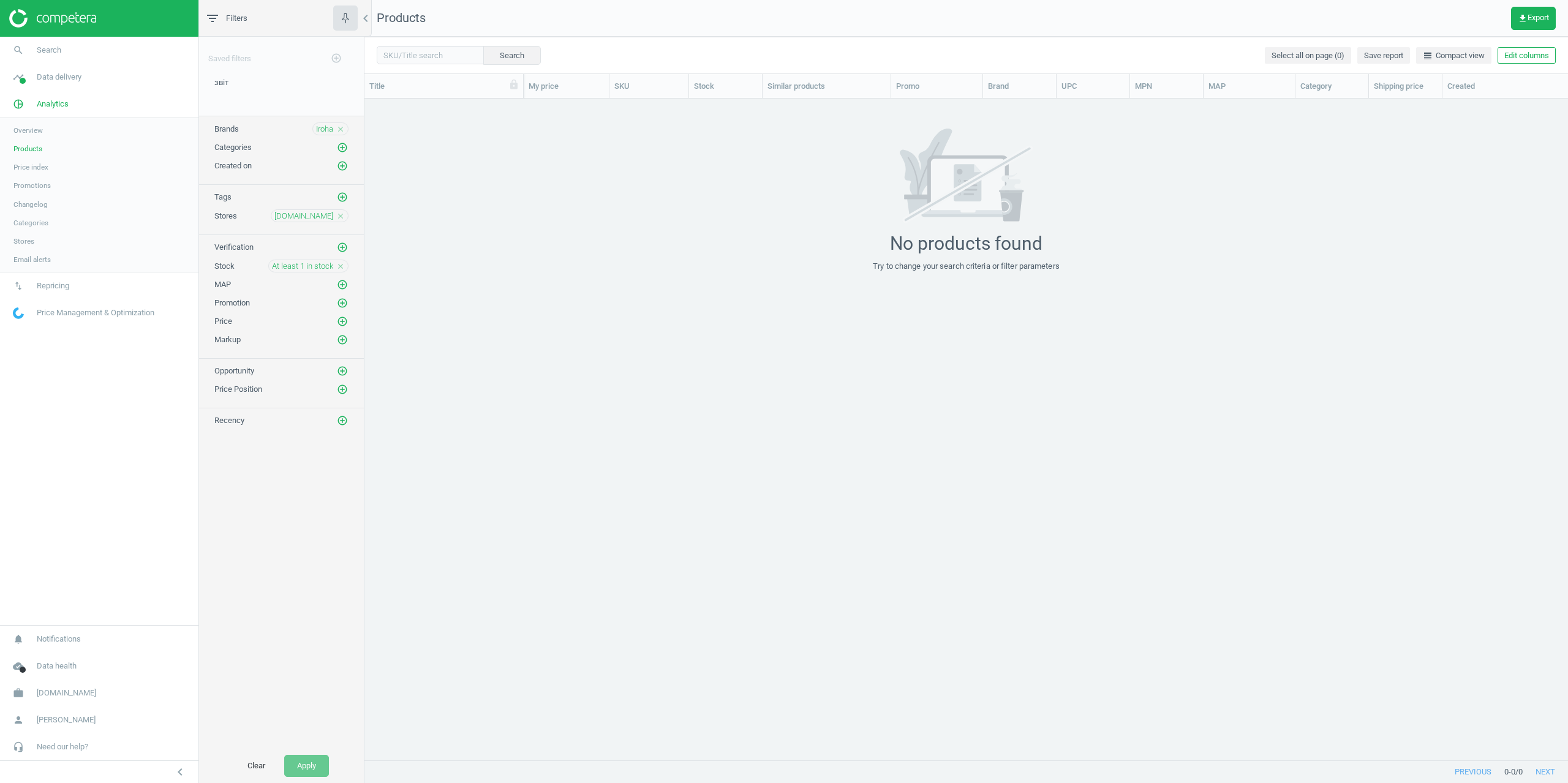
click at [342, 266] on icon "close" at bounding box center [340, 267] width 8 height 8
click at [313, 761] on button "Apply" at bounding box center [306, 766] width 44 height 22
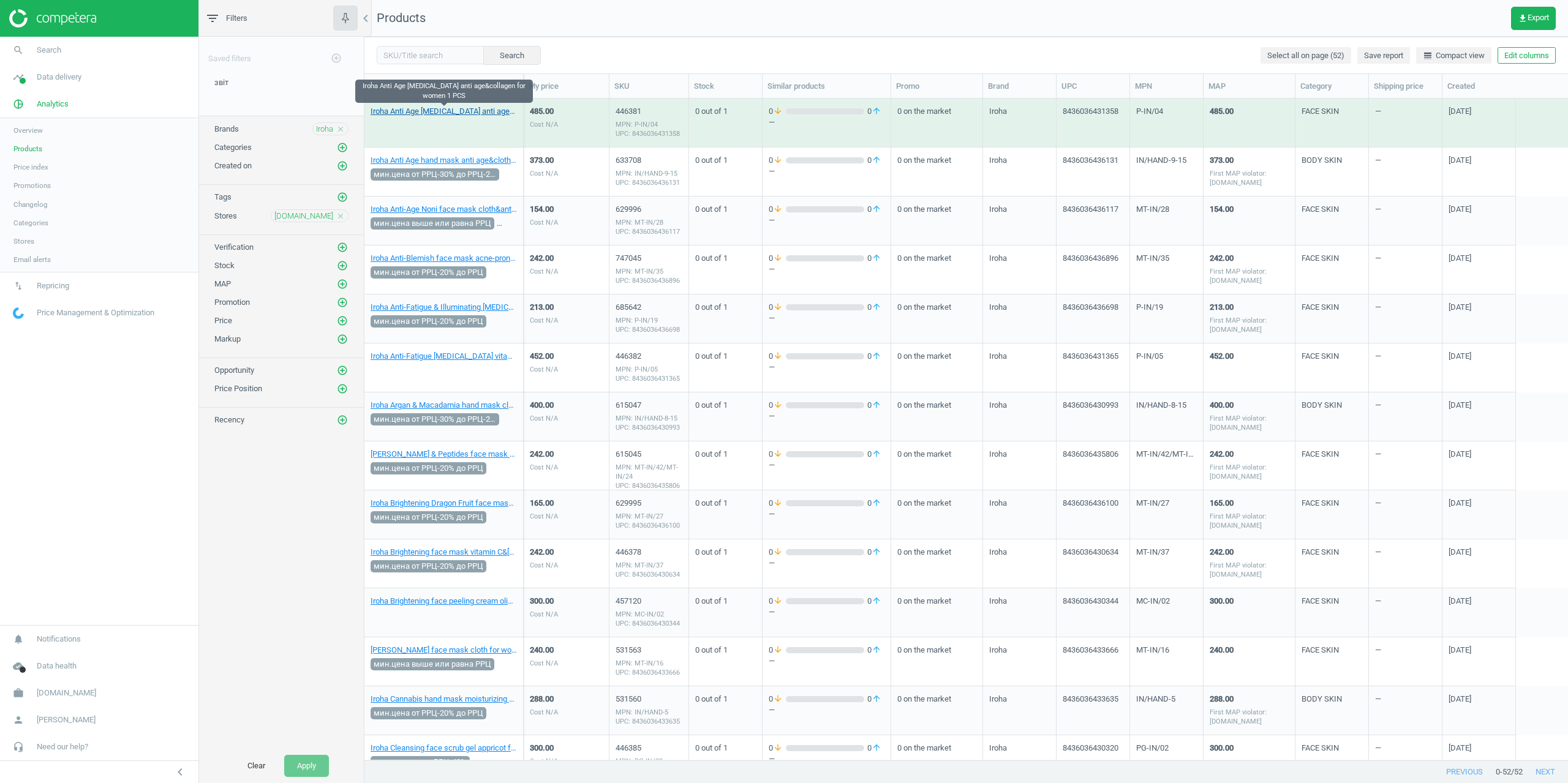
click at [414, 111] on link "Iroha Anti Age [MEDICAL_DATA] anti age&collagen for women 1 PCS" at bounding box center [444, 111] width 147 height 11
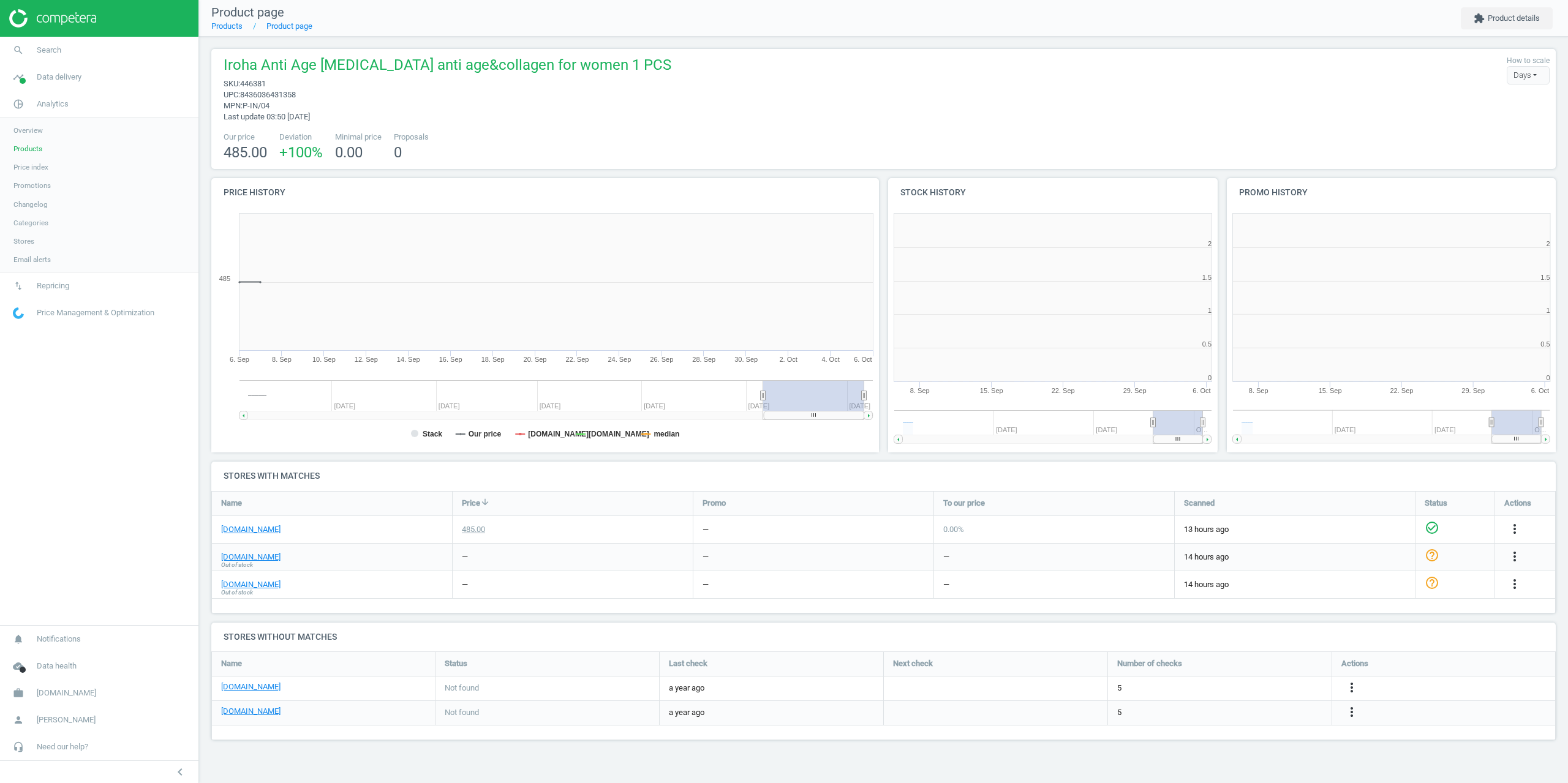
scroll to position [264, 348]
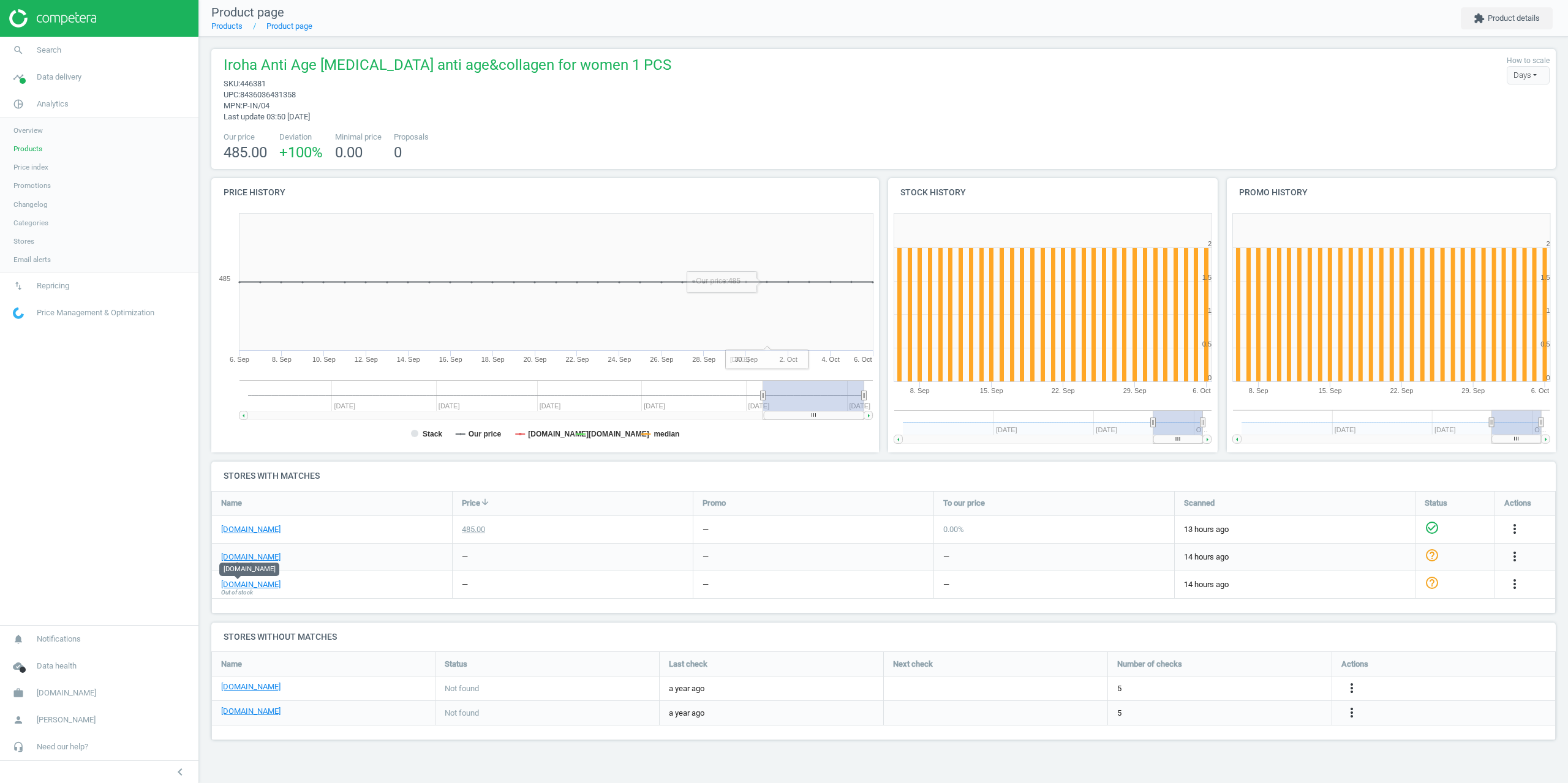
drag, startPoint x: 912, startPoint y: 62, endPoint x: 848, endPoint y: 67, distance: 64.2
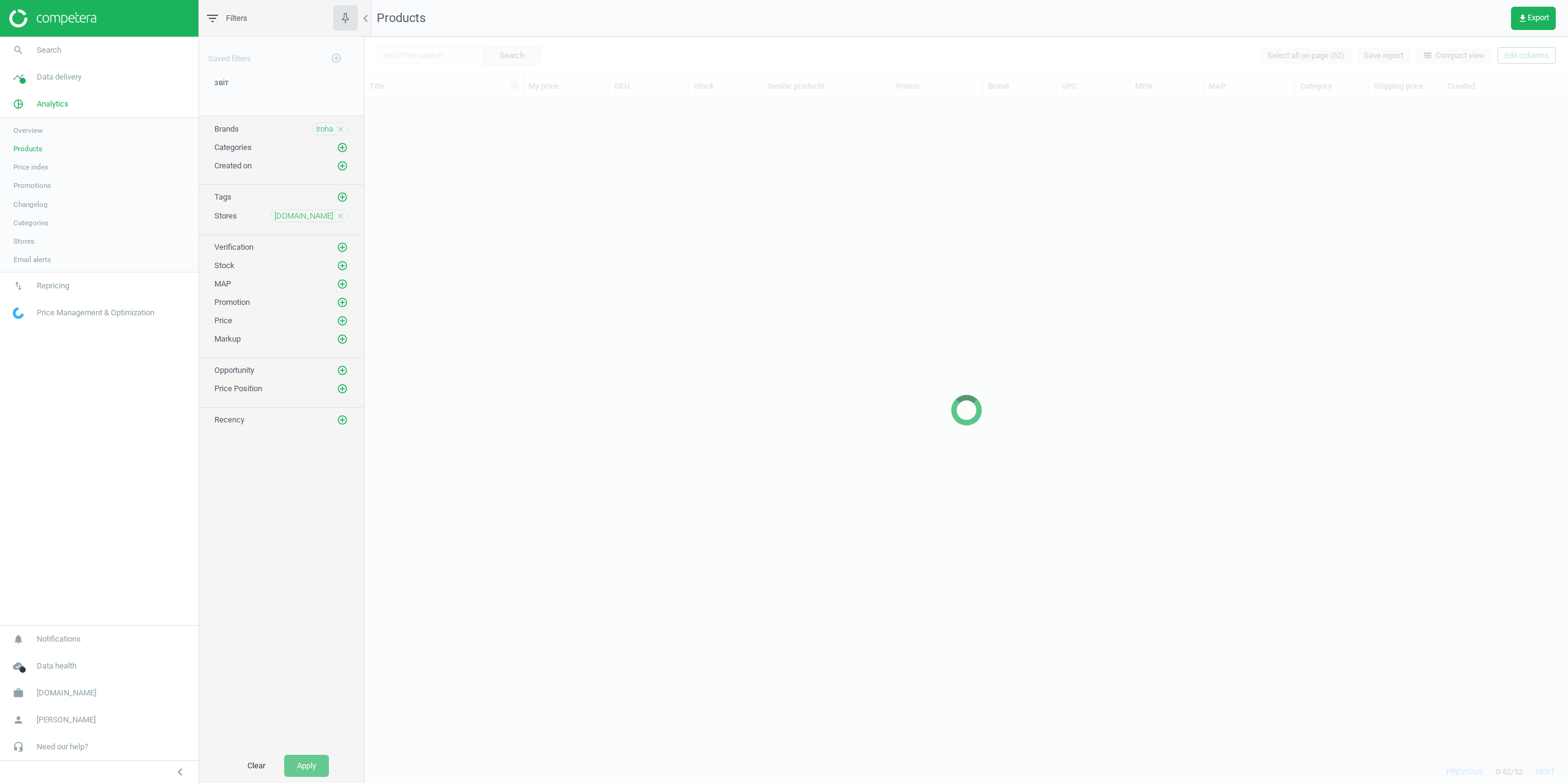
scroll to position [652, 1195]
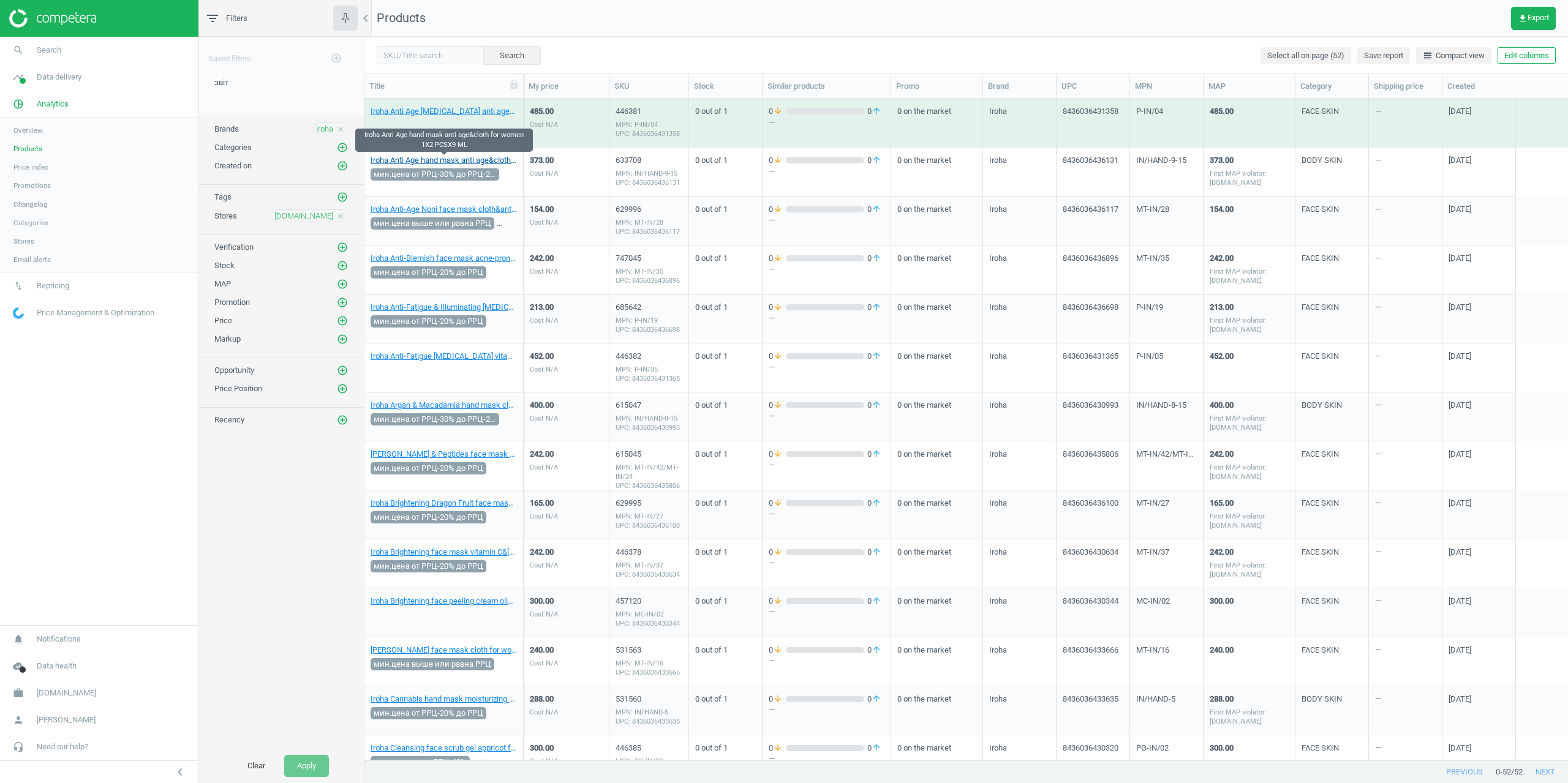
click at [409, 159] on link "Iroha Anti Age hand mask anti age&cloth for women 1X2 PCSX9 ML" at bounding box center [444, 160] width 147 height 11
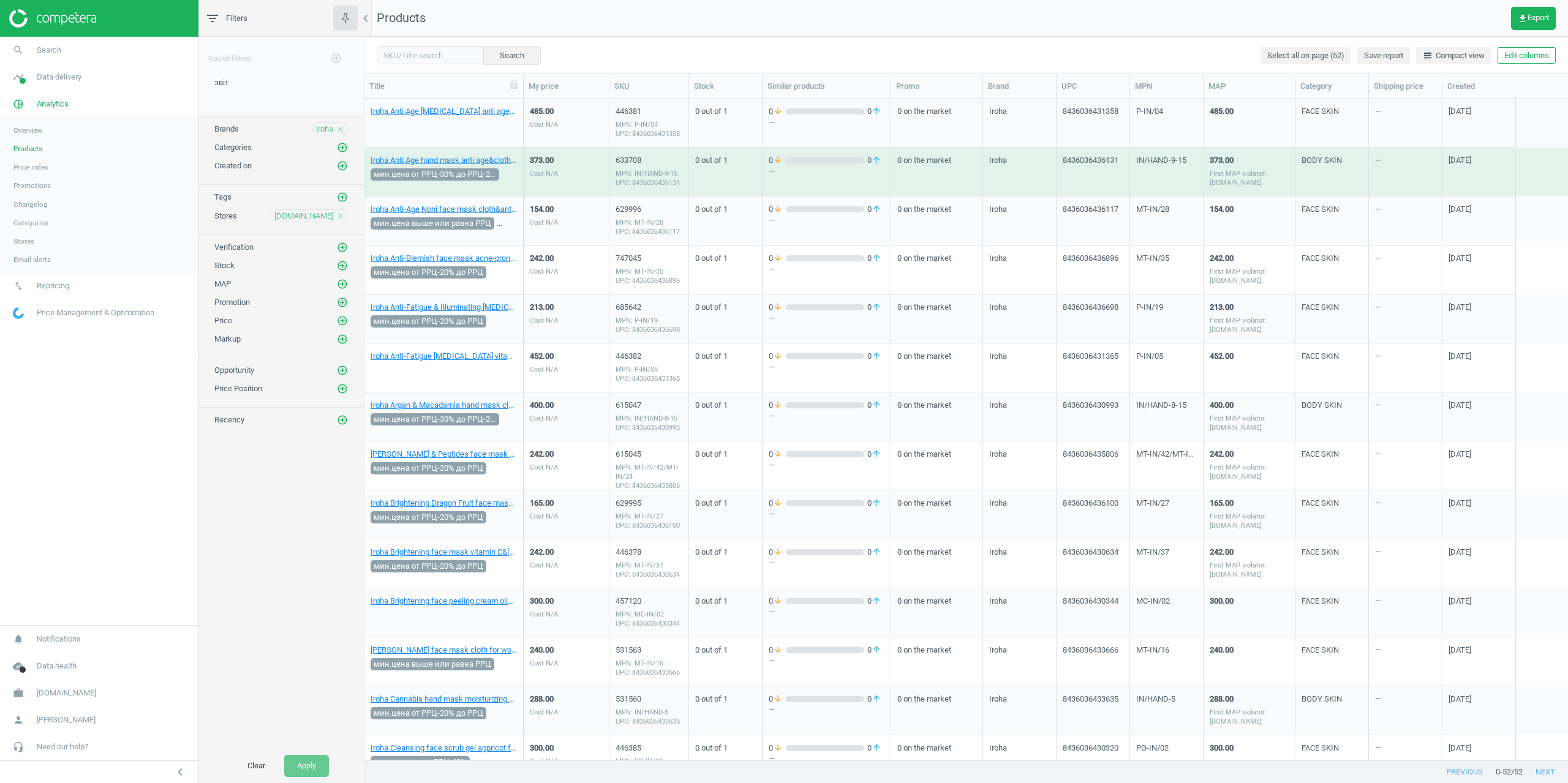
click at [30, 170] on span "Price index" at bounding box center [31, 168] width 35 height 10
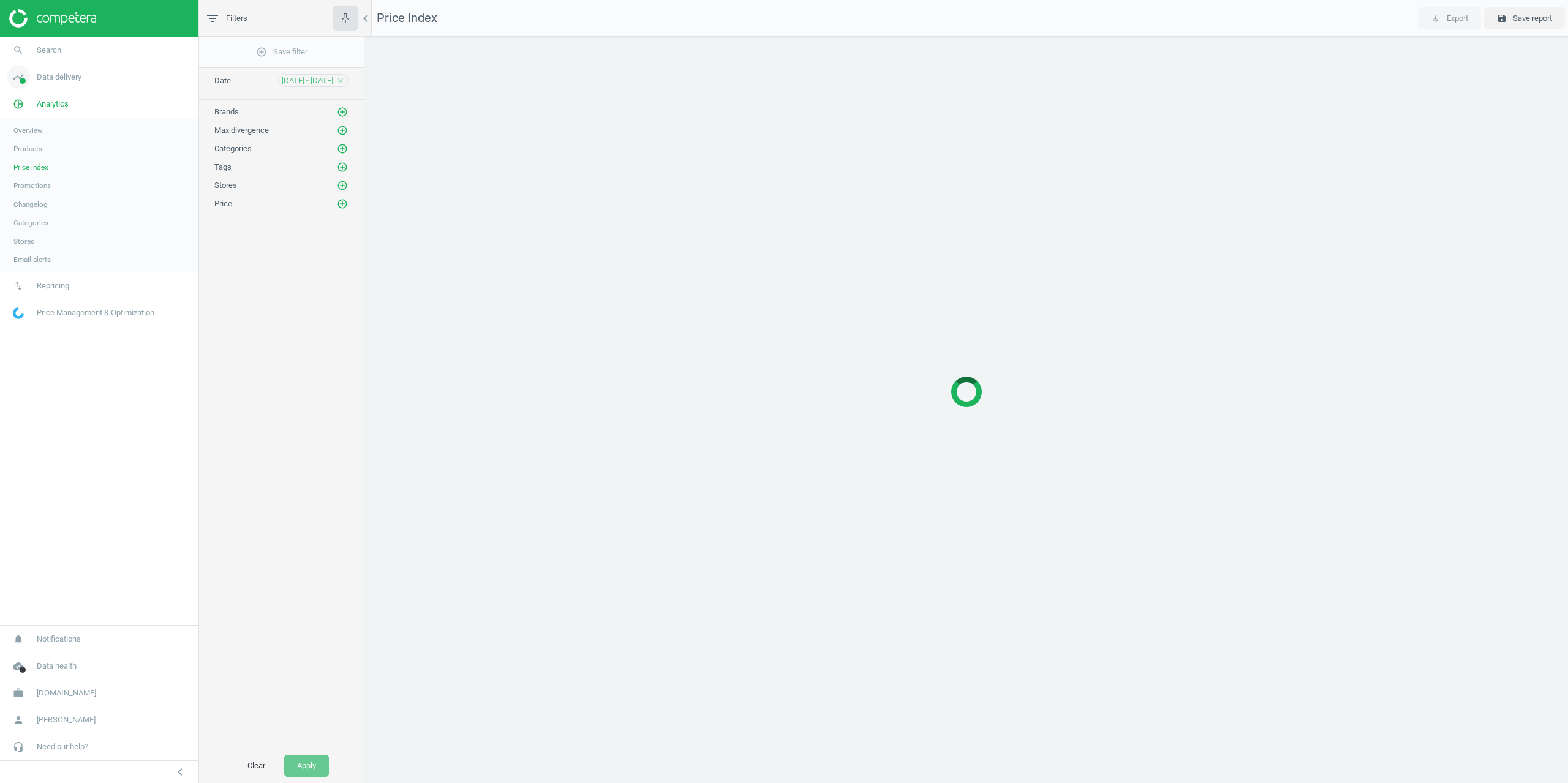
click at [57, 82] on span "Data delivery" at bounding box center [59, 76] width 44 height 11
click at [18, 144] on span "Matches" at bounding box center [27, 140] width 27 height 10
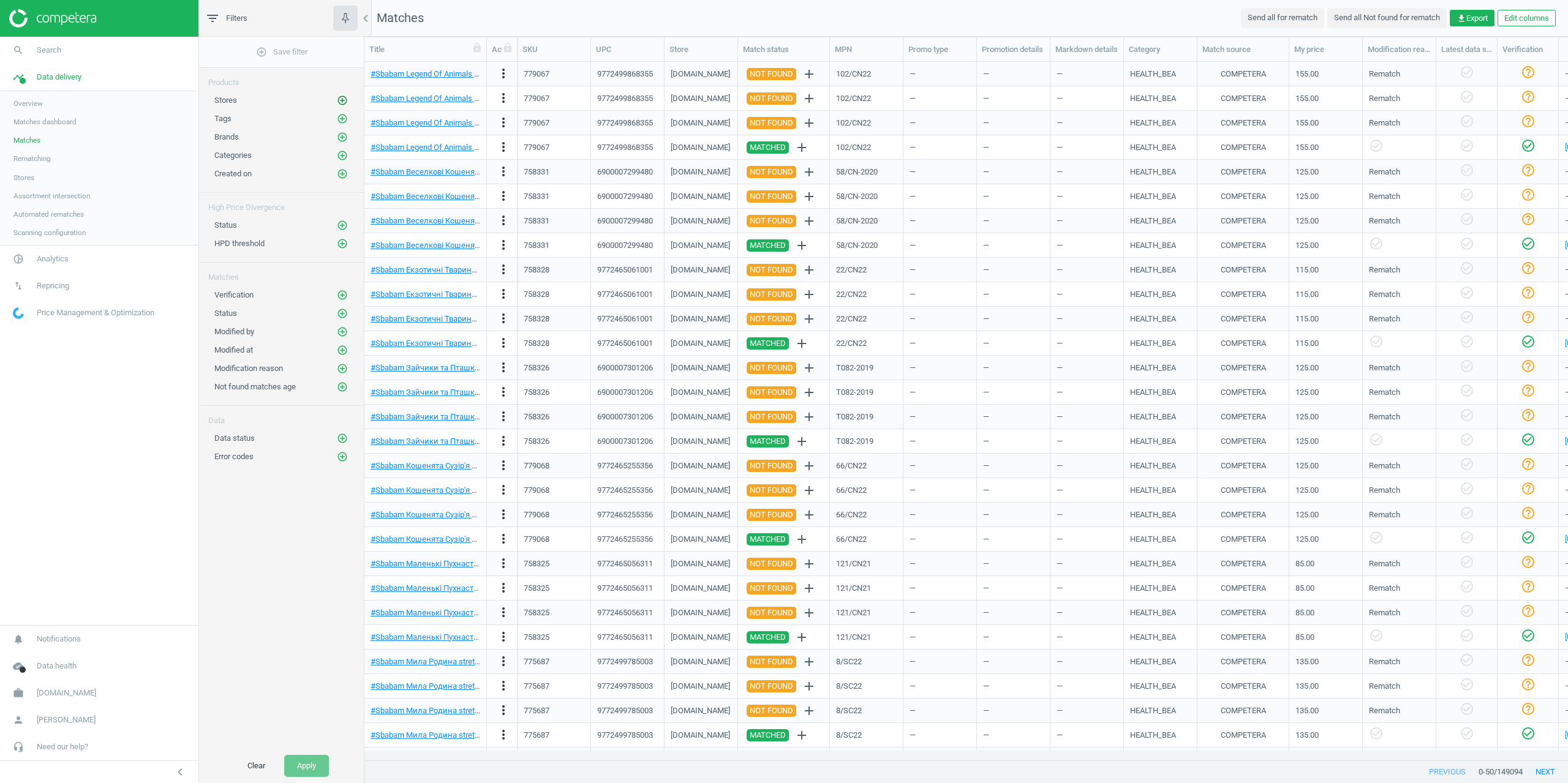
click at [345, 97] on icon "add_circle_outline" at bounding box center [342, 100] width 11 height 11
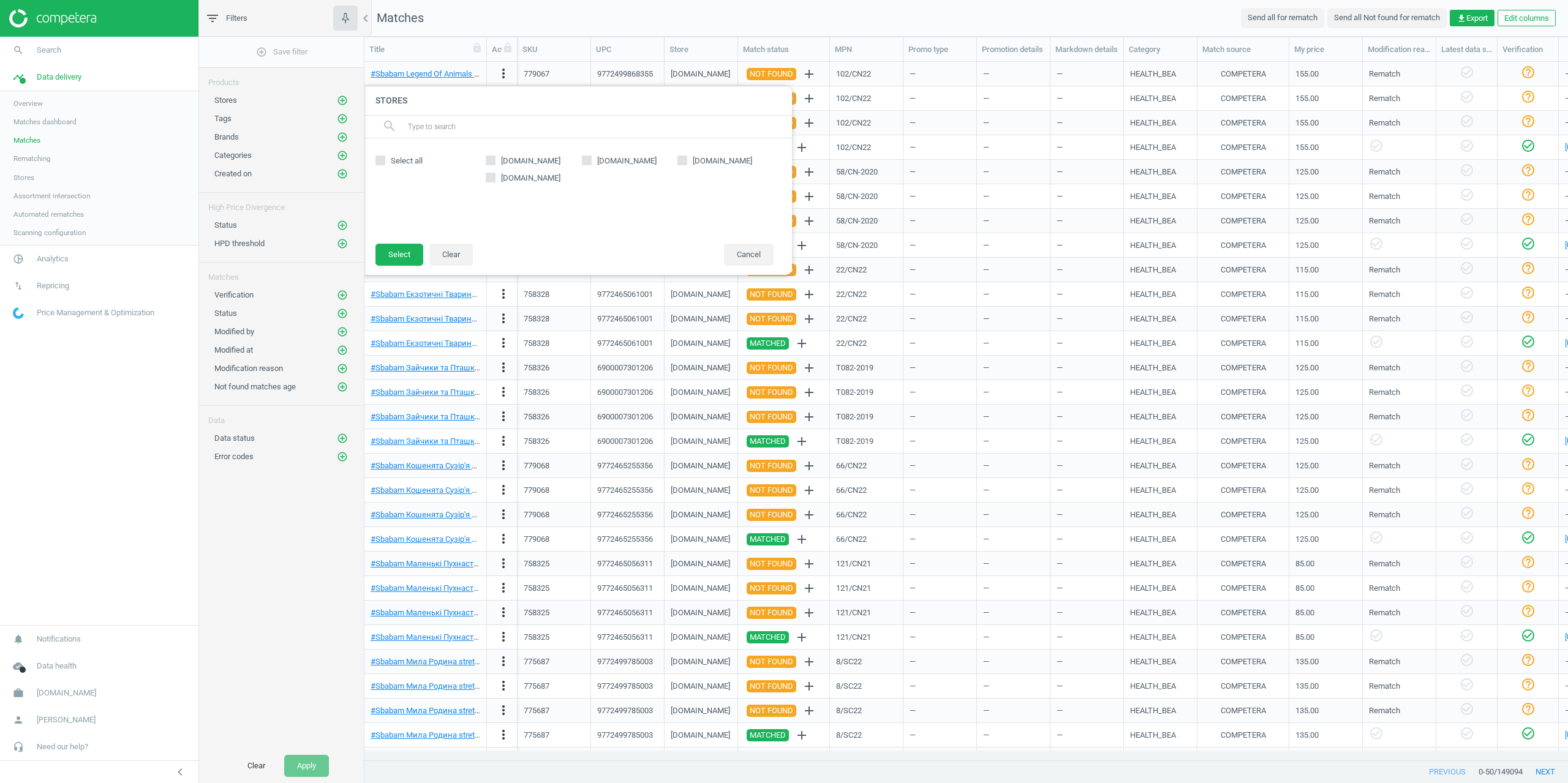
click at [620, 159] on span "[DOMAIN_NAME]" at bounding box center [626, 161] width 65 height 11
click at [590, 159] on input "[DOMAIN_NAME]" at bounding box center [586, 159] width 8 height 8
checkbox input "true"
click at [397, 252] on button "Select" at bounding box center [399, 255] width 48 height 22
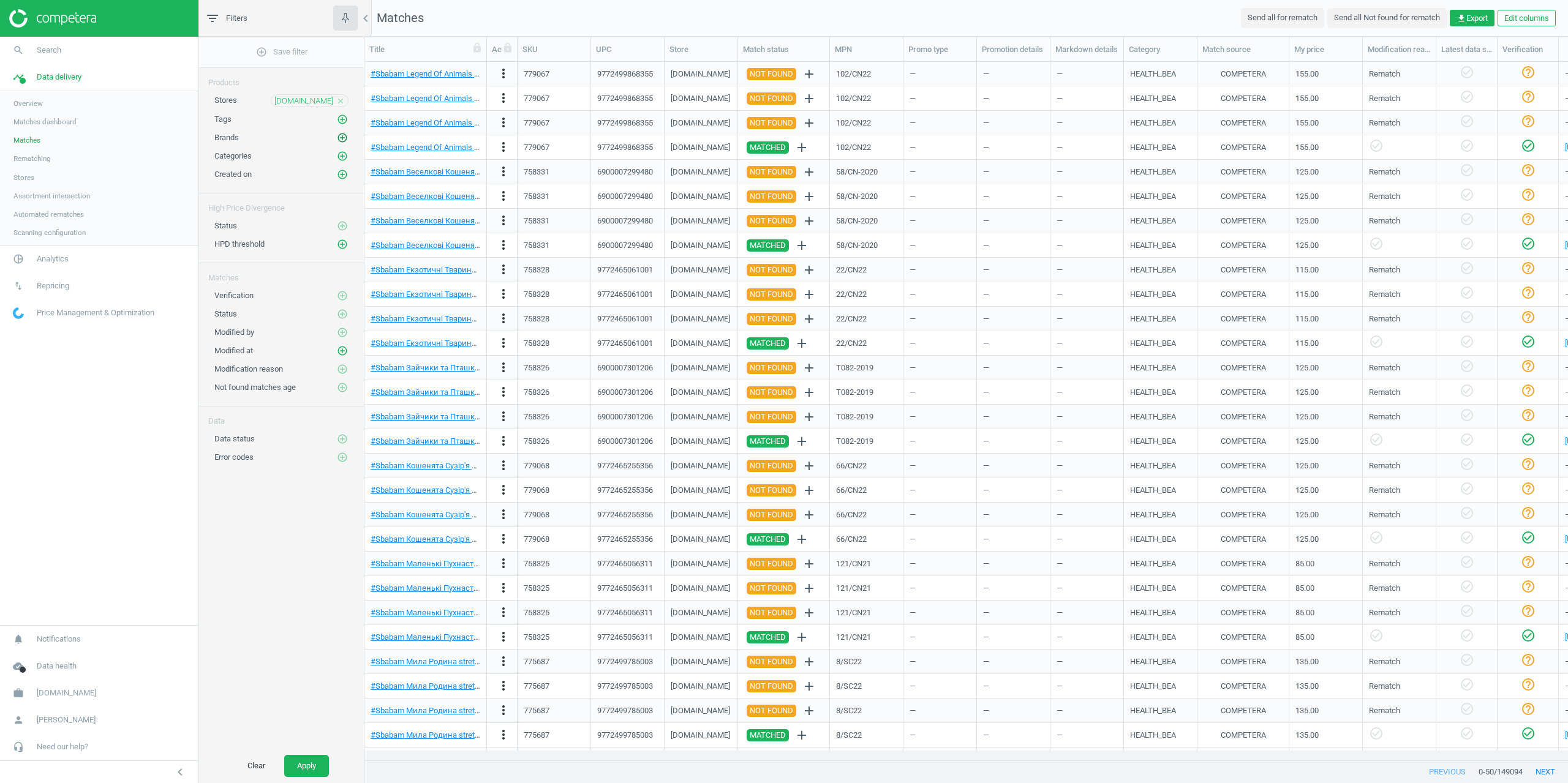
click at [344, 135] on icon "add_circle_outline" at bounding box center [342, 137] width 11 height 11
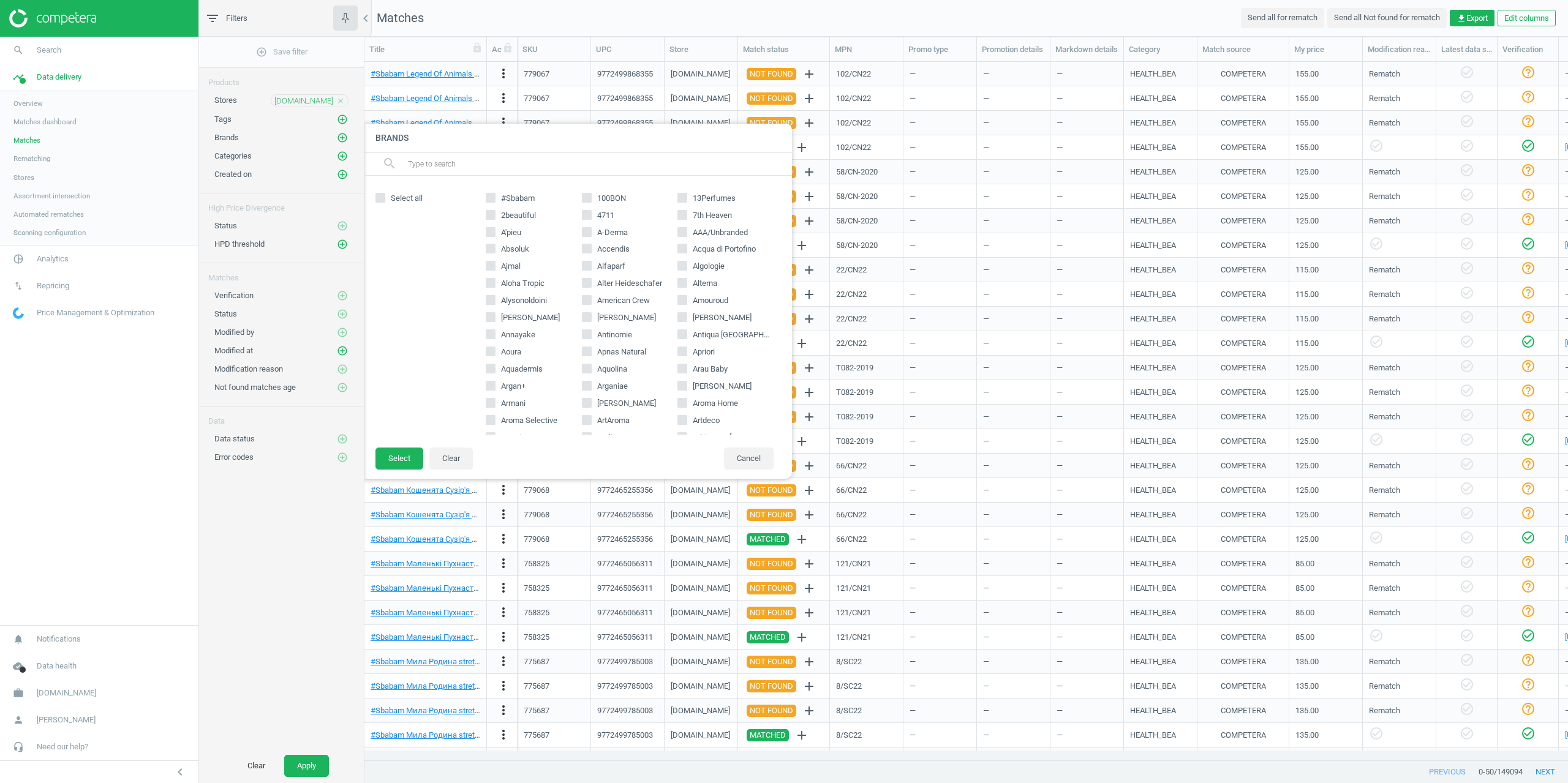
click at [454, 165] on input "text" at bounding box center [594, 163] width 376 height 19
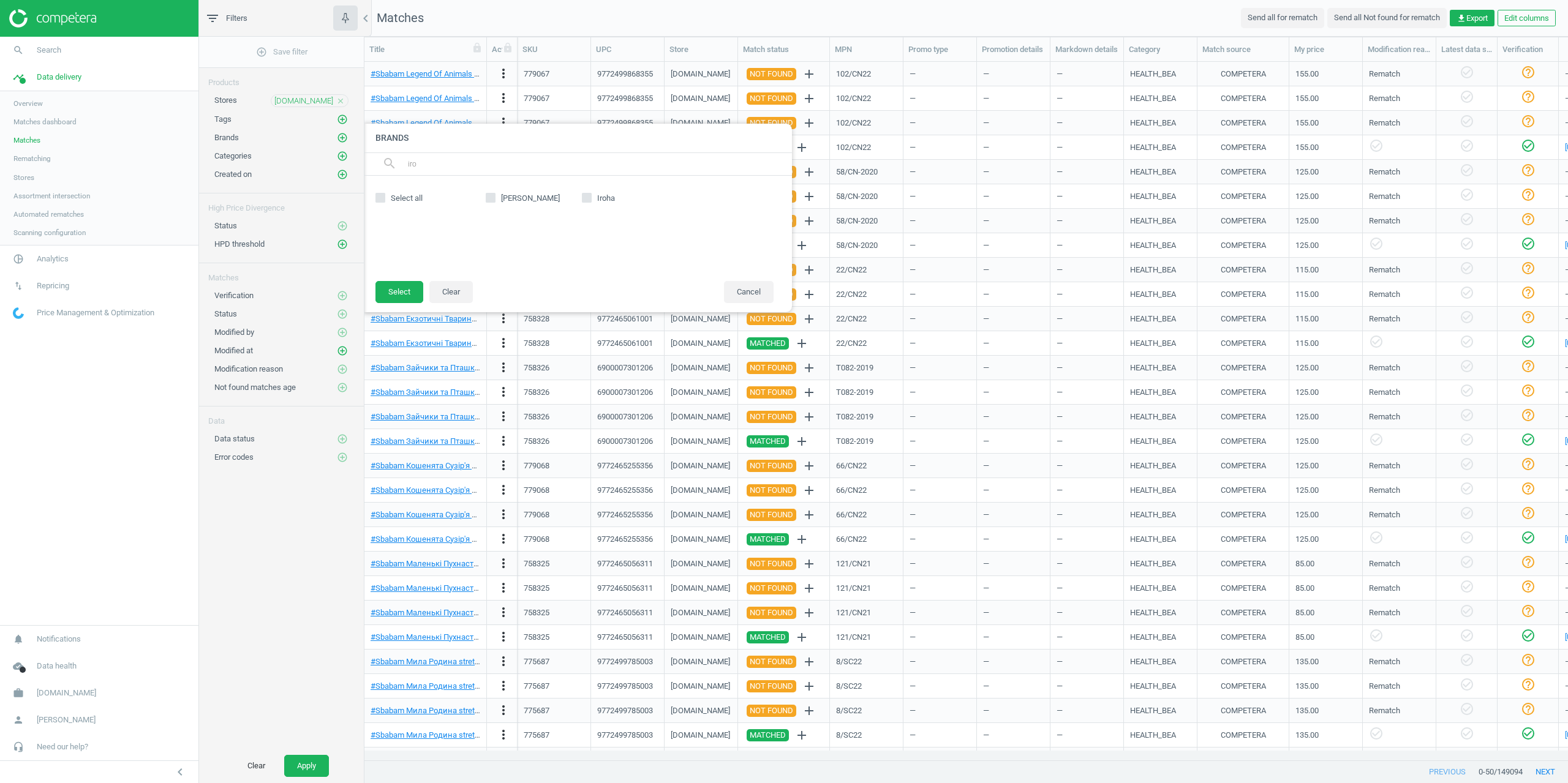
type input "iro"
click at [582, 197] on icon at bounding box center [587, 198] width 10 height 10
click at [583, 197] on input "Iroha" at bounding box center [586, 197] width 8 height 8
checkbox input "true"
click at [397, 288] on button "Select" at bounding box center [399, 292] width 48 height 22
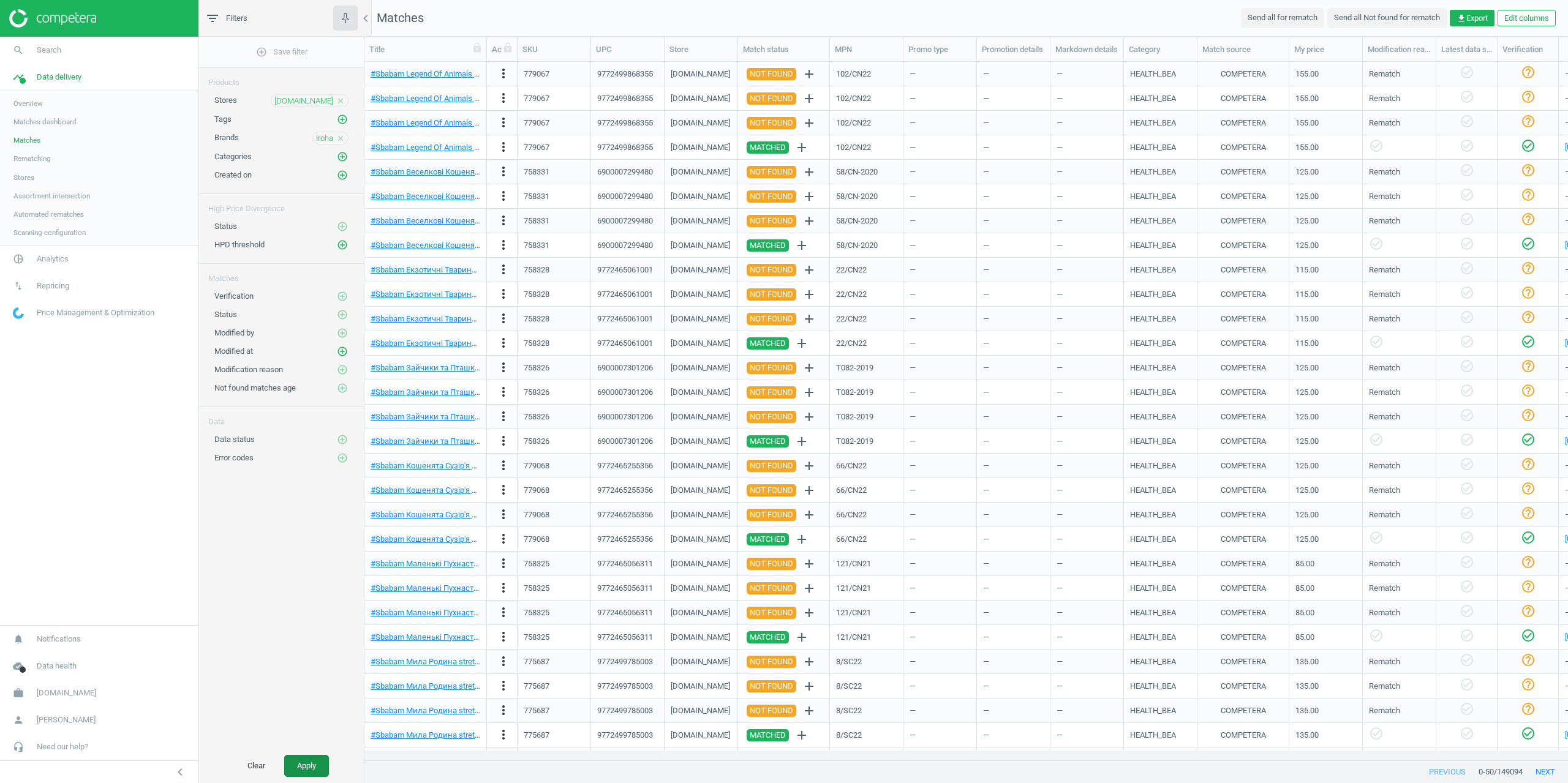
click at [311, 763] on button "Apply" at bounding box center [306, 766] width 44 height 22
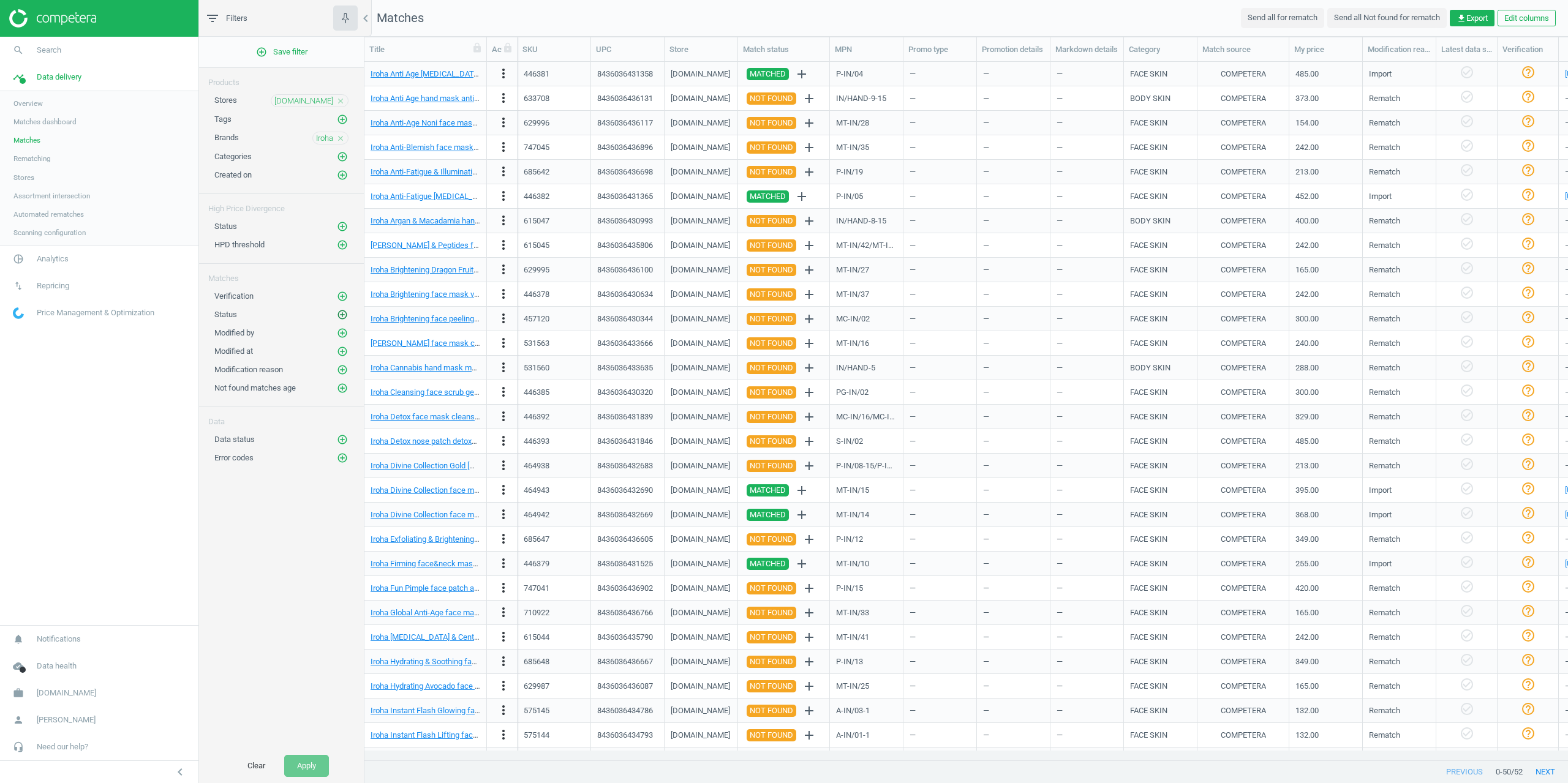
click at [345, 319] on icon "add_circle_outline" at bounding box center [342, 314] width 11 height 11
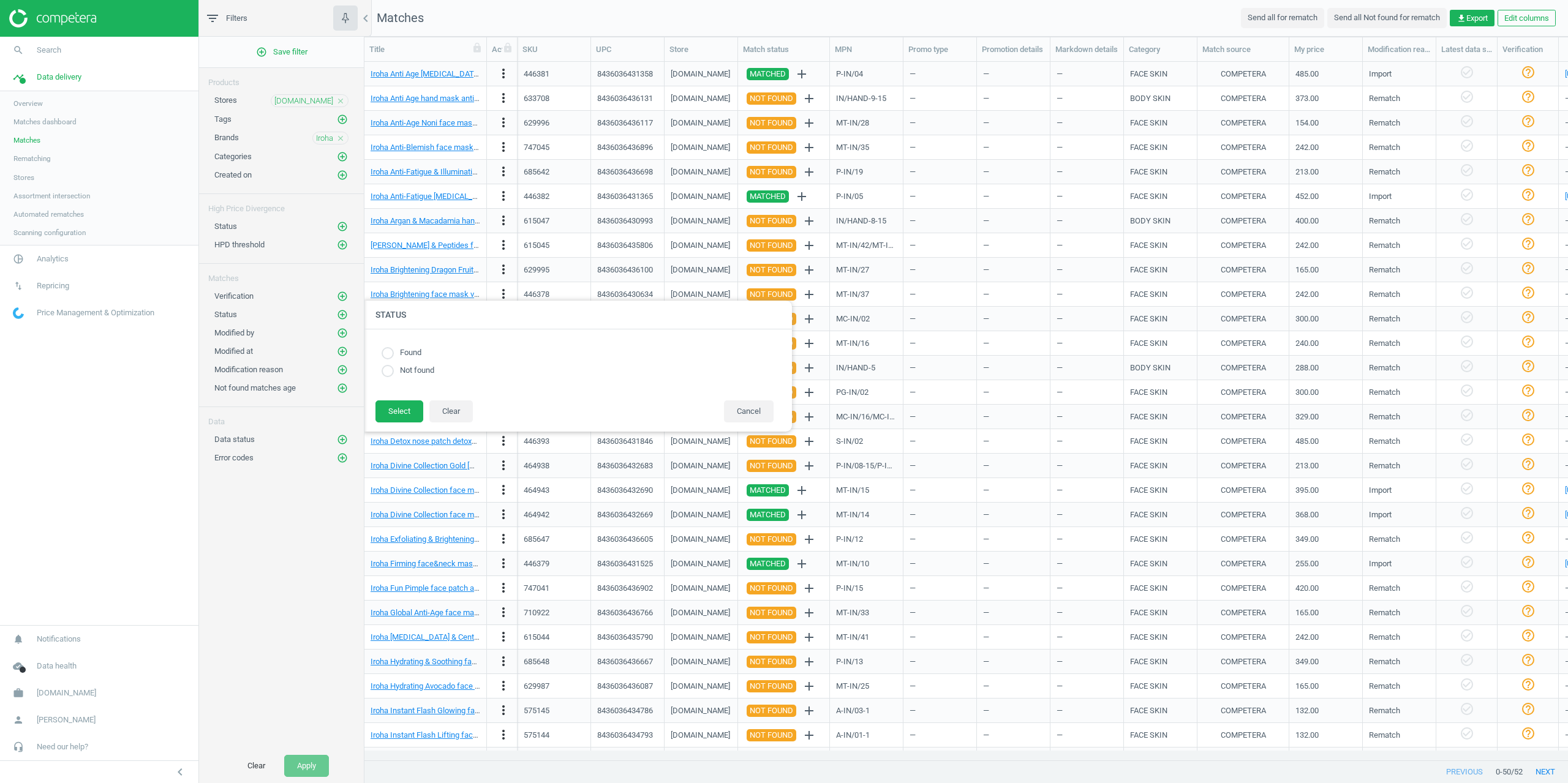
click at [394, 350] on label "Found" at bounding box center [408, 353] width 28 height 12
click at [394, 398] on div "Found Not found" at bounding box center [577, 364] width 428 height 70
click at [382, 355] on input "radio" at bounding box center [387, 353] width 13 height 13
radio input "true"
click at [392, 408] on button "Select" at bounding box center [399, 412] width 48 height 22
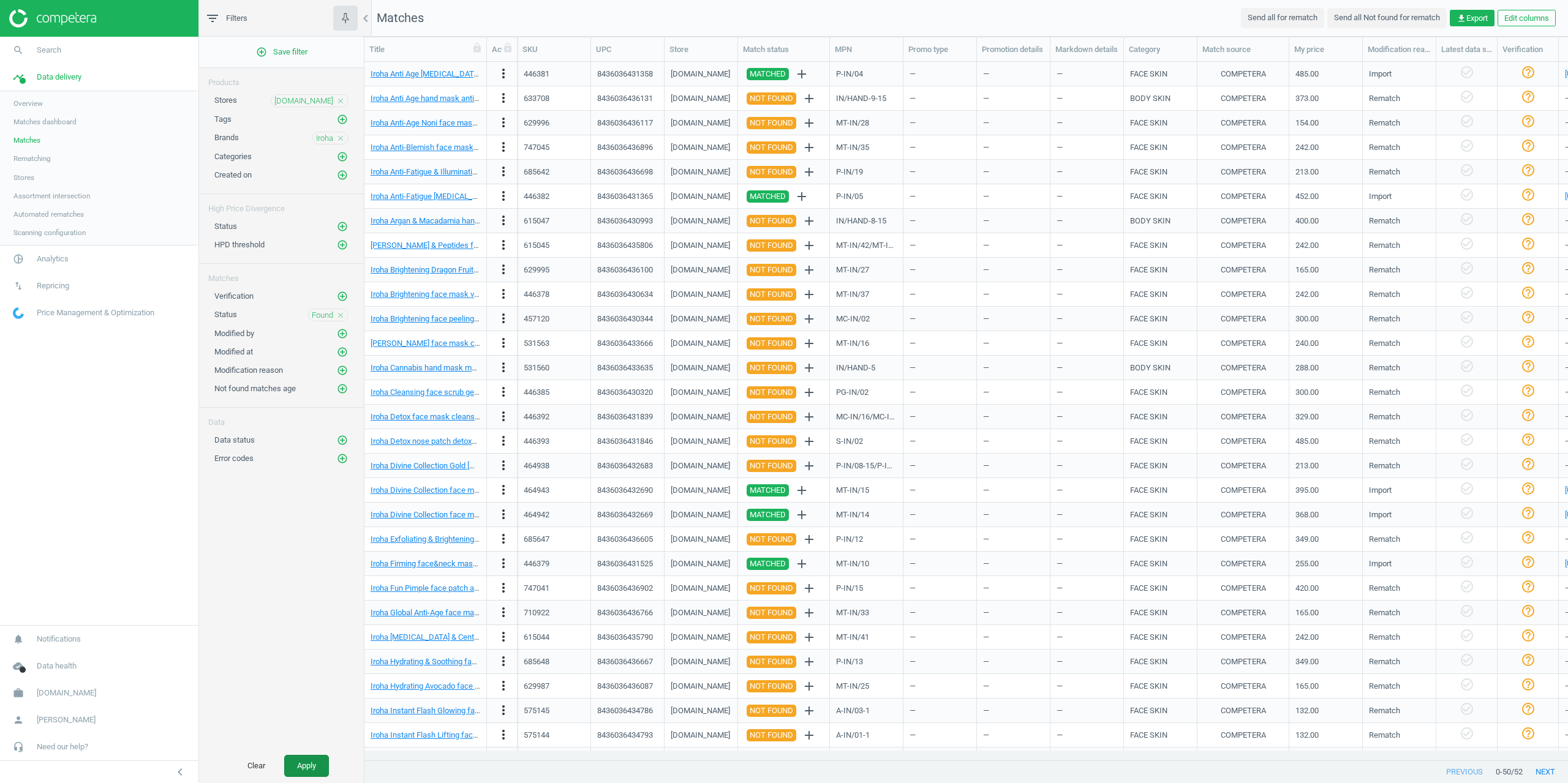
click at [309, 767] on button "Apply" at bounding box center [306, 766] width 44 height 22
